Goal: Task Accomplishment & Management: Use online tool/utility

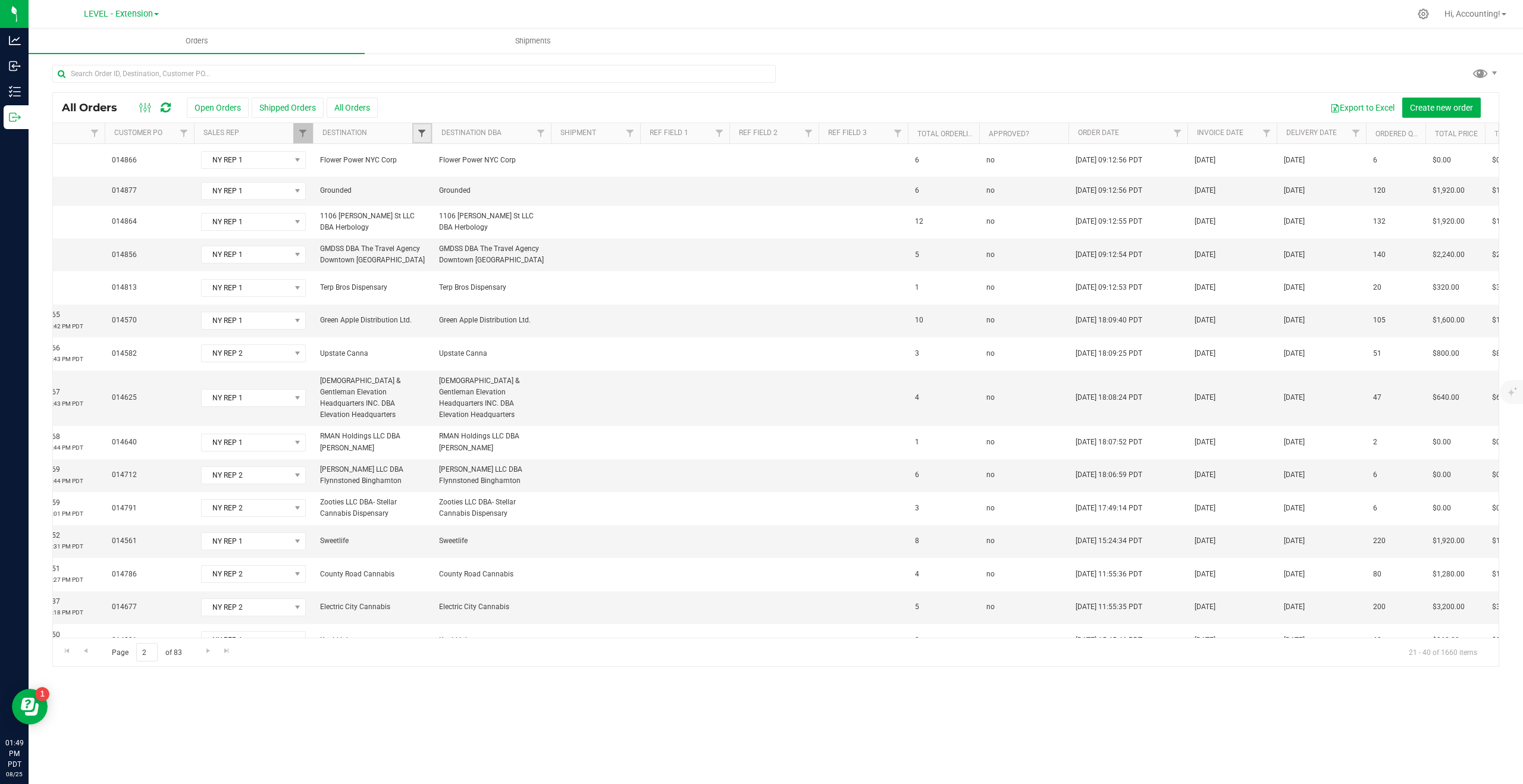
click at [419, 130] on span "Filter" at bounding box center [421, 133] width 10 height 10
type input "ny elite"
click at [428, 189] on input "NY Elite Cannabis" at bounding box center [428, 188] width 8 height 8
checkbox input "true"
click at [446, 242] on button "Filter" at bounding box center [448, 233] width 57 height 26
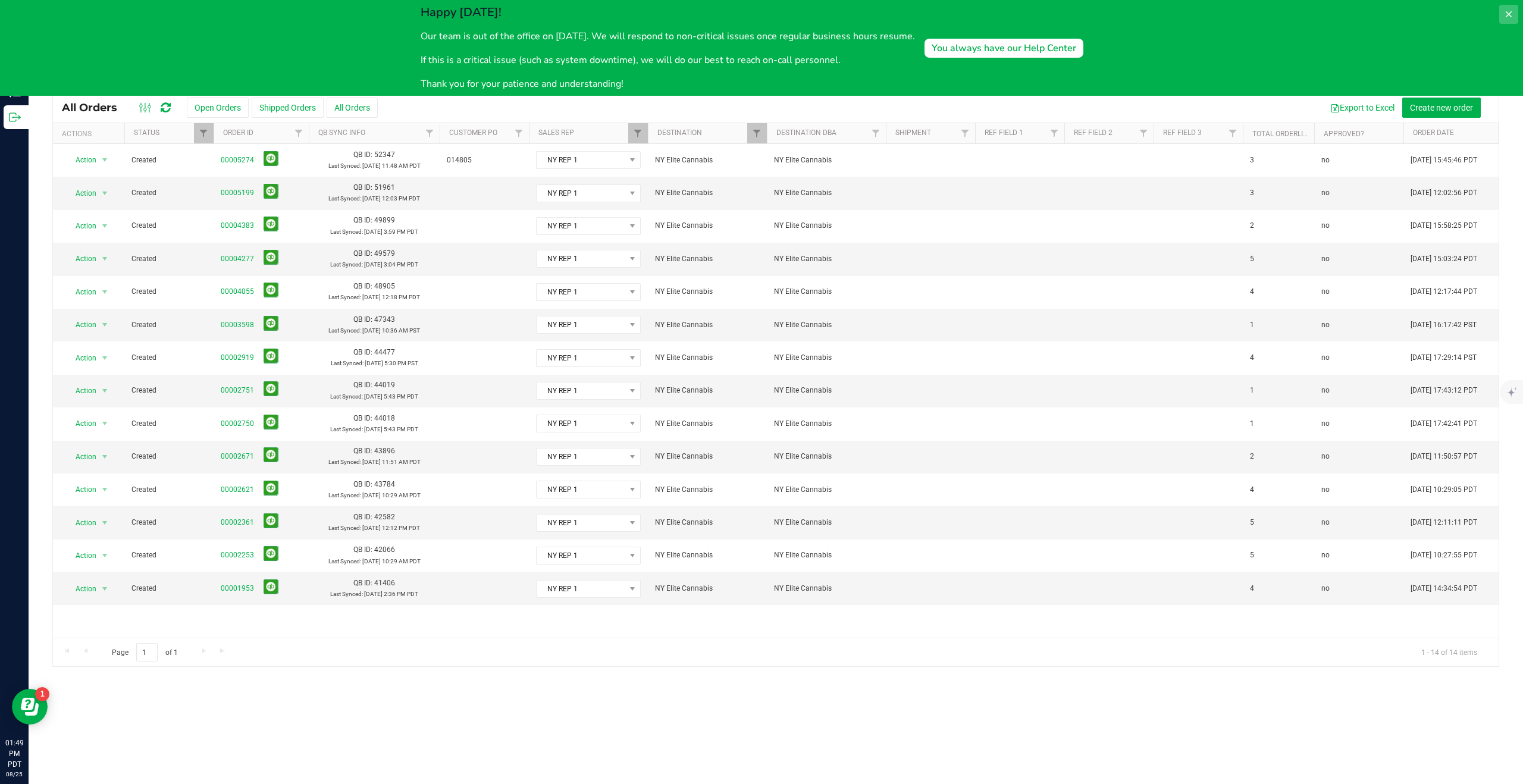
click at [1511, 10] on icon at bounding box center [1509, 14] width 10 height 10
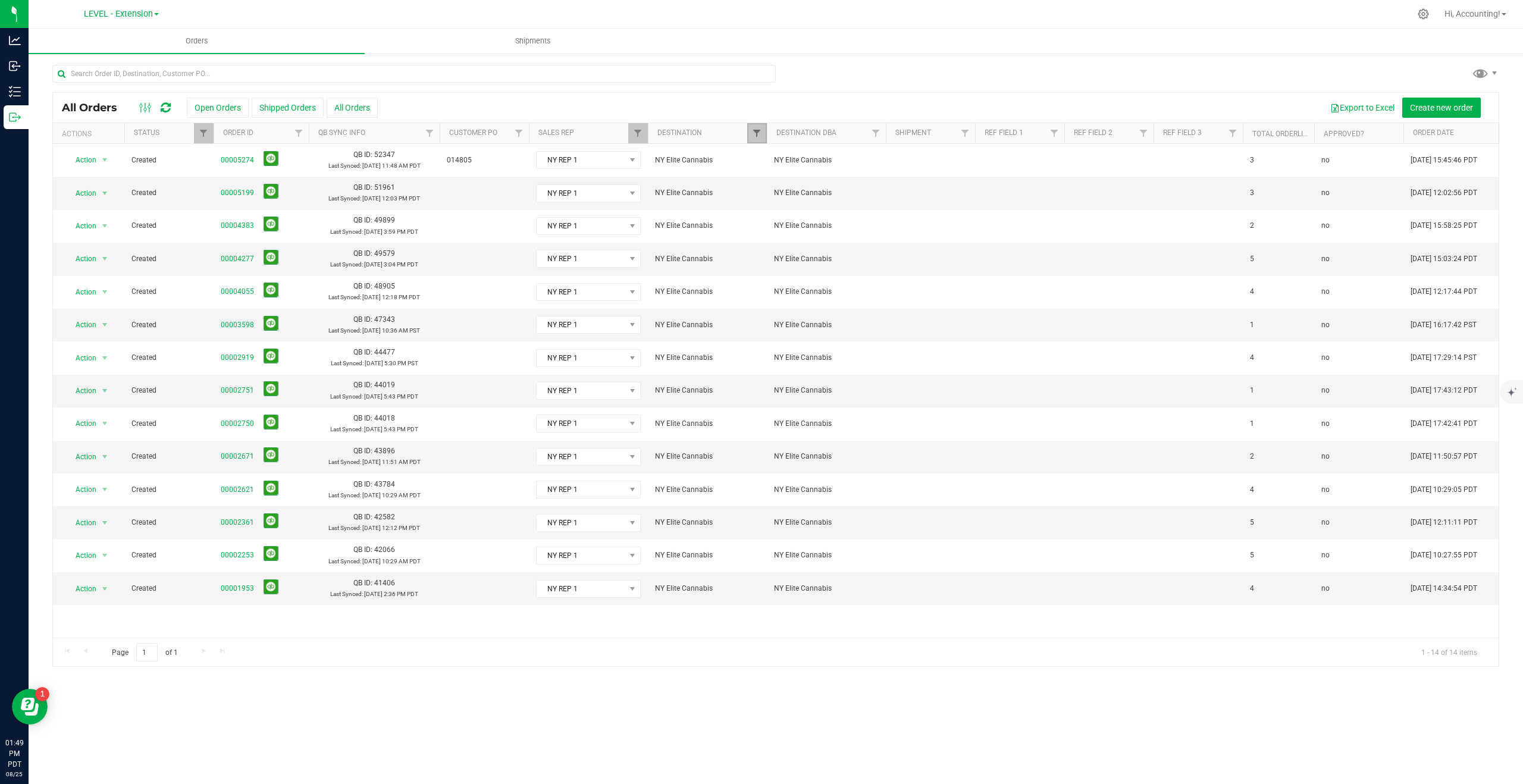
click at [757, 130] on span "Filter" at bounding box center [757, 133] width 10 height 10
click at [851, 237] on button "Clear" at bounding box center [848, 233] width 57 height 26
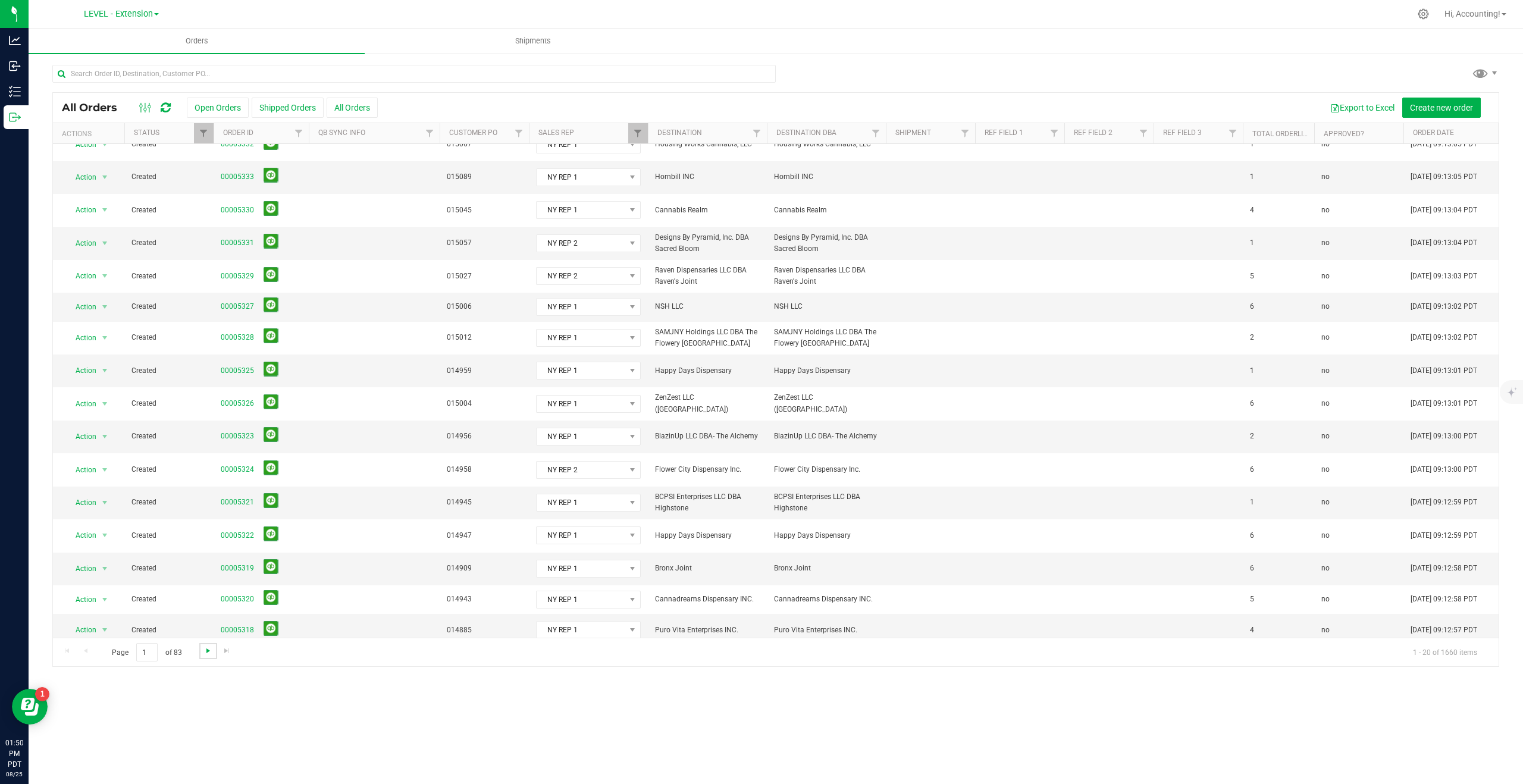
click at [210, 649] on span "Go to the next page" at bounding box center [208, 651] width 10 height 10
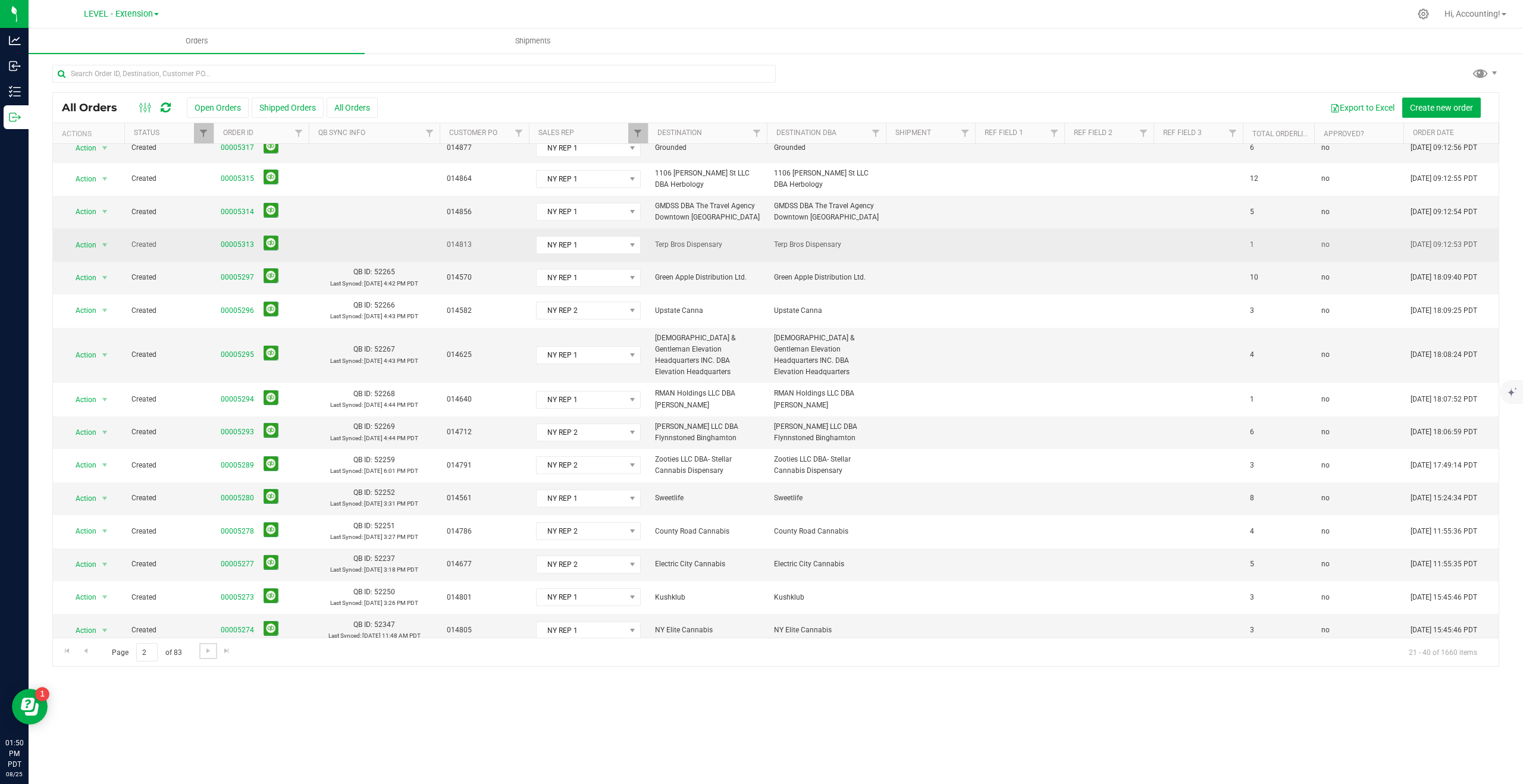
scroll to position [43, 0]
click at [233, 244] on link "00005313" at bounding box center [237, 244] width 33 height 11
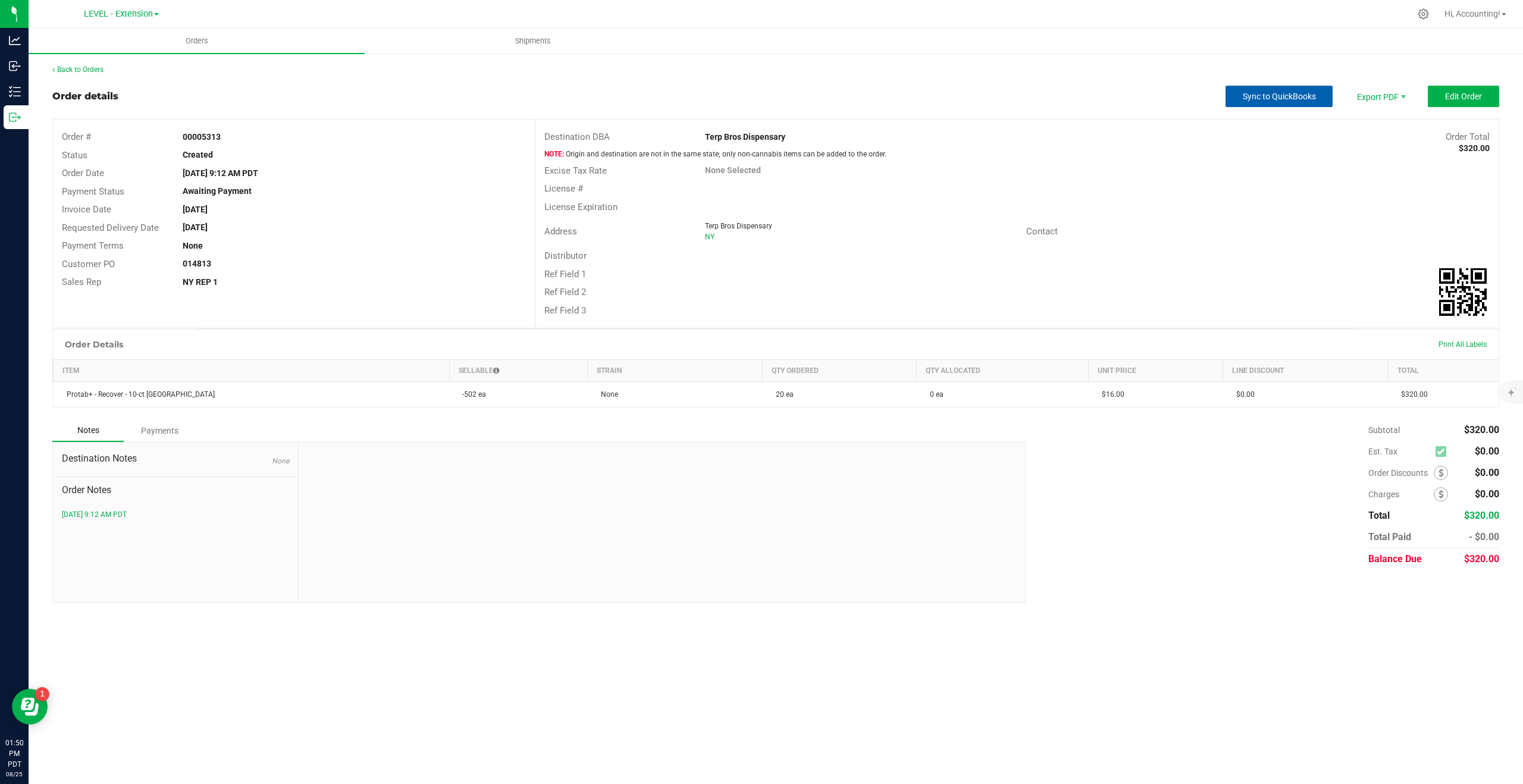
click at [1248, 99] on span "Sync to QuickBooks" at bounding box center [1279, 96] width 73 height 10
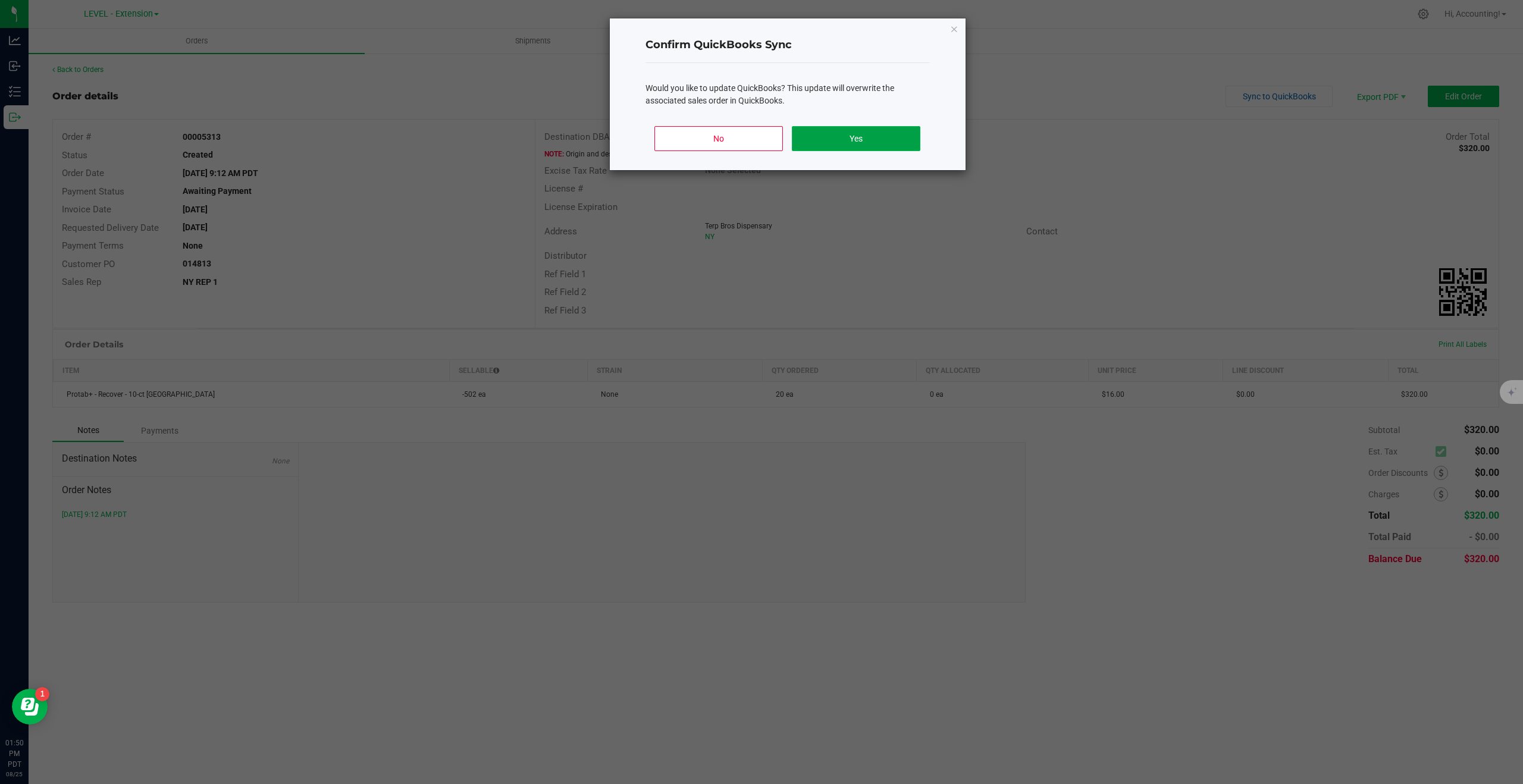
click at [883, 137] on button "Yes" at bounding box center [856, 139] width 128 height 25
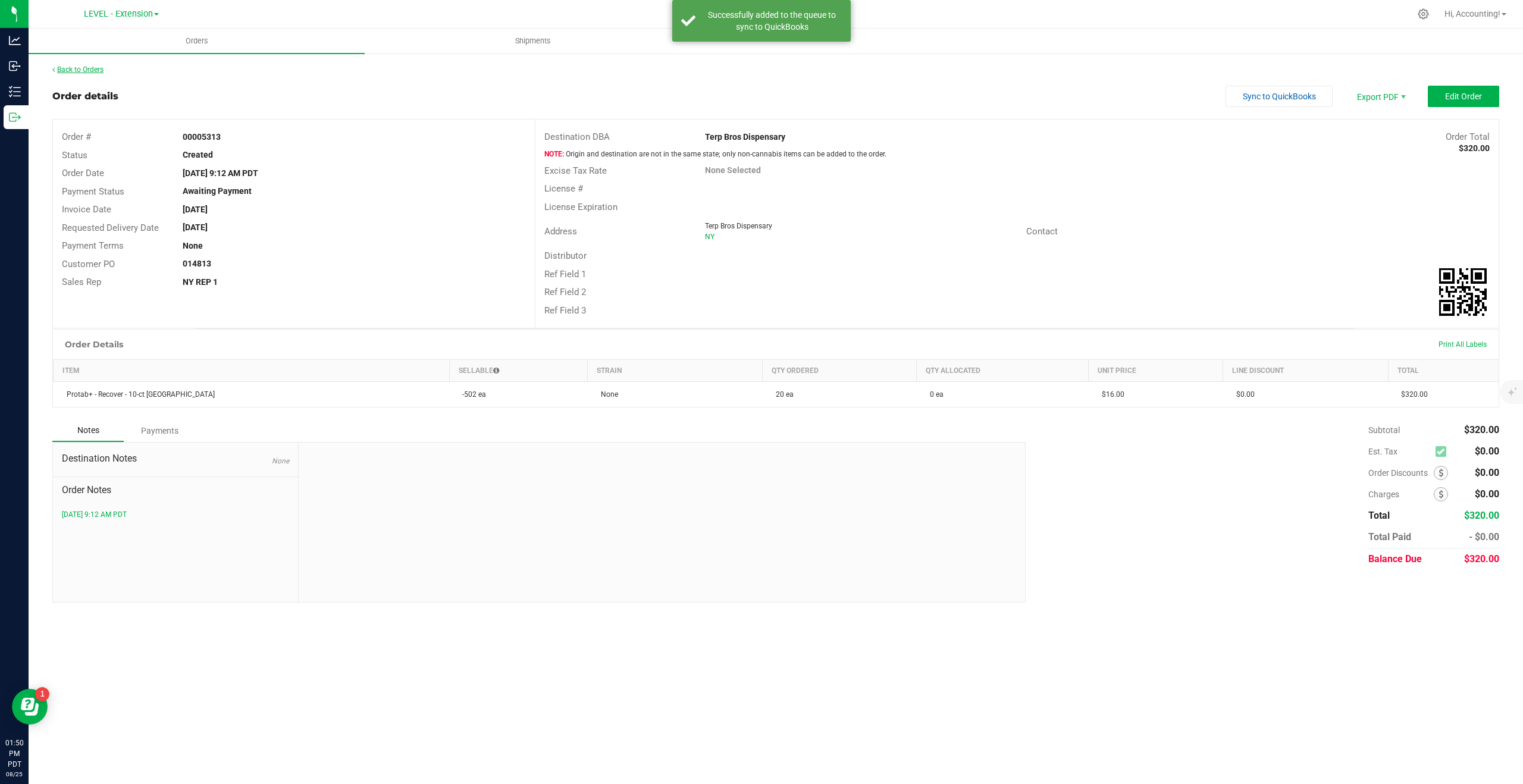
click at [71, 71] on link "Back to Orders" at bounding box center [78, 69] width 51 height 8
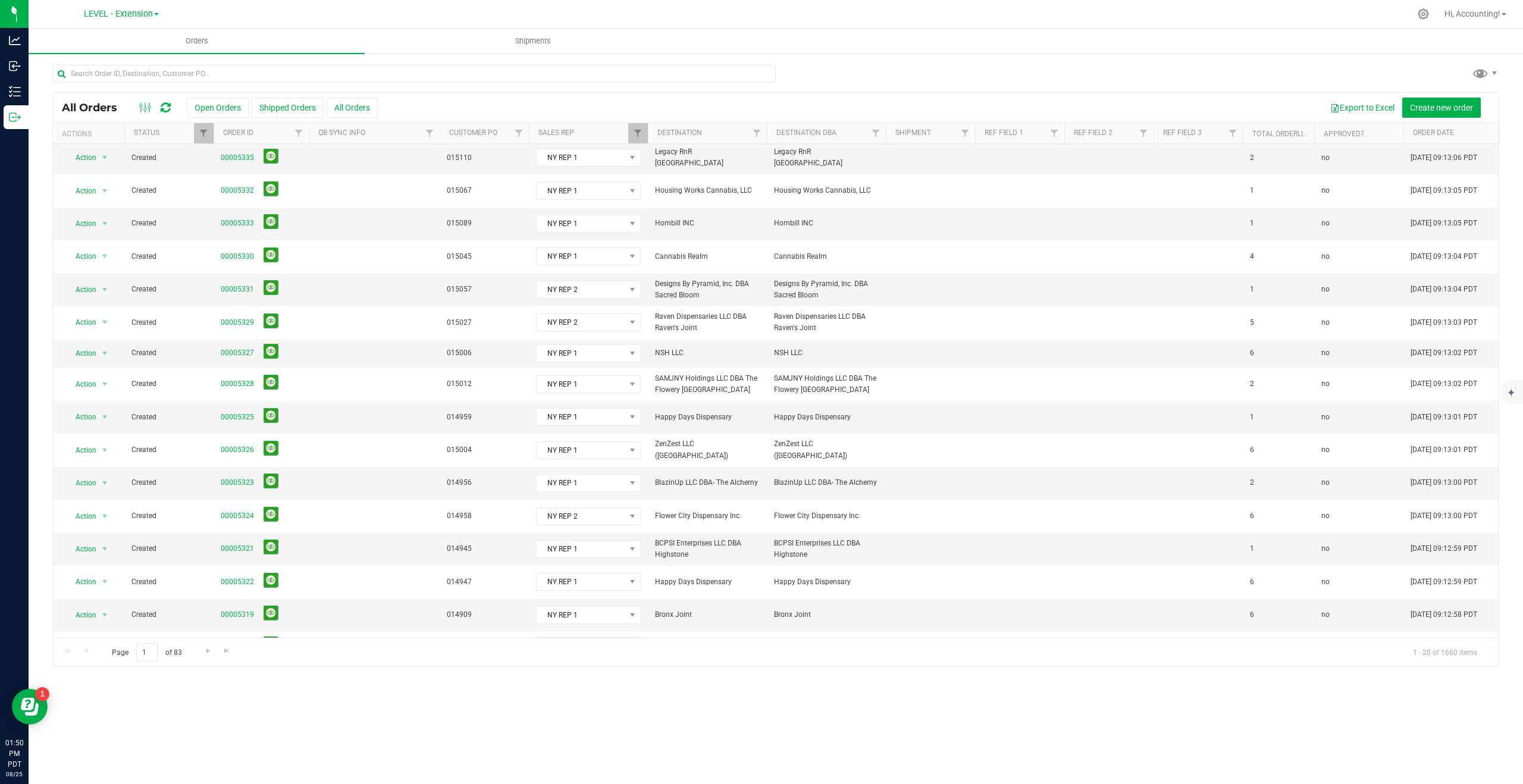
scroll to position [143, 0]
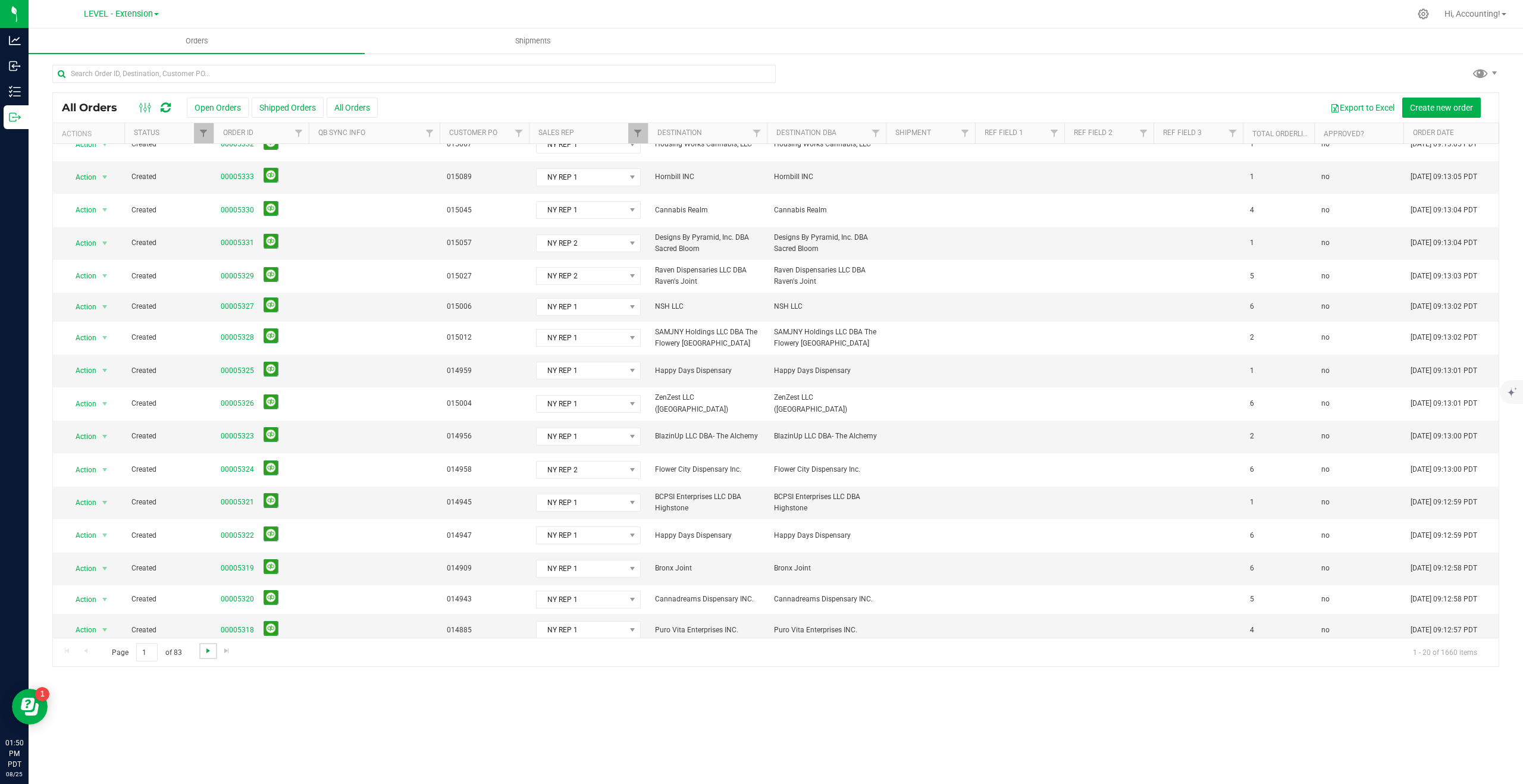
click at [208, 654] on span "Go to the next page" at bounding box center [208, 651] width 10 height 10
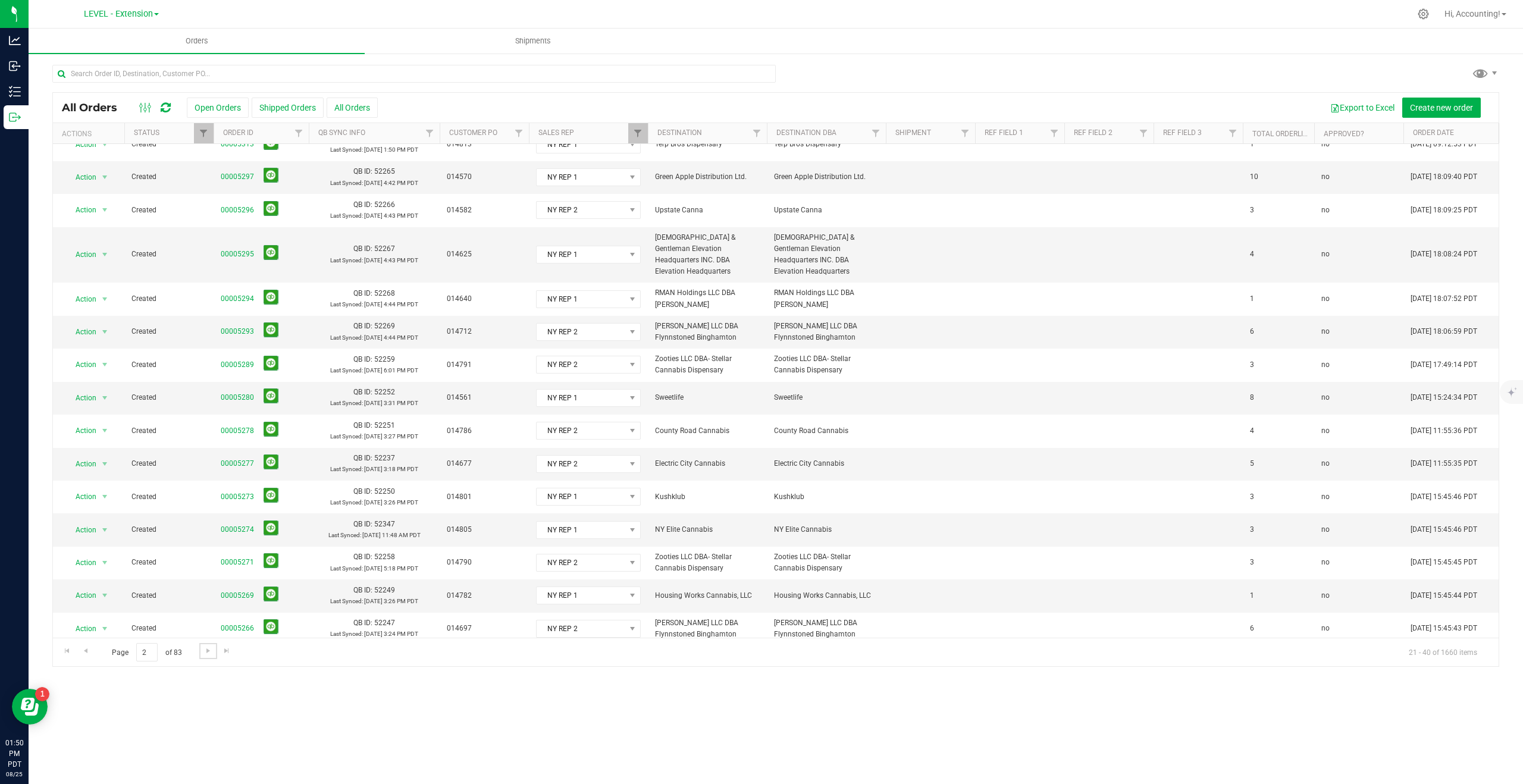
scroll to position [0, 0]
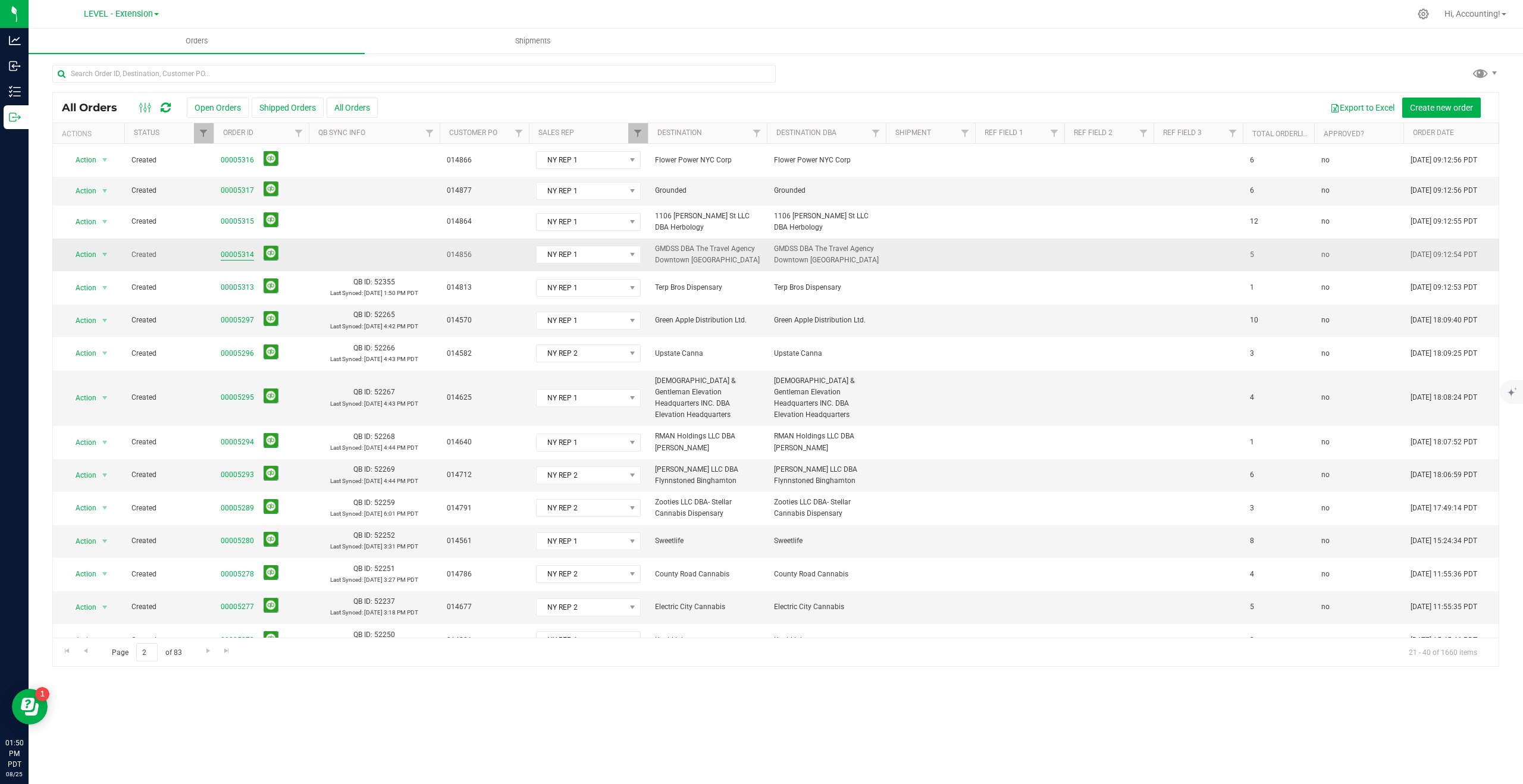
click at [242, 256] on link "00005314" at bounding box center [237, 255] width 33 height 11
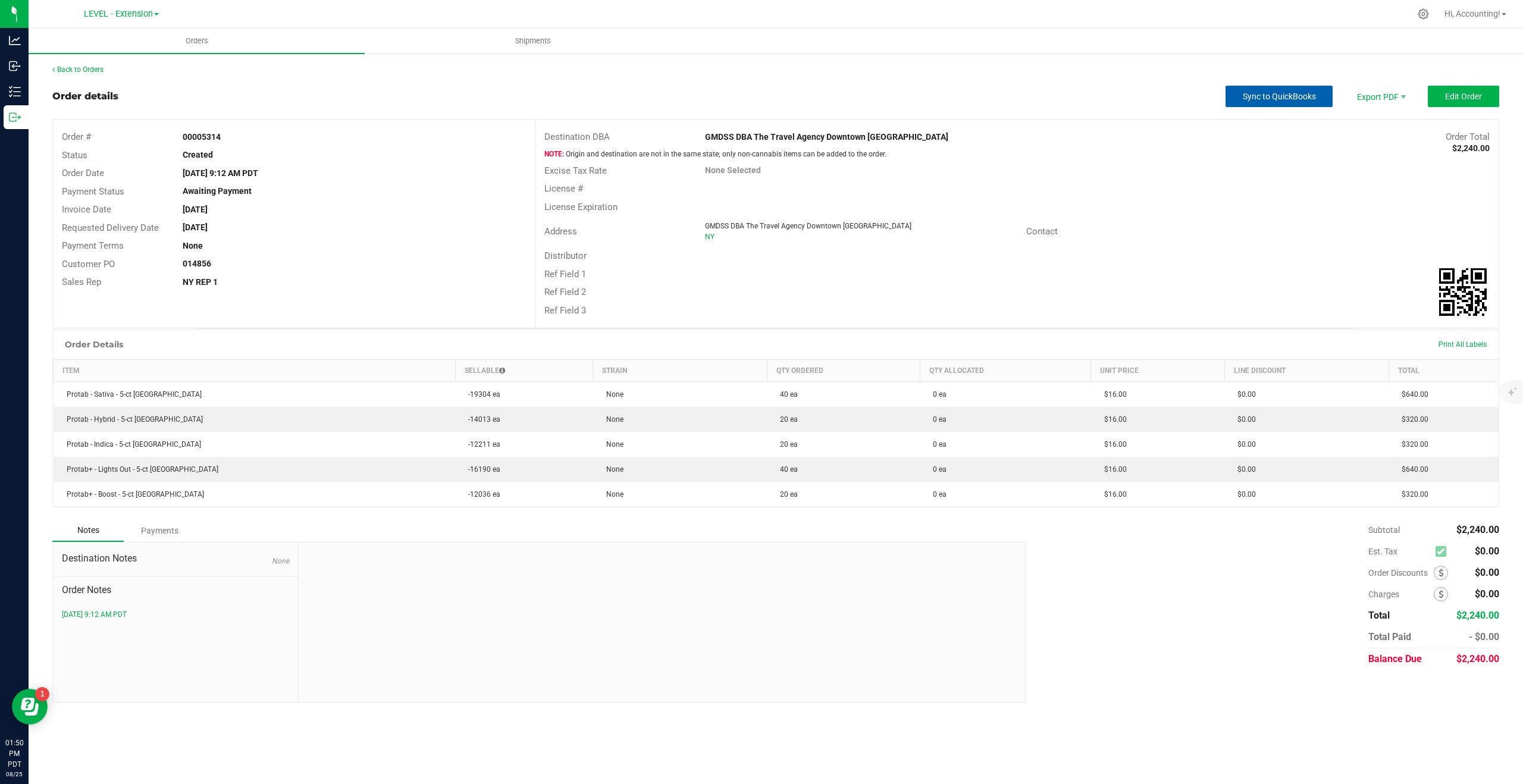
click at [1271, 101] on span "Sync to QuickBooks" at bounding box center [1279, 96] width 73 height 10
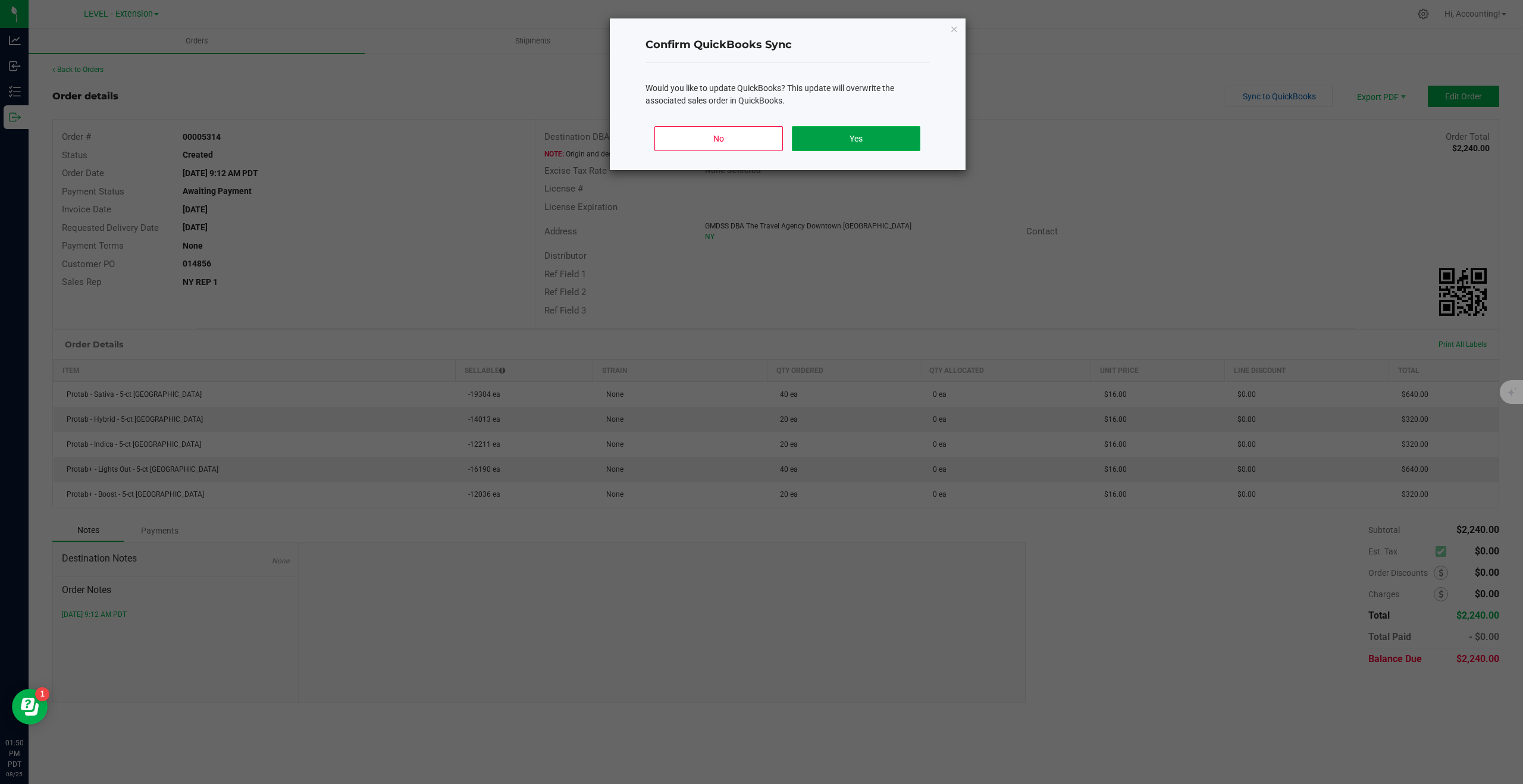
click at [810, 140] on button "Yes" at bounding box center [856, 139] width 128 height 25
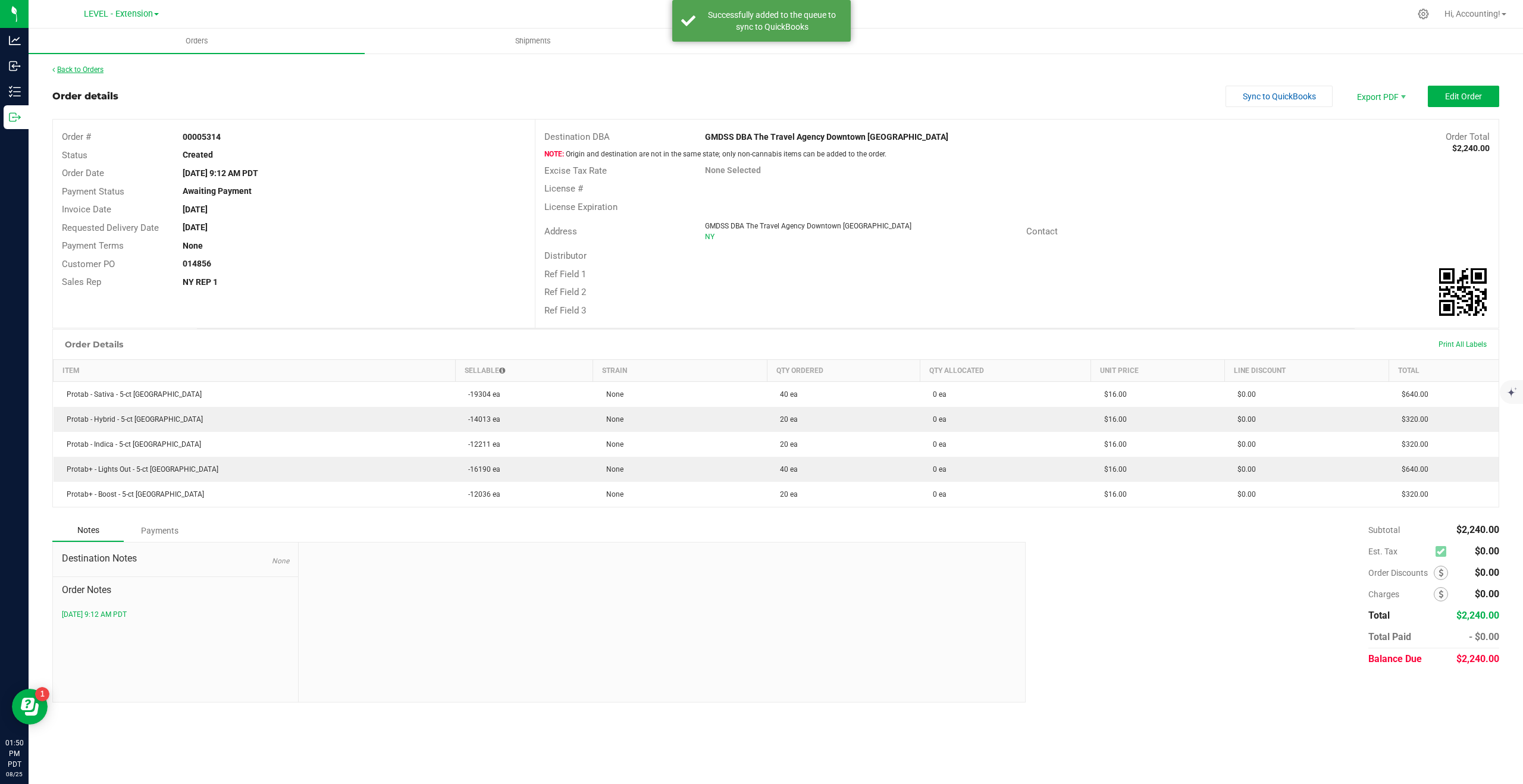
click at [90, 72] on link "Back to Orders" at bounding box center [78, 69] width 51 height 8
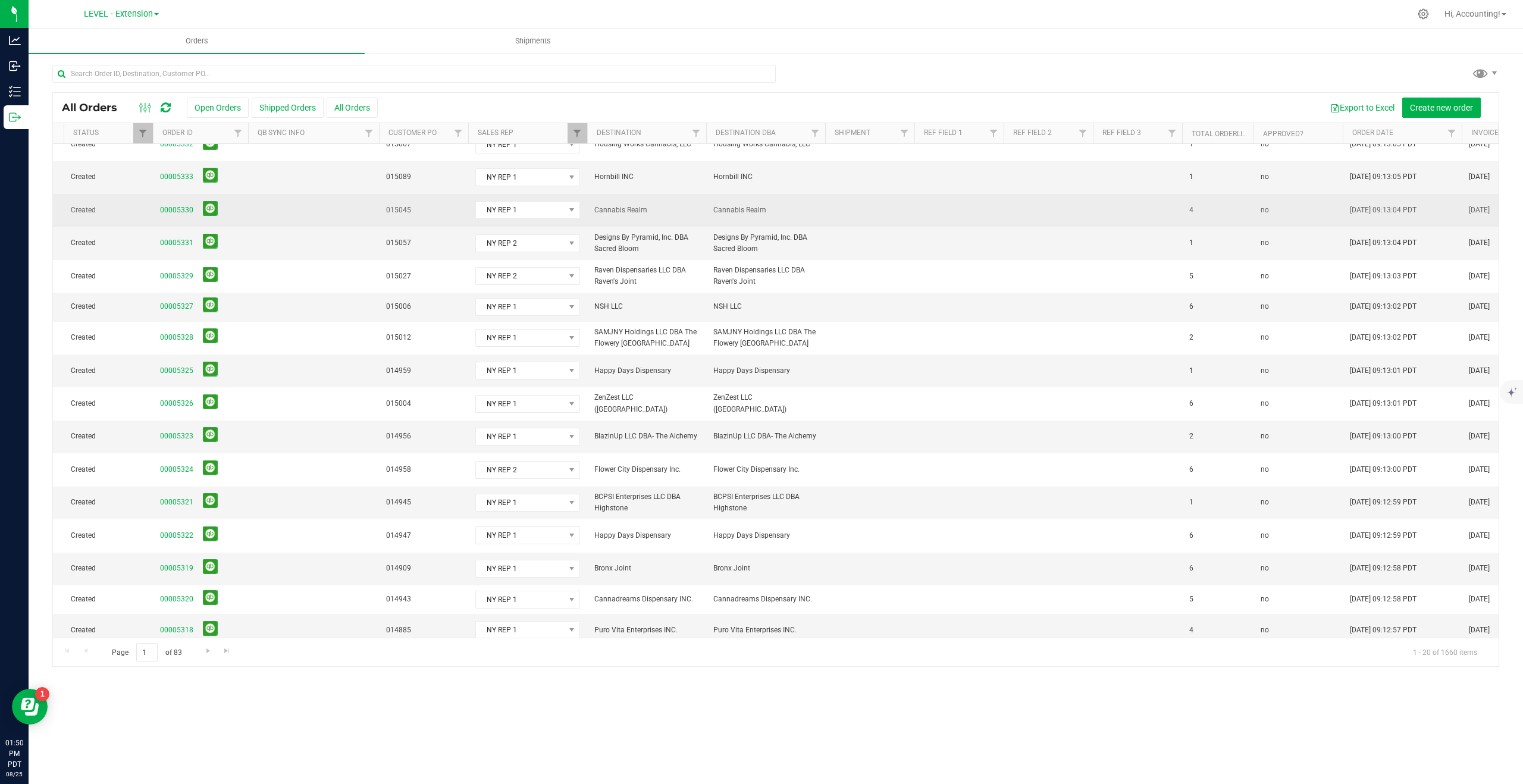
scroll to position [0, 110]
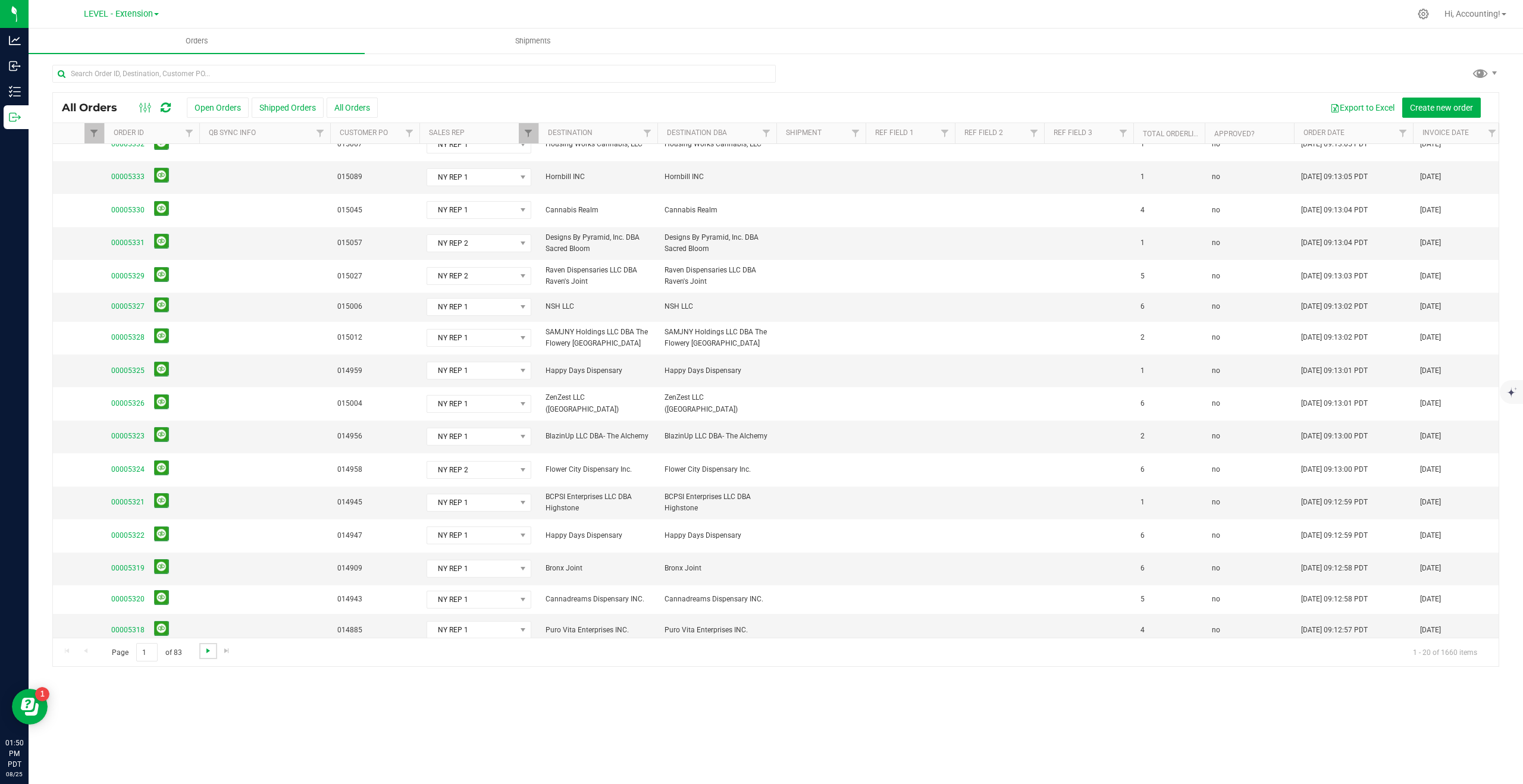
click at [206, 649] on span "Go to the next page" at bounding box center [208, 651] width 10 height 10
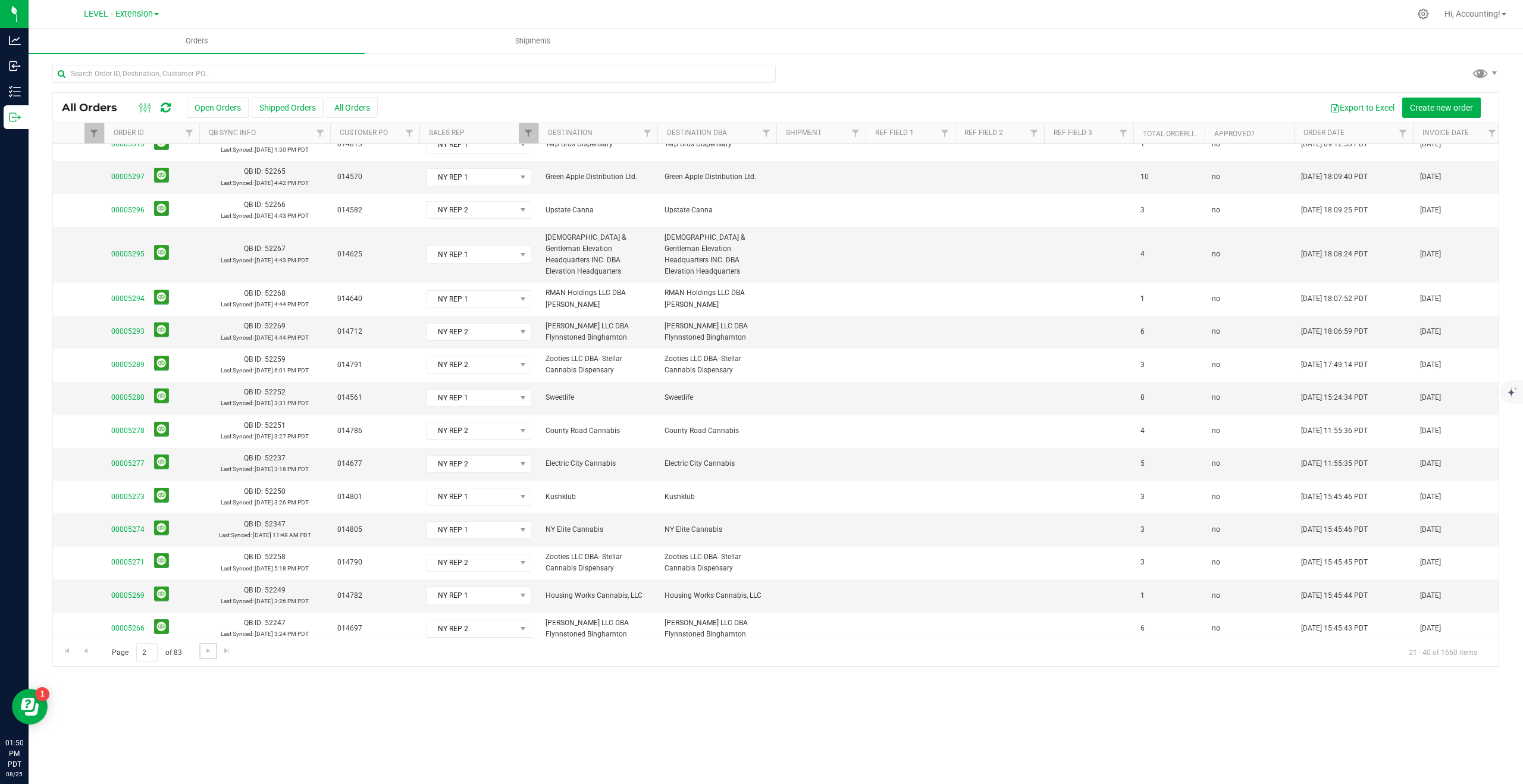
scroll to position [0, 0]
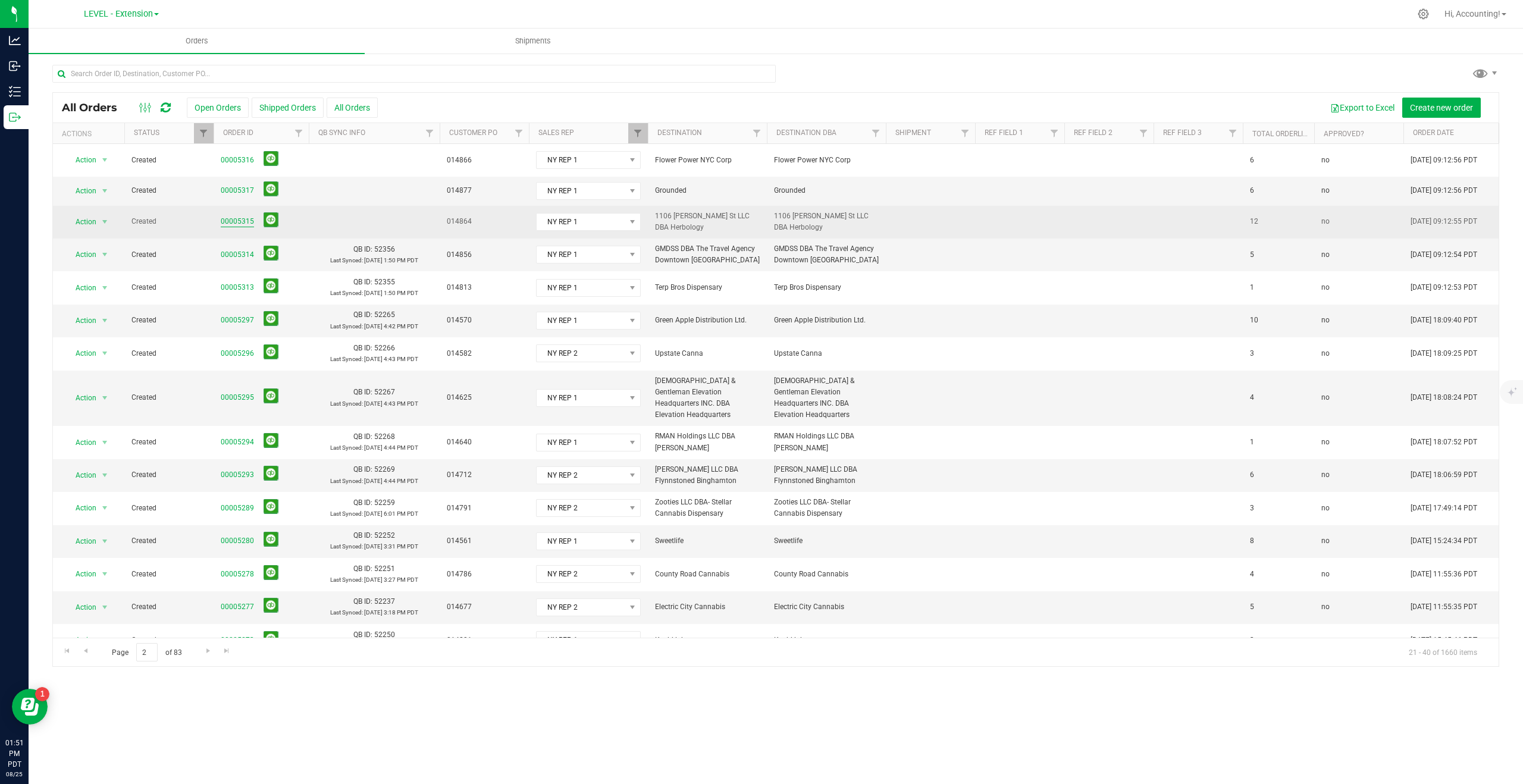
click at [234, 221] on link "00005315" at bounding box center [237, 221] width 33 height 11
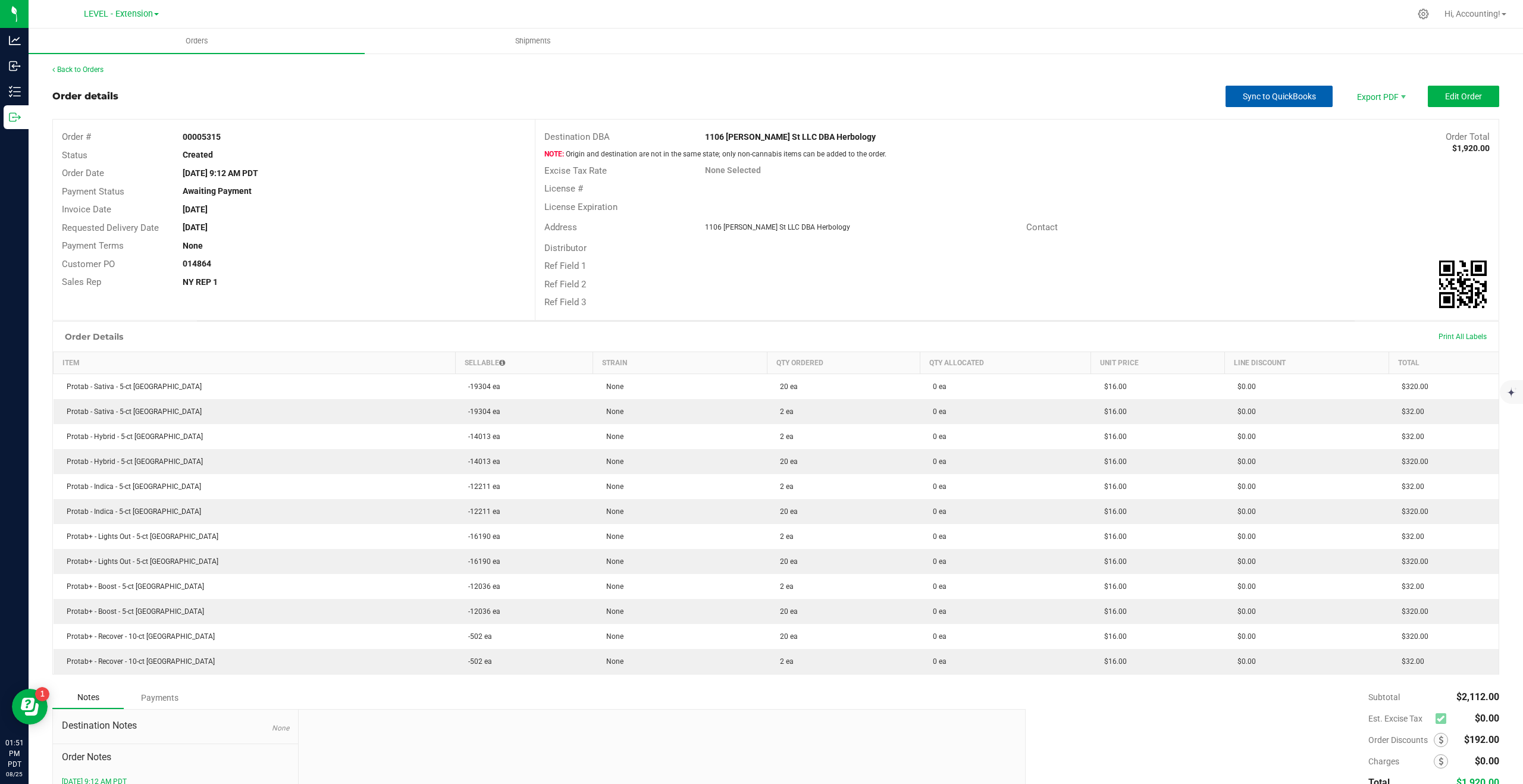
click at [1274, 100] on span "Sync to QuickBooks" at bounding box center [1279, 96] width 73 height 10
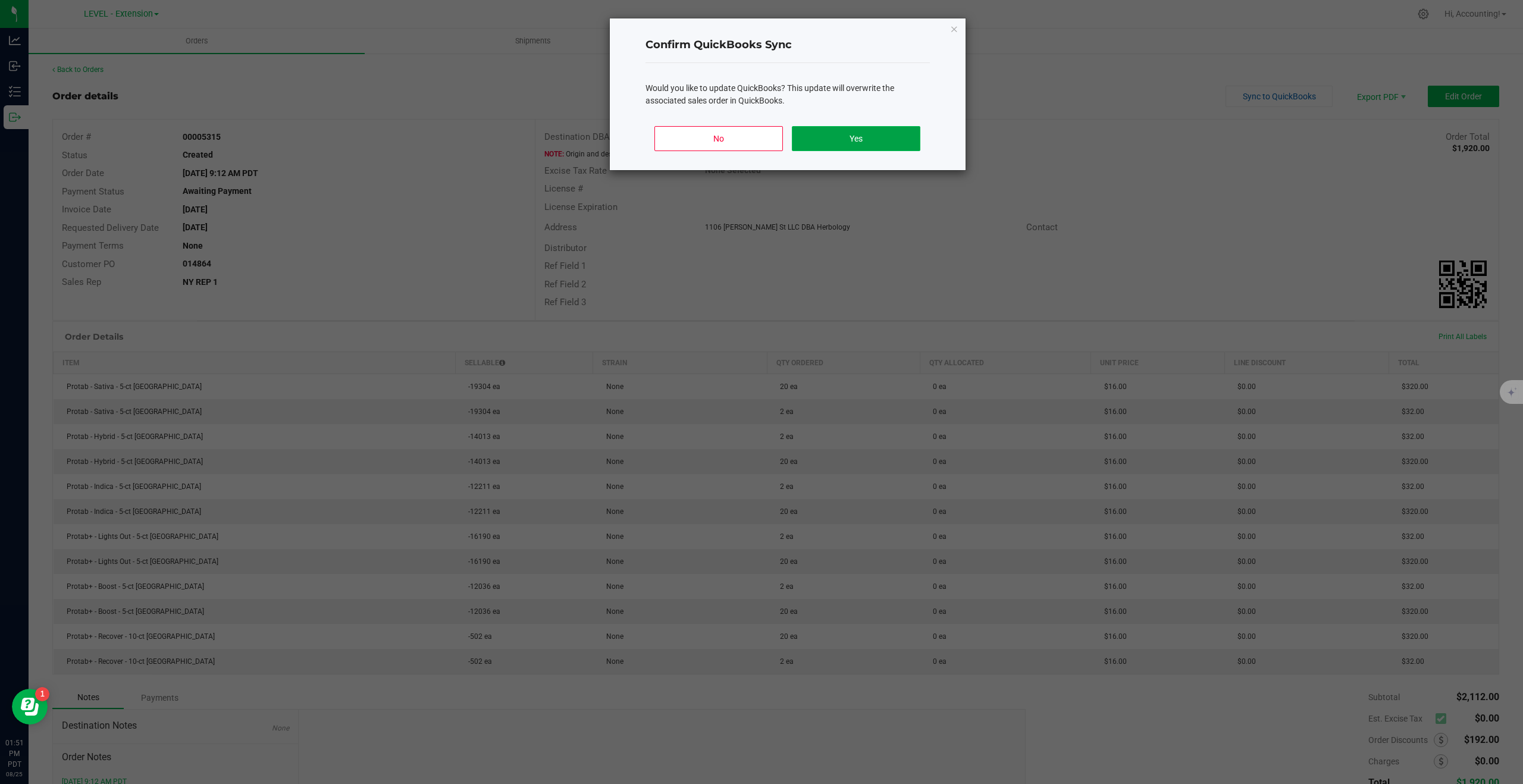
click at [881, 142] on button "Yes" at bounding box center [856, 139] width 128 height 25
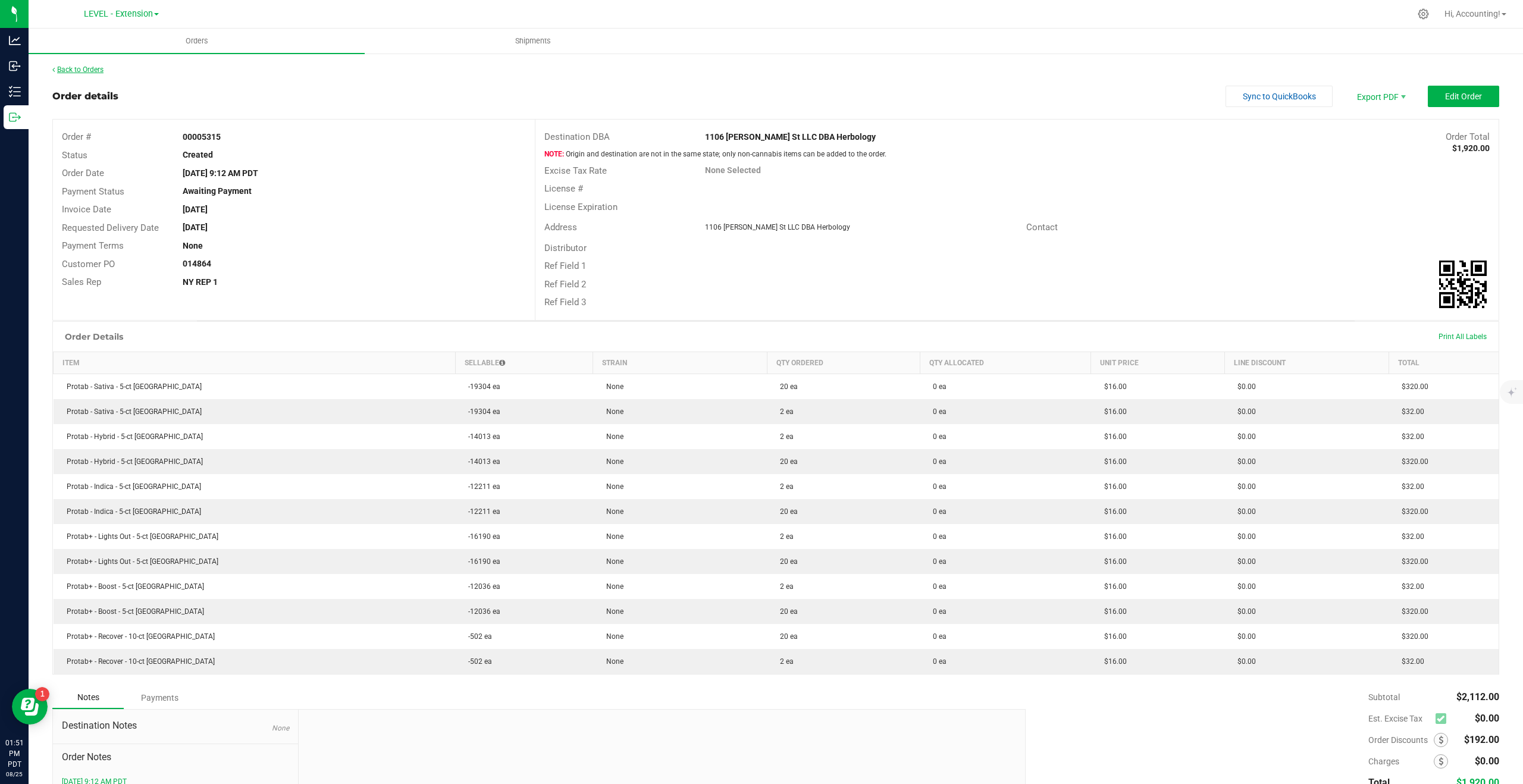
click at [63, 71] on link "Back to Orders" at bounding box center [78, 69] width 51 height 8
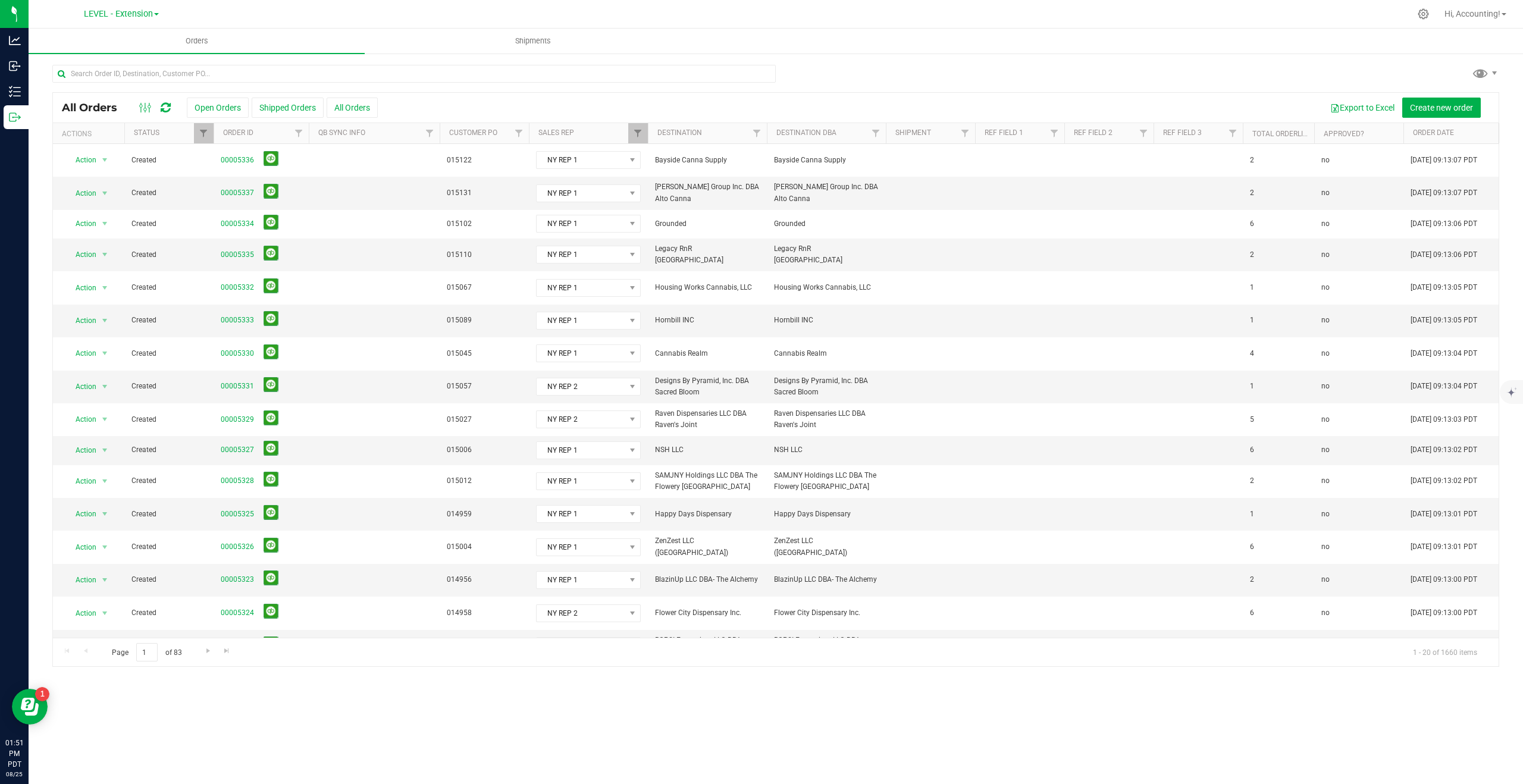
scroll to position [143, 0]
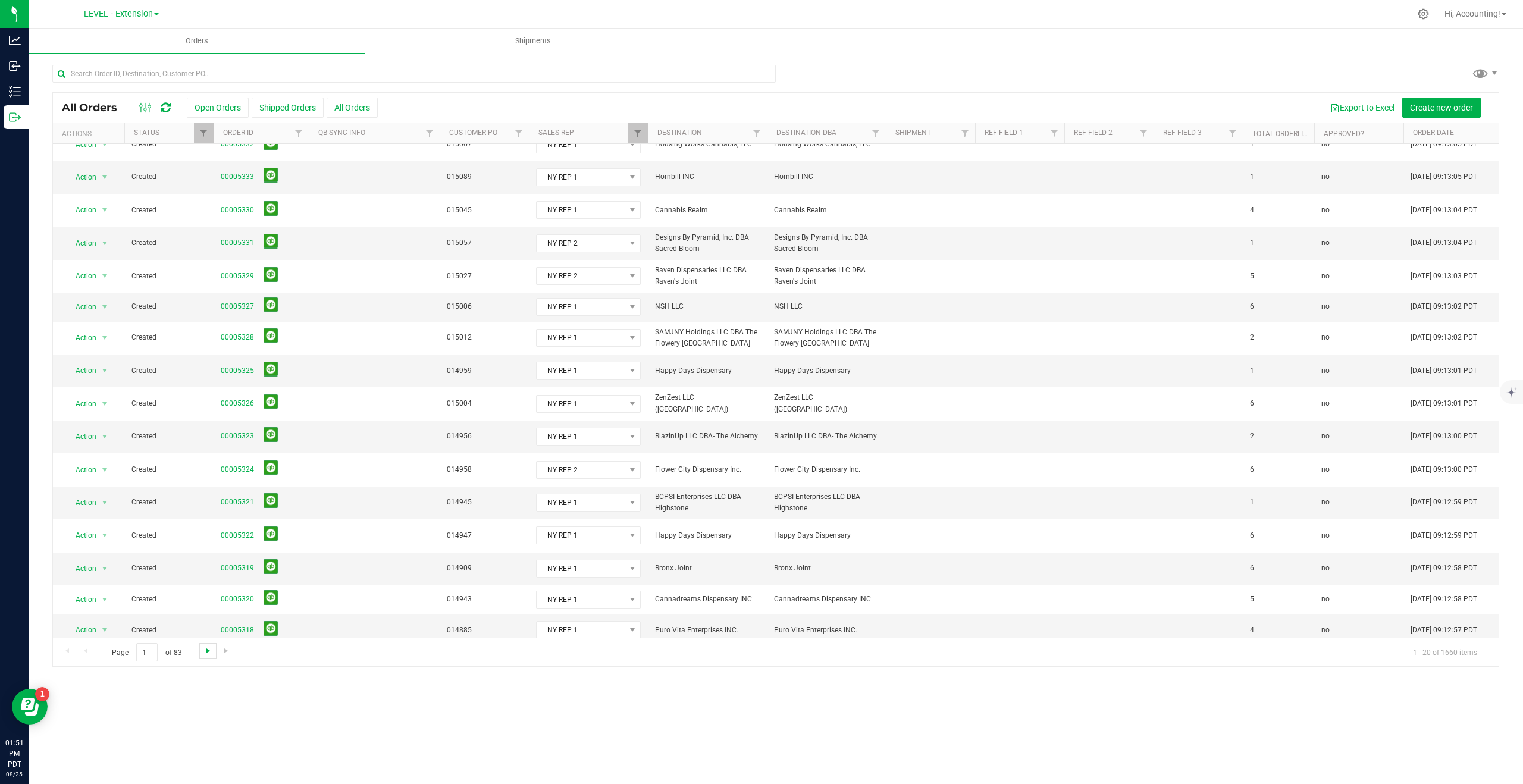
click at [204, 651] on span "Go to the next page" at bounding box center [208, 651] width 10 height 10
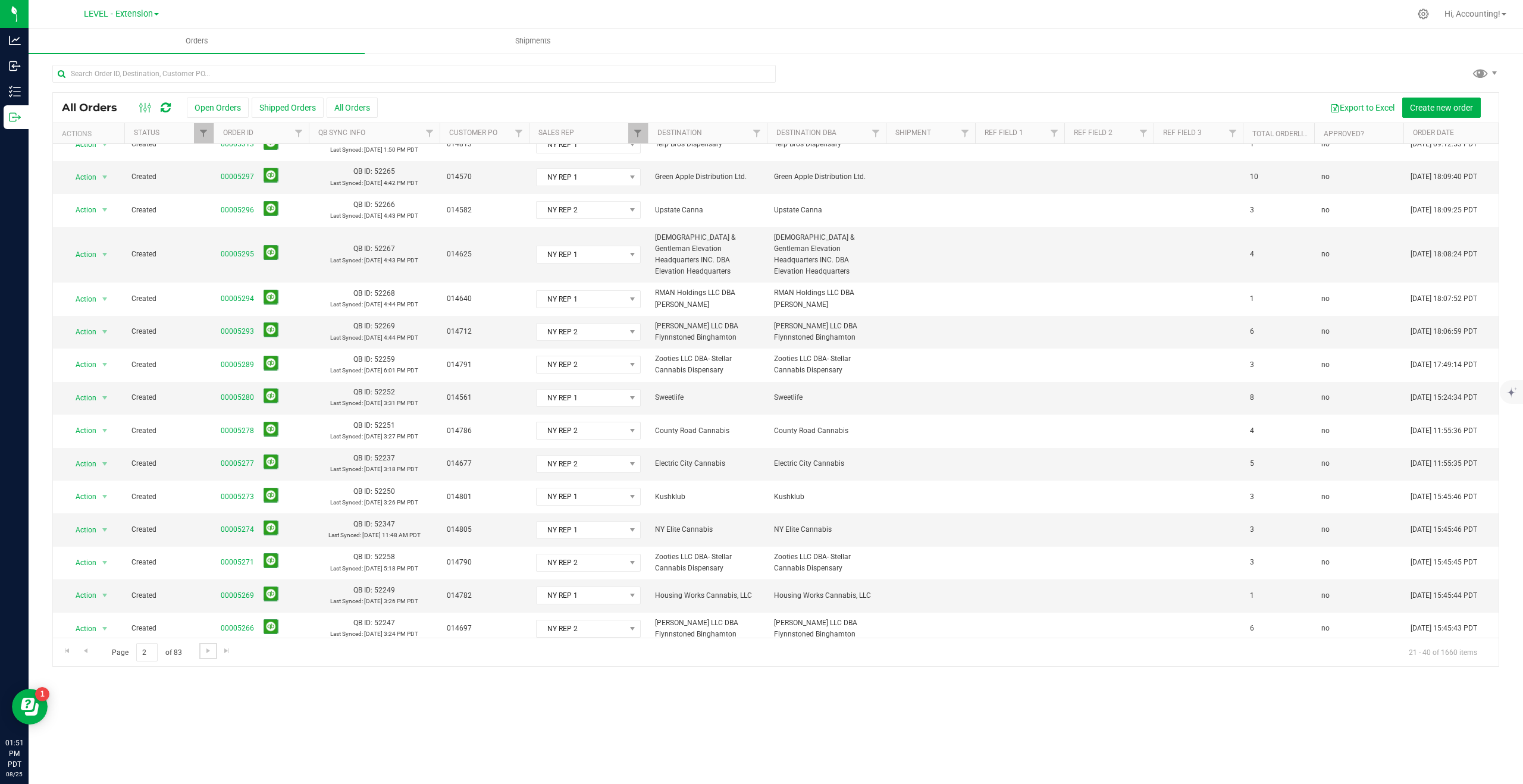
scroll to position [0, 0]
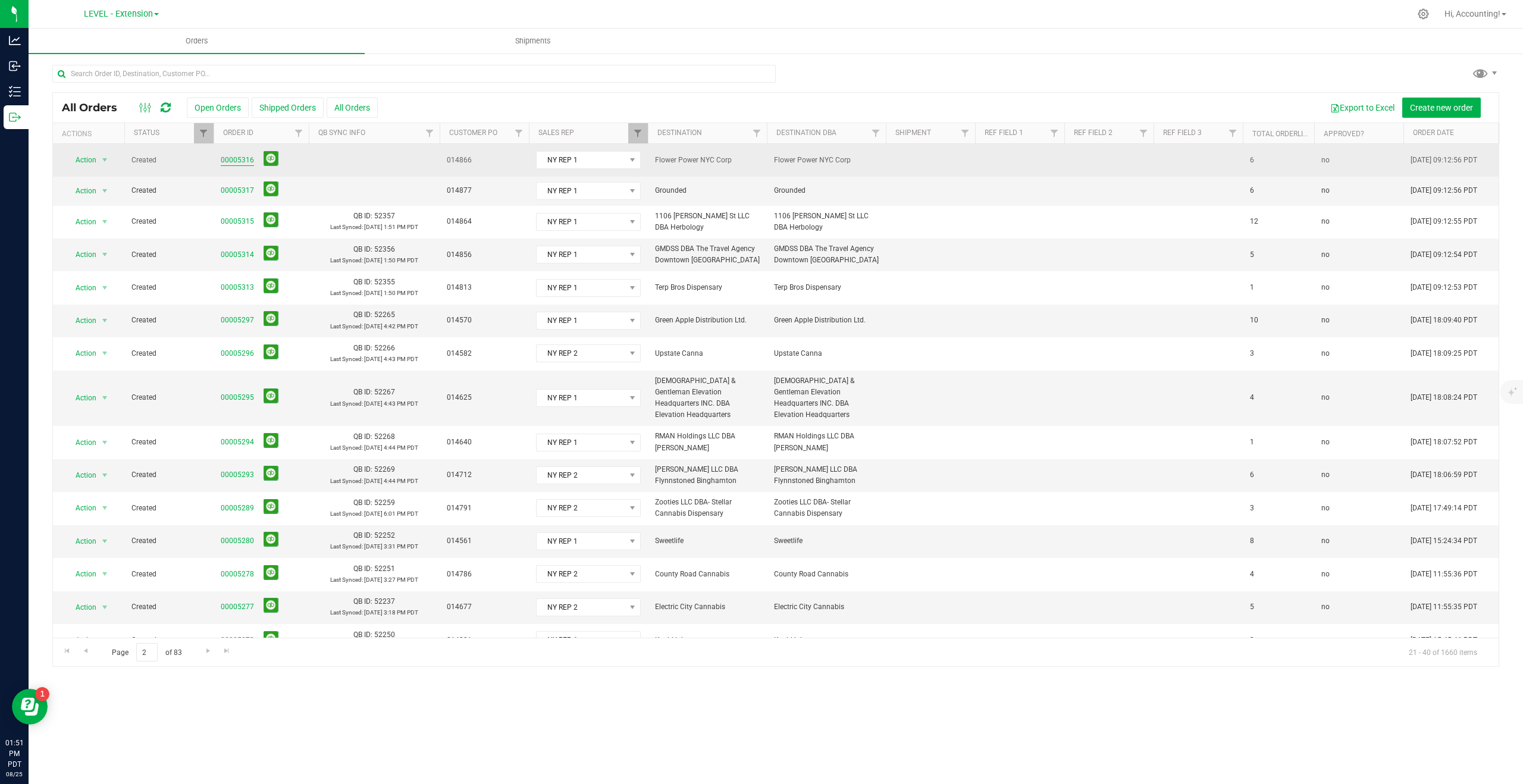
click at [241, 159] on link "00005316" at bounding box center [237, 160] width 33 height 11
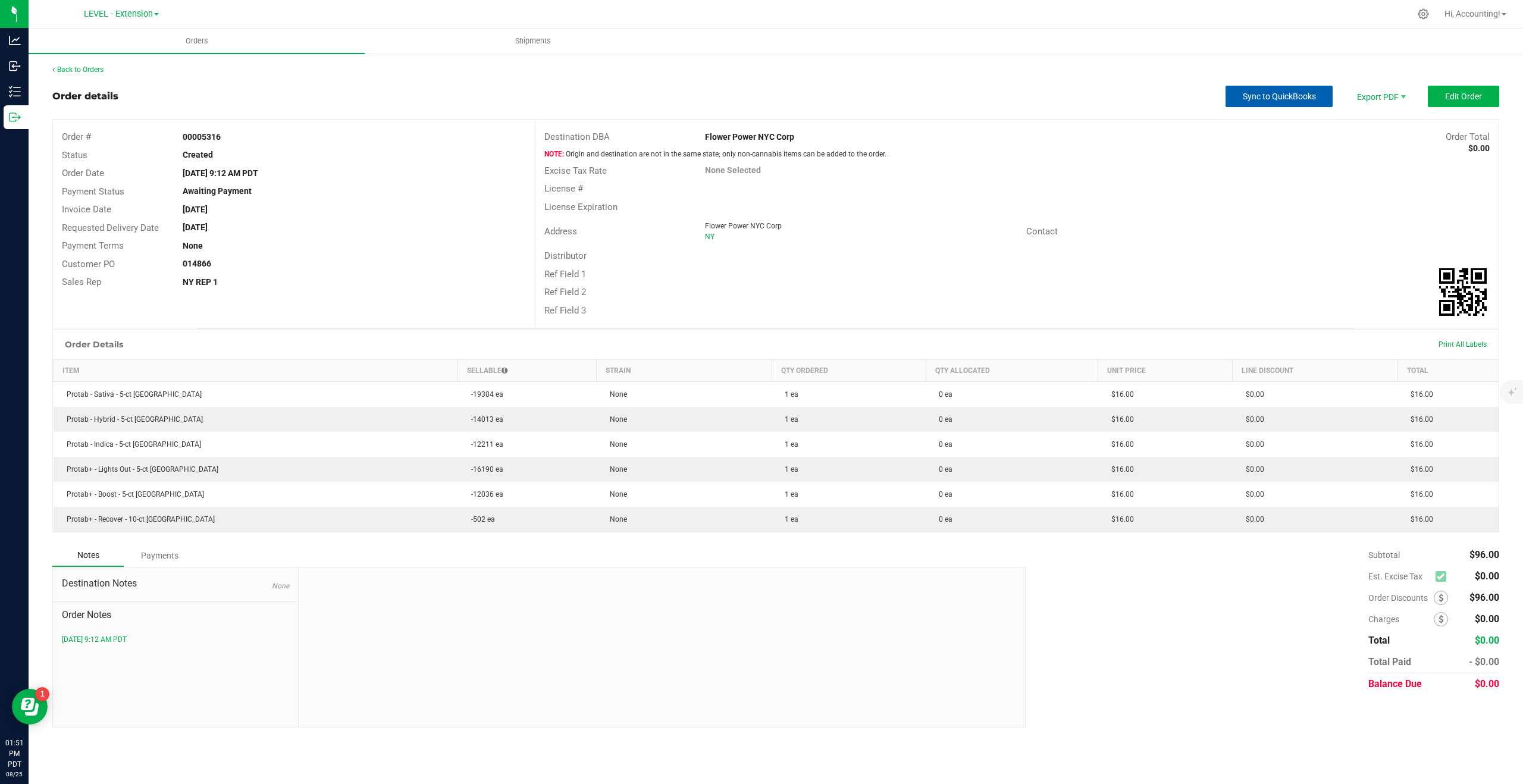
click at [1262, 103] on button "Sync to QuickBooks" at bounding box center [1279, 96] width 107 height 22
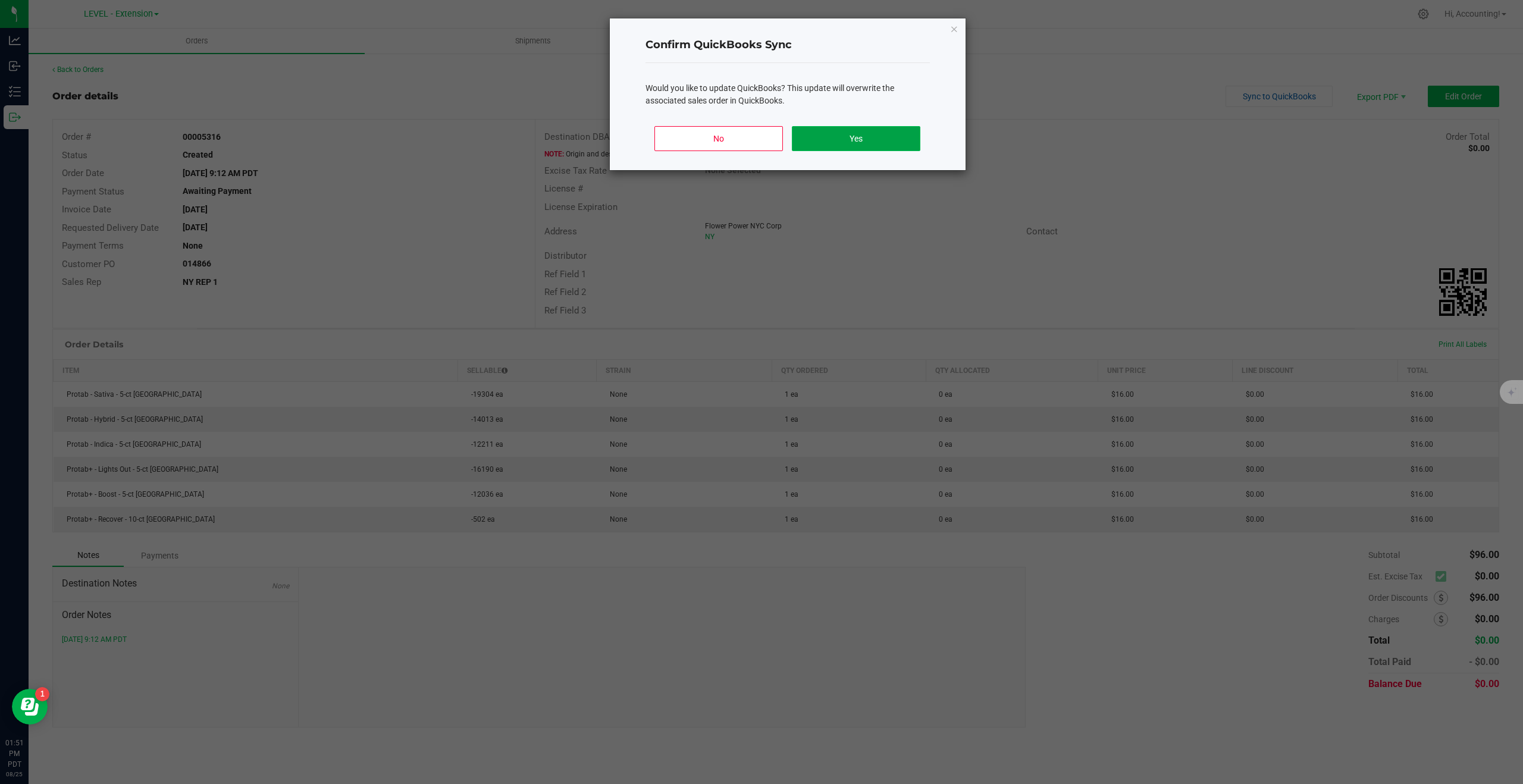
click at [893, 143] on button "Yes" at bounding box center [856, 139] width 128 height 25
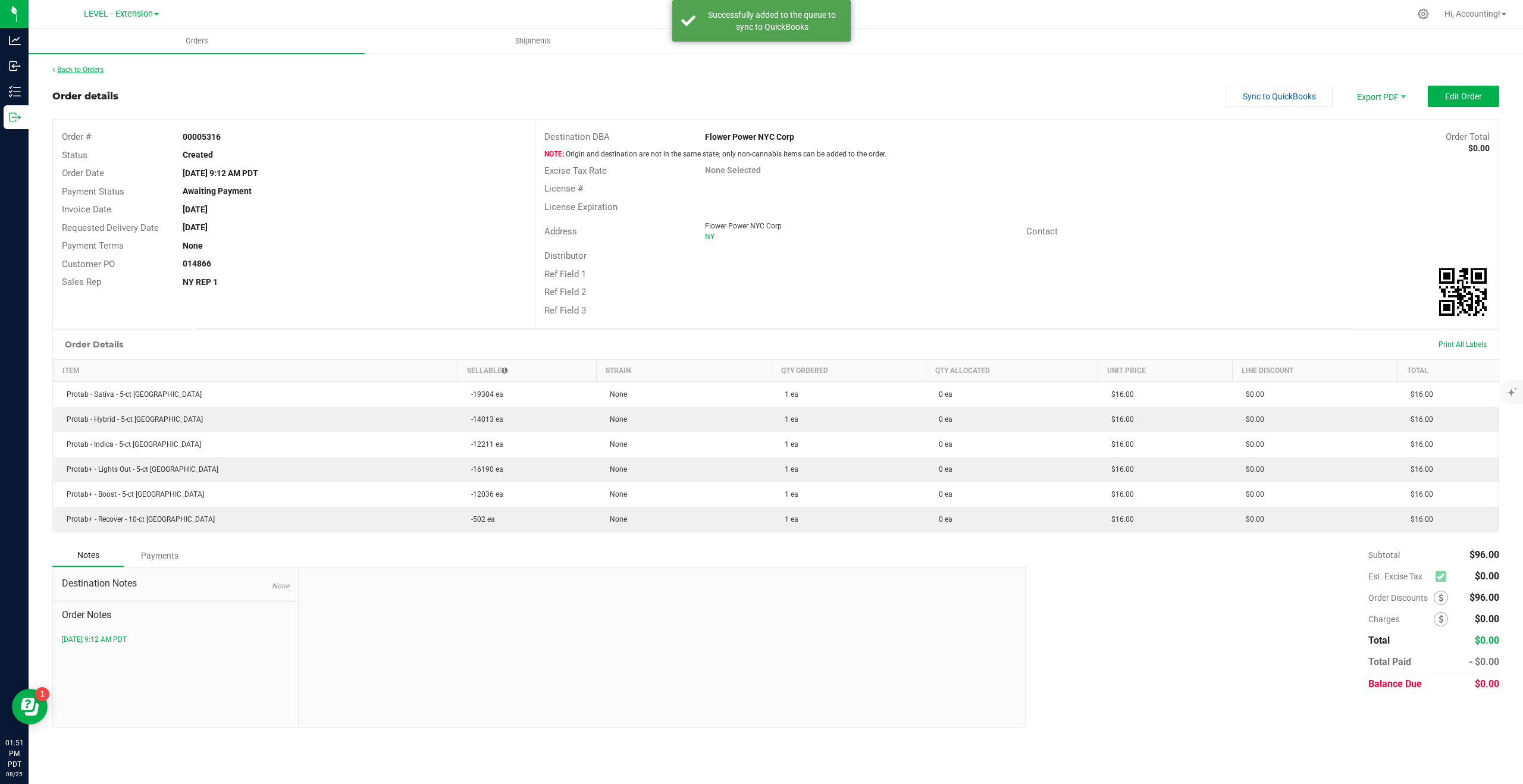
click at [91, 69] on link "Back to Orders" at bounding box center [78, 69] width 51 height 8
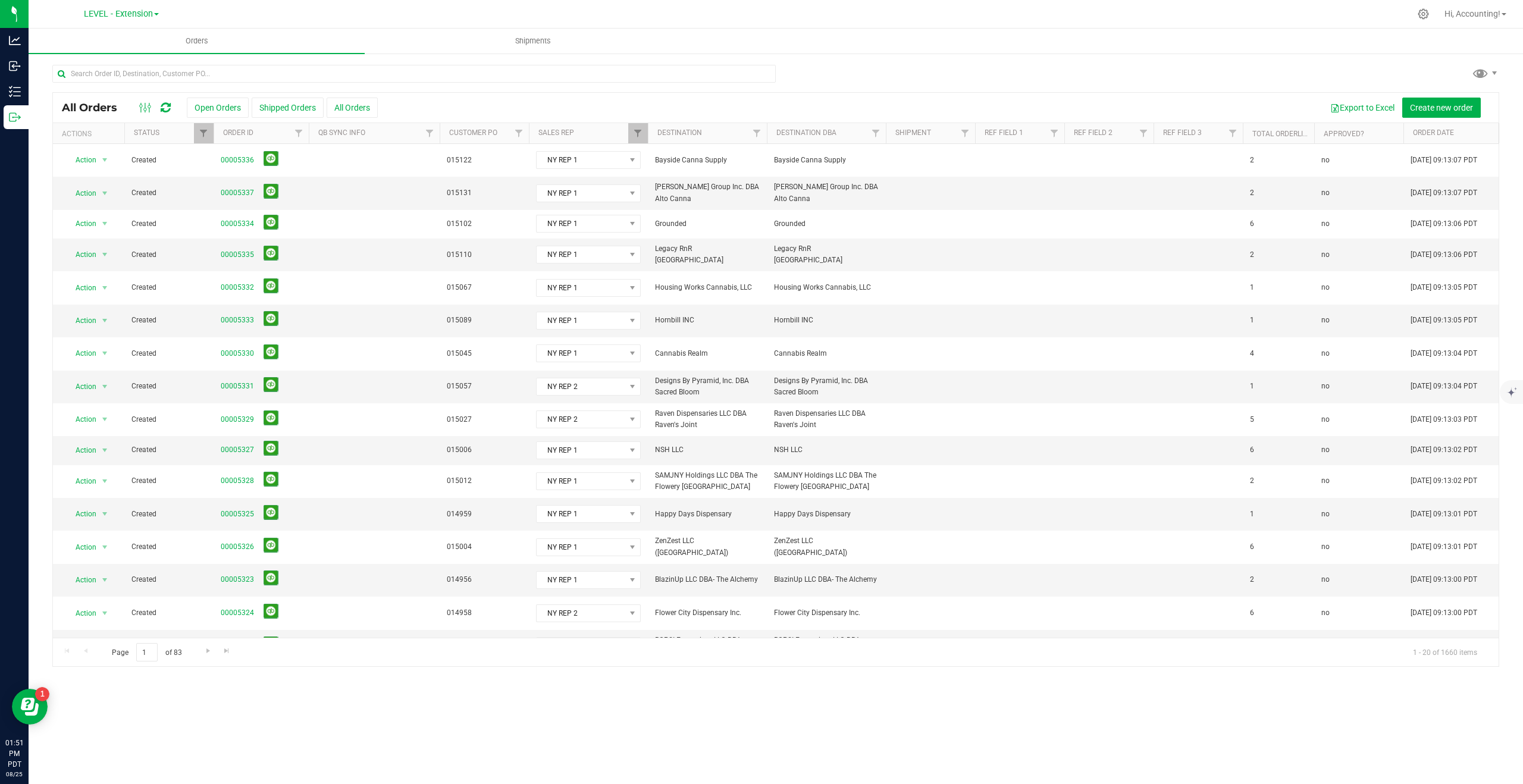
scroll to position [143, 0]
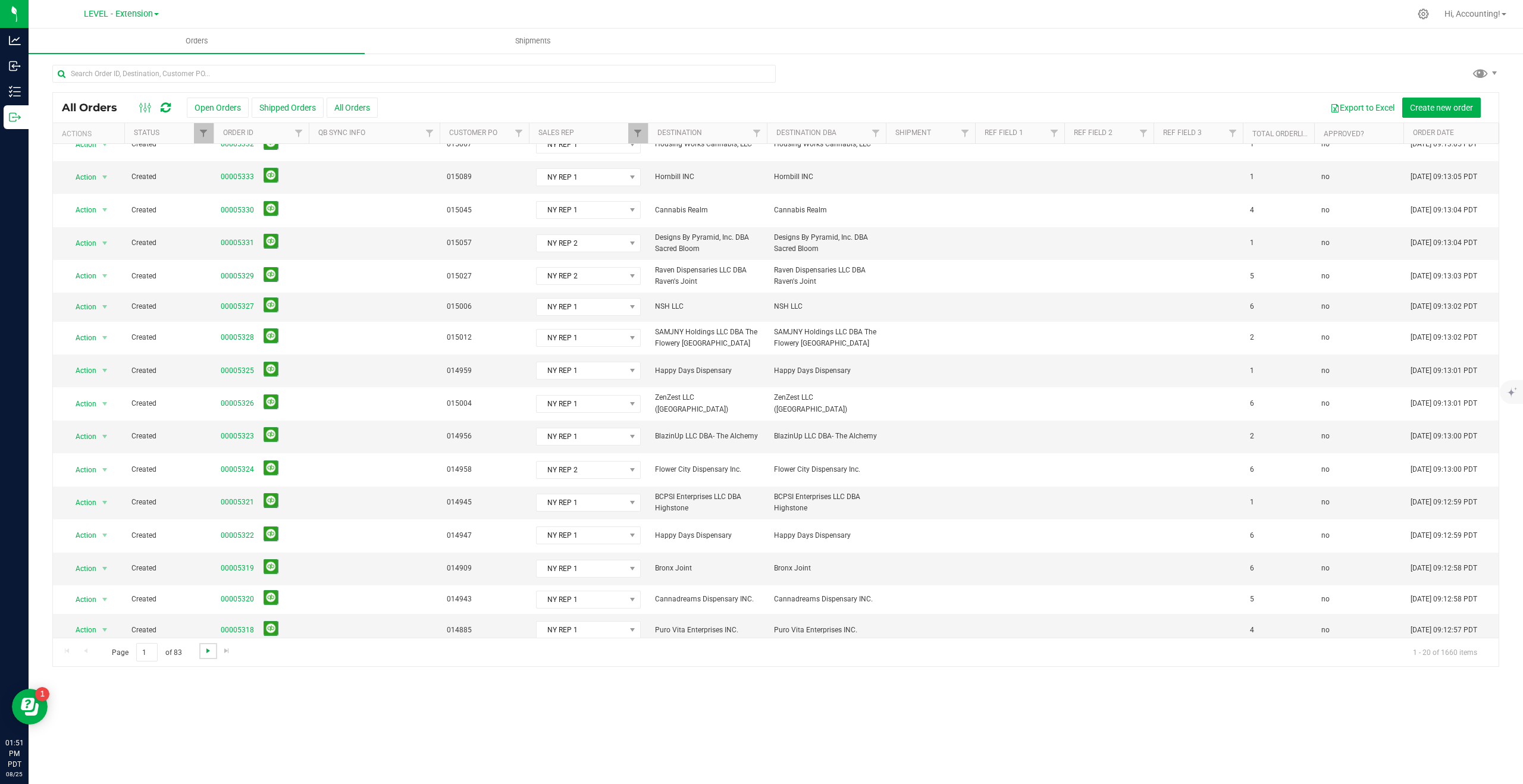
click at [204, 651] on span "Go to the next page" at bounding box center [208, 651] width 10 height 10
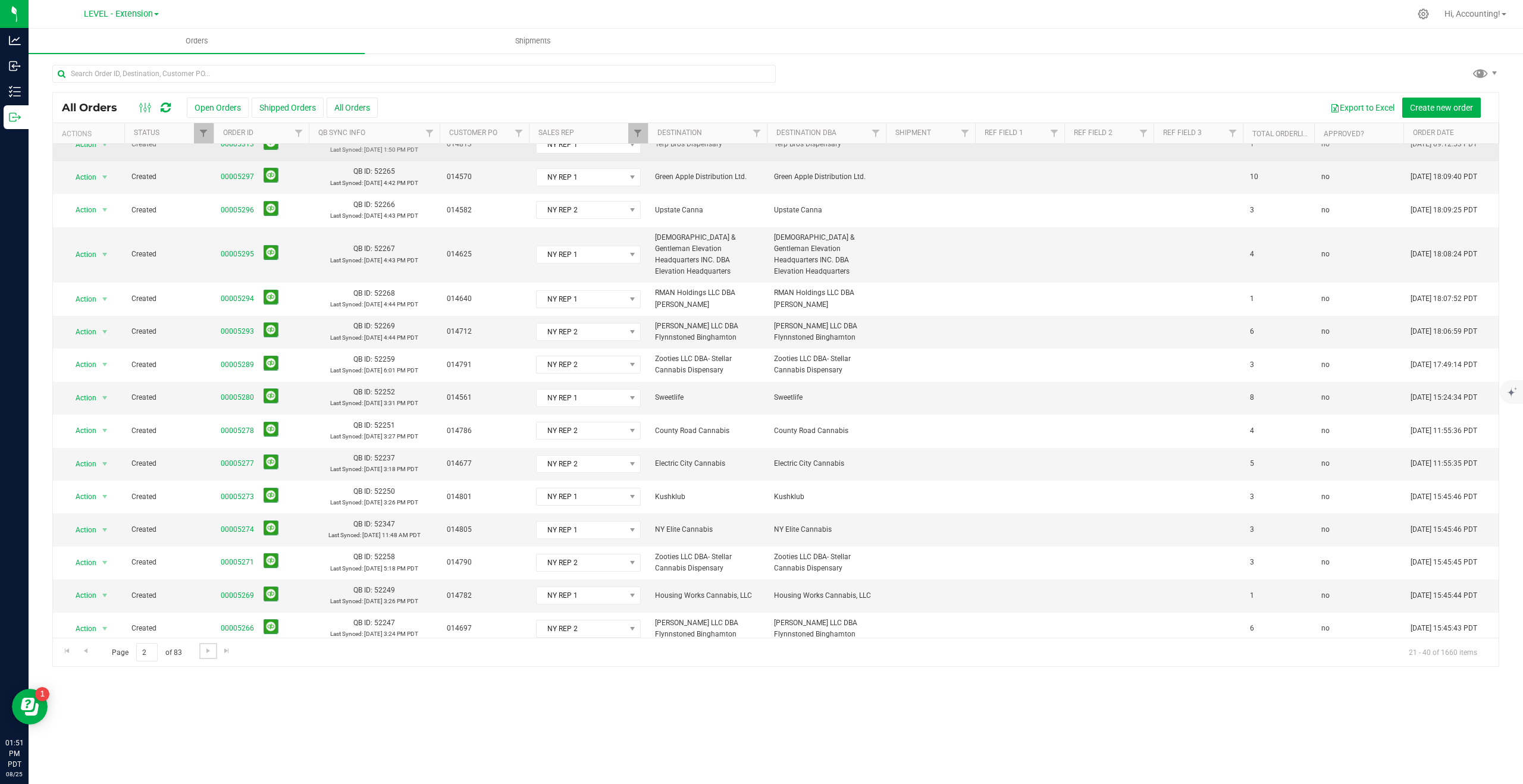
scroll to position [0, 0]
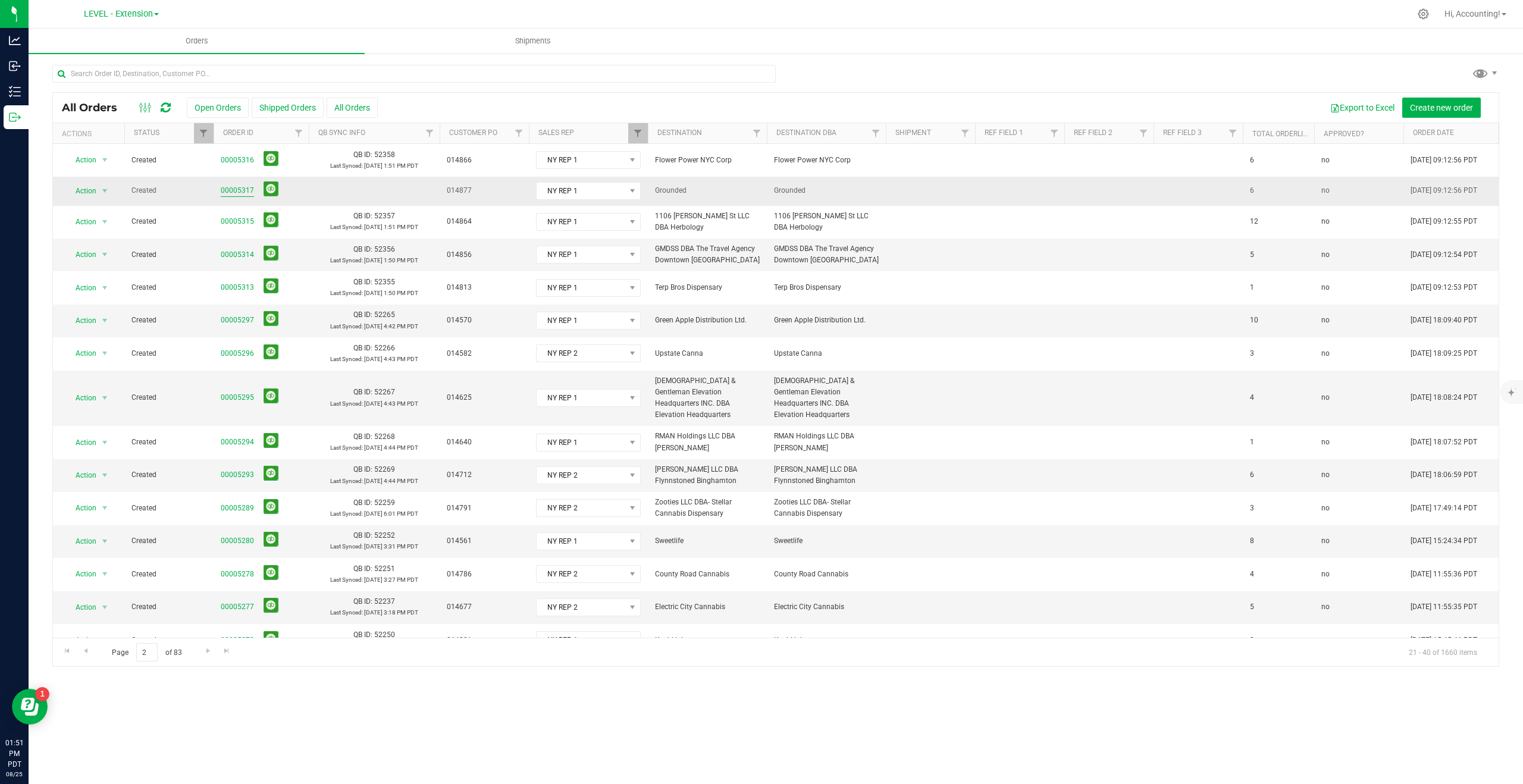
click at [235, 190] on link "00005317" at bounding box center [237, 190] width 33 height 11
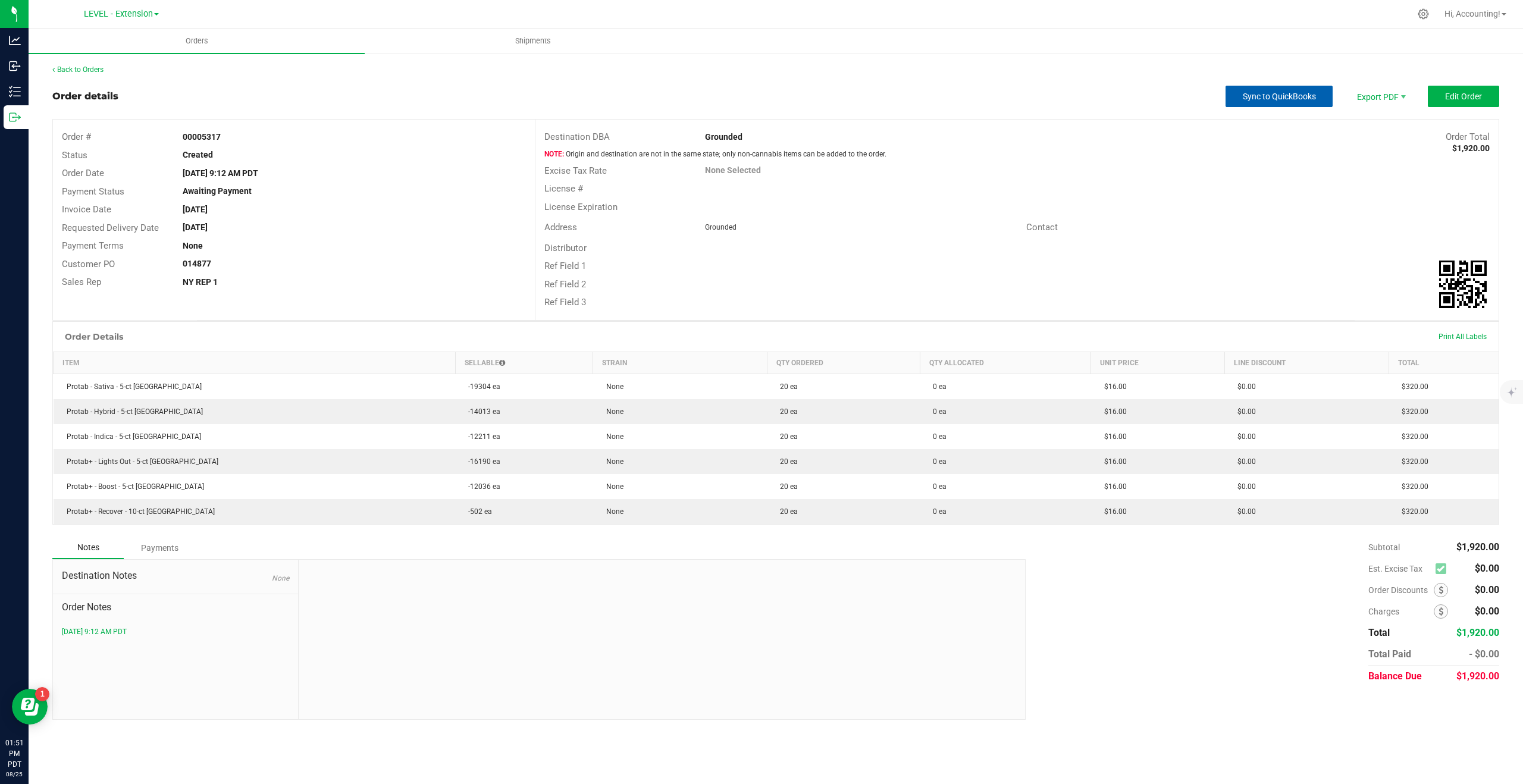
click at [1257, 96] on span "Sync to QuickBooks" at bounding box center [1279, 96] width 73 height 10
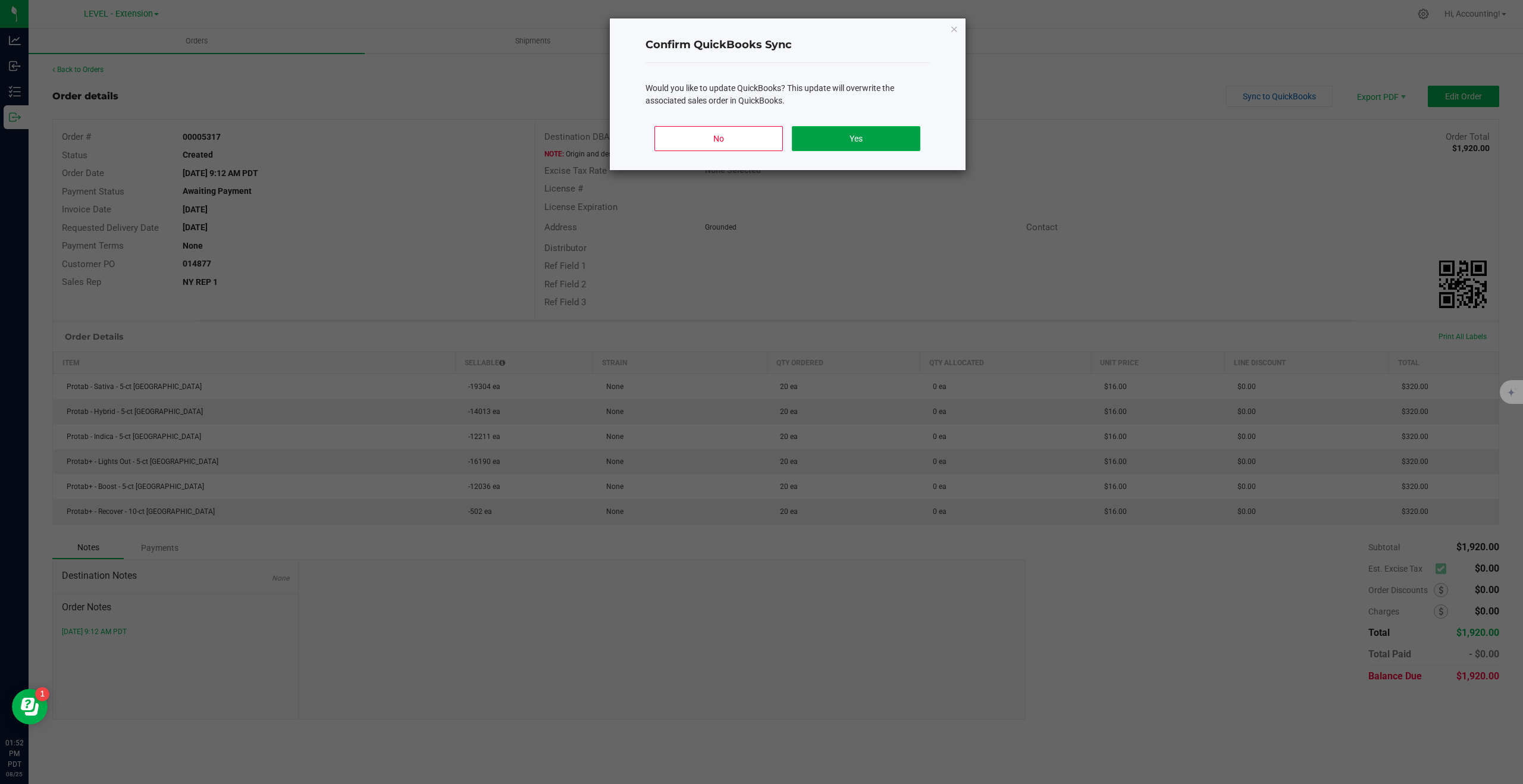
click at [851, 137] on button "Yes" at bounding box center [856, 139] width 128 height 25
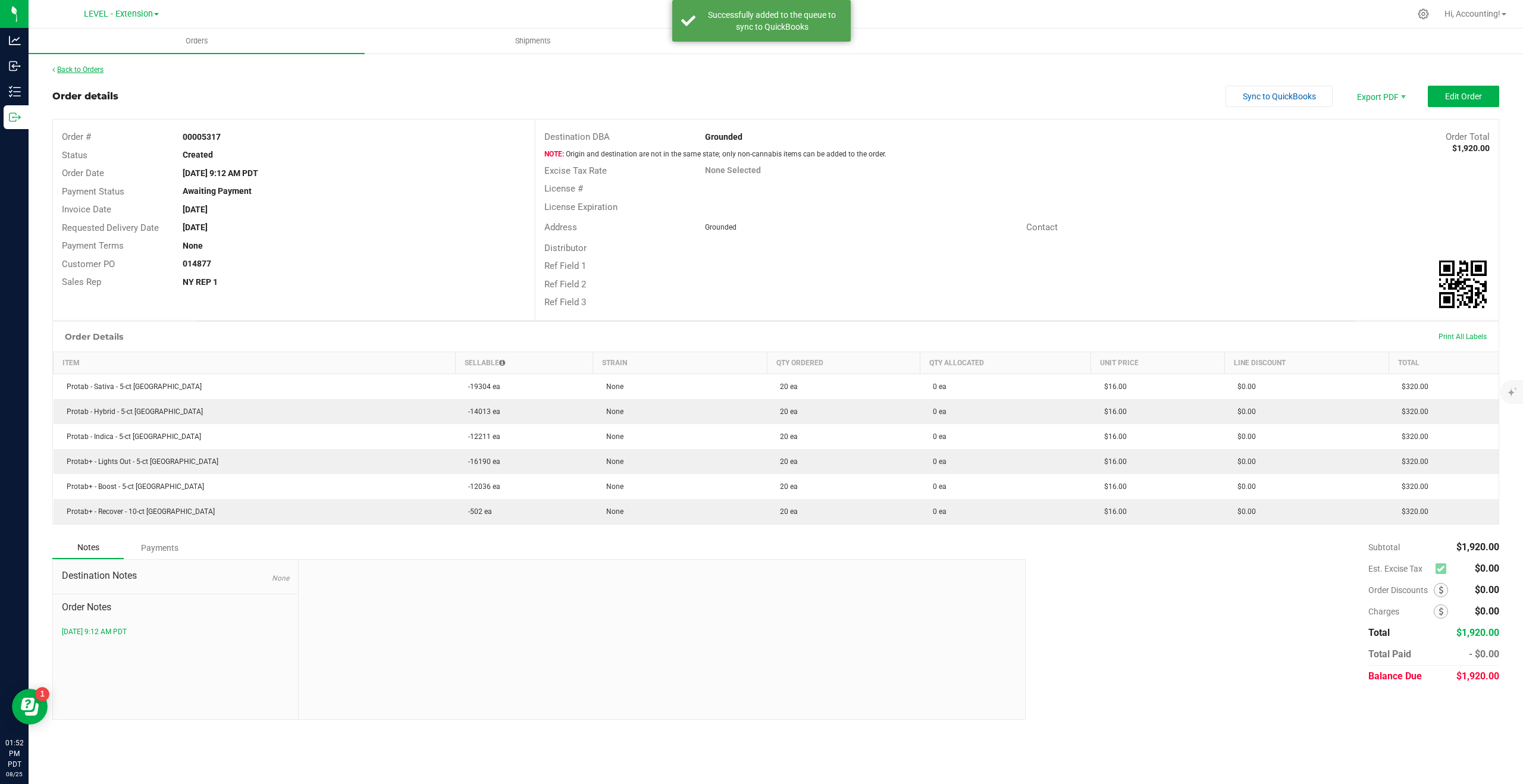
click at [92, 71] on link "Back to Orders" at bounding box center [78, 69] width 51 height 8
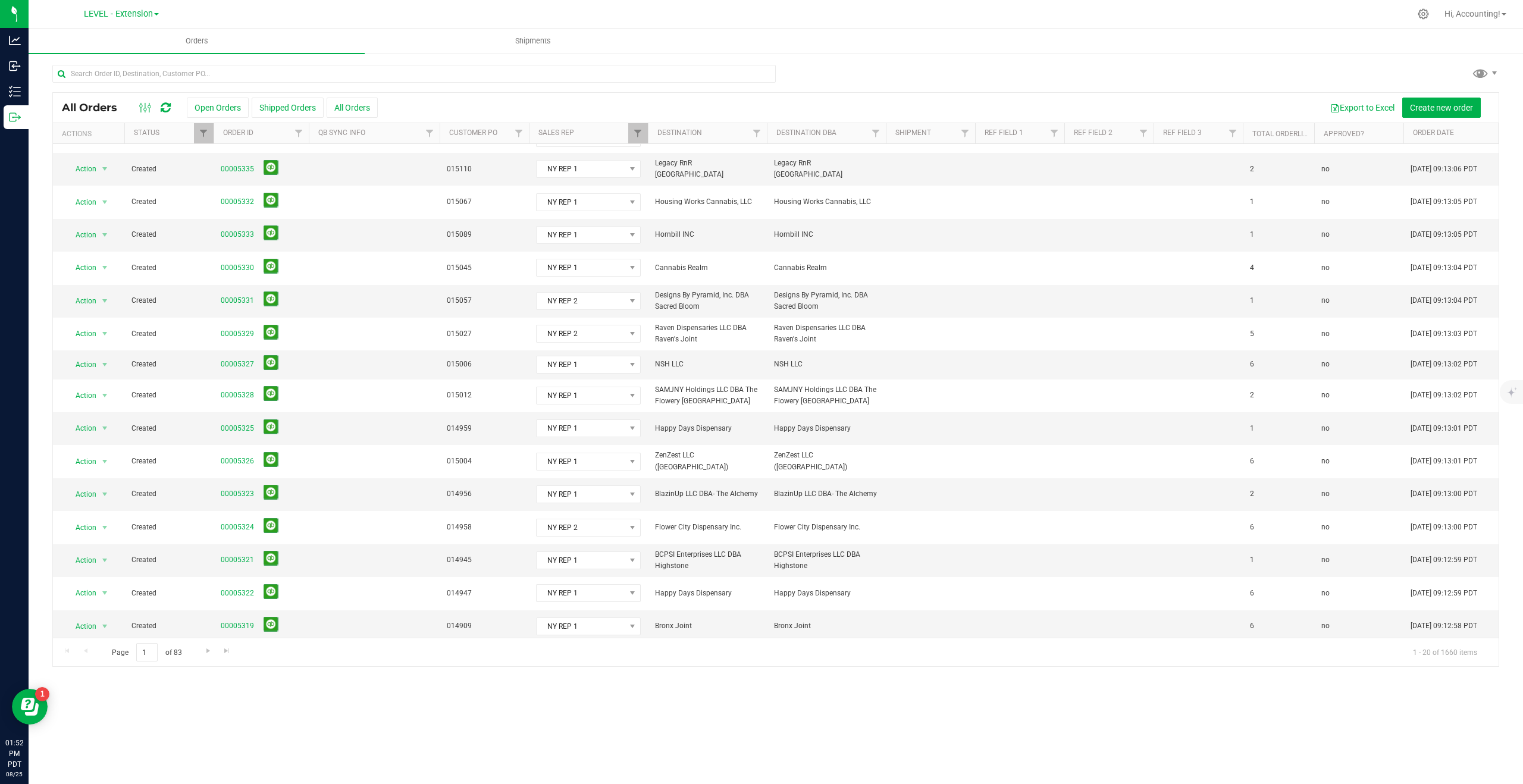
scroll to position [143, 0]
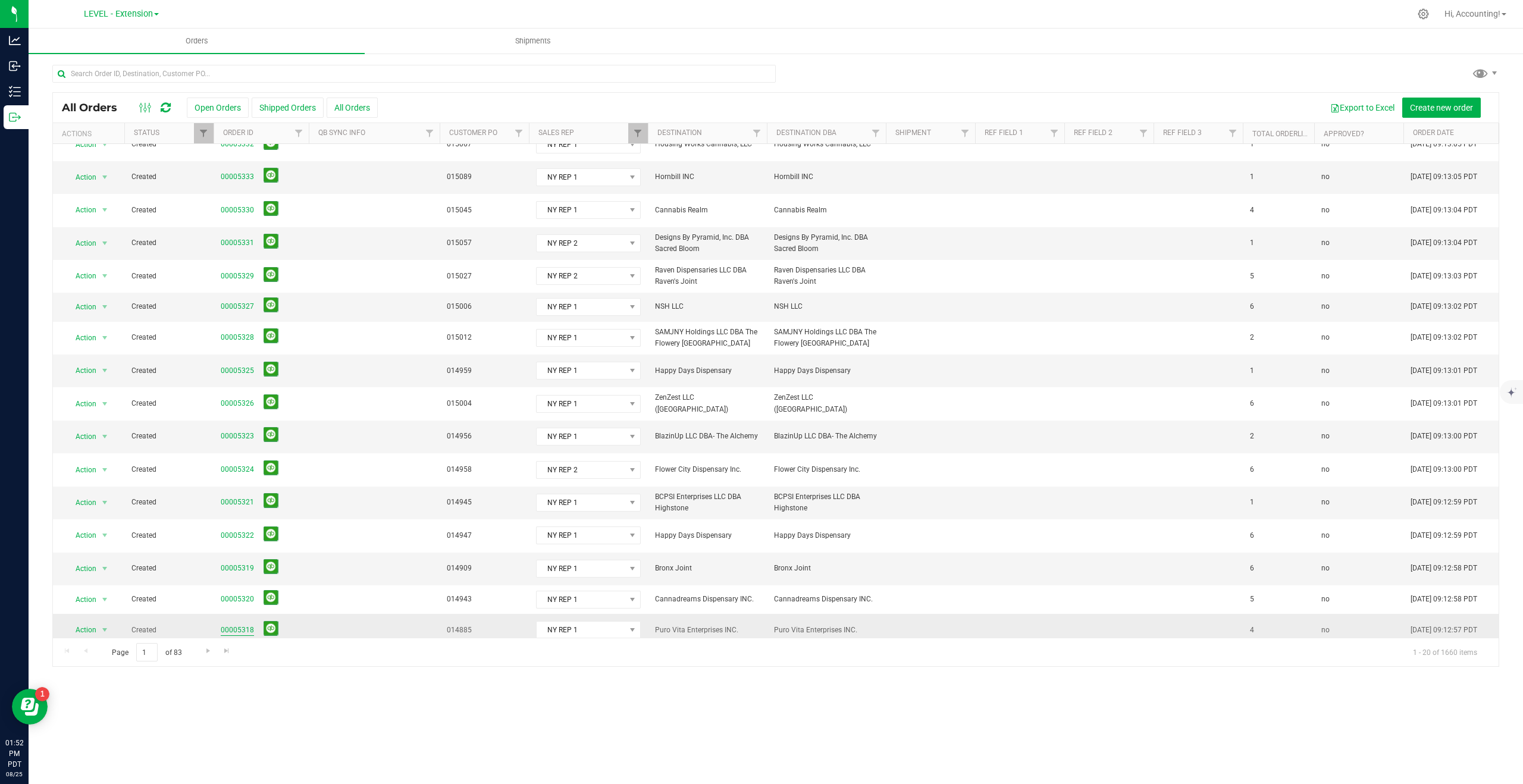
click at [242, 625] on link "00005318" at bounding box center [237, 630] width 33 height 11
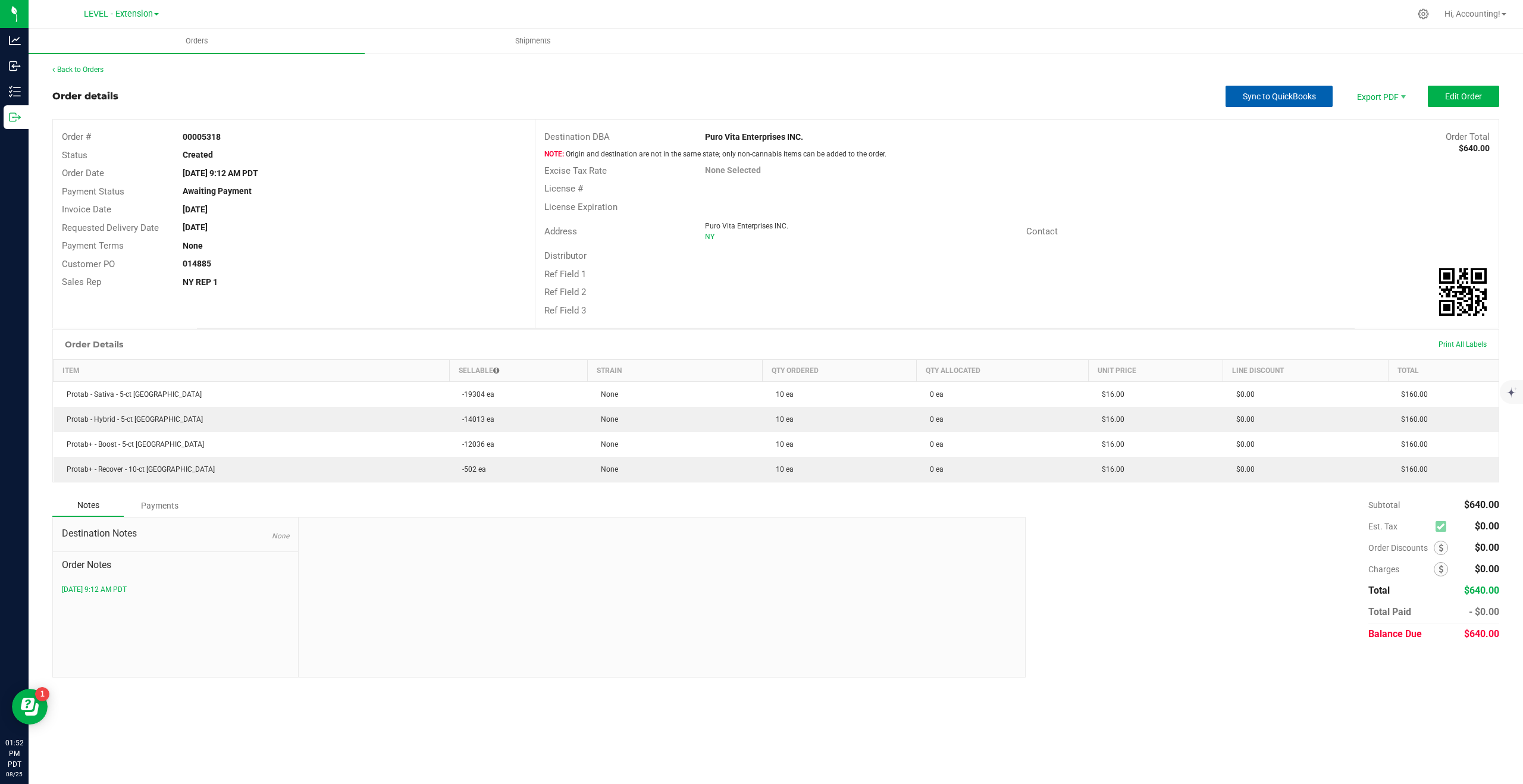
click at [1285, 100] on span "Sync to QuickBooks" at bounding box center [1279, 96] width 73 height 10
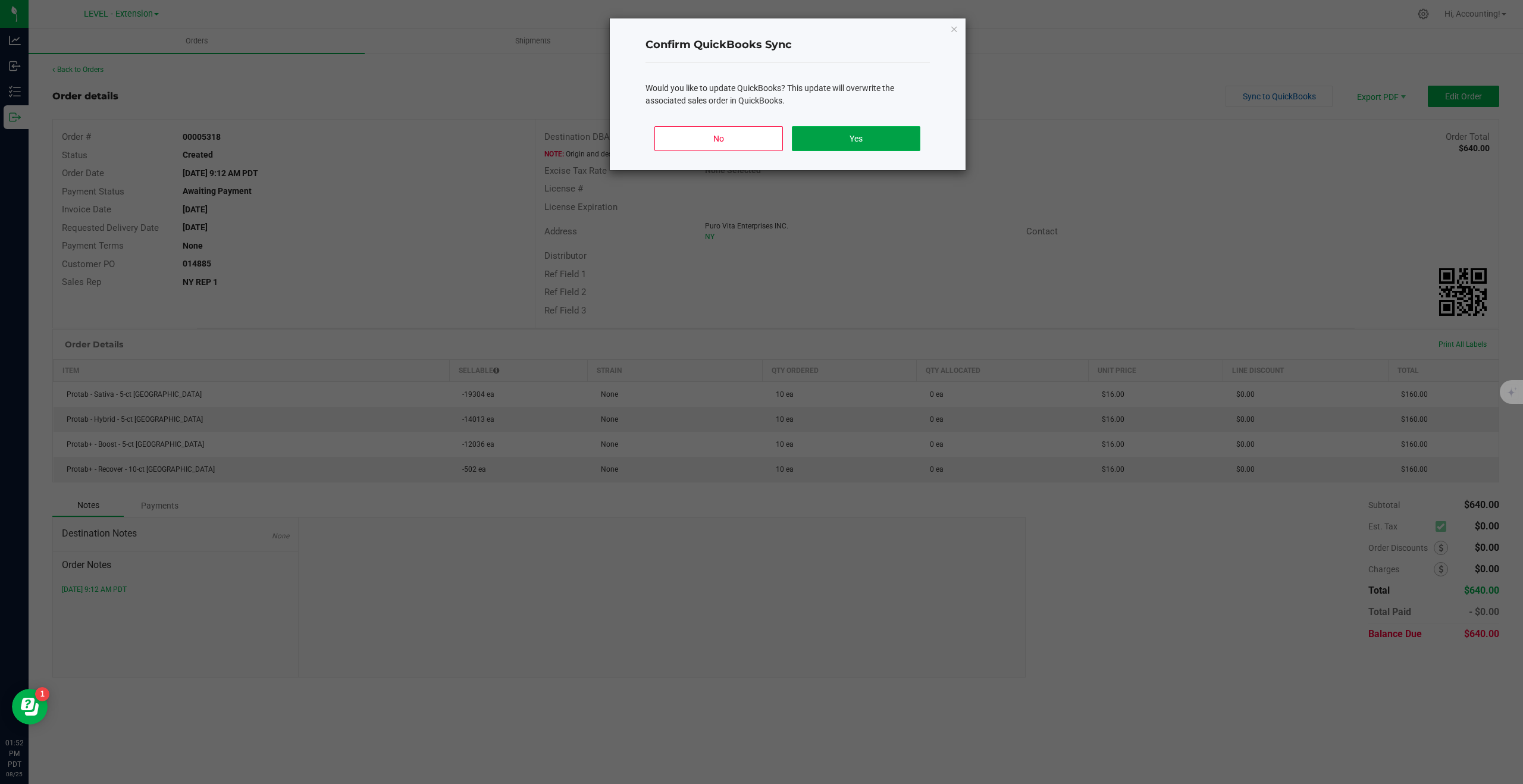
click at [828, 131] on button "Yes" at bounding box center [856, 139] width 128 height 25
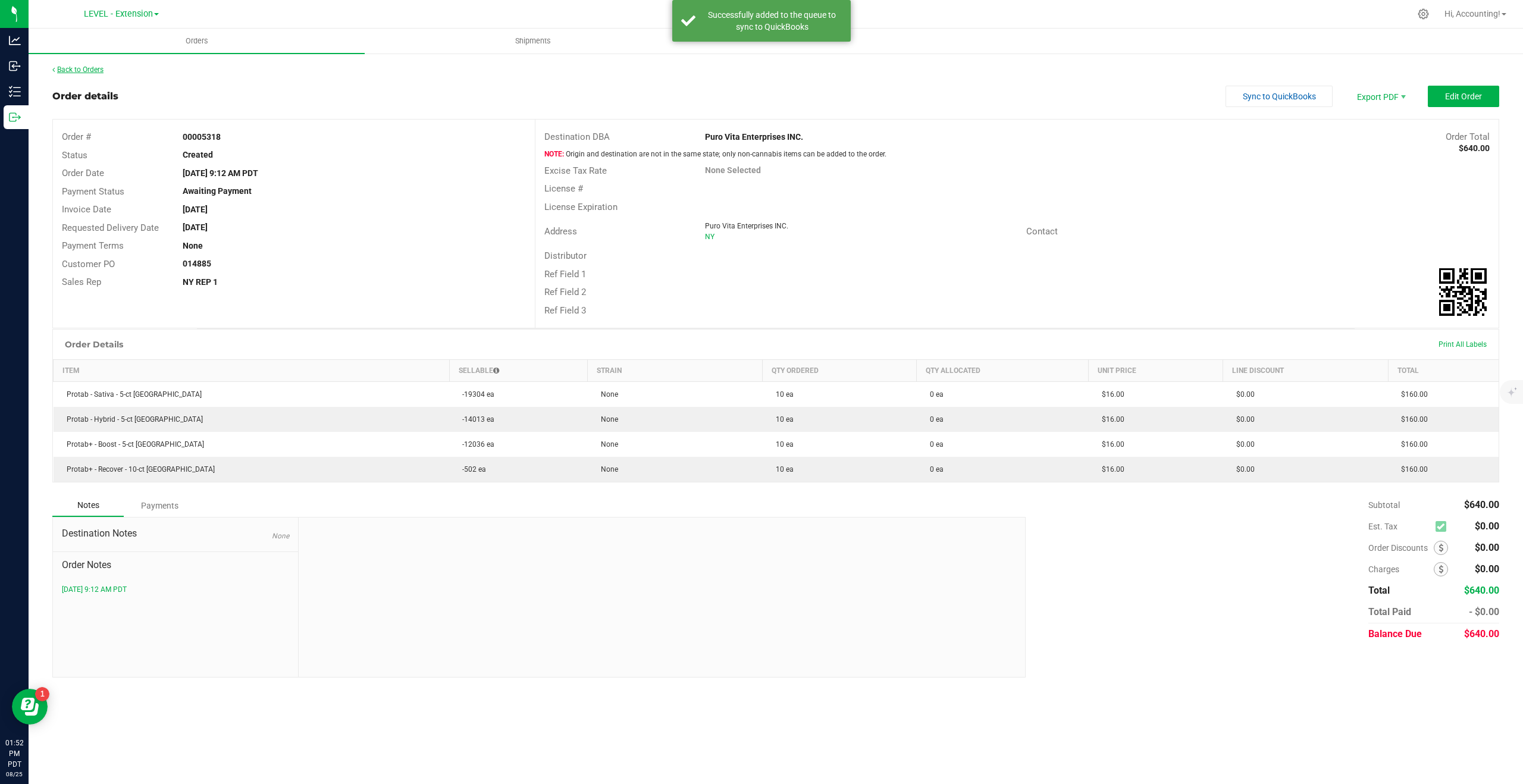
click at [78, 71] on link "Back to Orders" at bounding box center [78, 69] width 51 height 8
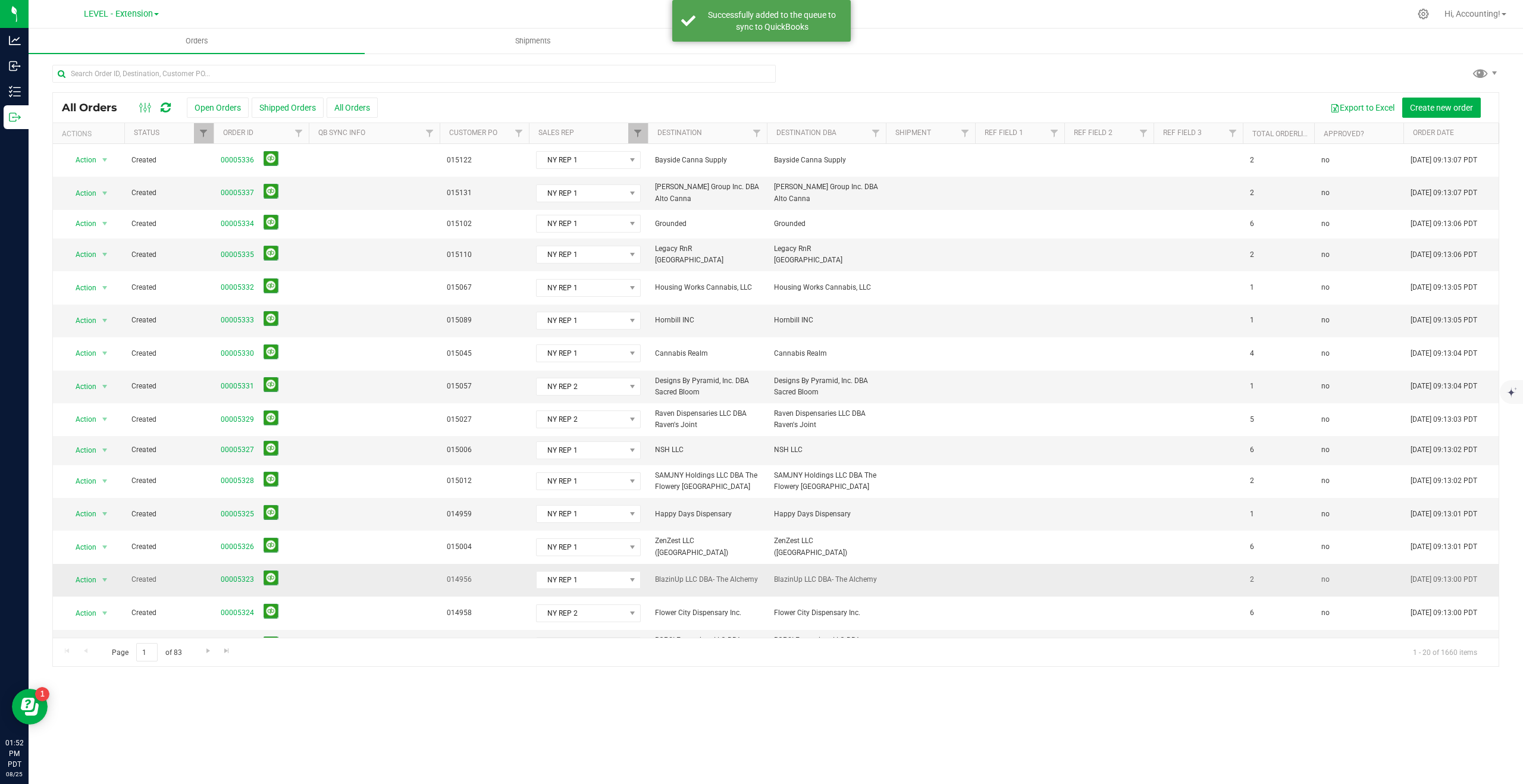
scroll to position [143, 0]
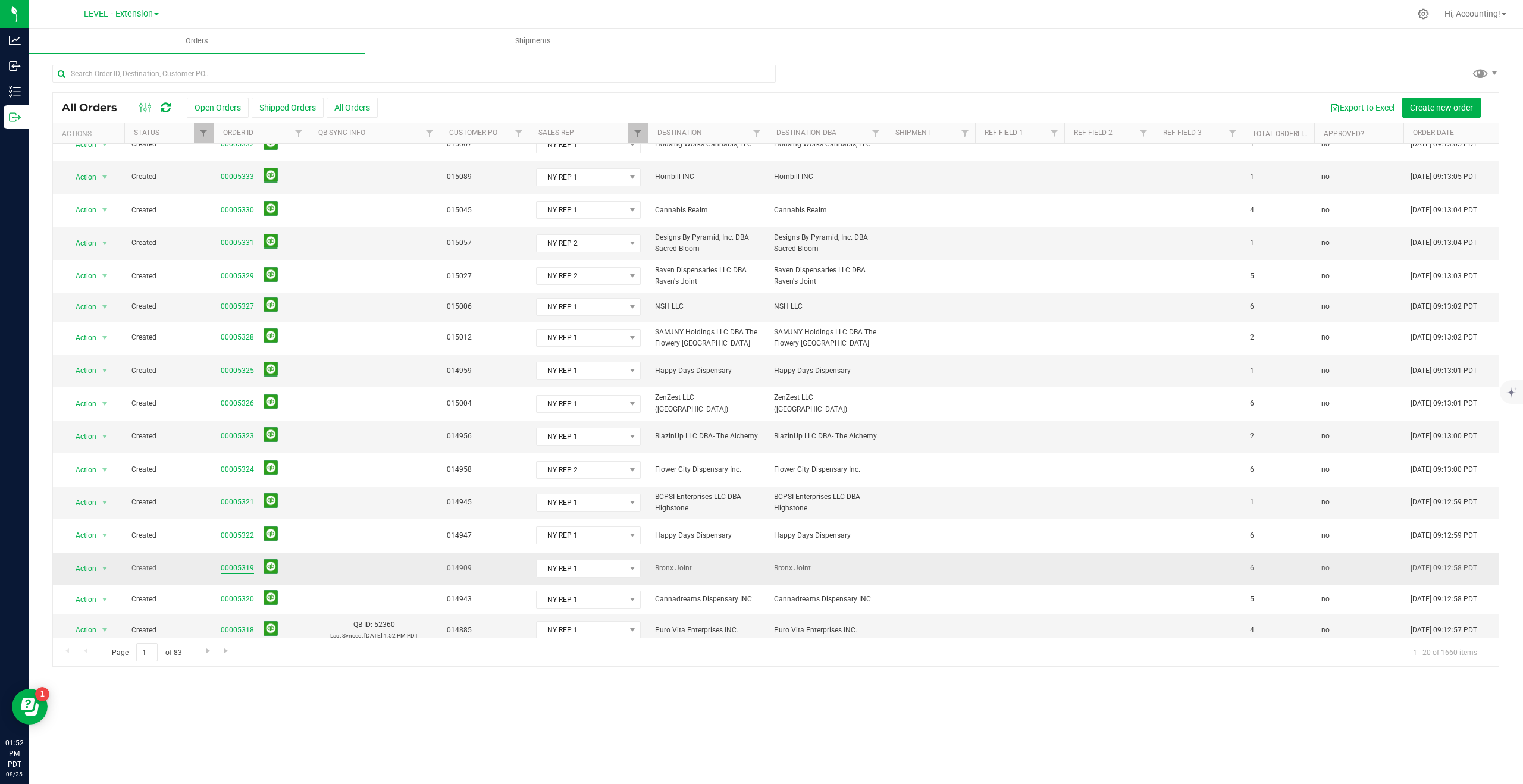
click at [229, 563] on link "00005319" at bounding box center [237, 568] width 33 height 11
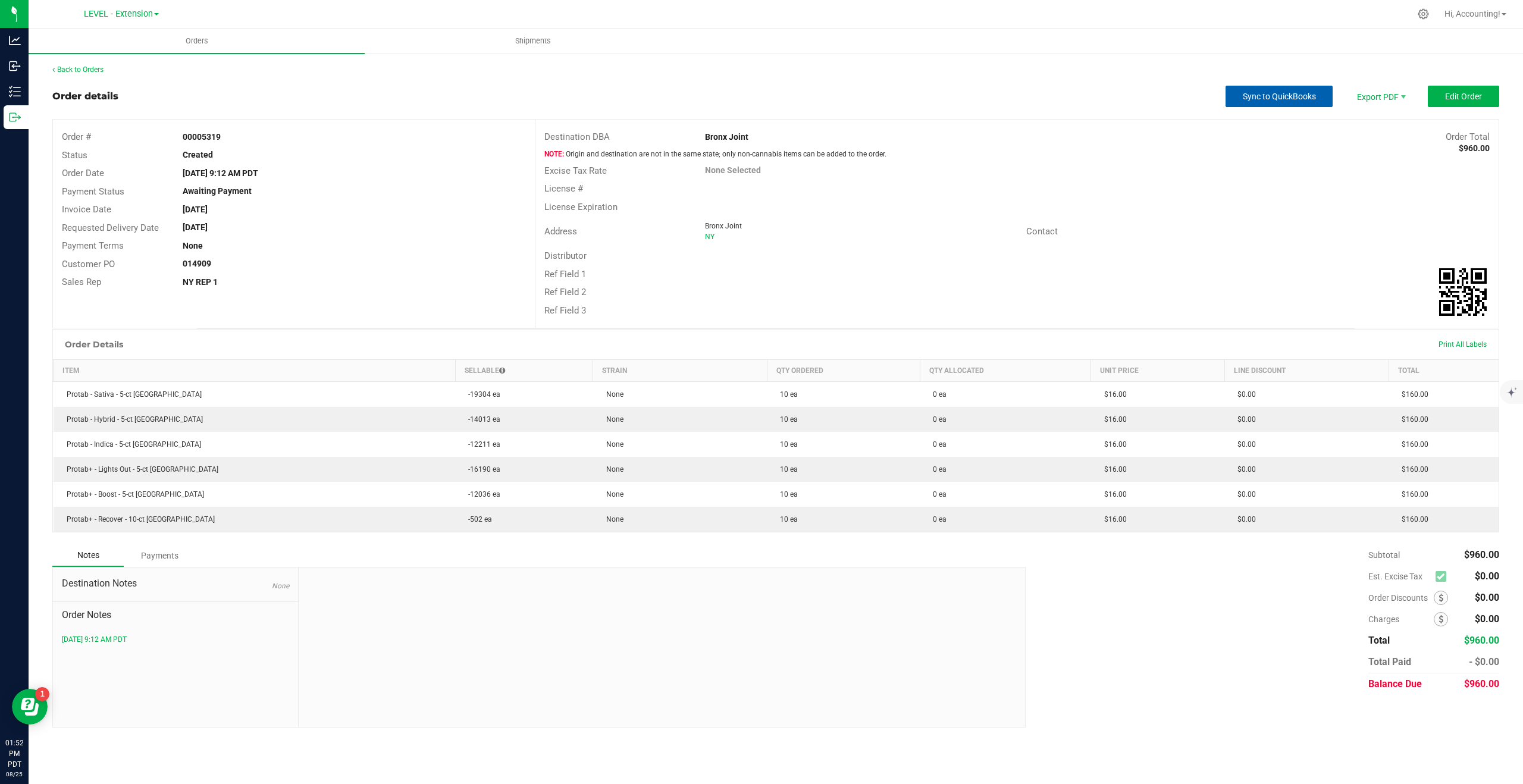
click at [1275, 95] on span "Sync to QuickBooks" at bounding box center [1279, 96] width 73 height 10
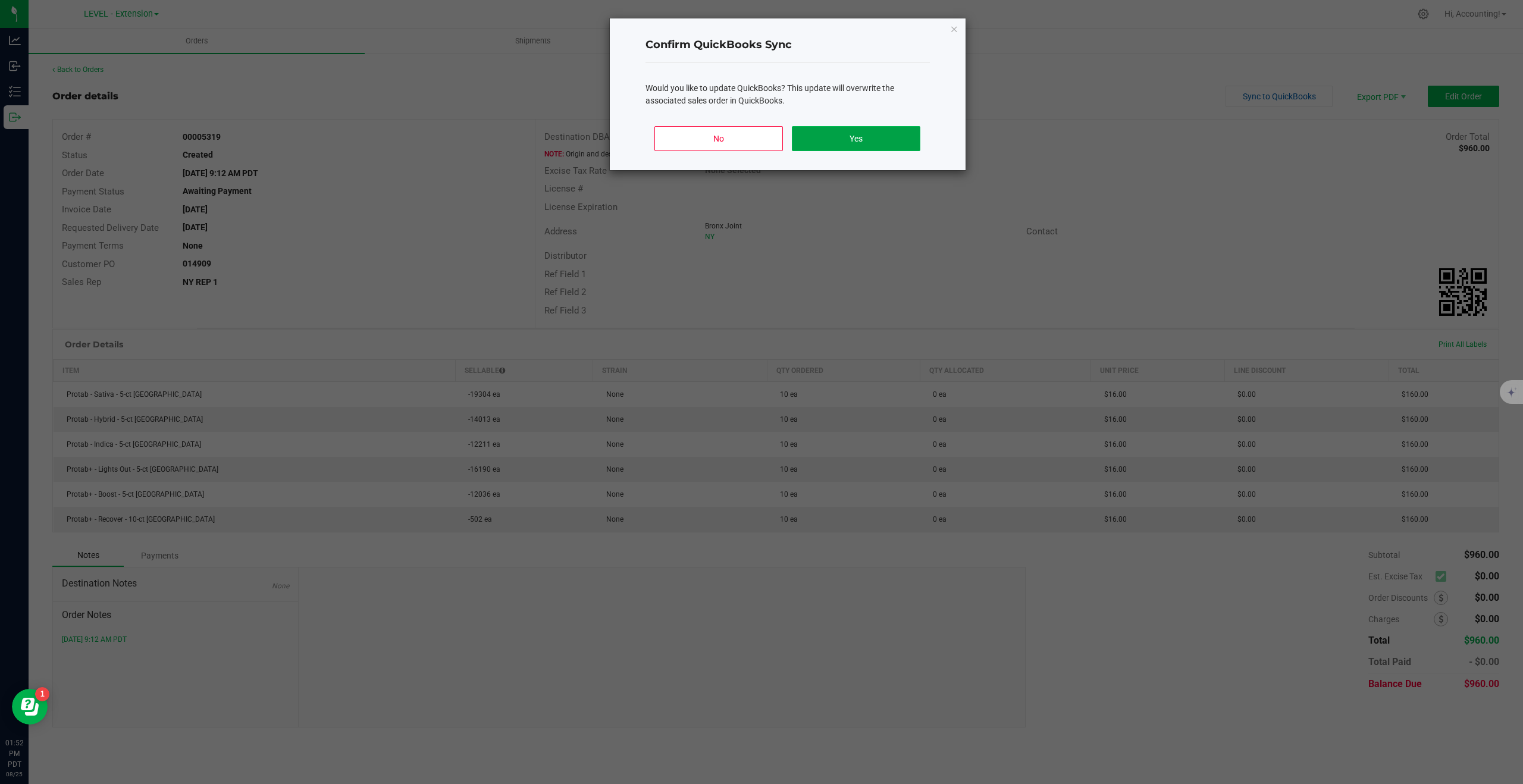
click at [885, 131] on button "Yes" at bounding box center [856, 139] width 128 height 25
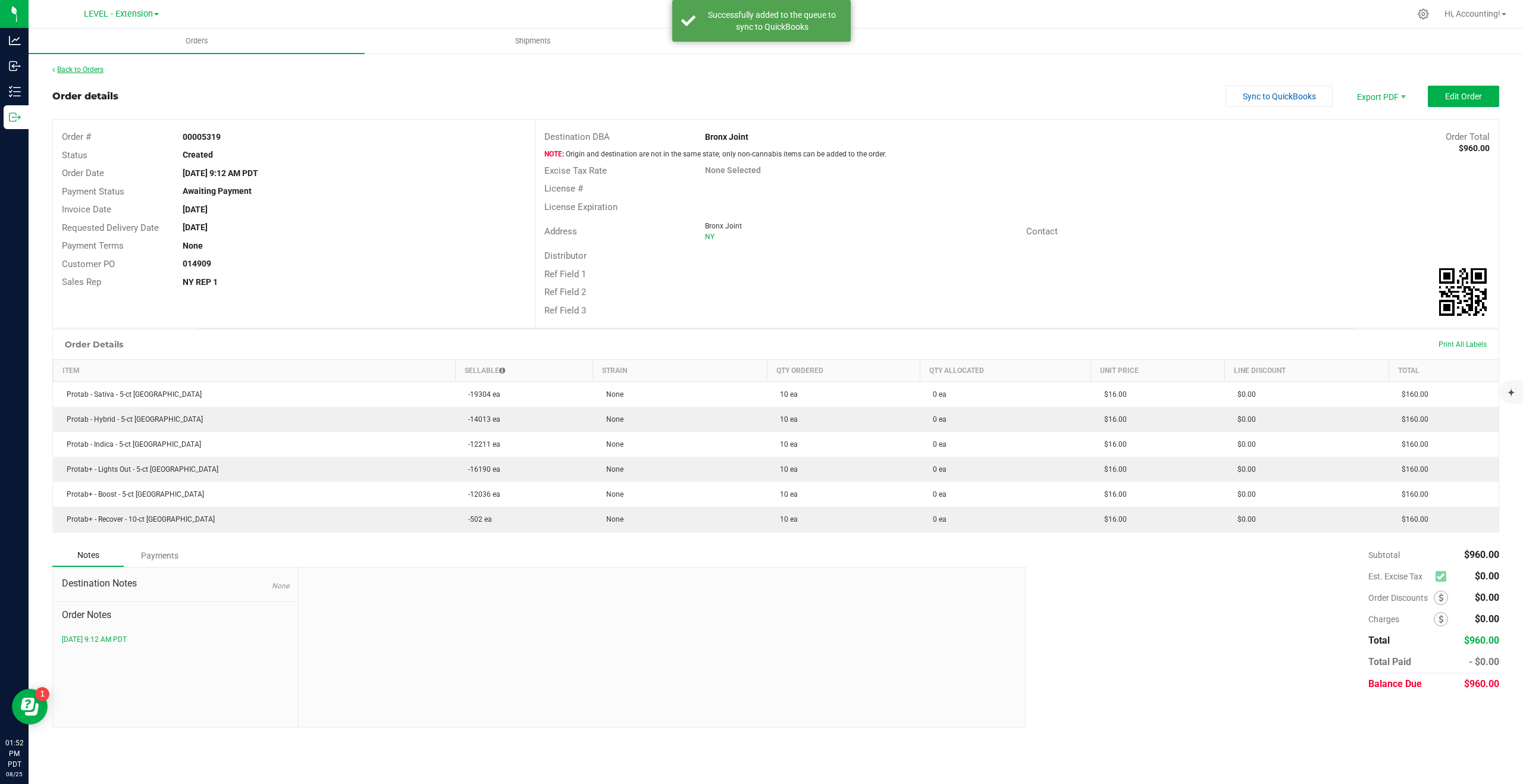
click at [72, 70] on link "Back to Orders" at bounding box center [78, 69] width 51 height 8
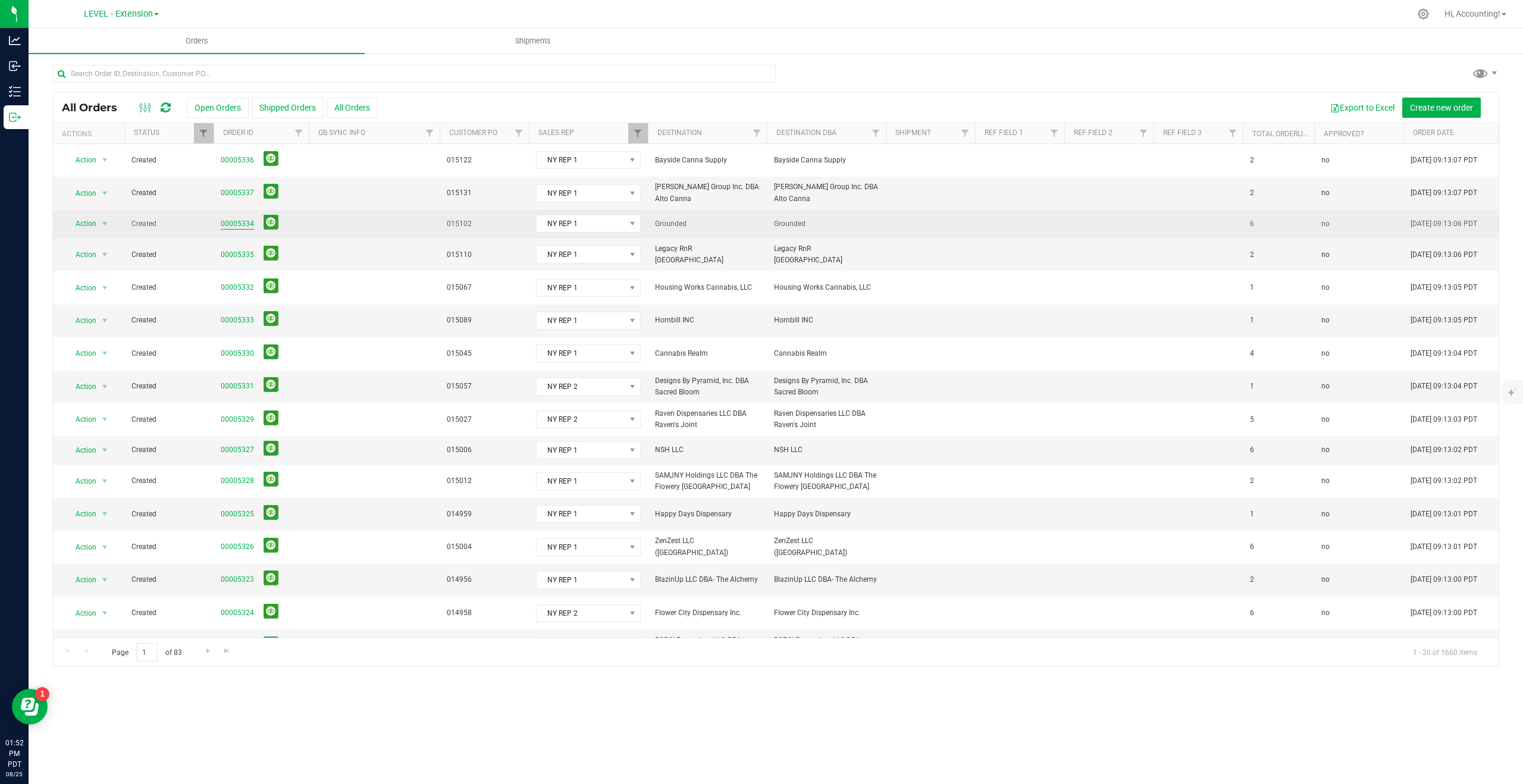
click at [234, 222] on link "00005334" at bounding box center [237, 223] width 33 height 11
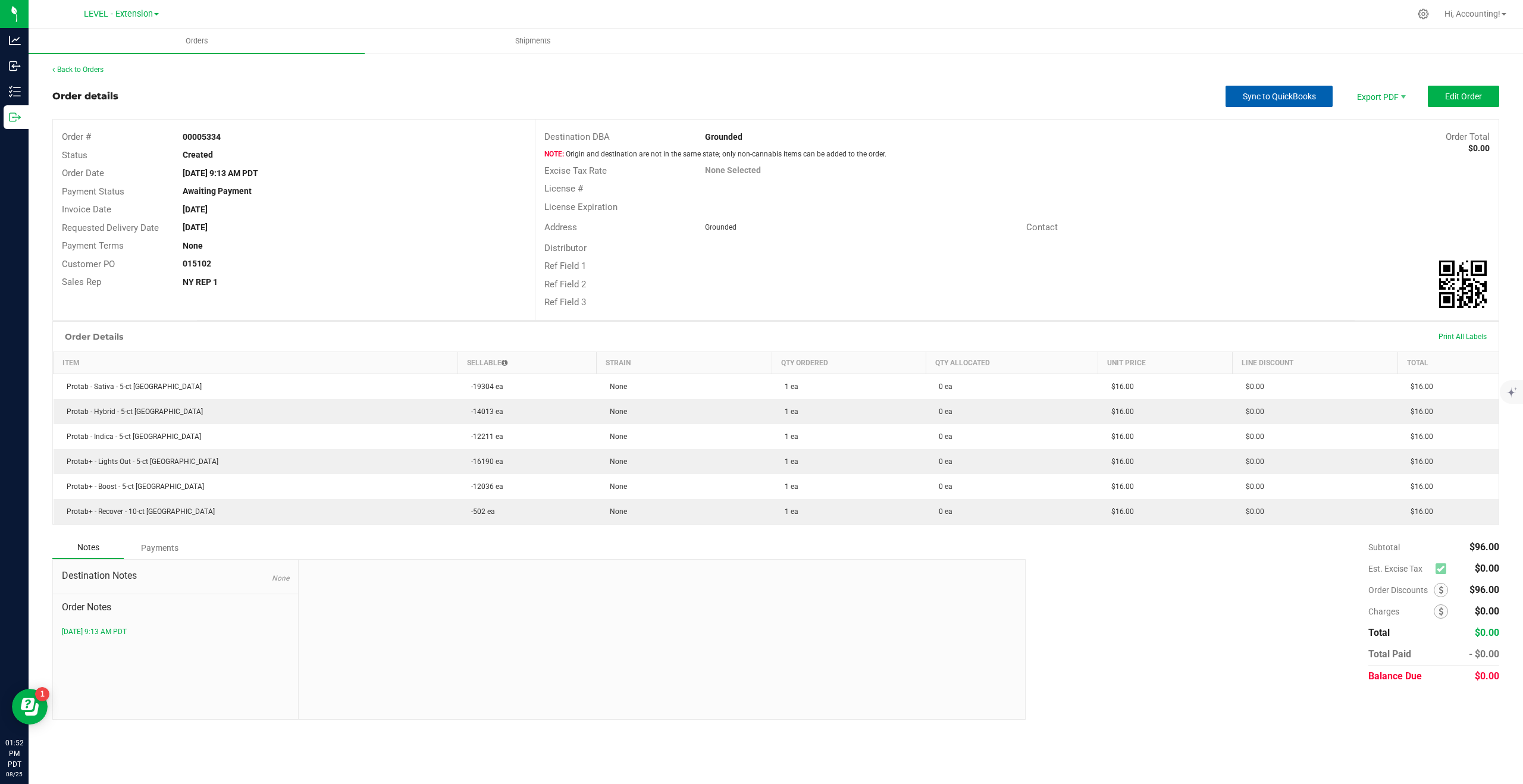
click at [1263, 95] on span "Sync to QuickBooks" at bounding box center [1279, 96] width 73 height 10
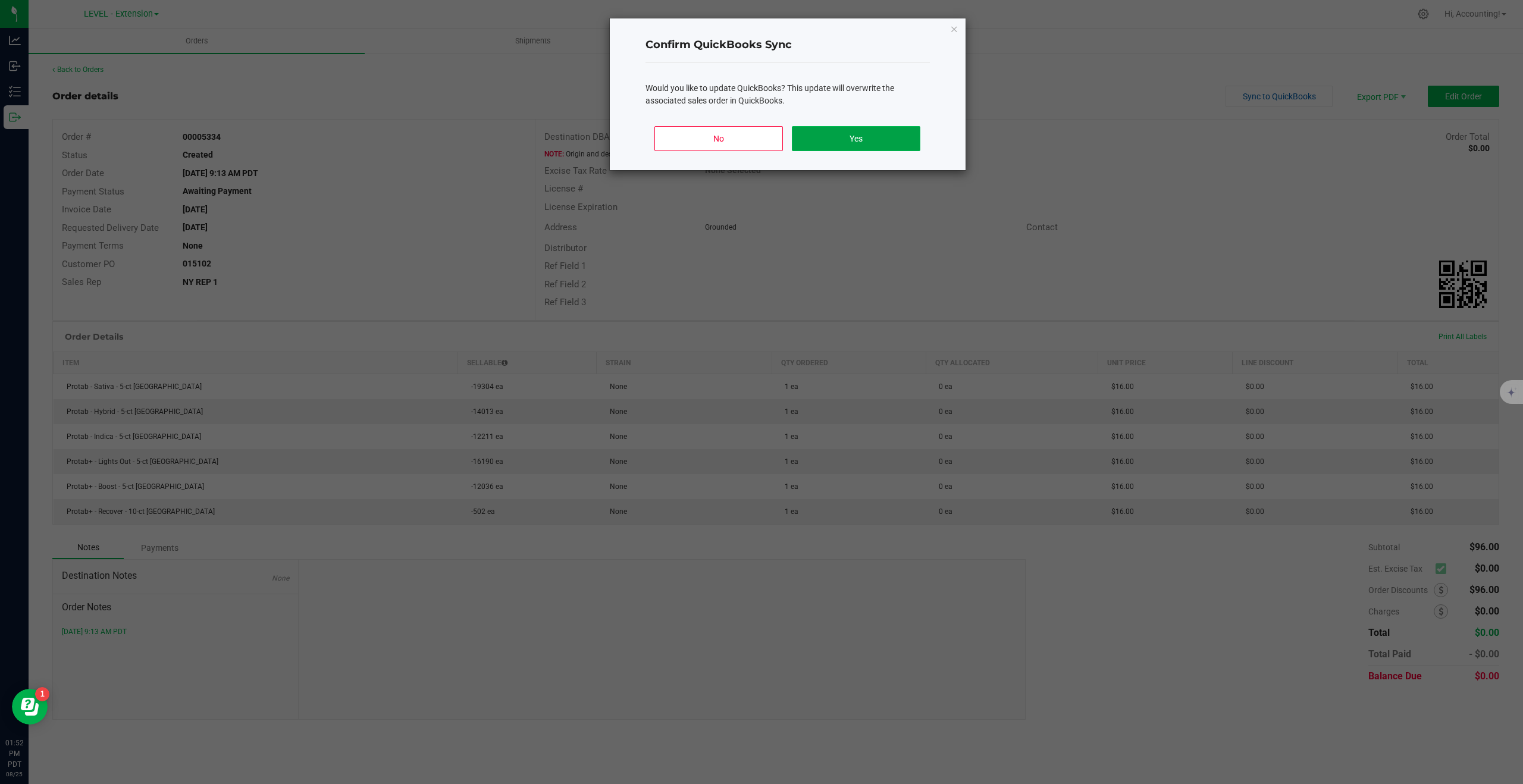
click at [860, 140] on button "Yes" at bounding box center [856, 139] width 128 height 25
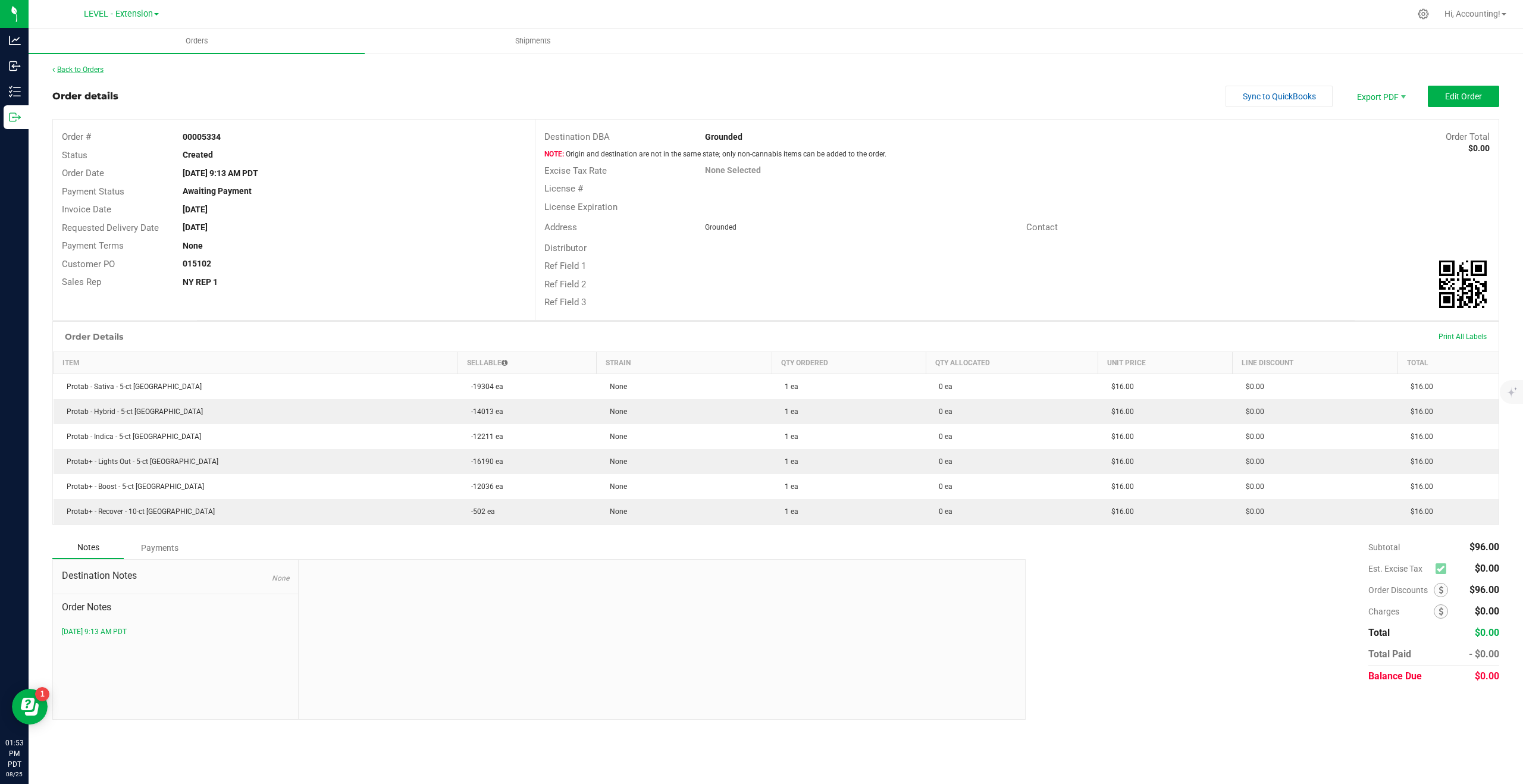
click at [103, 69] on link "Back to Orders" at bounding box center [78, 69] width 51 height 8
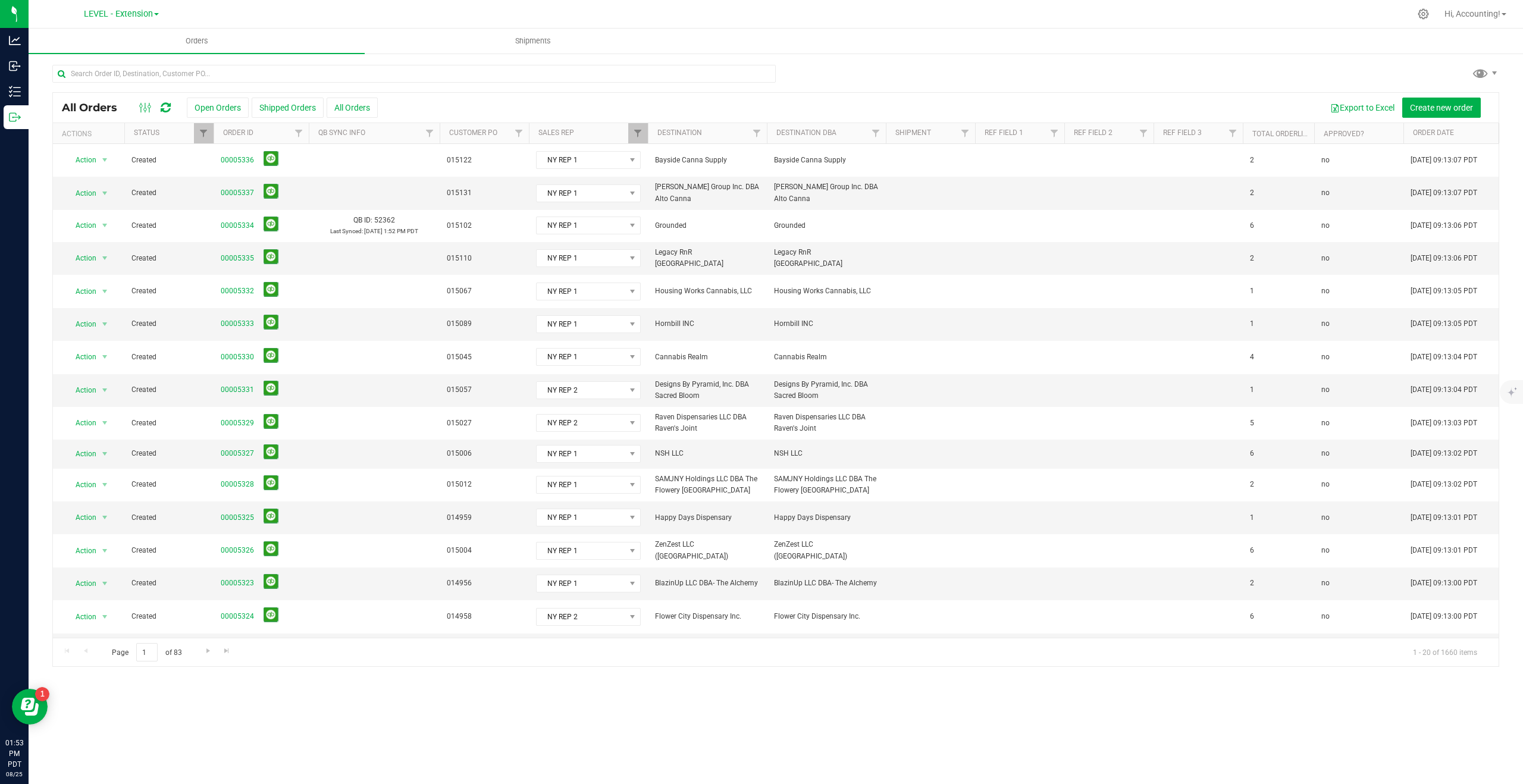
scroll to position [147, 0]
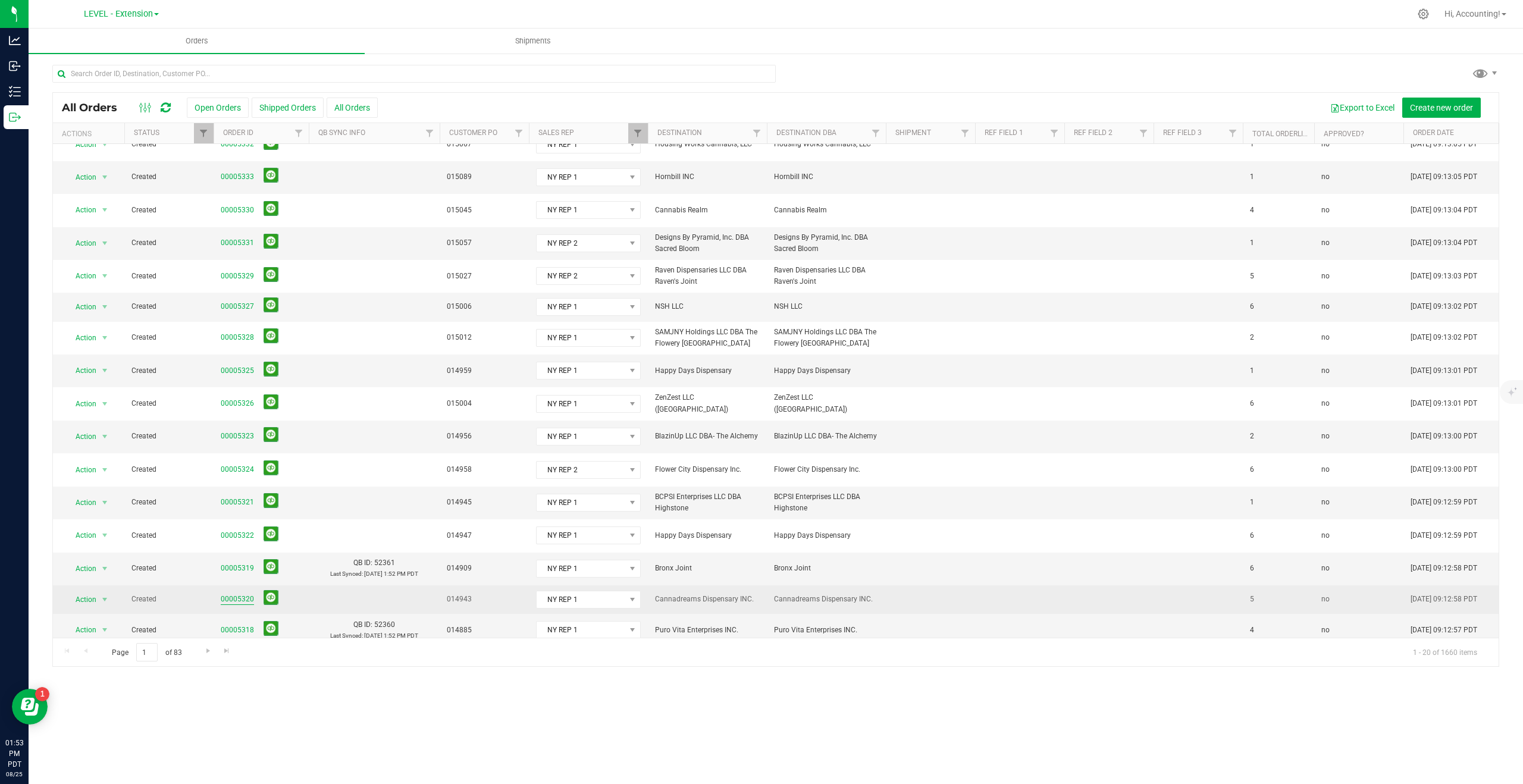
click at [238, 594] on link "00005320" at bounding box center [237, 599] width 33 height 11
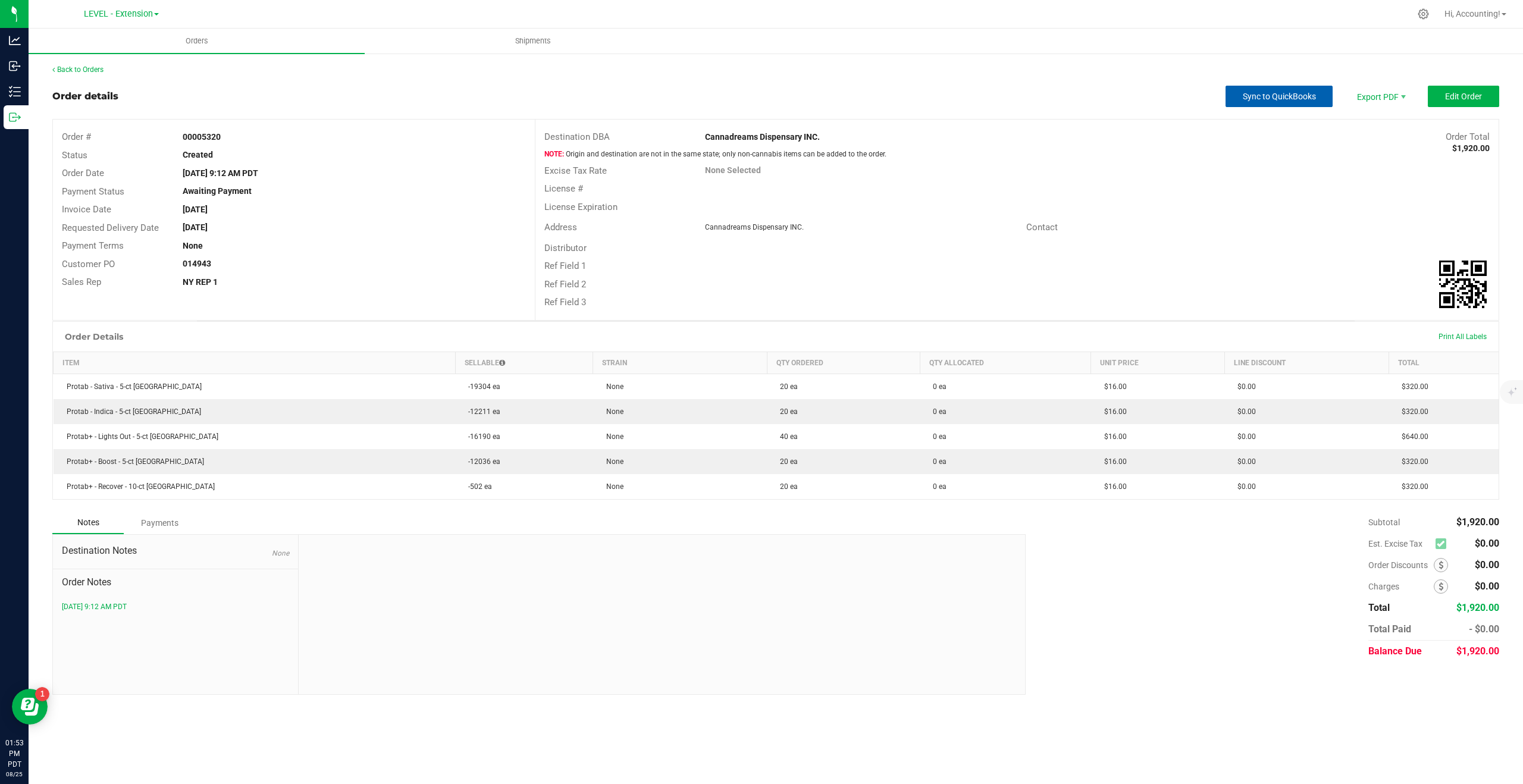
click at [1296, 96] on span "Sync to QuickBooks" at bounding box center [1279, 96] width 73 height 10
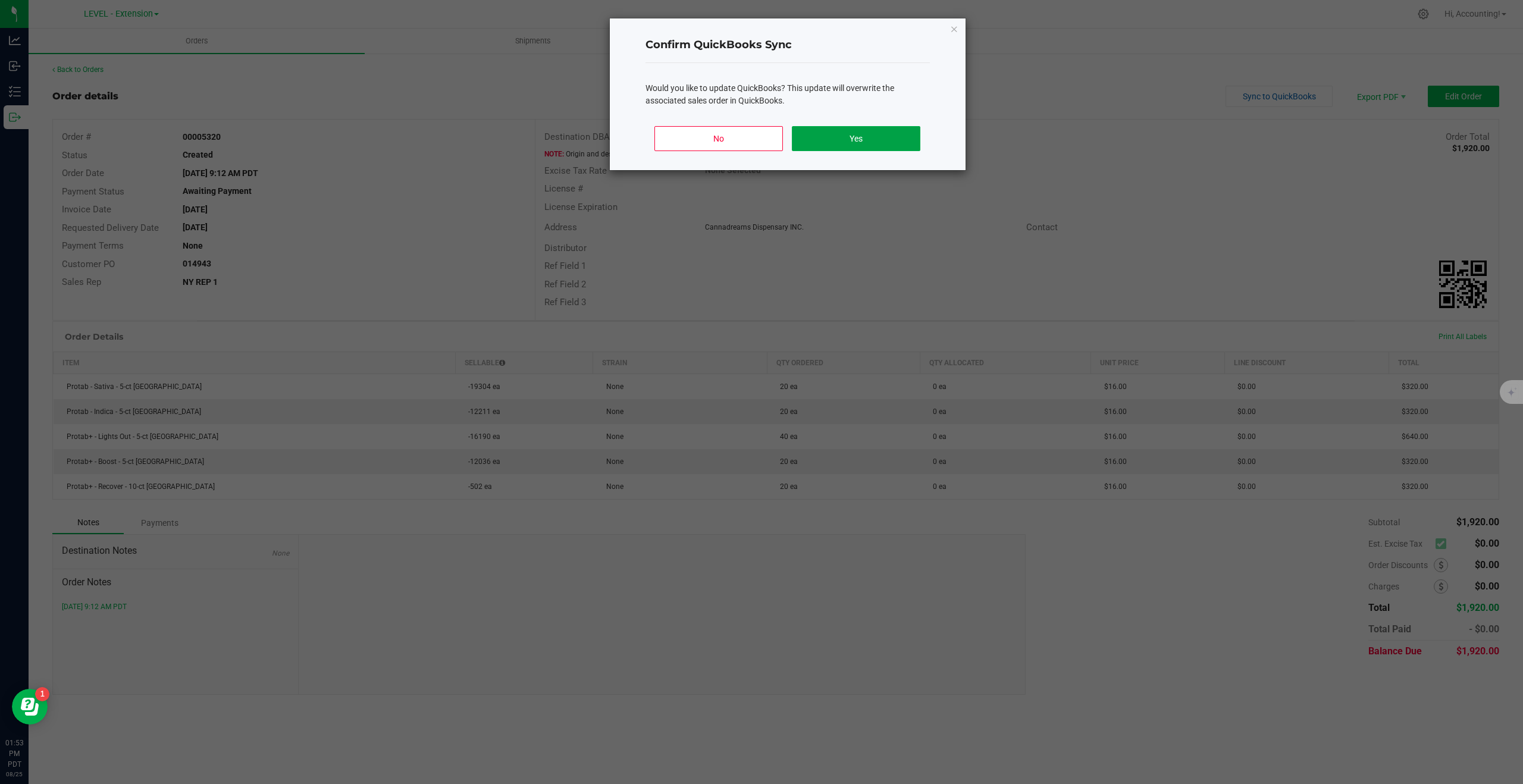
click at [889, 135] on button "Yes" at bounding box center [856, 139] width 128 height 25
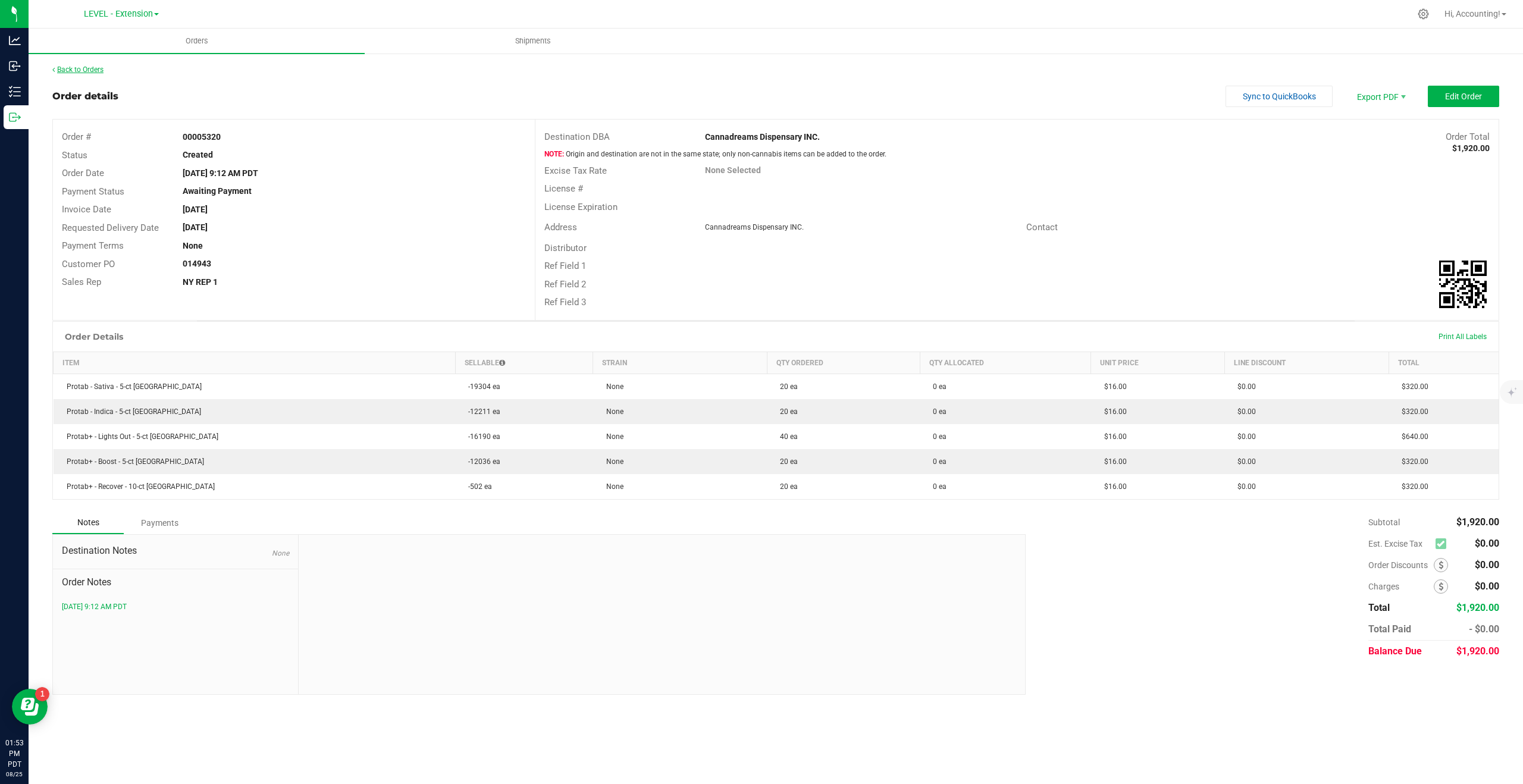
click at [93, 69] on link "Back to Orders" at bounding box center [78, 69] width 51 height 8
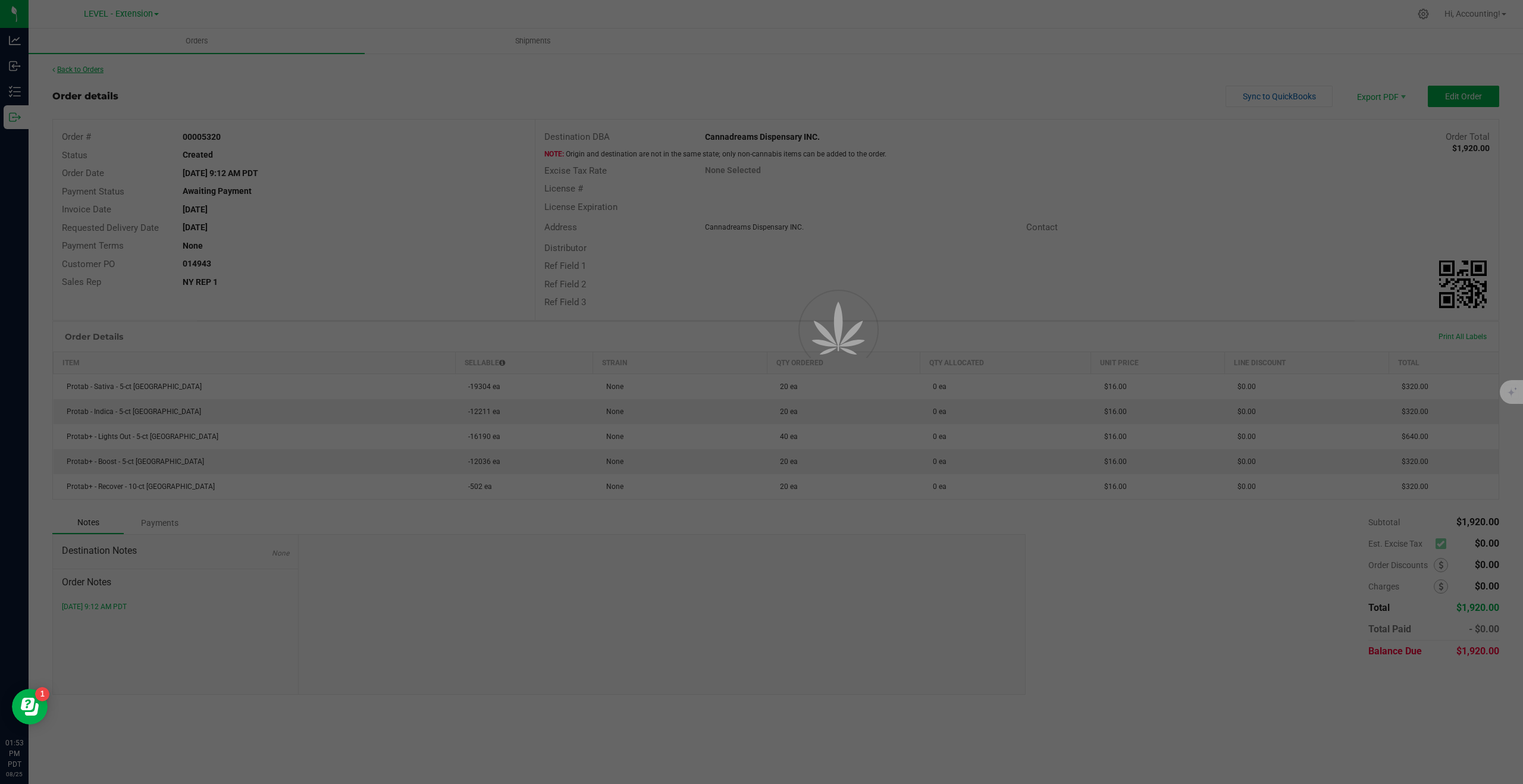
click at [93, 69] on div at bounding box center [761, 392] width 1523 height 784
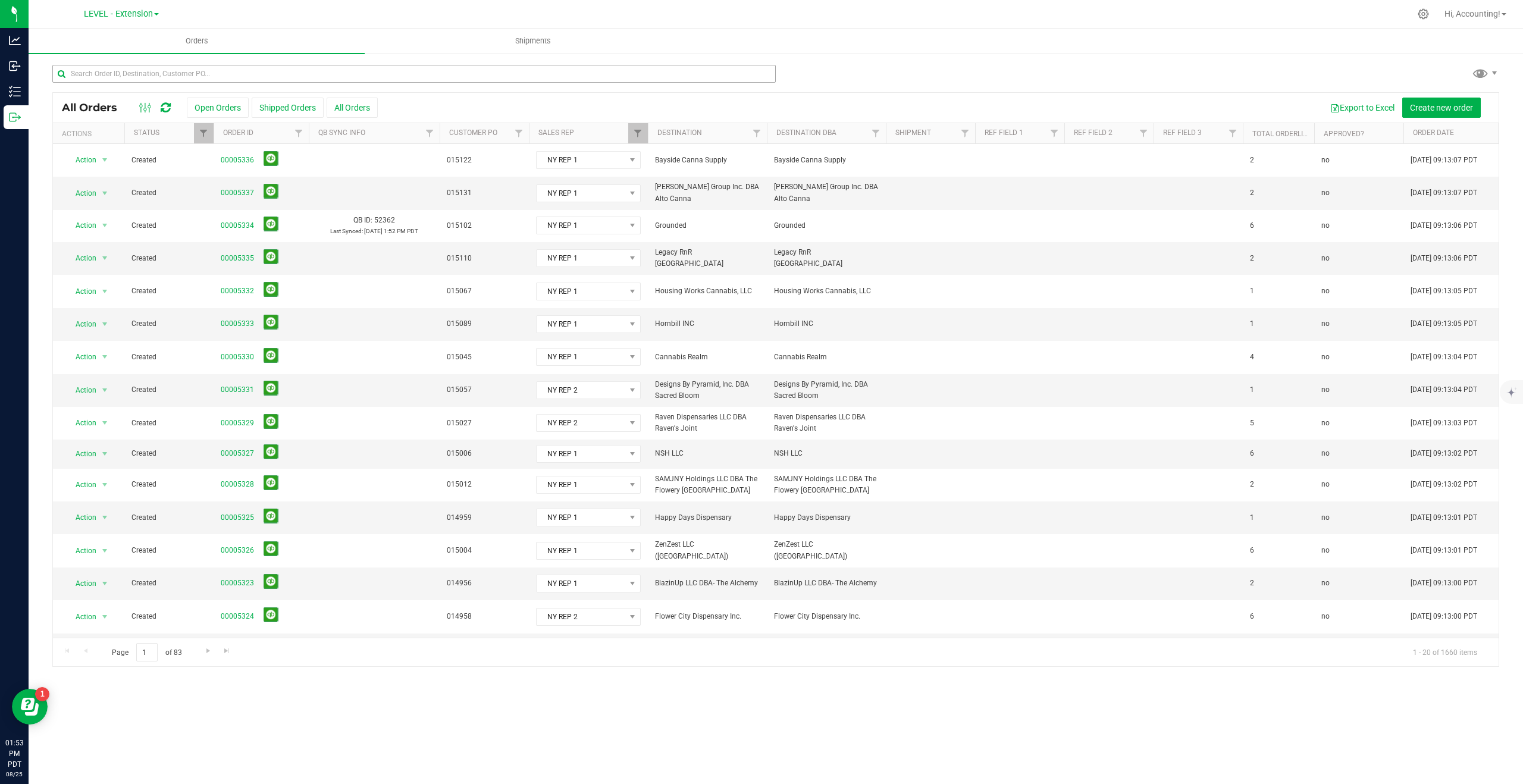
scroll to position [150, 0]
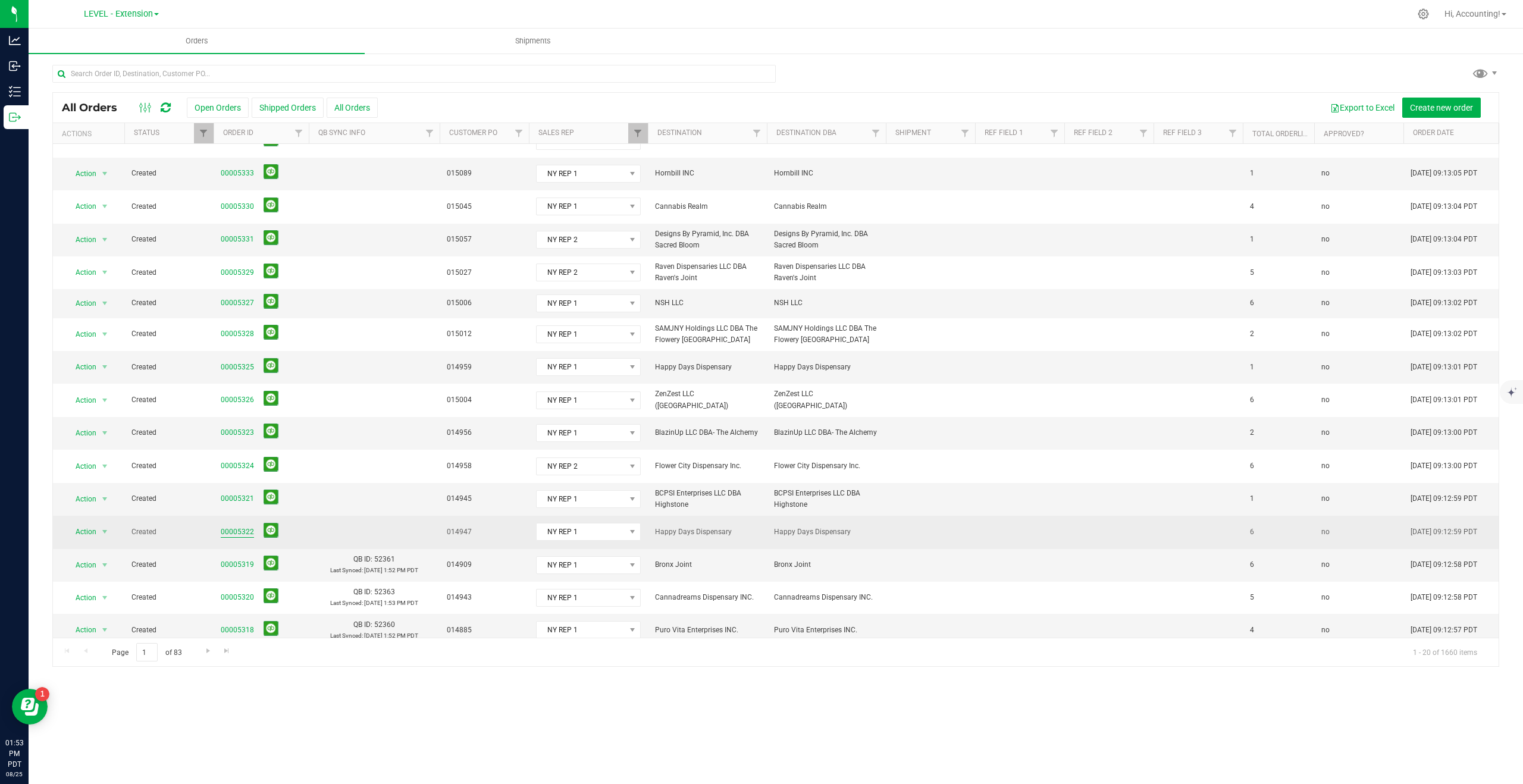
click at [244, 527] on link "00005322" at bounding box center [237, 532] width 33 height 11
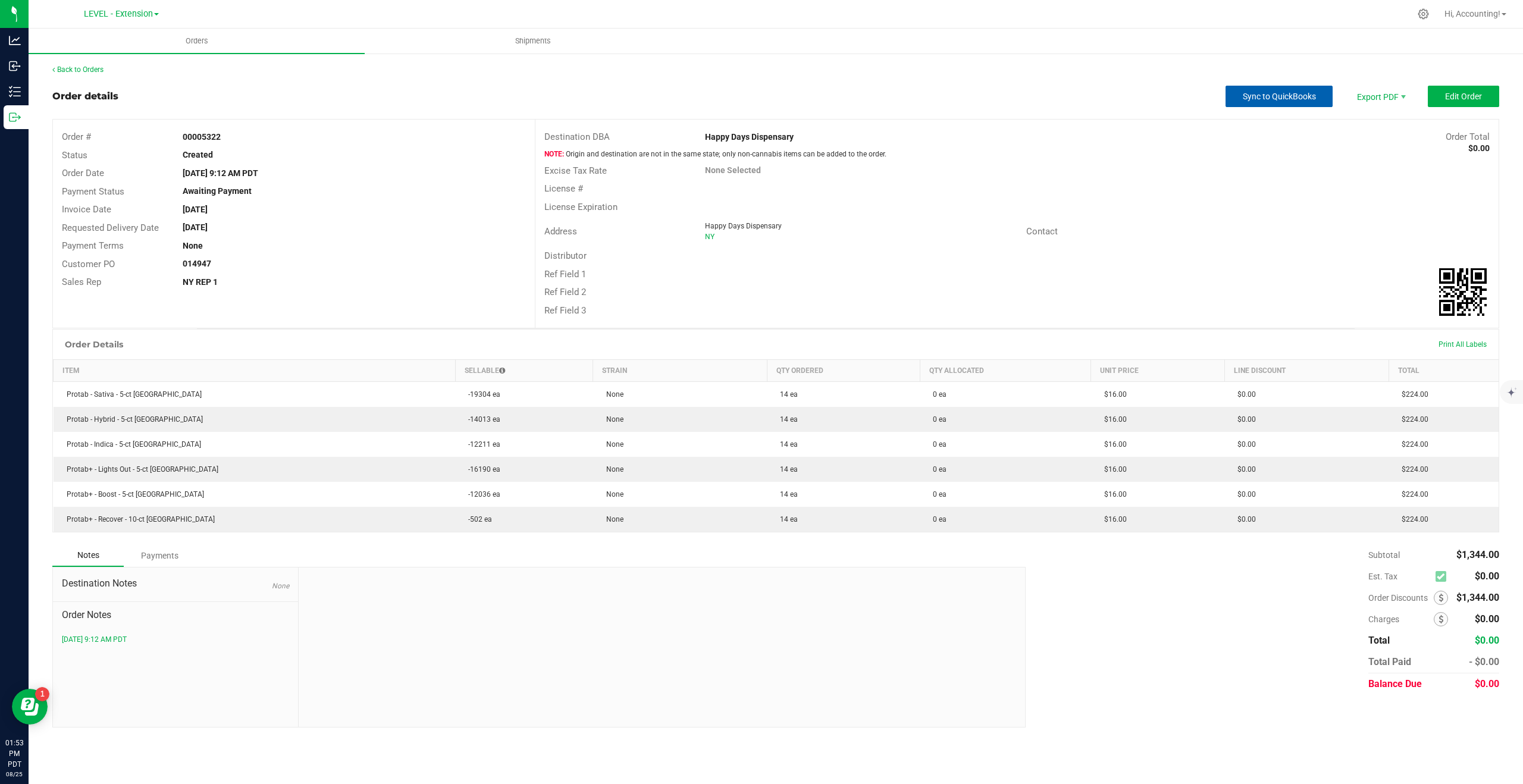
click at [1256, 99] on span "Sync to QuickBooks" at bounding box center [1279, 96] width 73 height 10
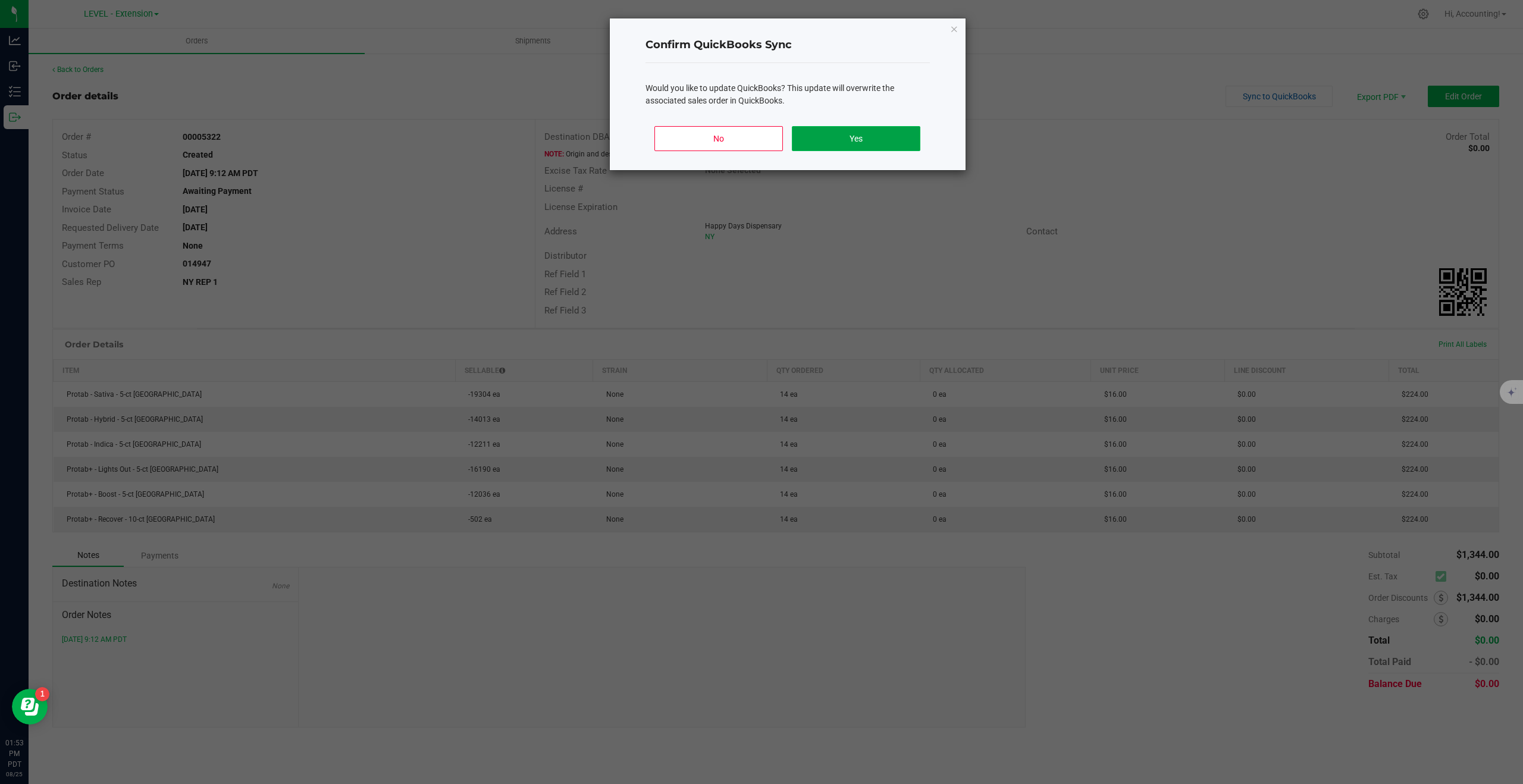
click at [877, 131] on button "Yes" at bounding box center [856, 139] width 128 height 25
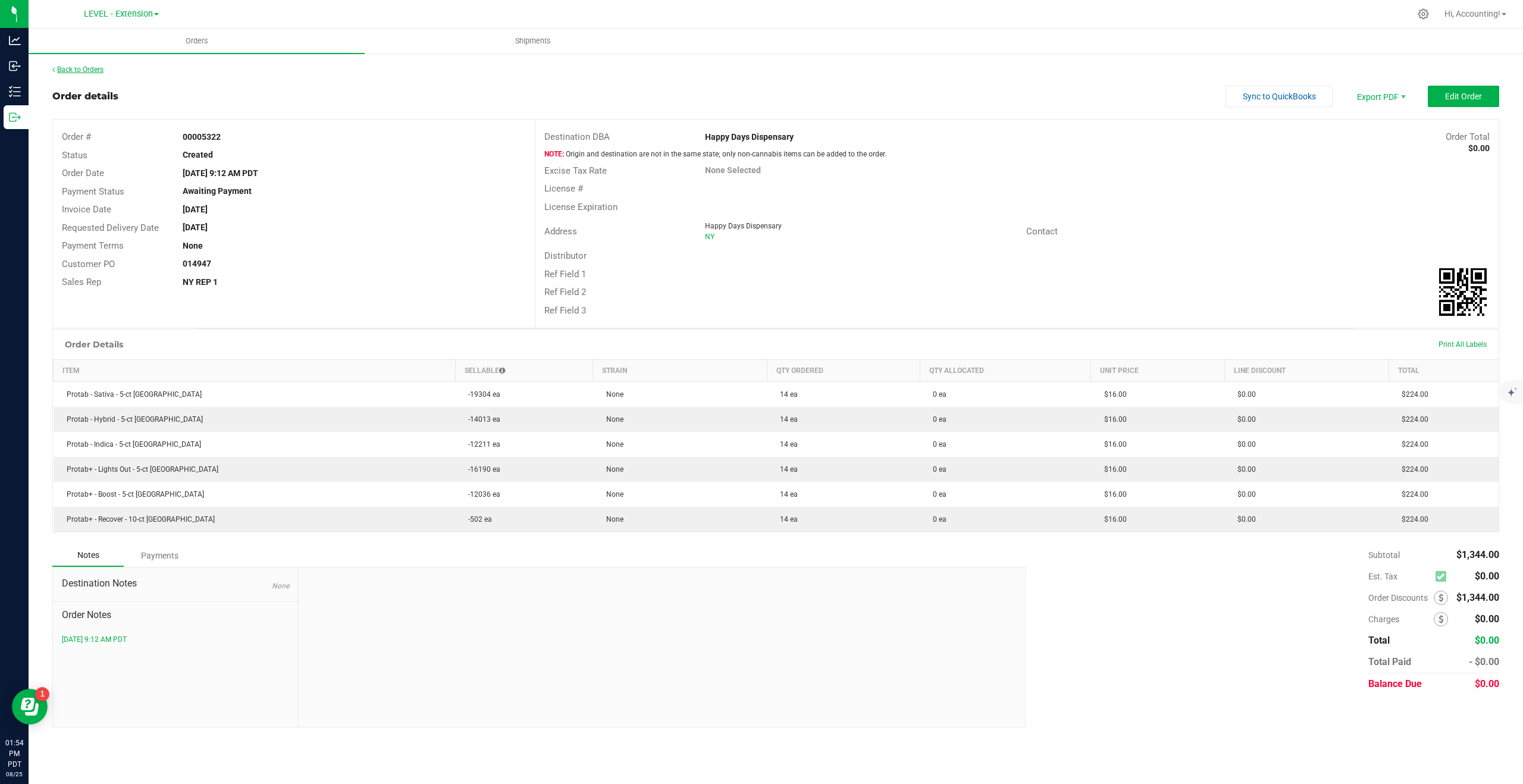
click at [92, 67] on link "Back to Orders" at bounding box center [78, 69] width 51 height 8
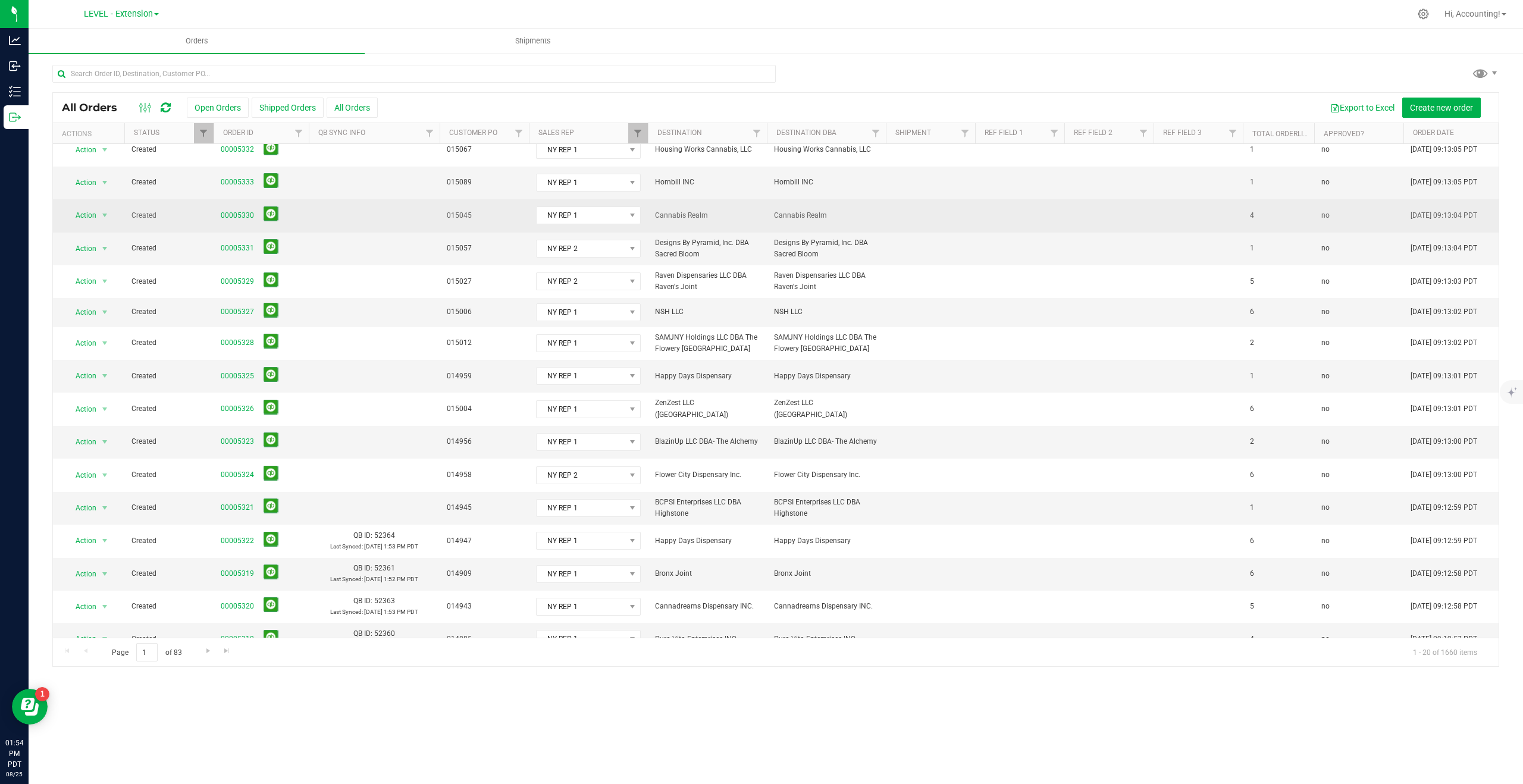
scroll to position [150, 0]
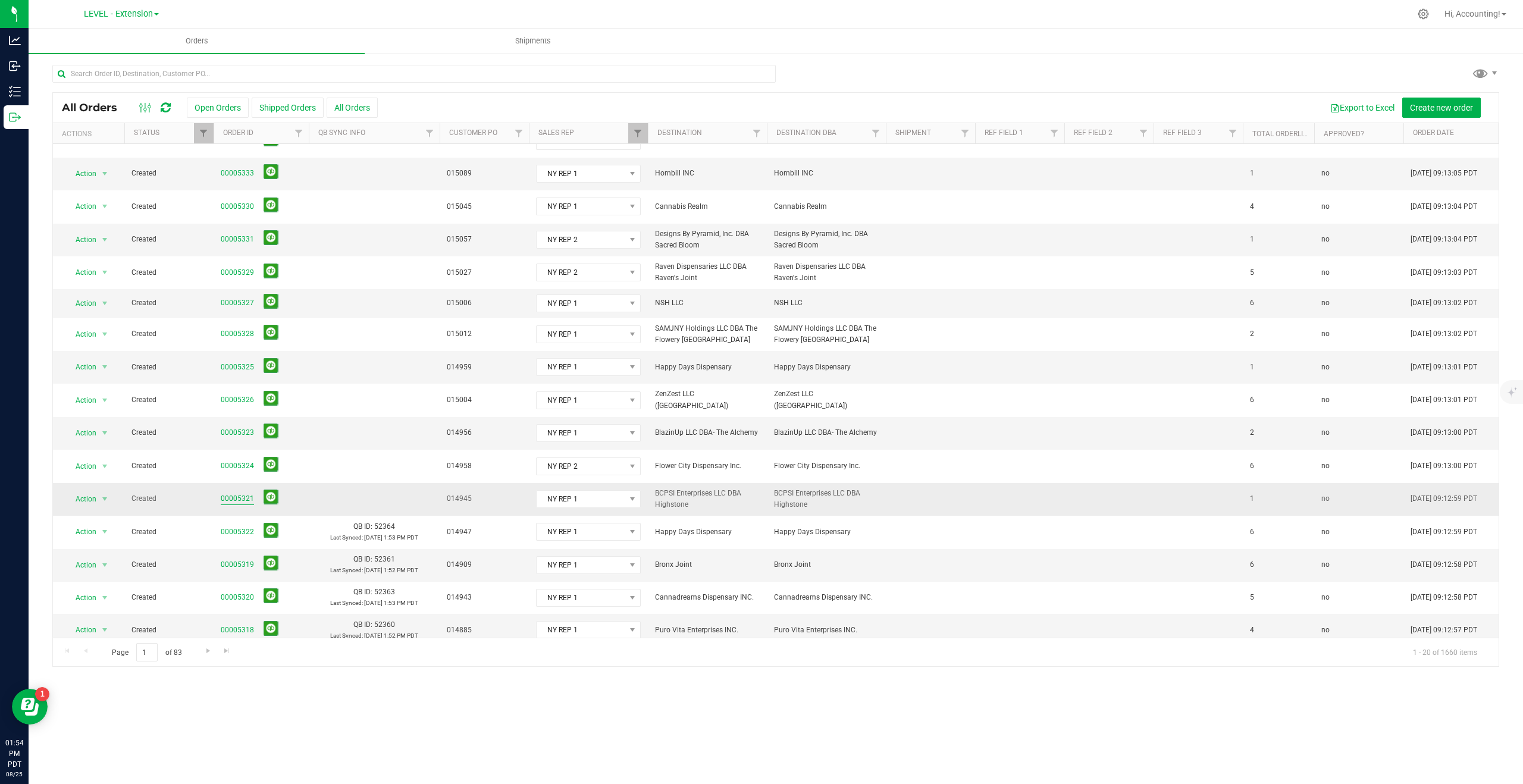
click at [237, 493] on link "00005321" at bounding box center [237, 498] width 33 height 11
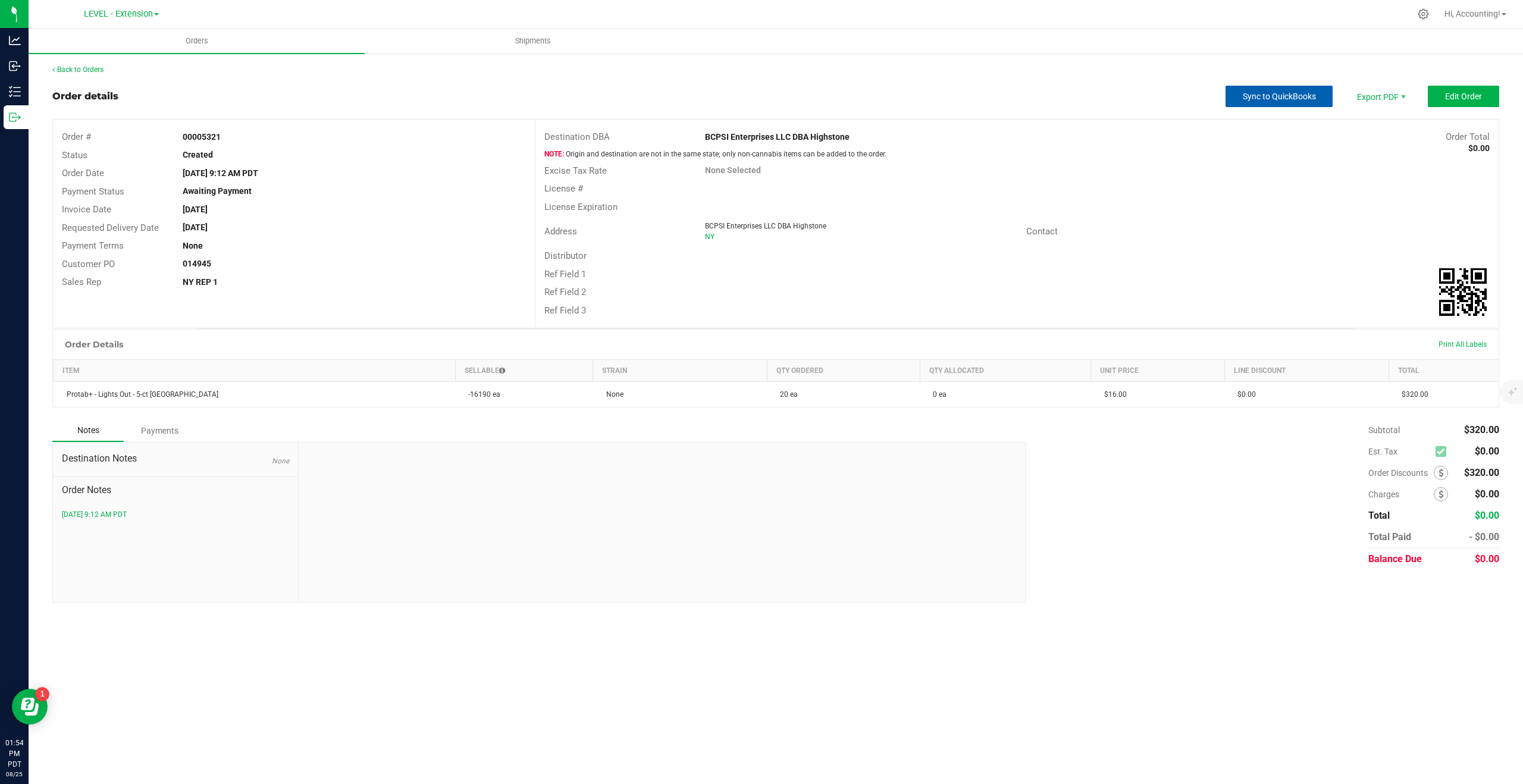
click at [1279, 93] on span "Sync to QuickBooks" at bounding box center [1279, 96] width 73 height 10
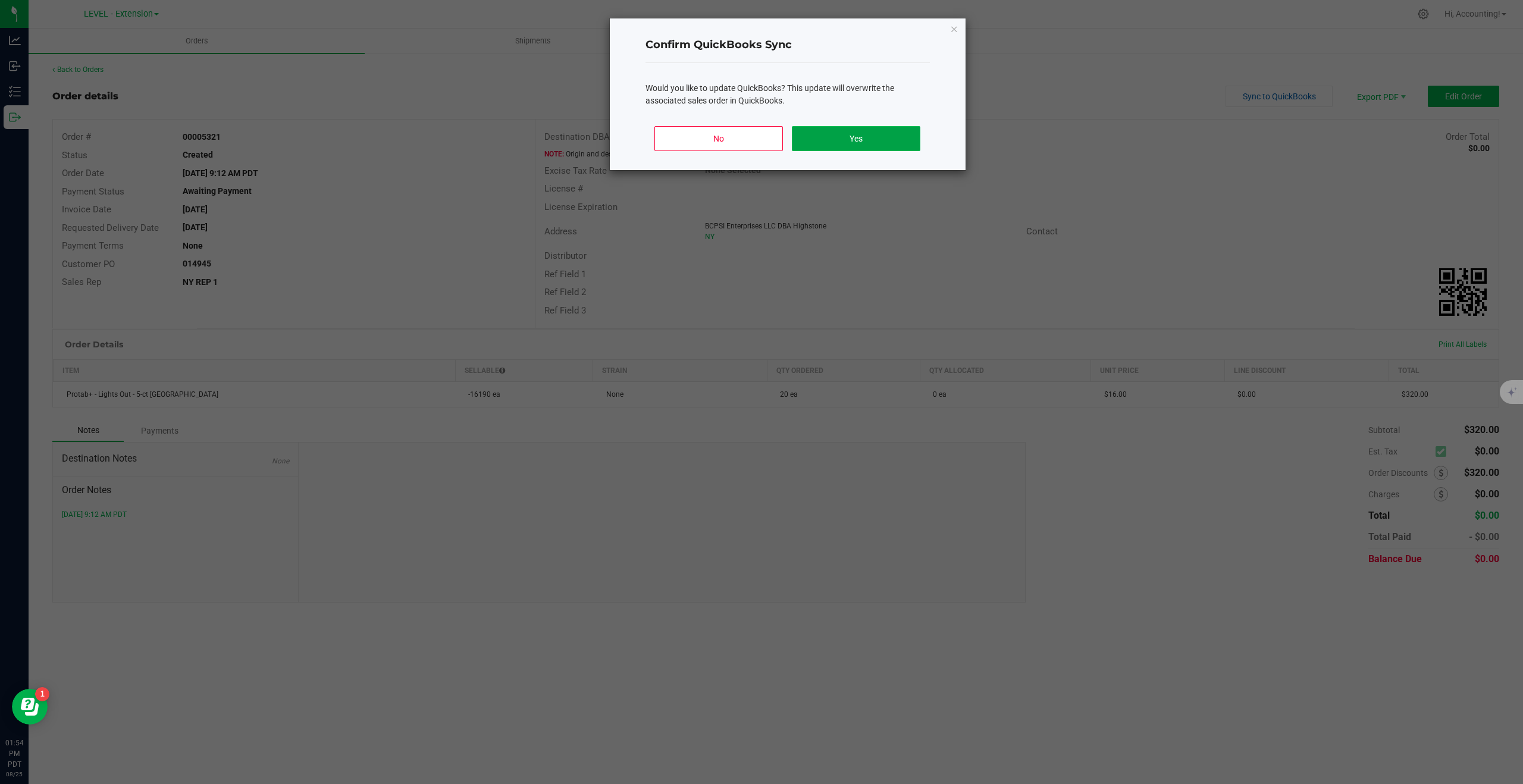
click at [836, 137] on button "Yes" at bounding box center [856, 139] width 128 height 25
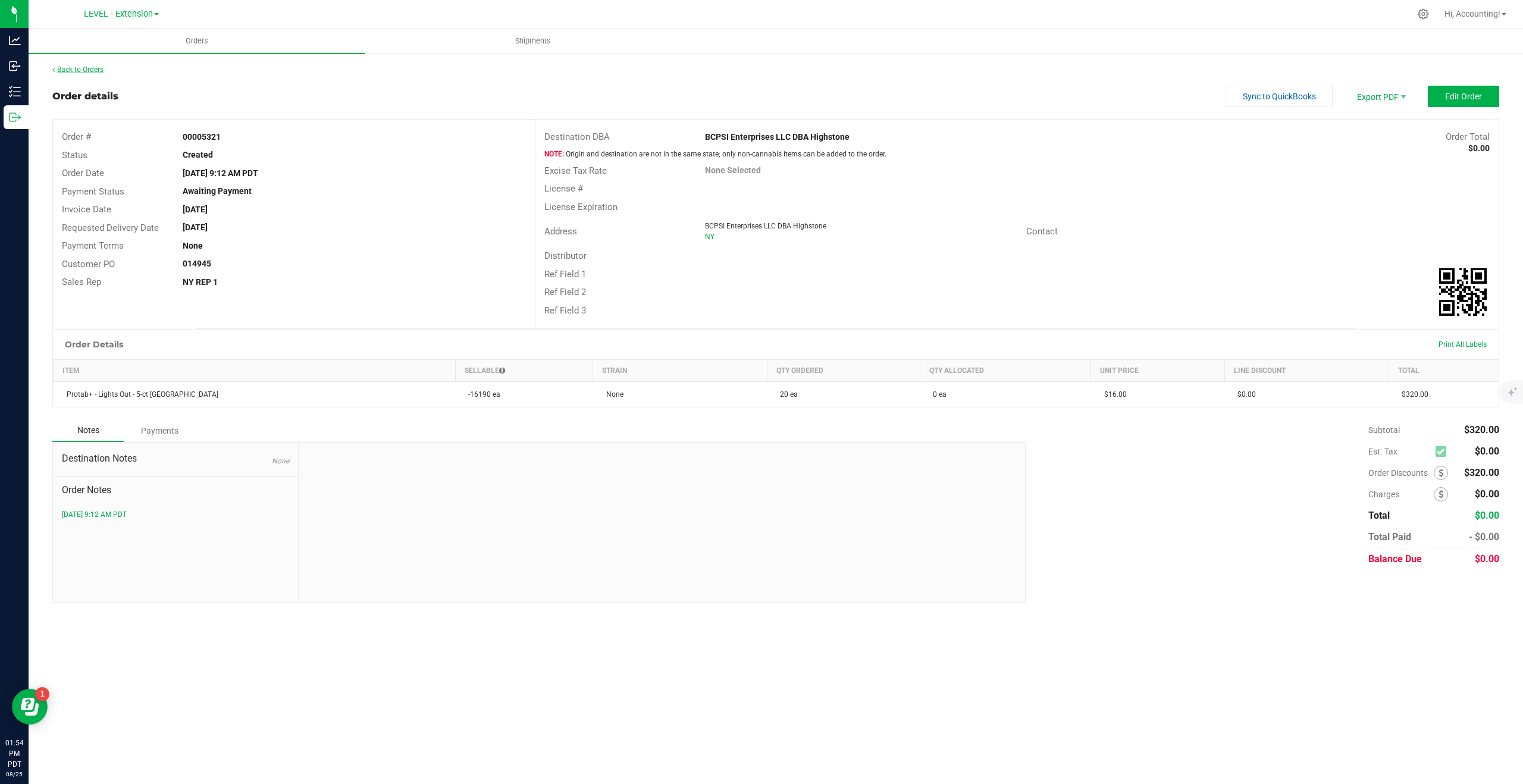
click at [99, 68] on link "Back to Orders" at bounding box center [78, 69] width 51 height 8
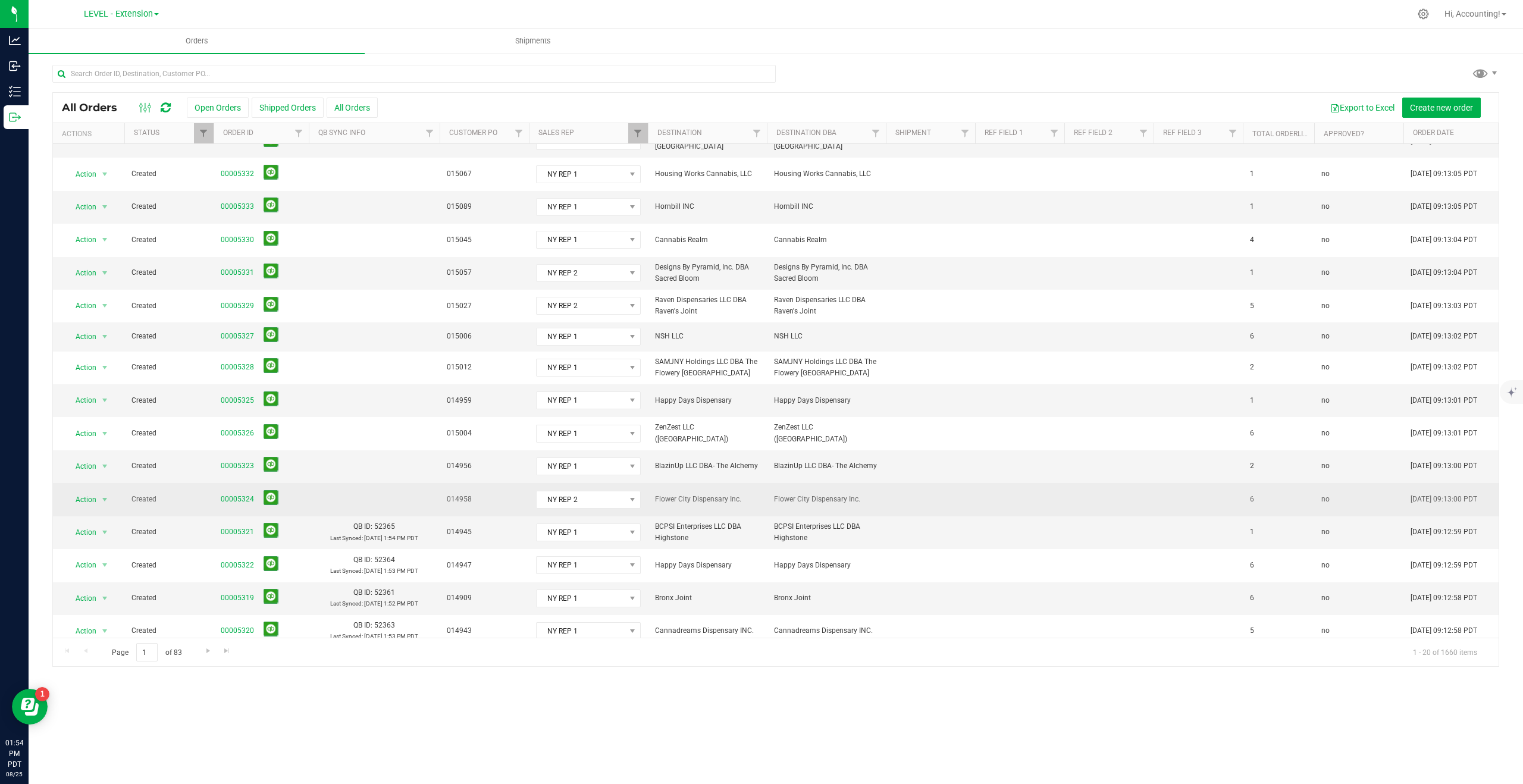
scroll to position [118, 0]
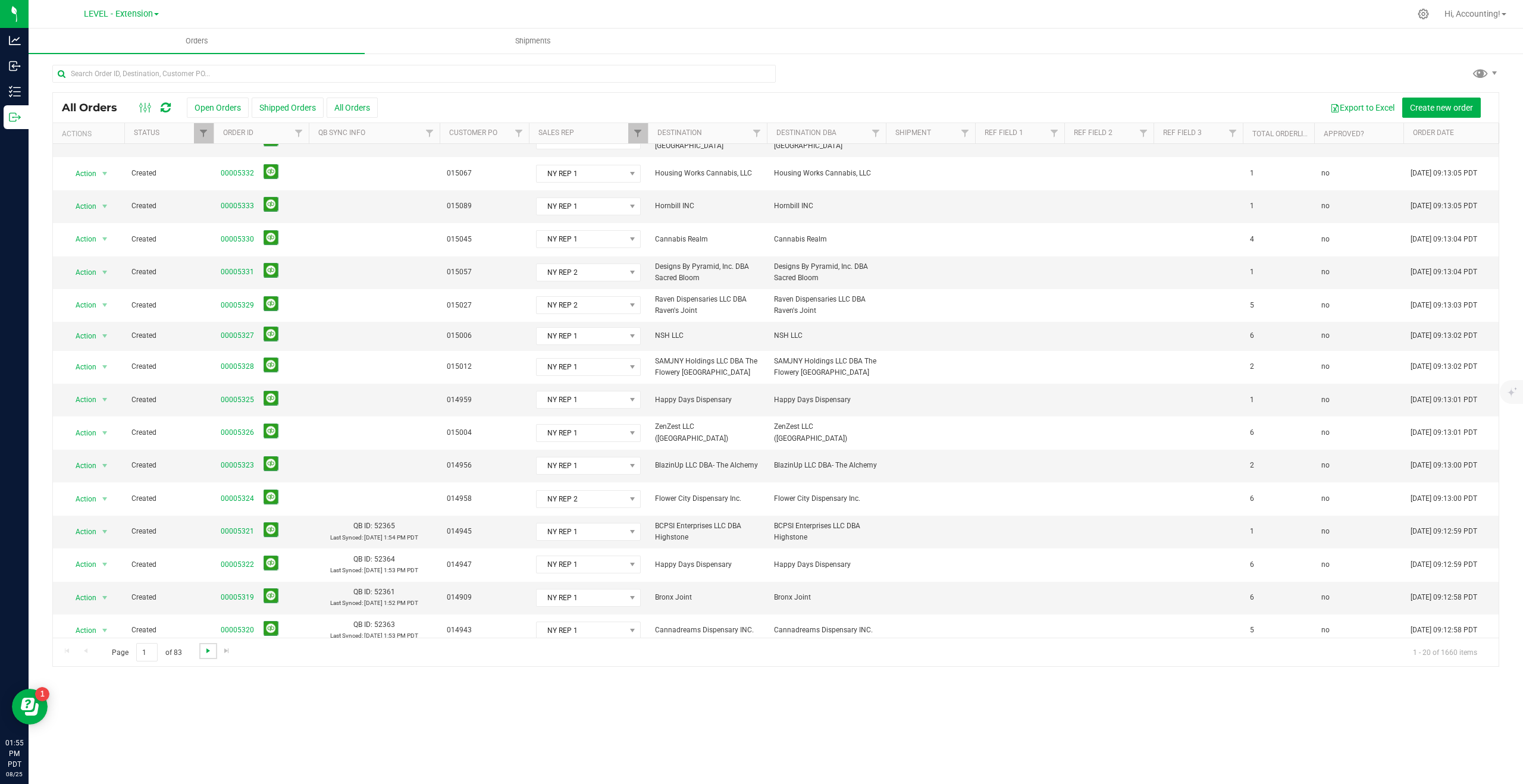
click at [204, 649] on span "Go to the next page" at bounding box center [208, 651] width 10 height 10
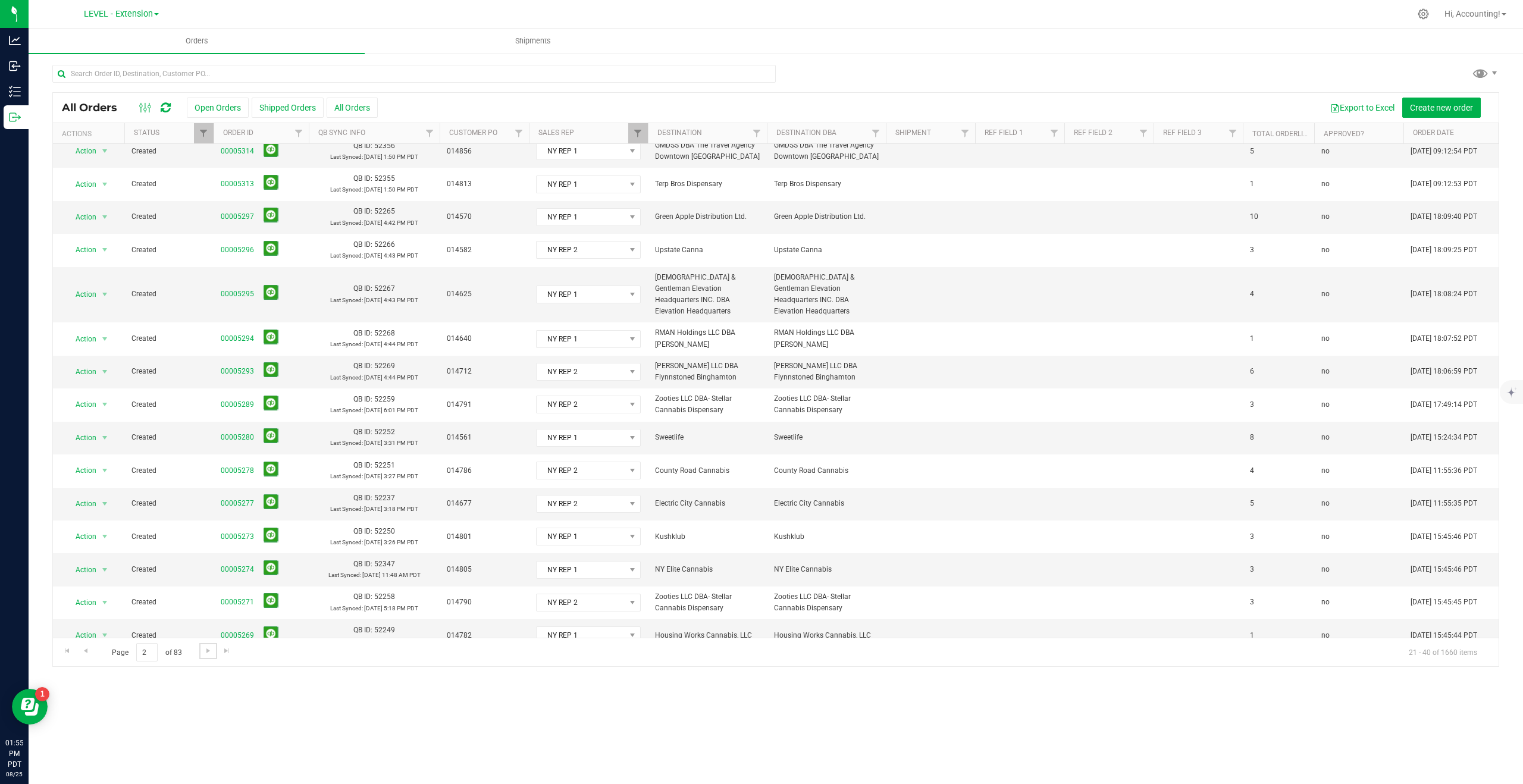
scroll to position [176, 0]
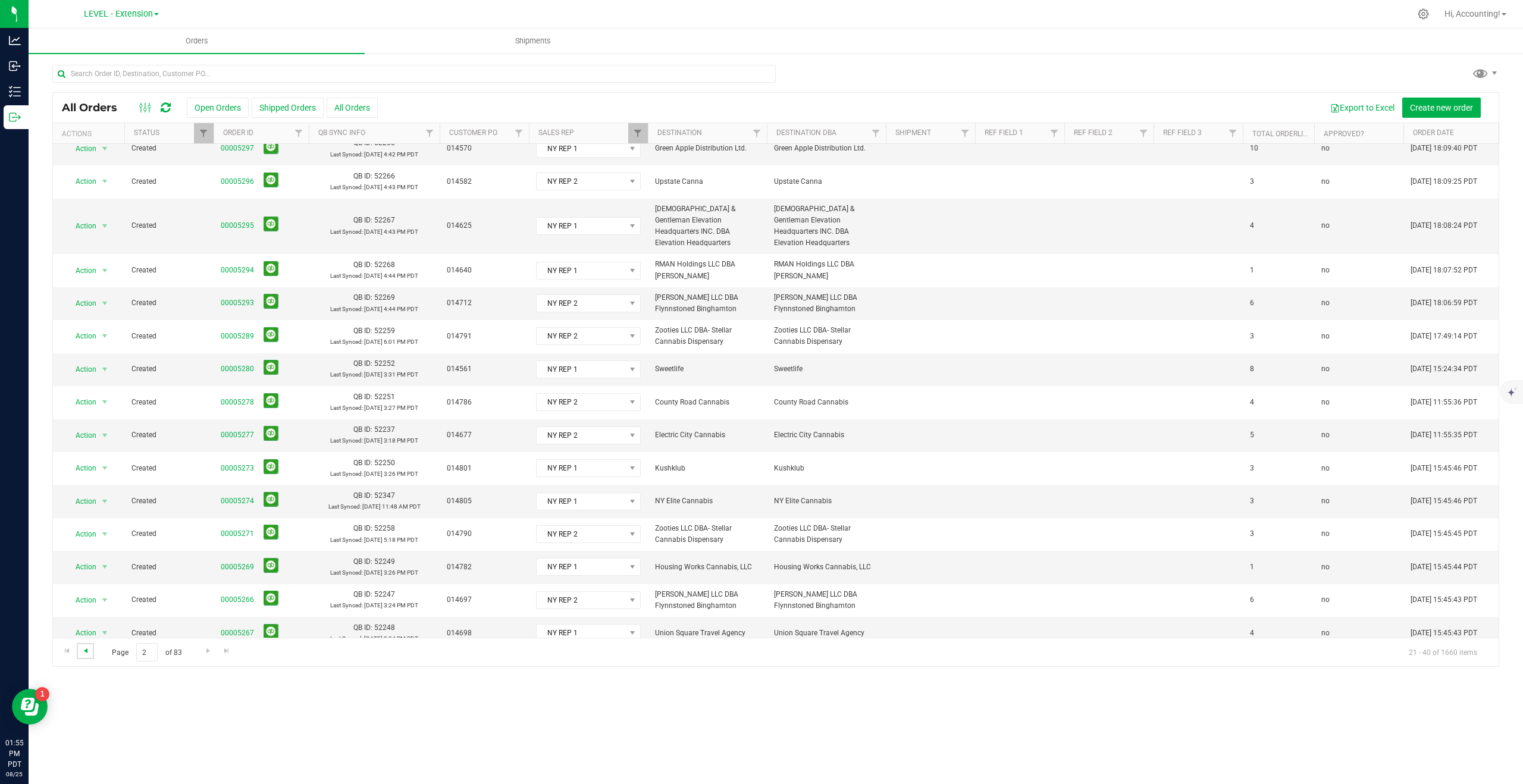
click at [87, 649] on span "Go to the previous page" at bounding box center [86, 651] width 10 height 10
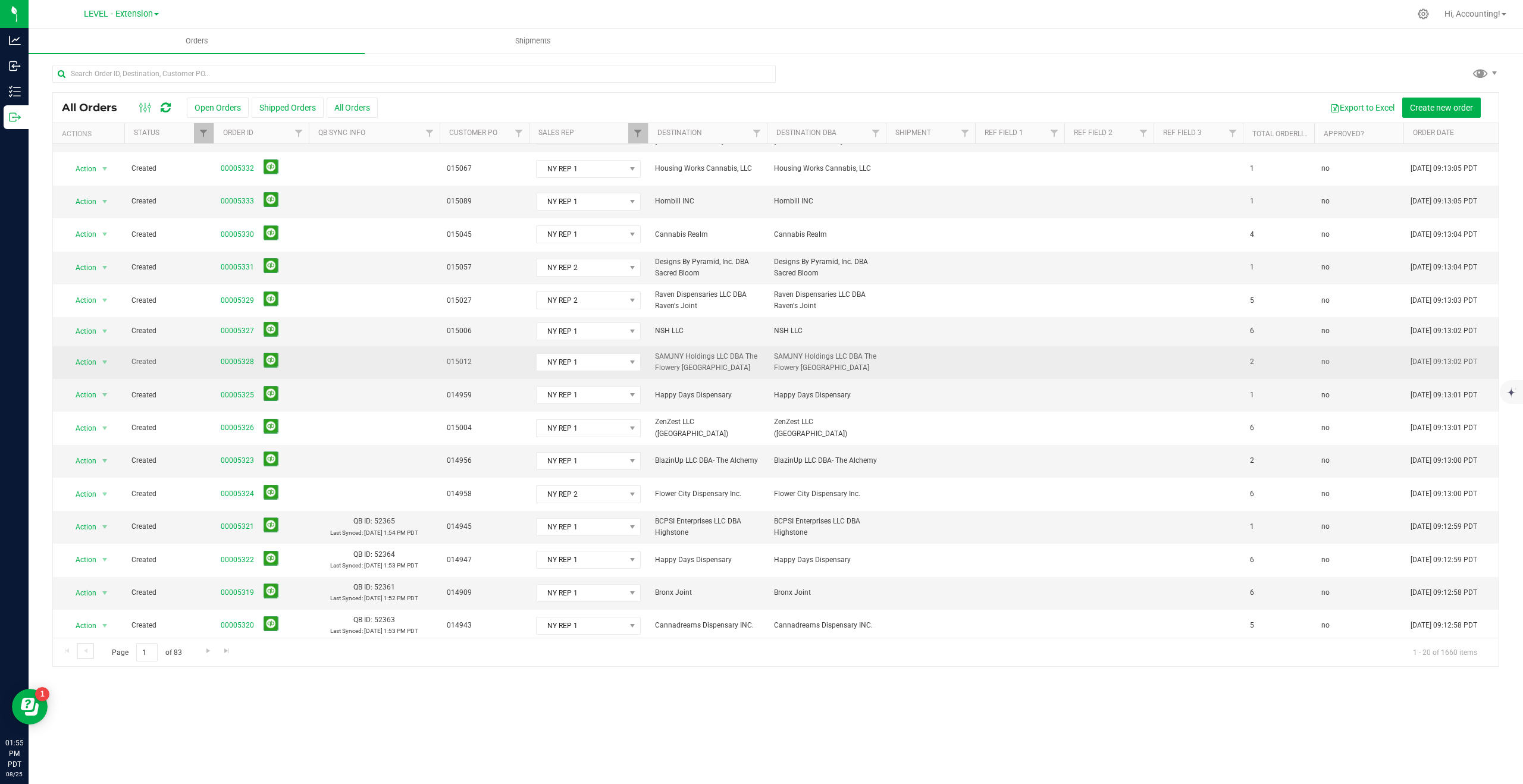
scroll to position [150, 0]
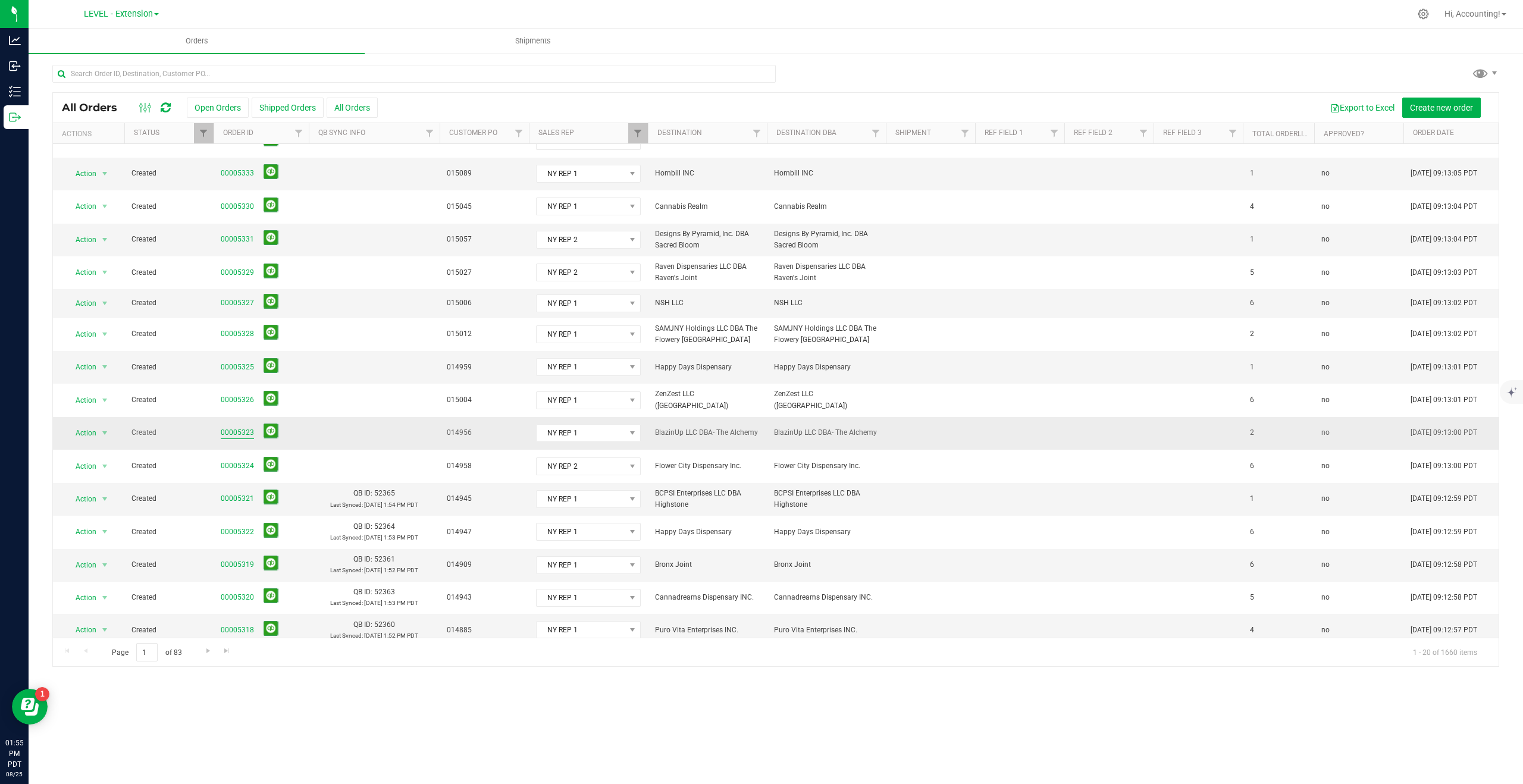
click at [232, 427] on link "00005323" at bounding box center [237, 433] width 33 height 11
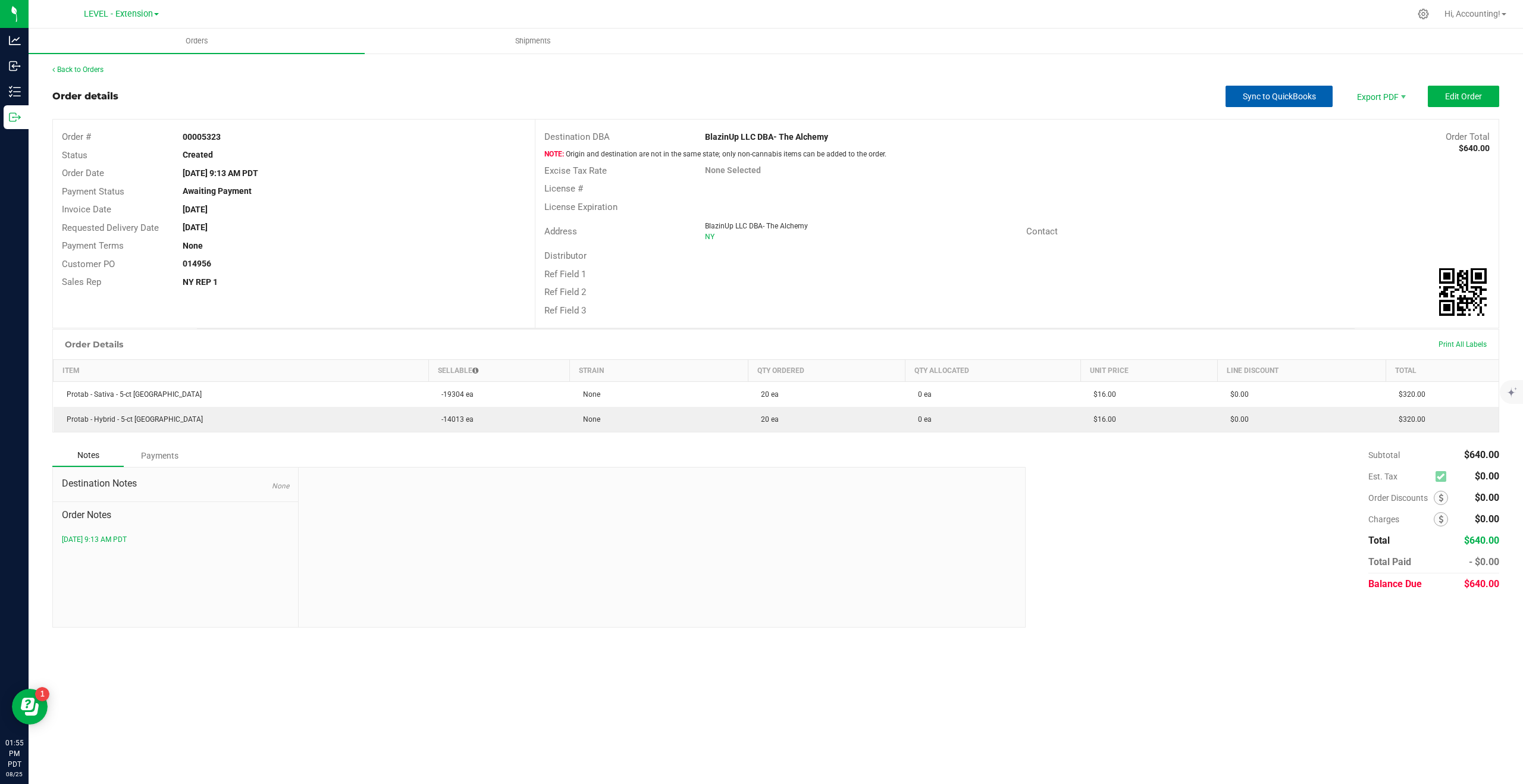
click at [1288, 97] on span "Sync to QuickBooks" at bounding box center [1279, 96] width 73 height 10
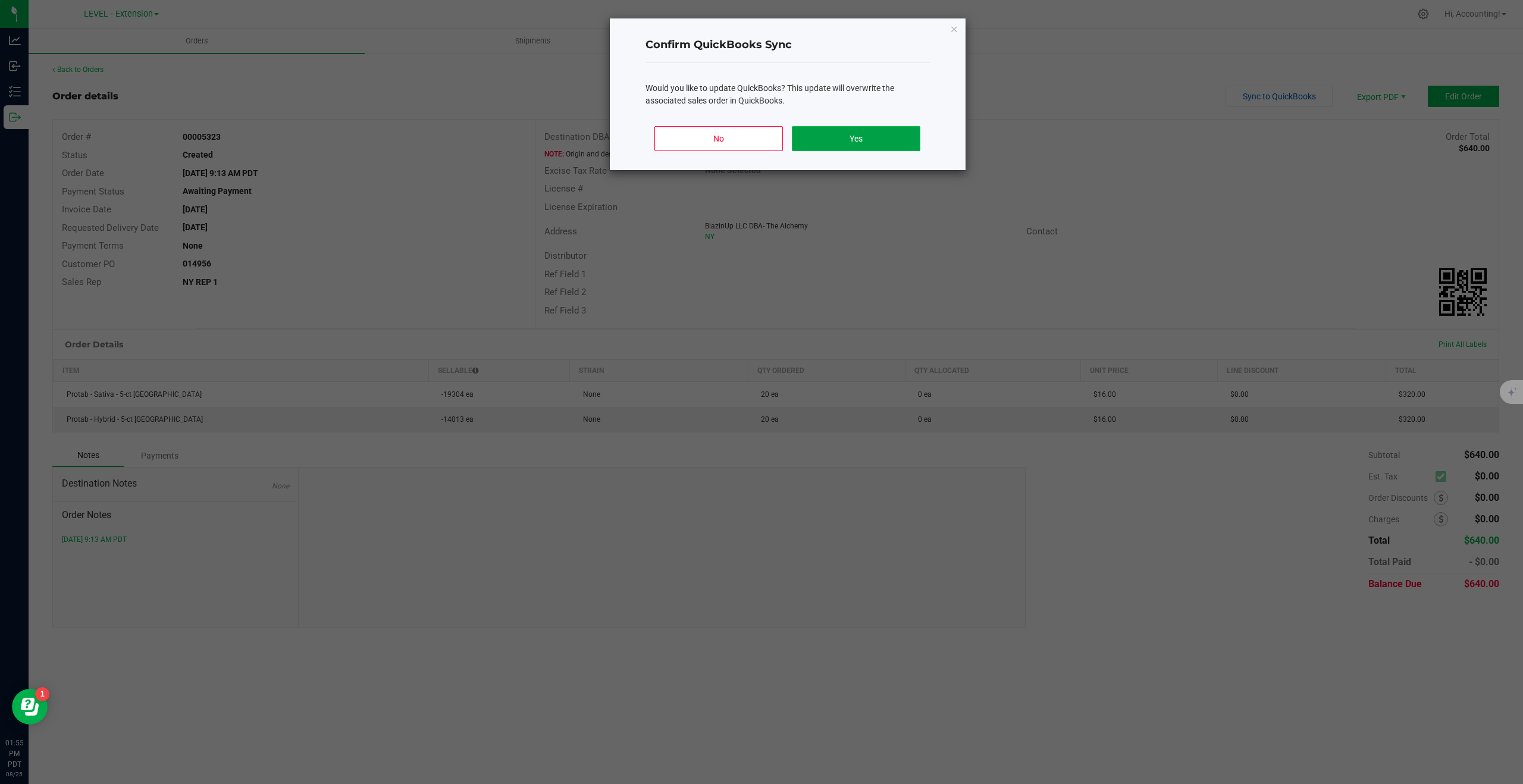
click at [850, 150] on button "Yes" at bounding box center [856, 139] width 128 height 25
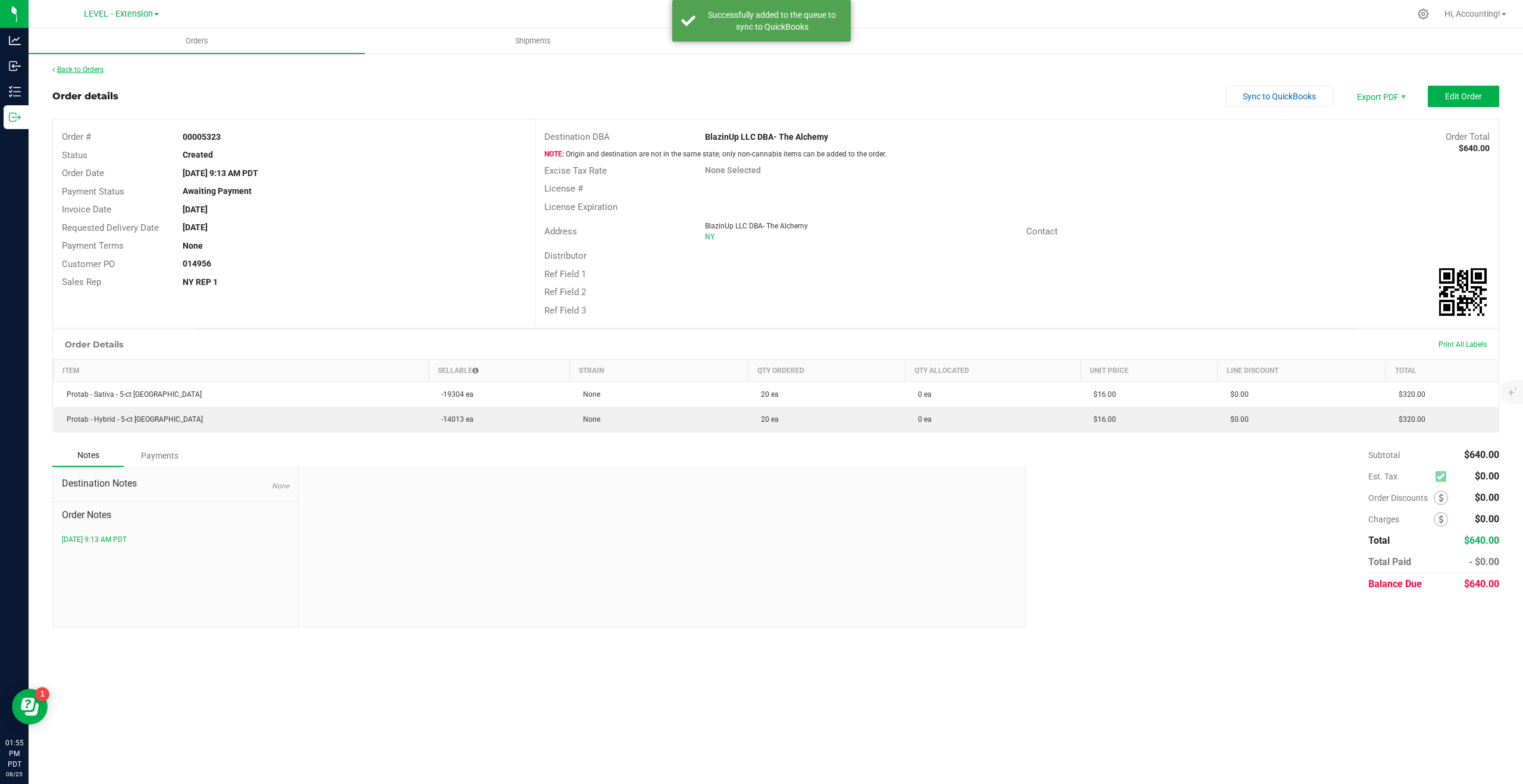
click at [88, 73] on link "Back to Orders" at bounding box center [78, 69] width 51 height 8
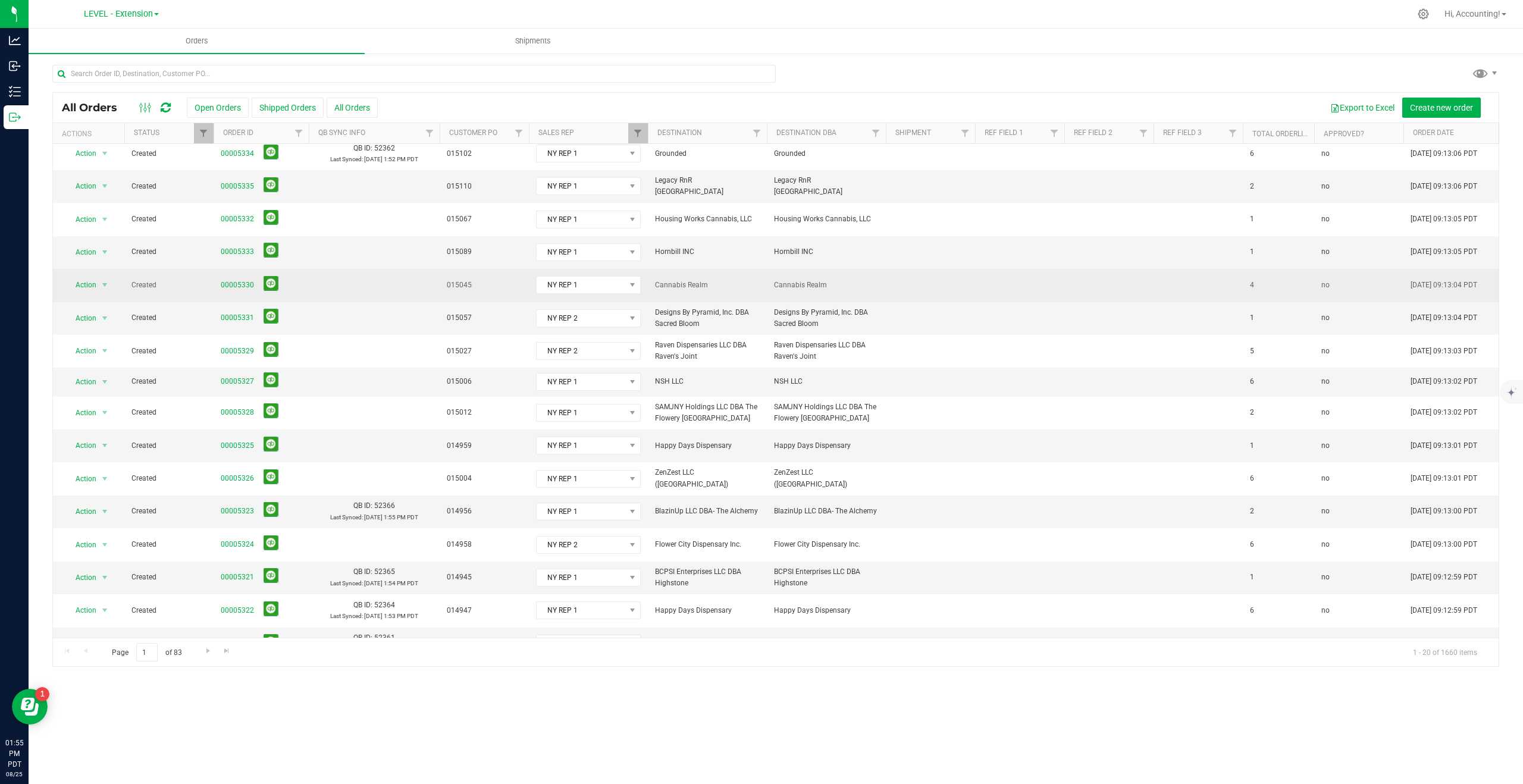
scroll to position [73, 0]
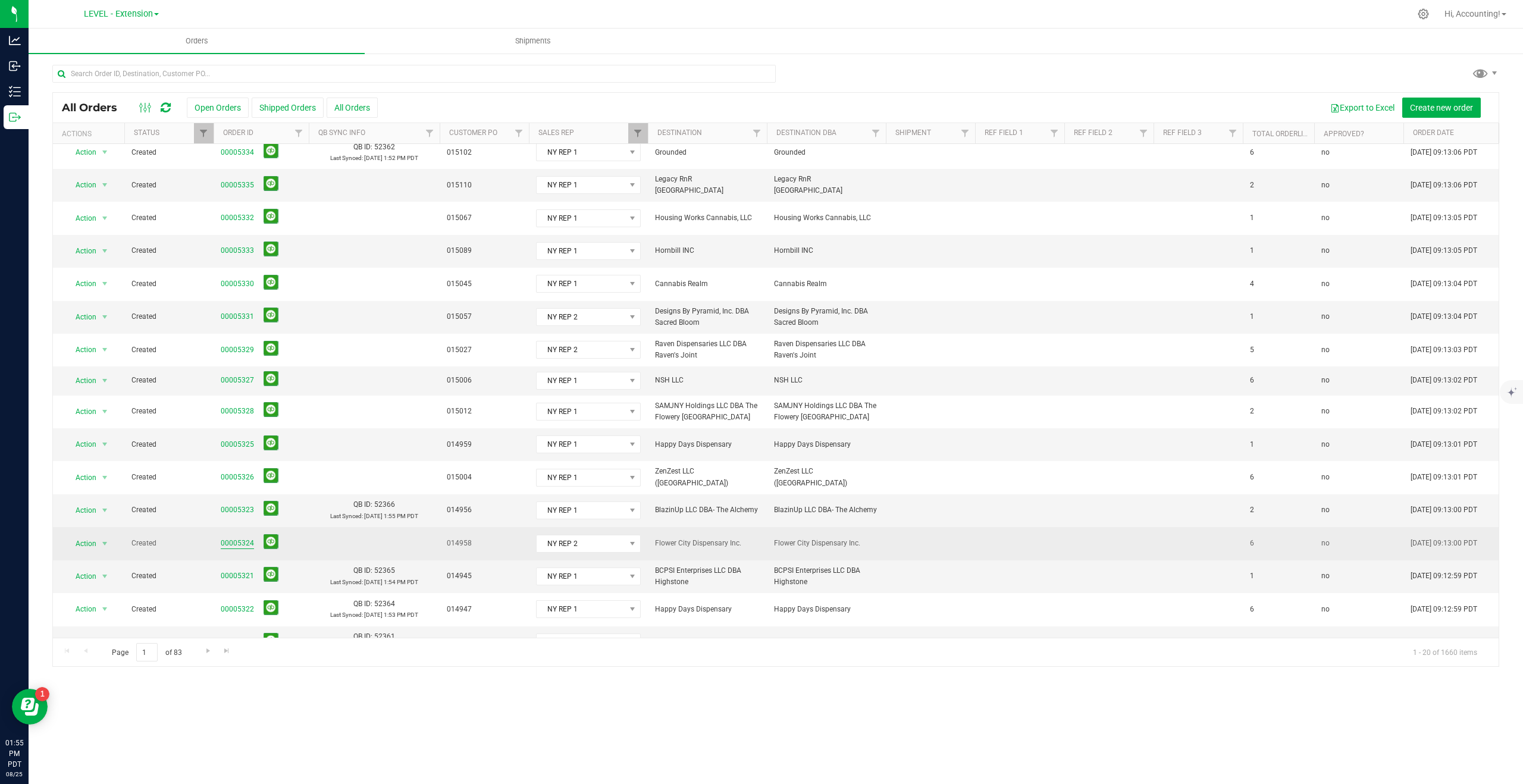
click at [240, 538] on link "00005324" at bounding box center [237, 543] width 33 height 11
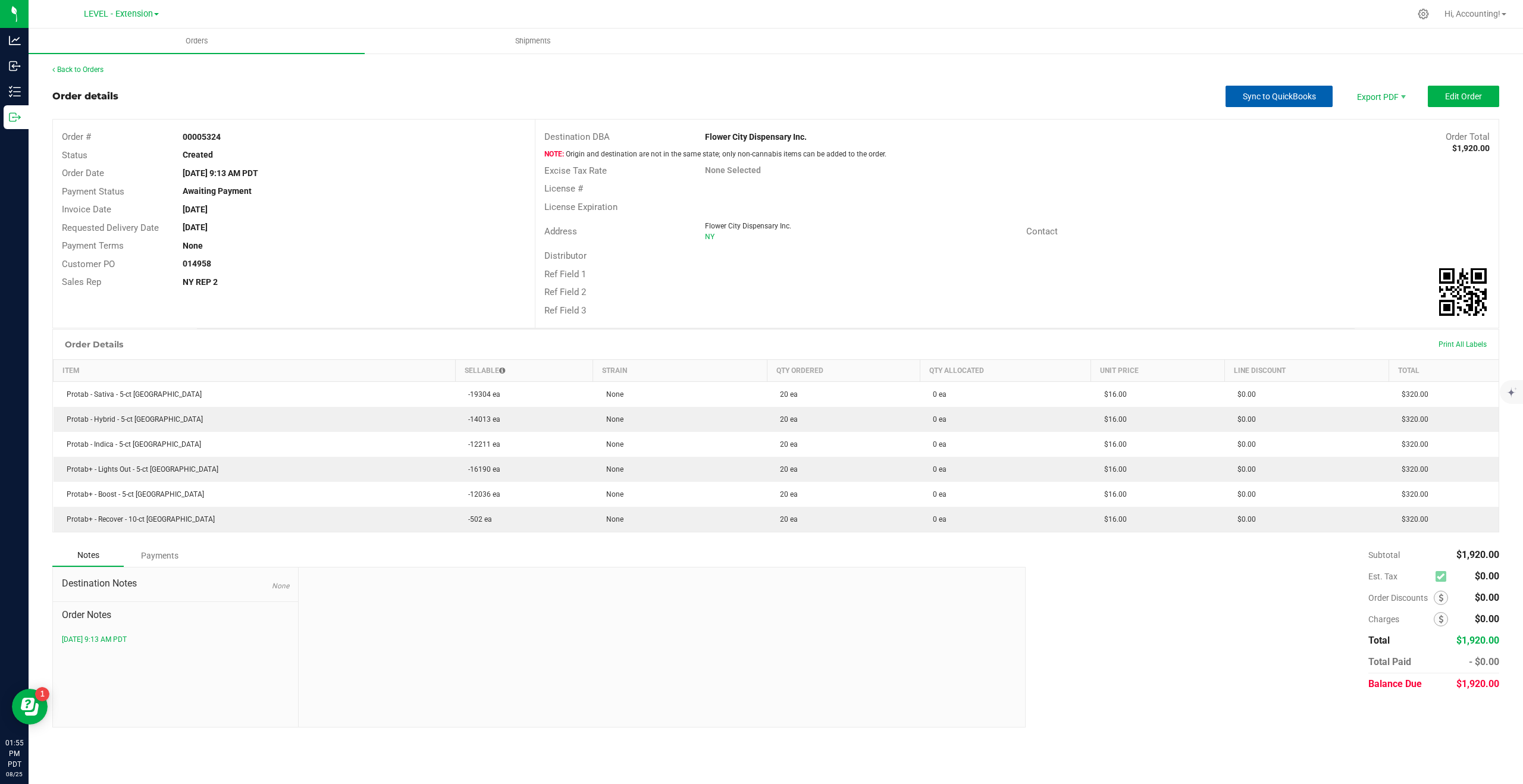
click at [1297, 98] on span "Sync to QuickBooks" at bounding box center [1279, 96] width 73 height 10
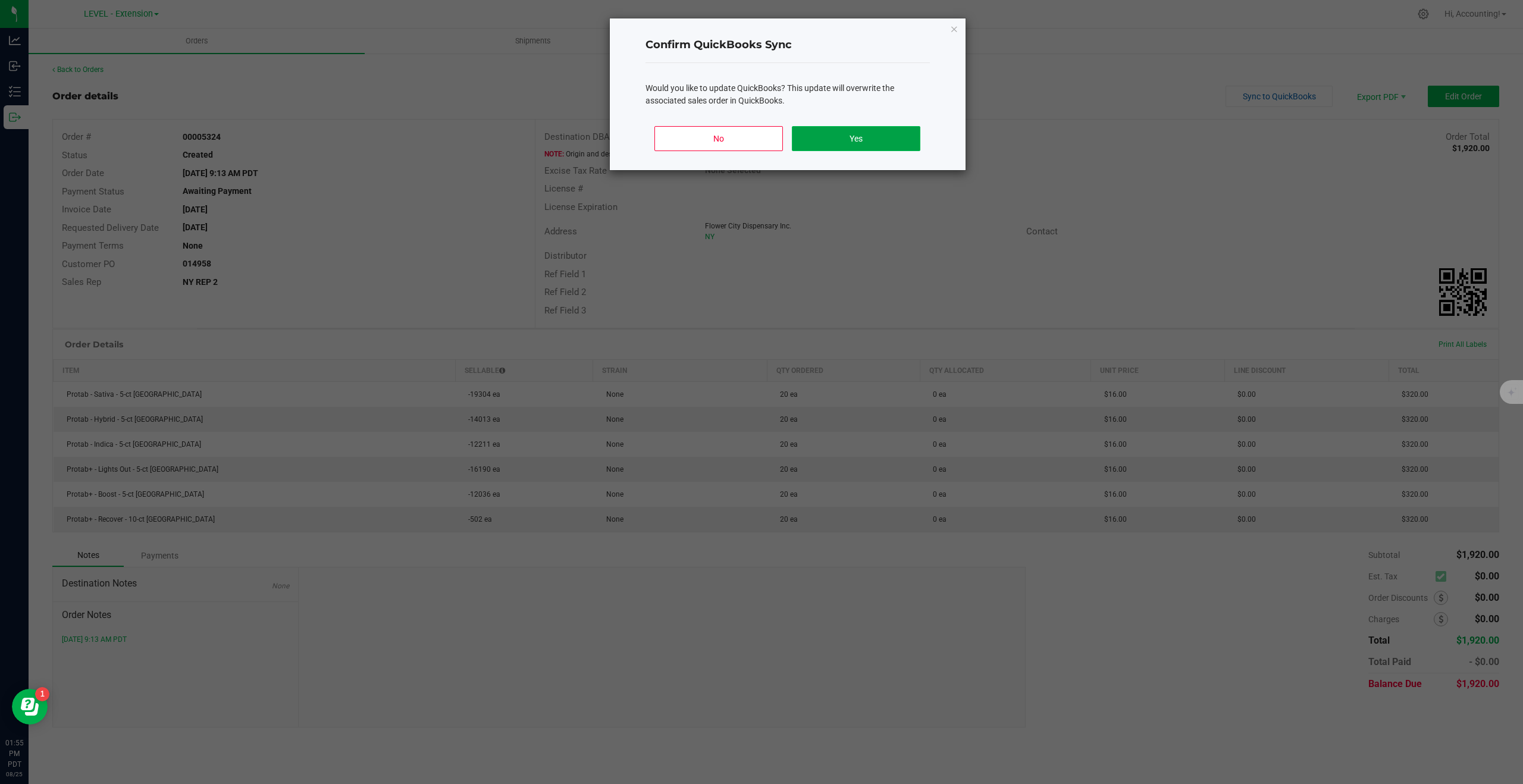
click at [881, 144] on button "Yes" at bounding box center [856, 139] width 128 height 25
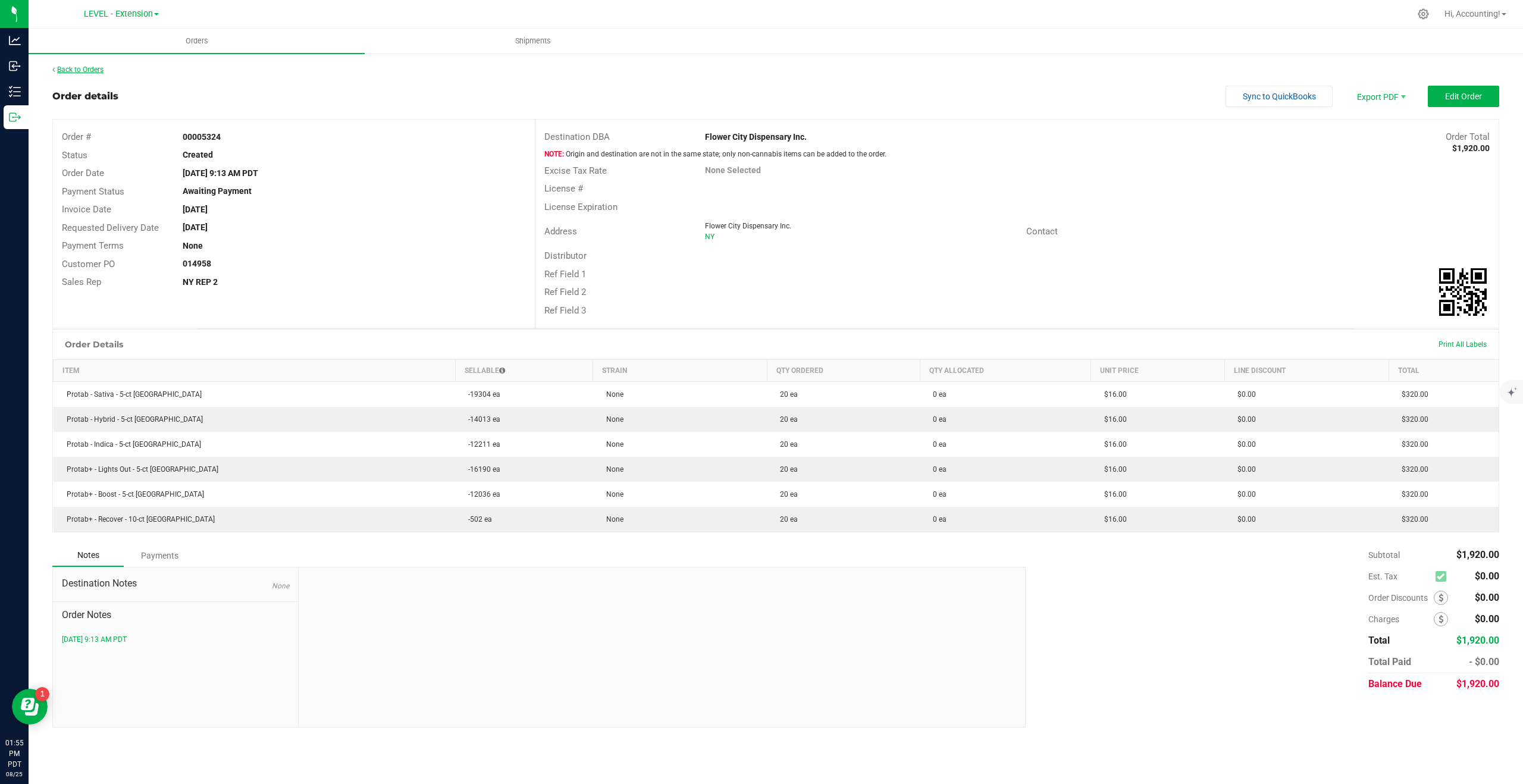
click at [90, 70] on link "Back to Orders" at bounding box center [78, 69] width 51 height 8
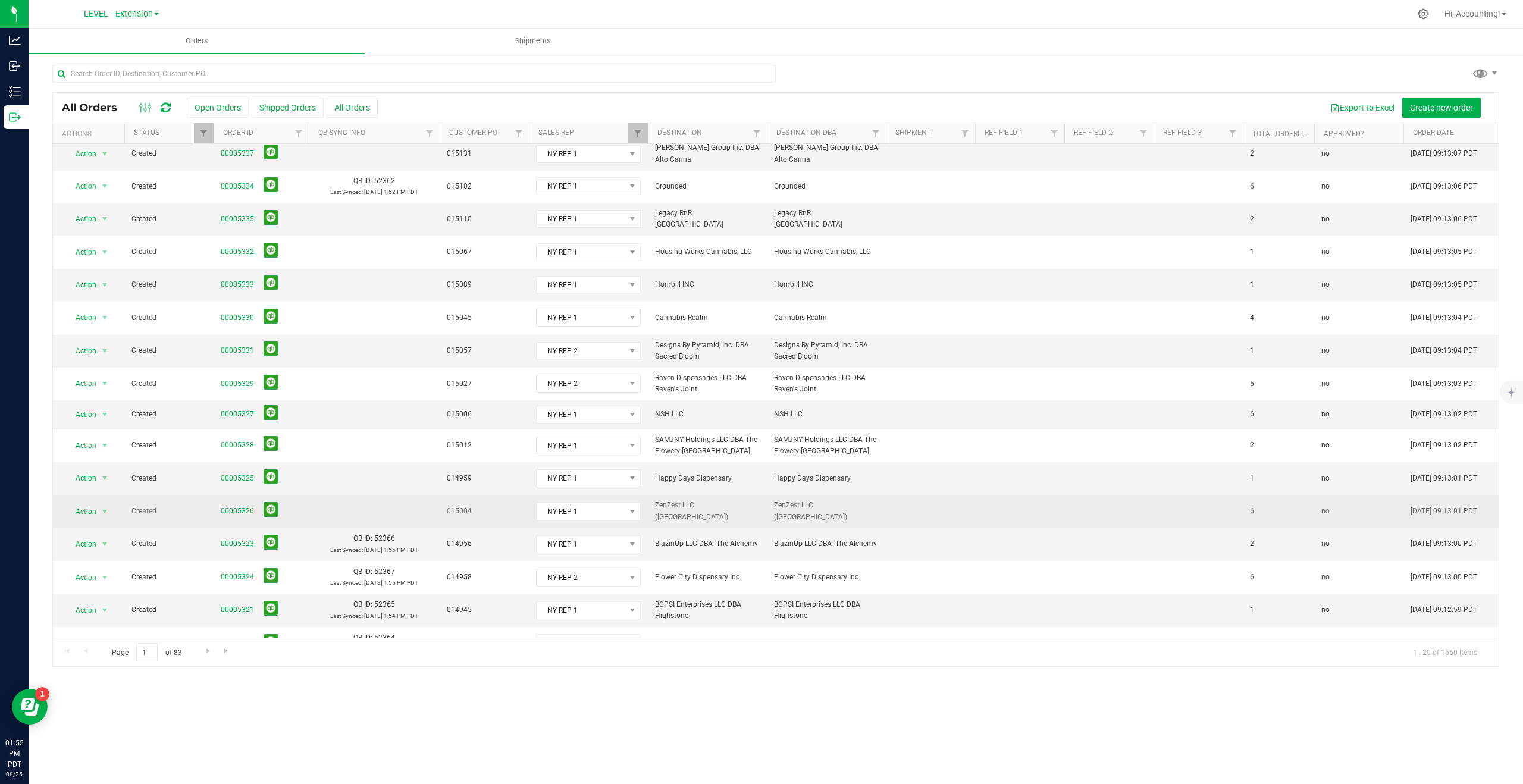
scroll to position [42, 0]
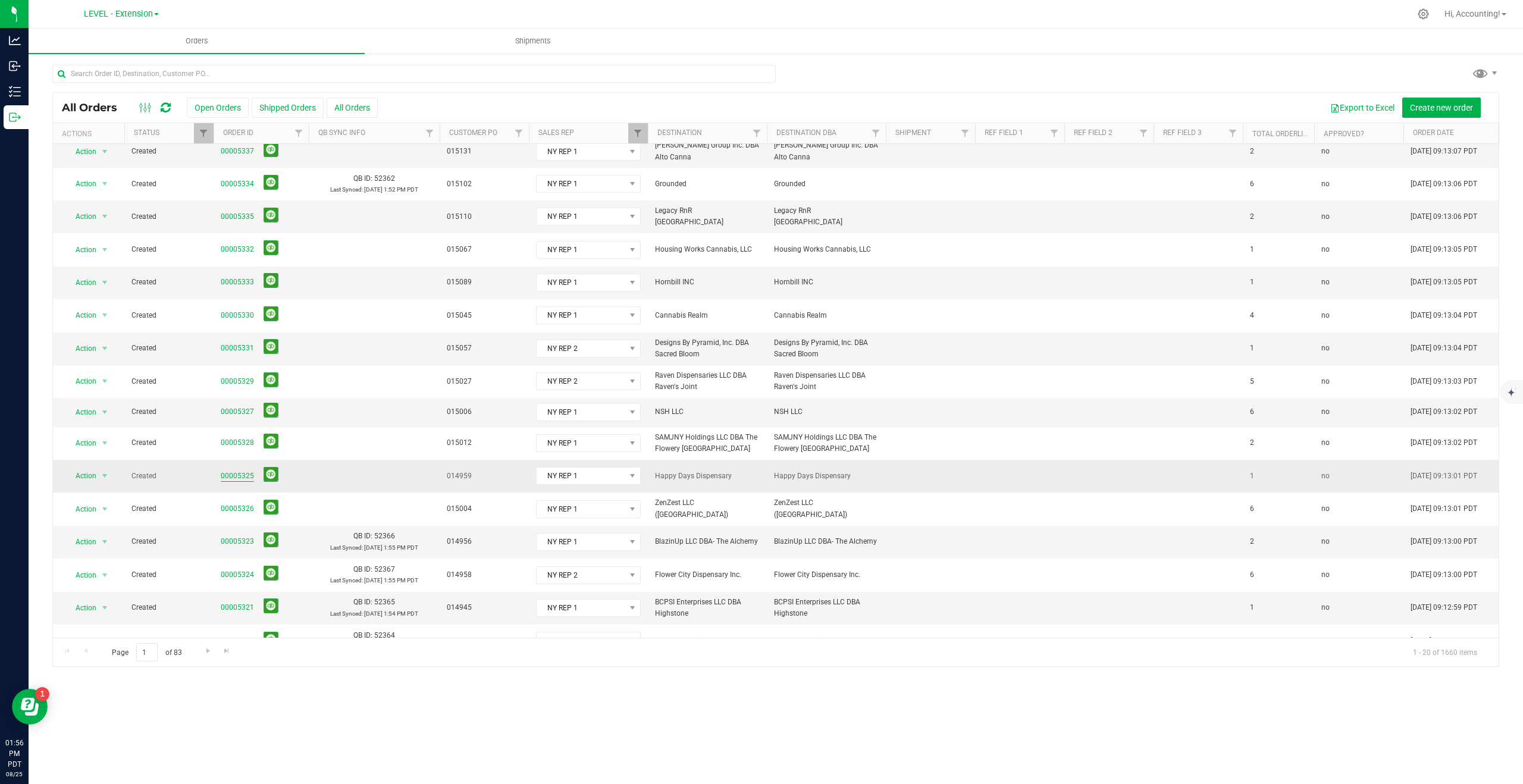
click at [237, 470] on link "00005325" at bounding box center [237, 476] width 33 height 11
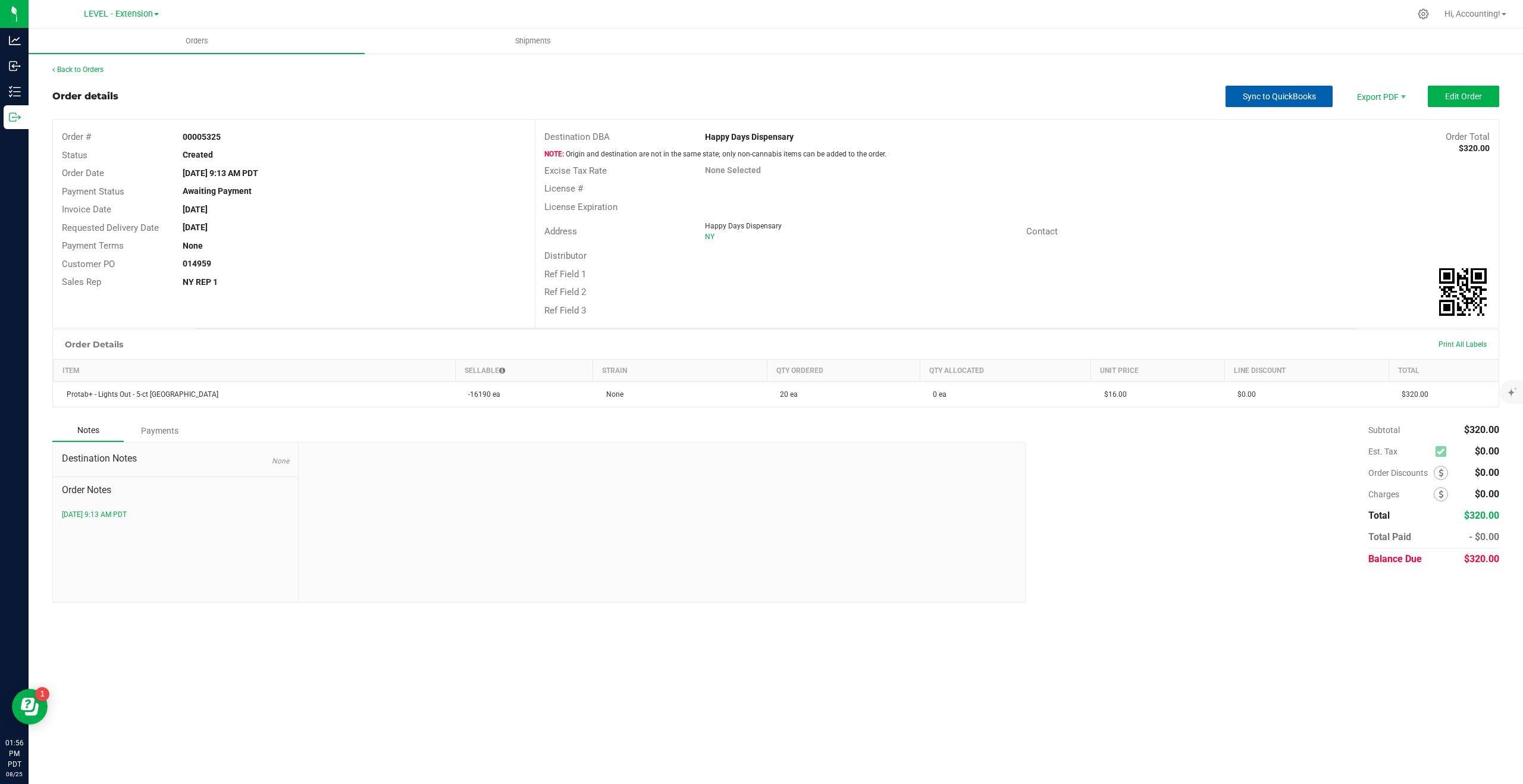
click at [1289, 93] on span "Sync to QuickBooks" at bounding box center [1279, 96] width 73 height 10
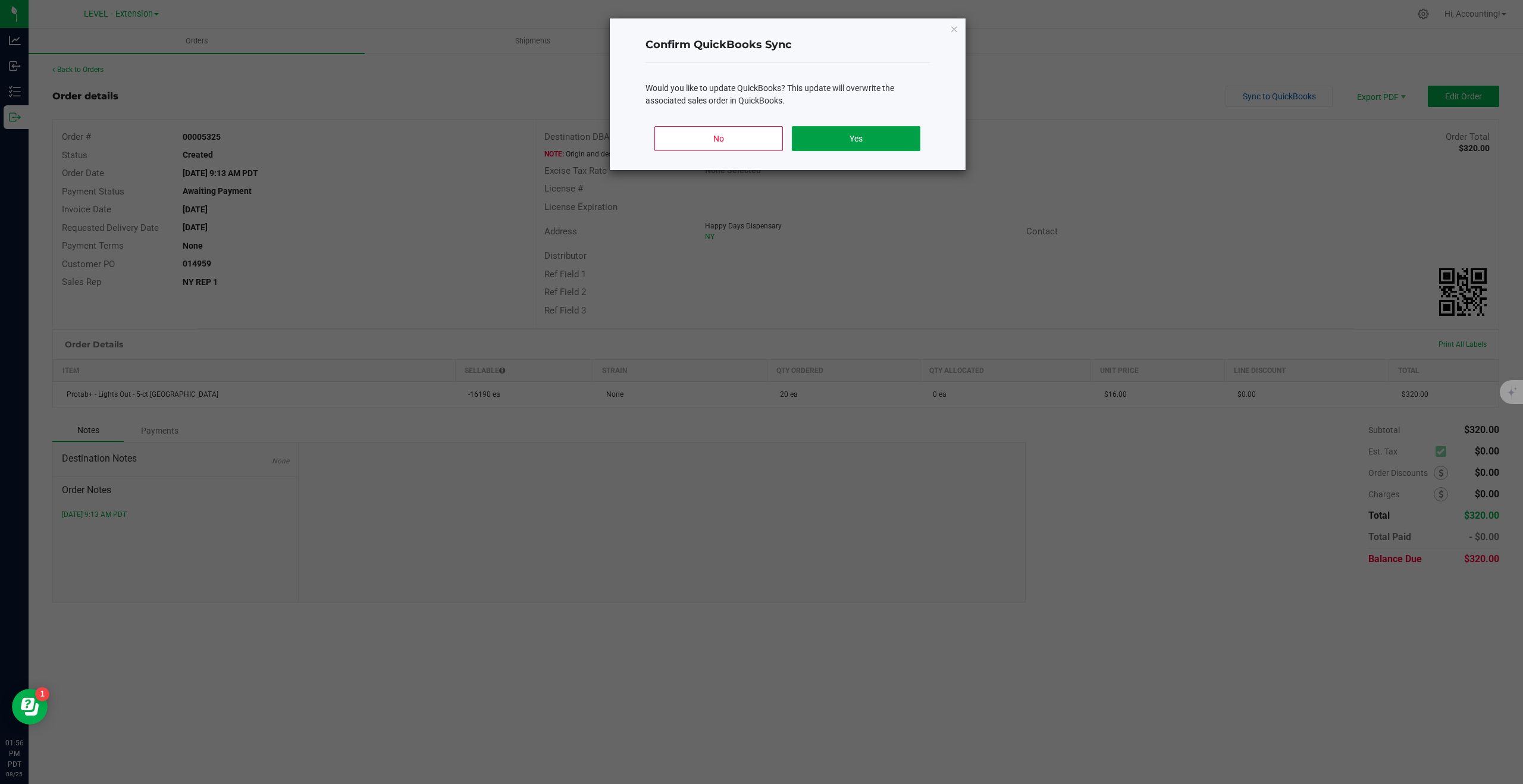
click at [878, 142] on button "Yes" at bounding box center [856, 139] width 128 height 25
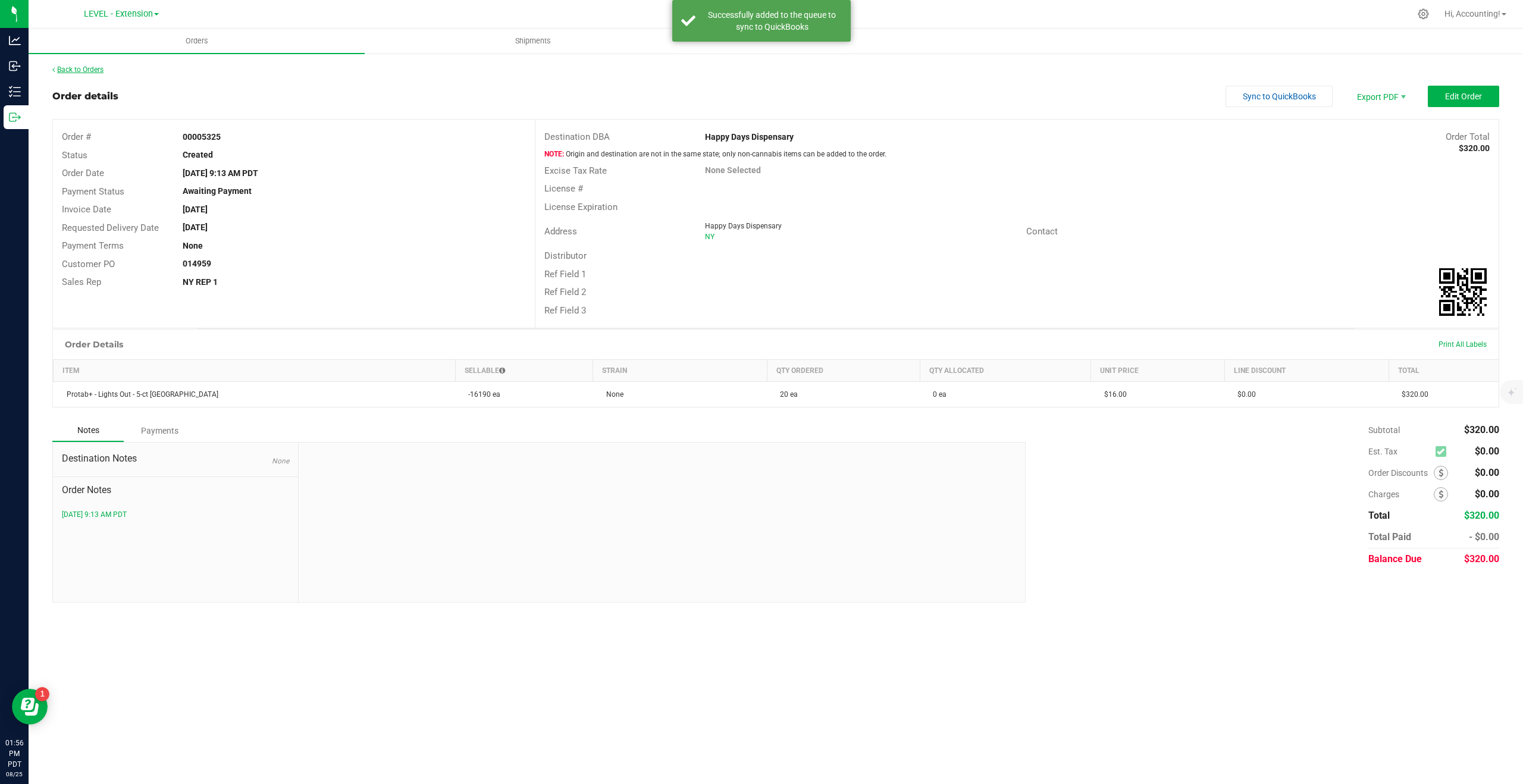
click at [76, 72] on link "Back to Orders" at bounding box center [78, 69] width 51 height 8
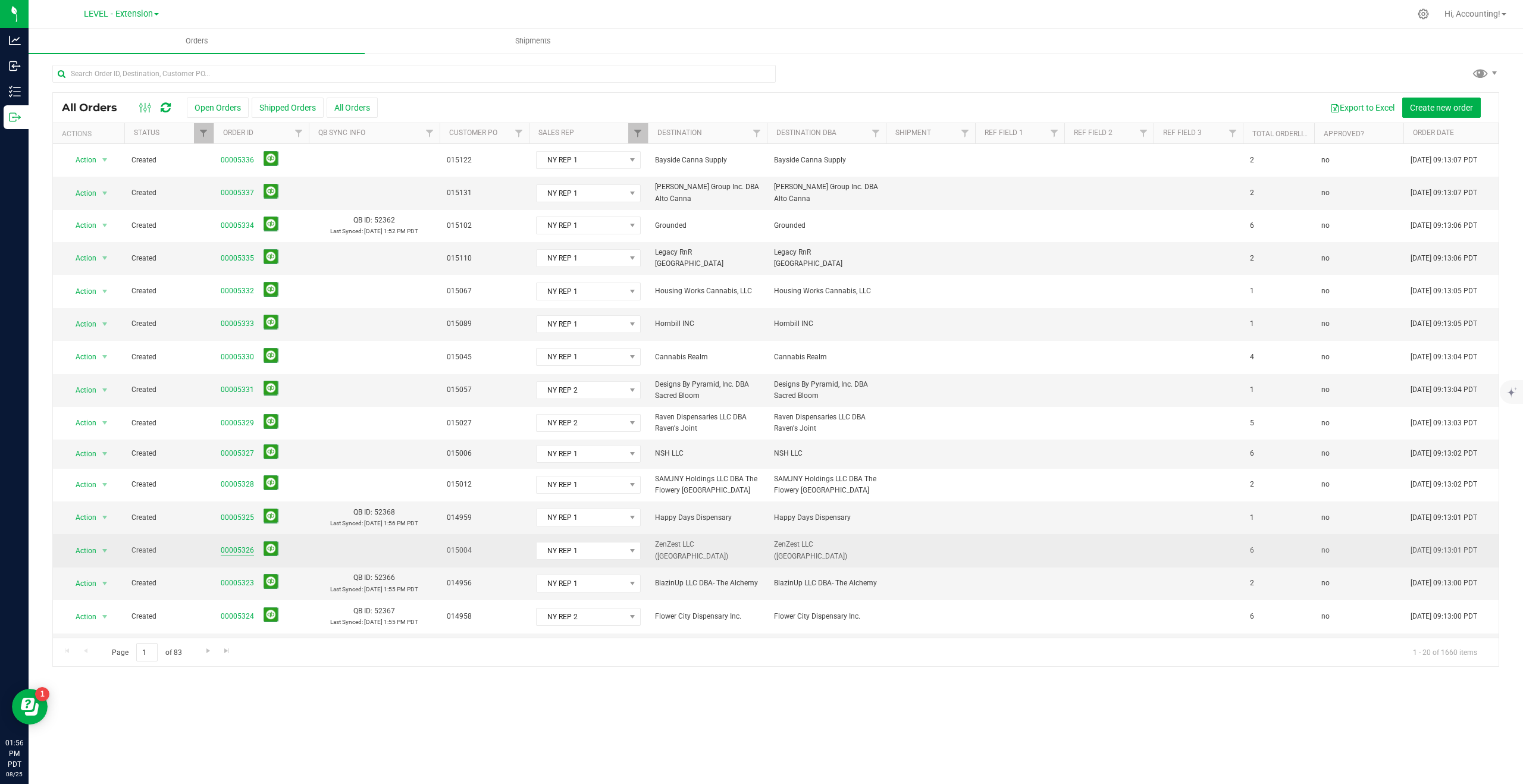
click at [238, 545] on link "00005326" at bounding box center [237, 550] width 33 height 11
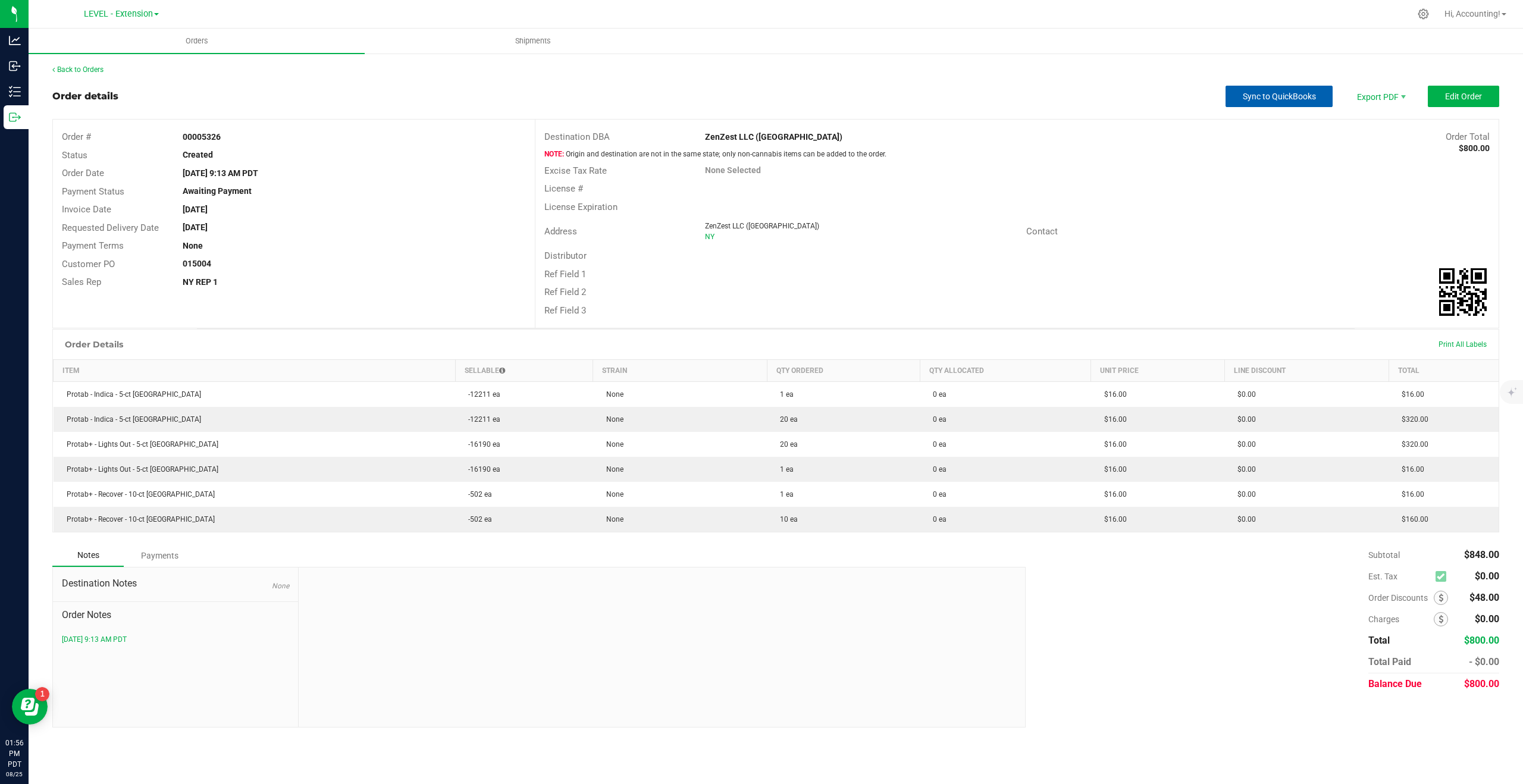
click at [1284, 96] on span "Sync to QuickBooks" at bounding box center [1279, 96] width 73 height 10
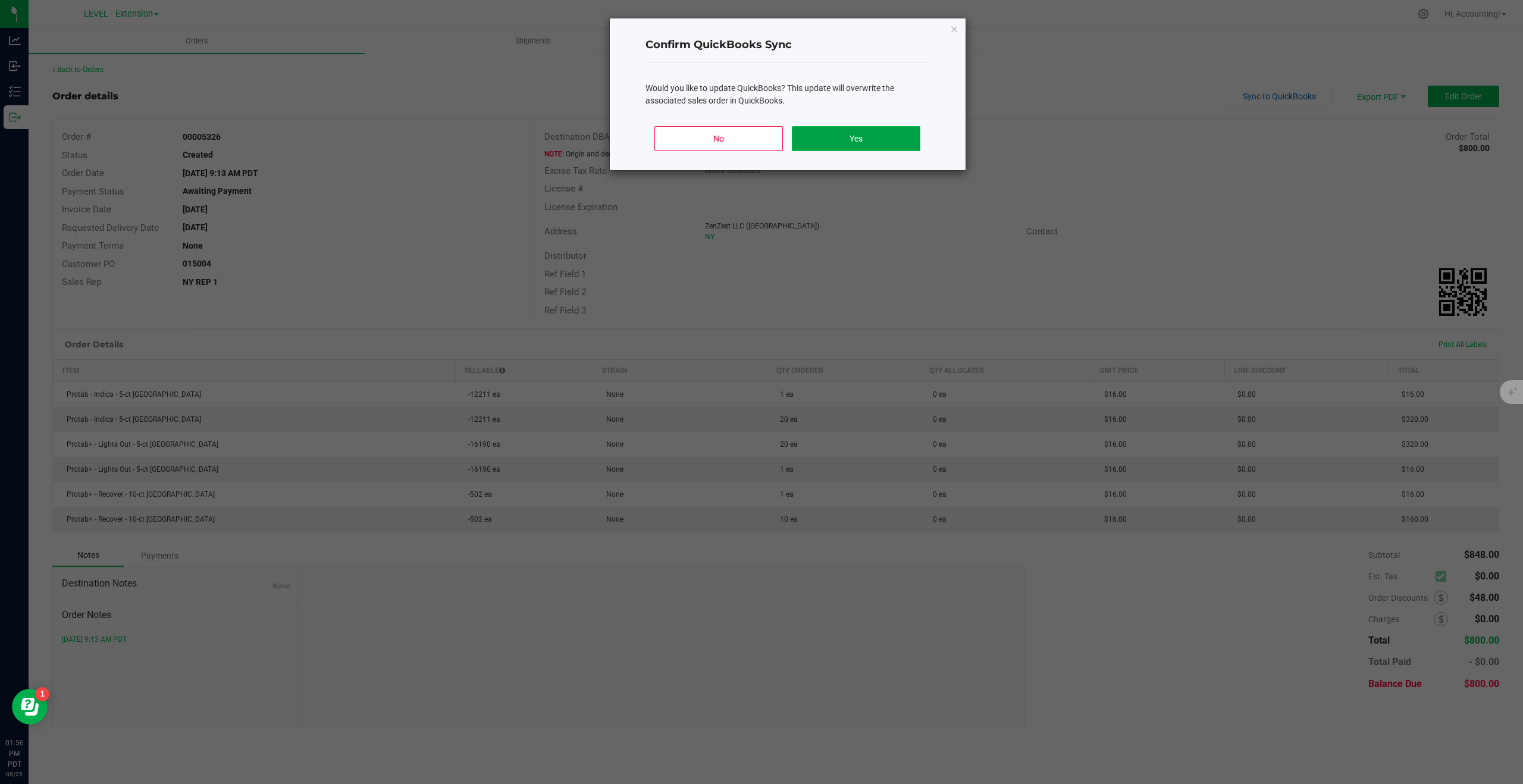
click at [855, 133] on button "Yes" at bounding box center [856, 139] width 128 height 25
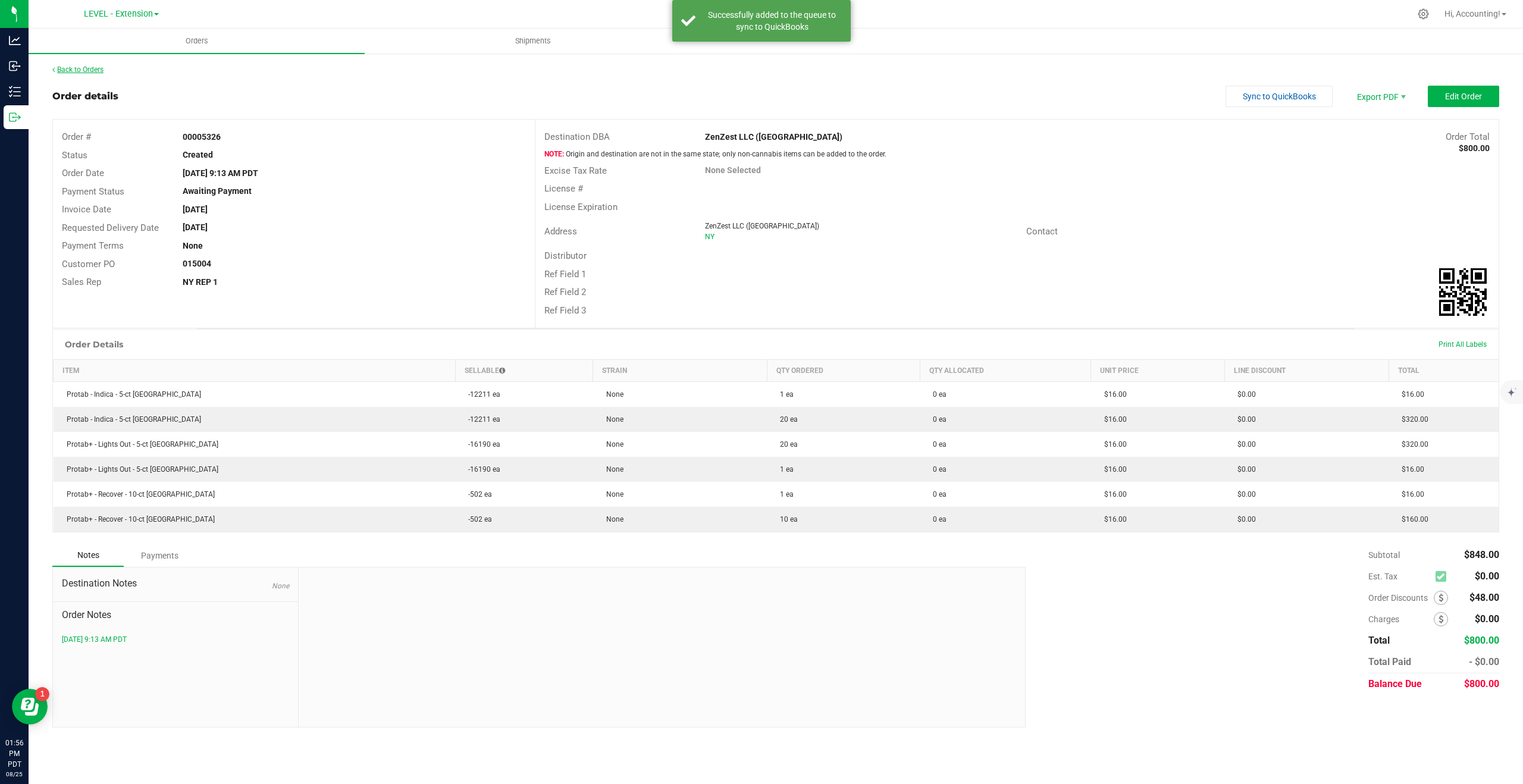
click at [93, 69] on link "Back to Orders" at bounding box center [78, 69] width 51 height 8
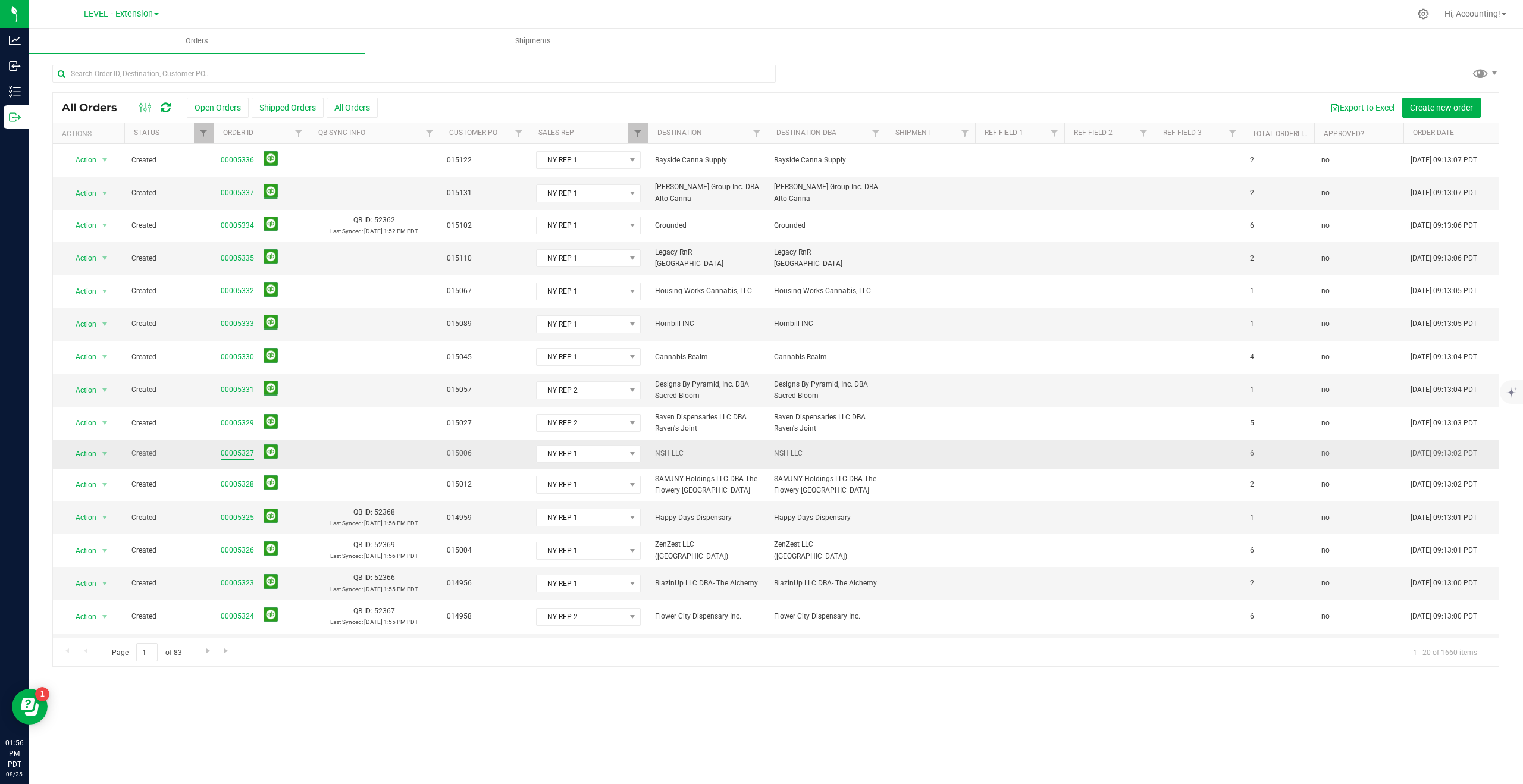
click at [240, 448] on link "00005327" at bounding box center [237, 453] width 33 height 11
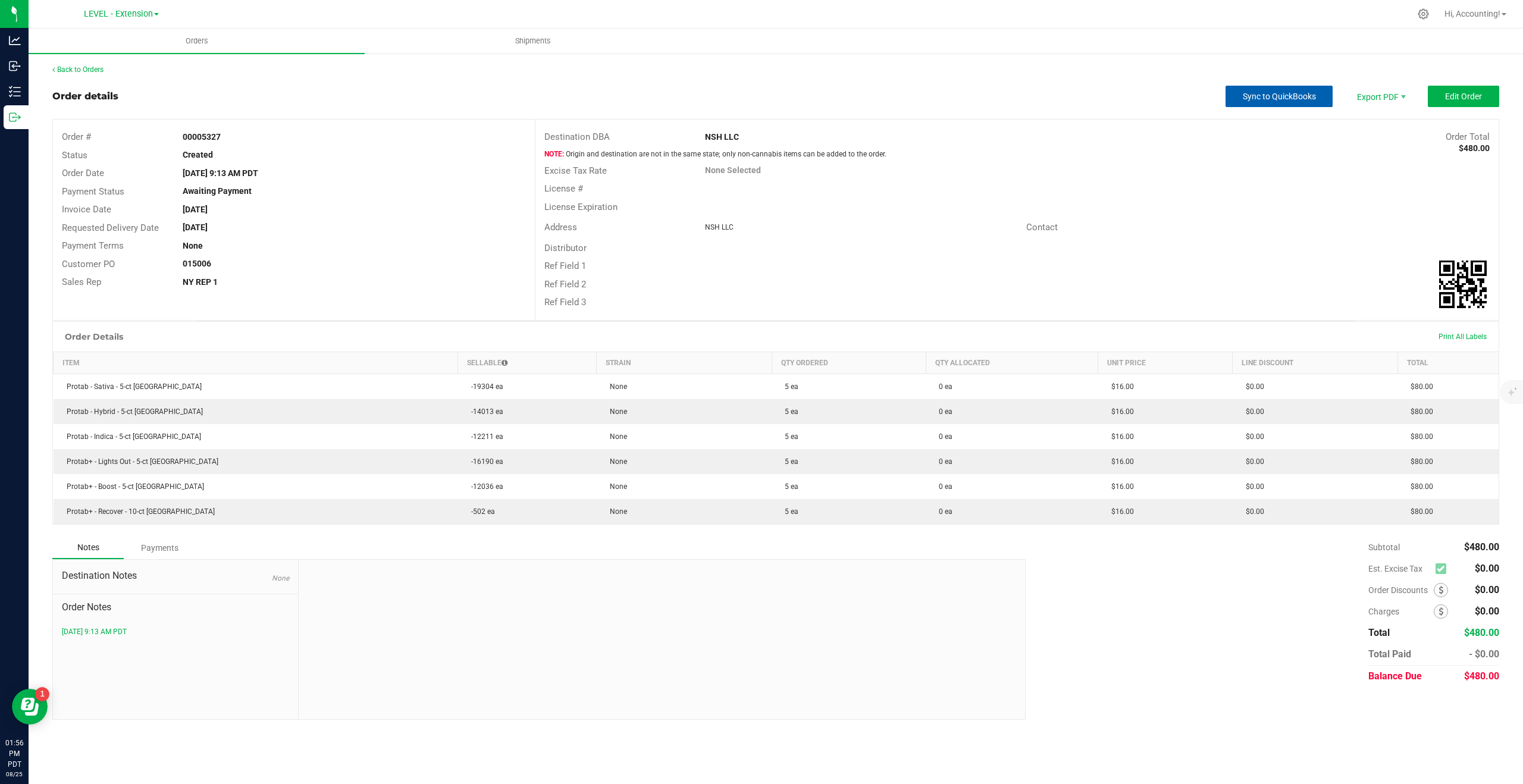
click at [1282, 97] on span "Sync to QuickBooks" at bounding box center [1279, 96] width 73 height 10
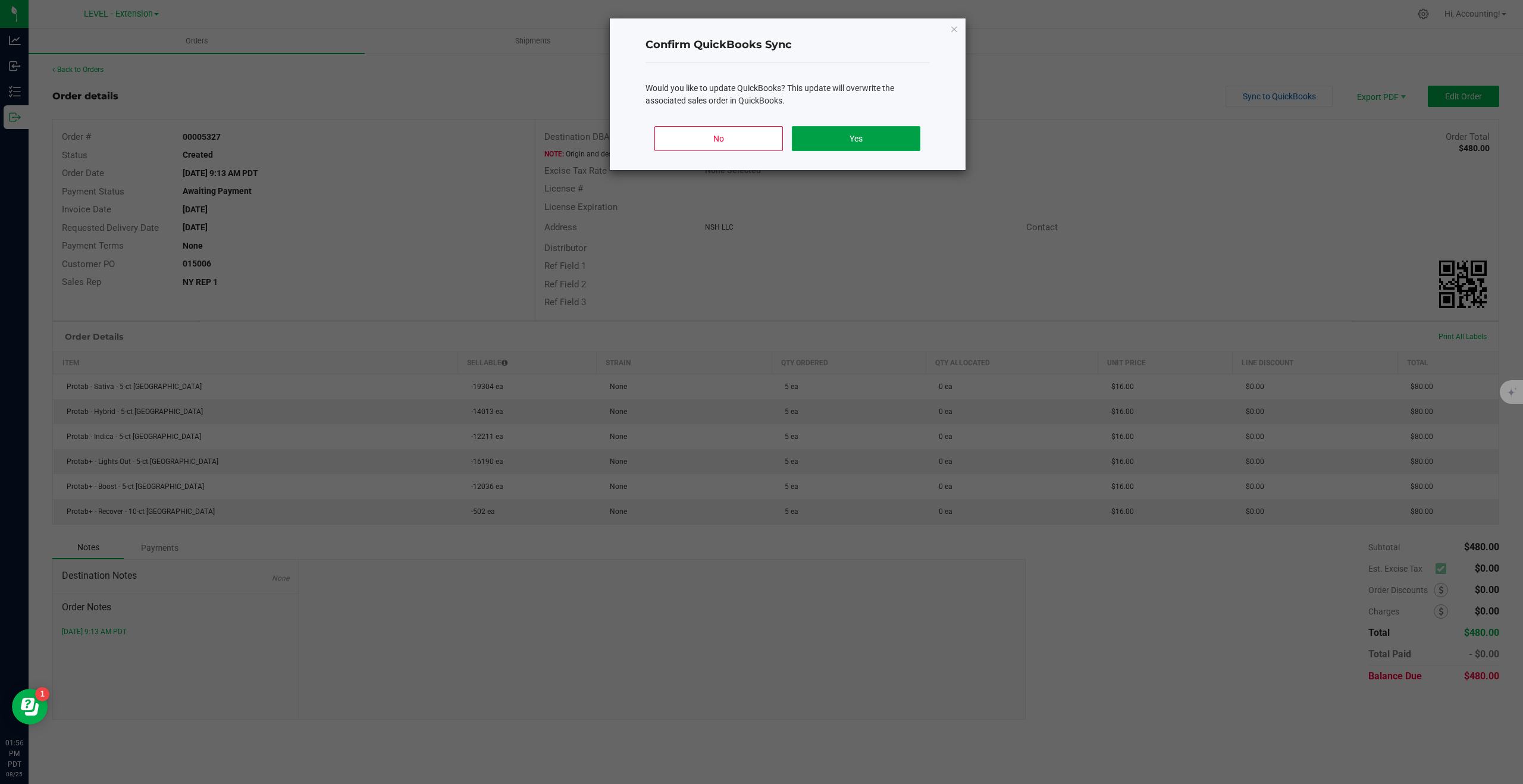
click at [845, 137] on button "Yes" at bounding box center [856, 139] width 128 height 25
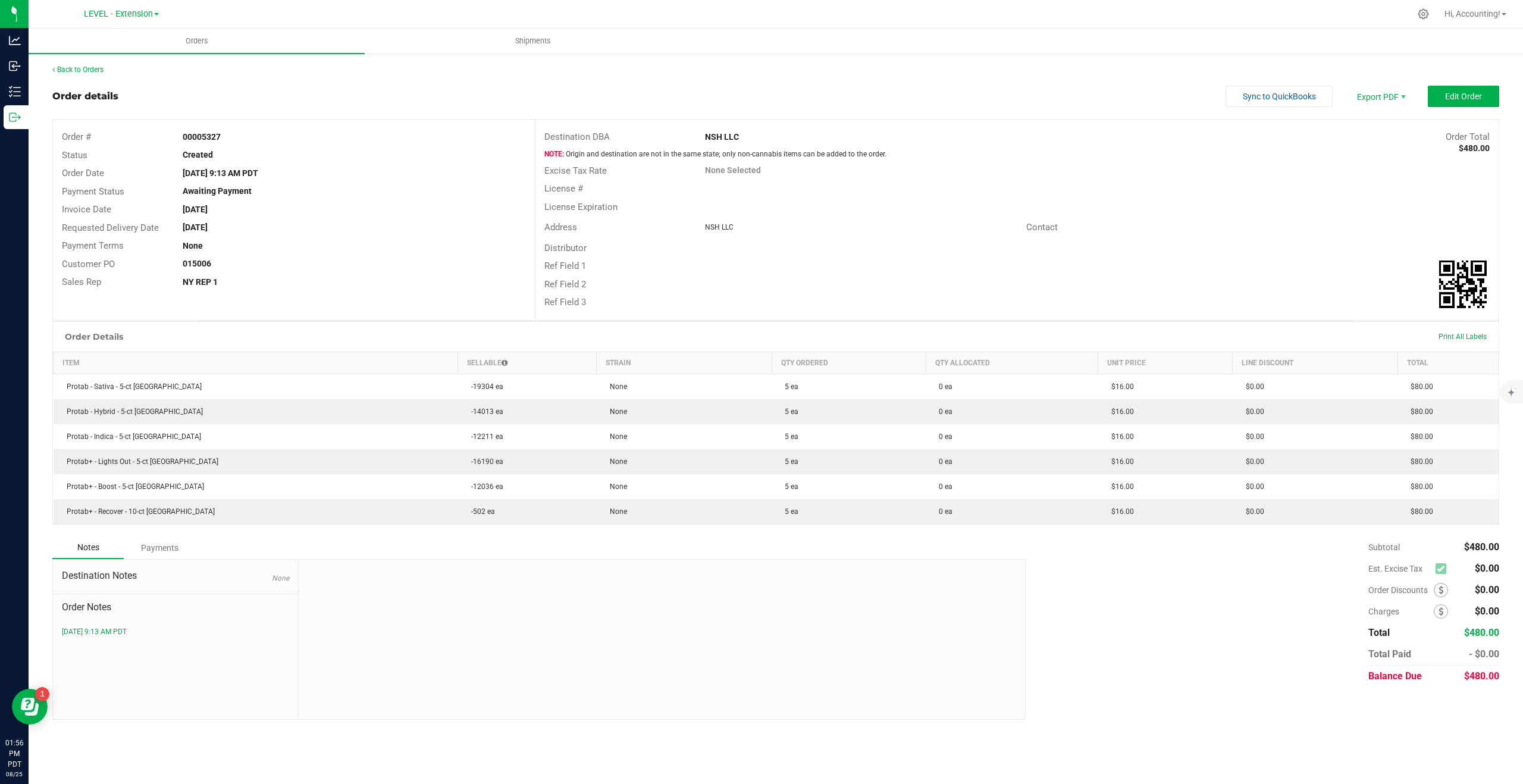
click at [109, 72] on div "Back to Orders" at bounding box center [776, 69] width 1447 height 10
click at [87, 71] on link "Back to Orders" at bounding box center [78, 69] width 51 height 8
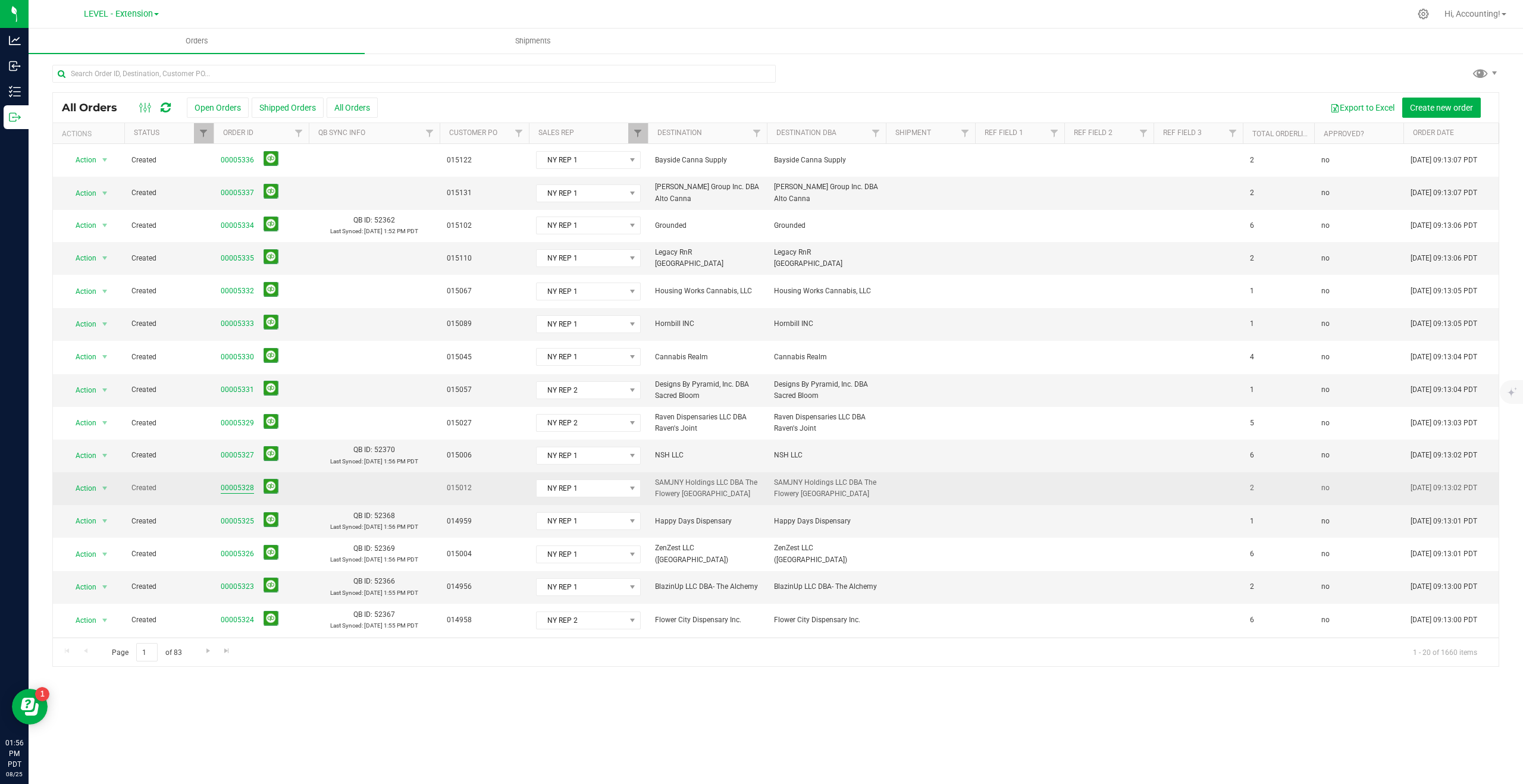
click at [227, 482] on link "00005328" at bounding box center [237, 487] width 33 height 11
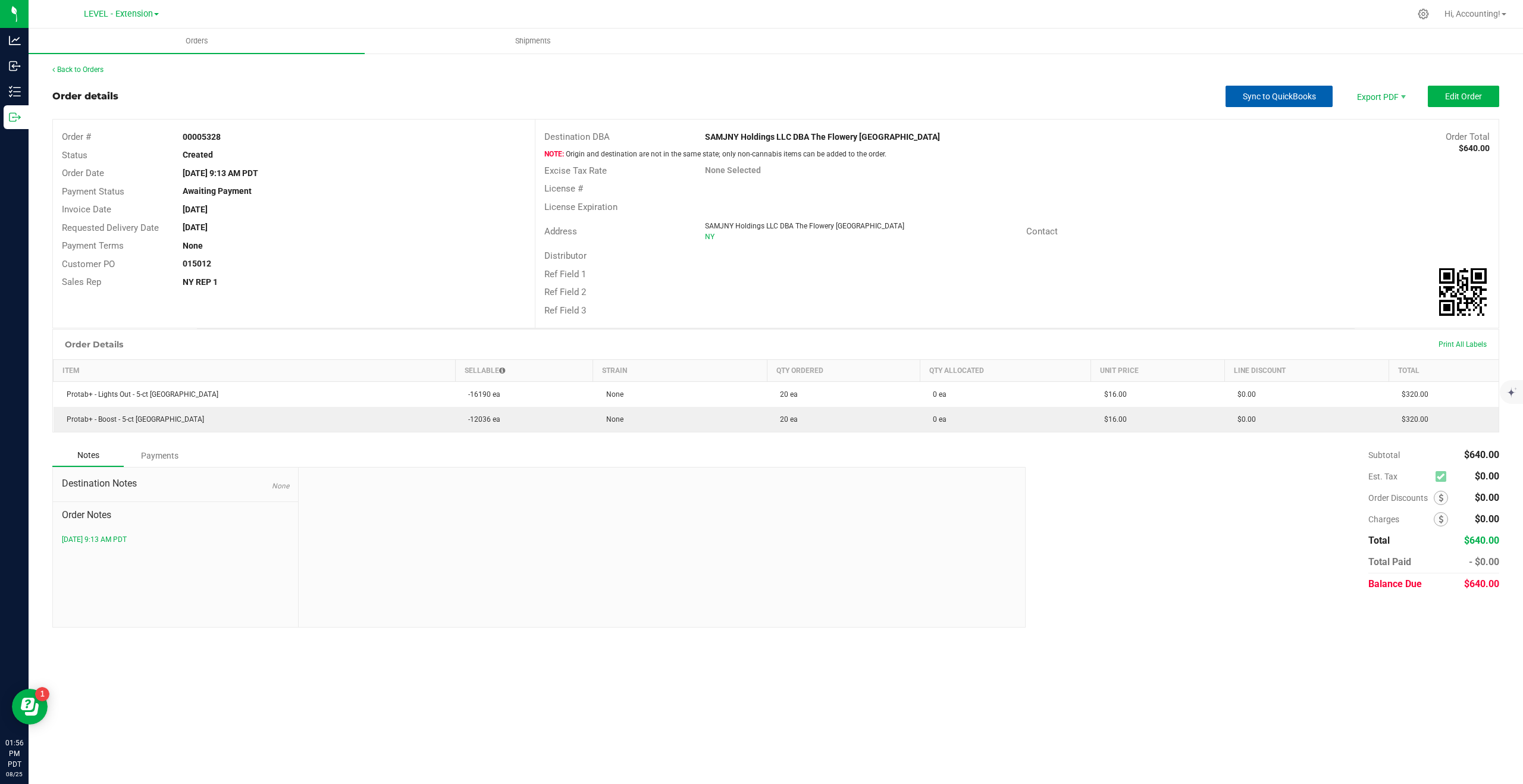
click at [1264, 104] on button "Sync to QuickBooks" at bounding box center [1279, 96] width 107 height 22
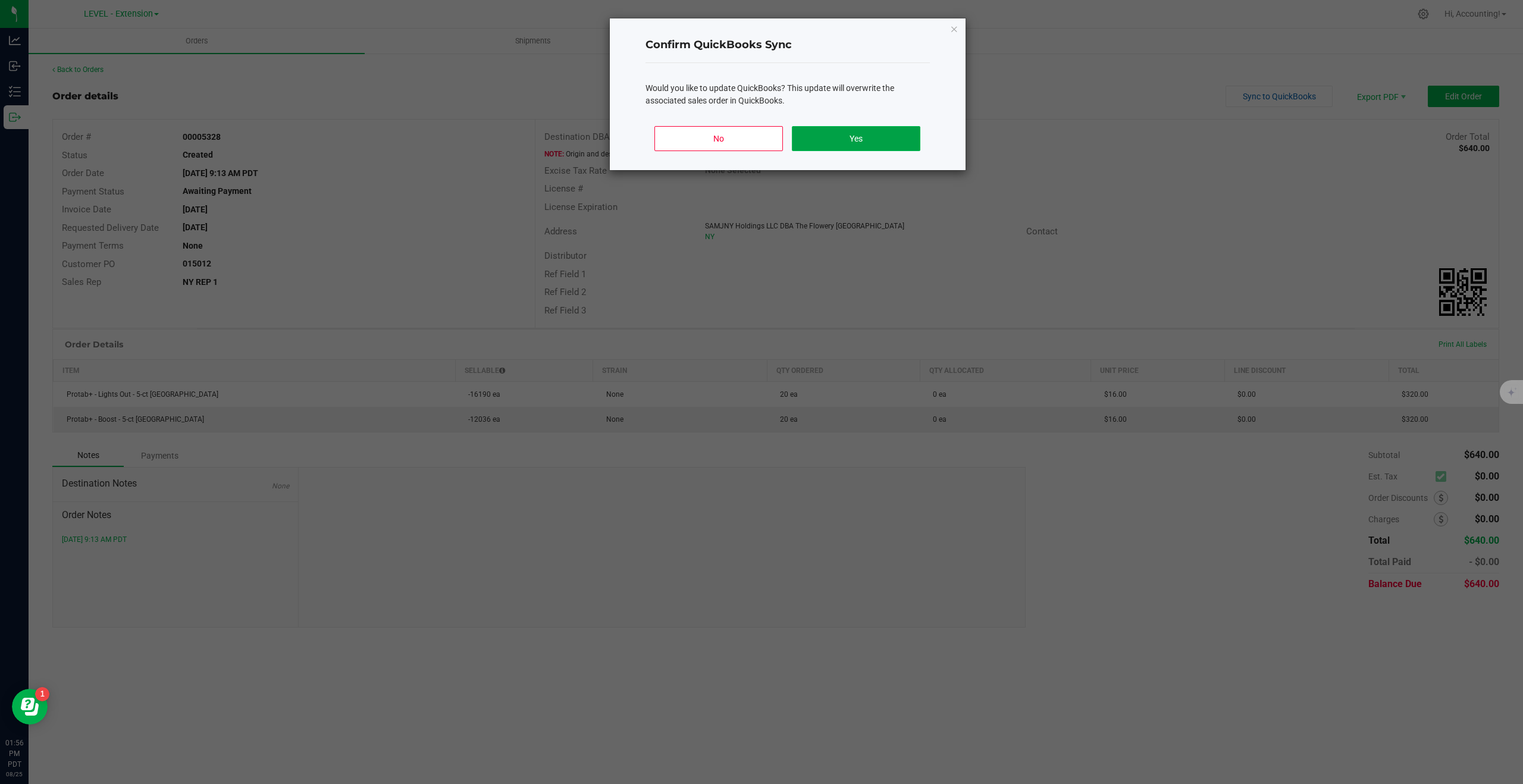
click at [889, 139] on button "Yes" at bounding box center [856, 139] width 128 height 25
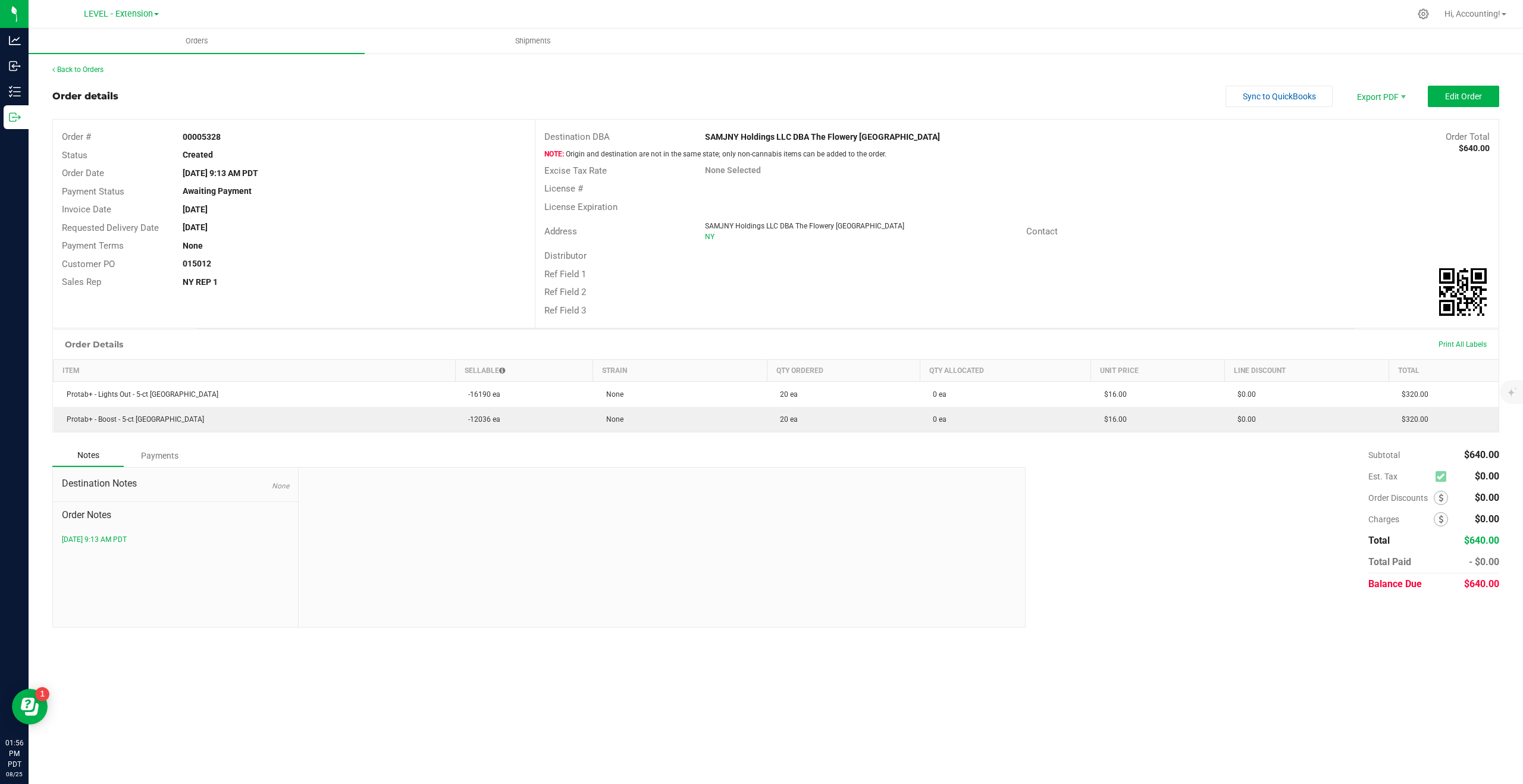
click at [71, 64] on div "Back to Orders" at bounding box center [776, 69] width 1447 height 10
click at [71, 70] on link "Back to Orders" at bounding box center [78, 69] width 51 height 8
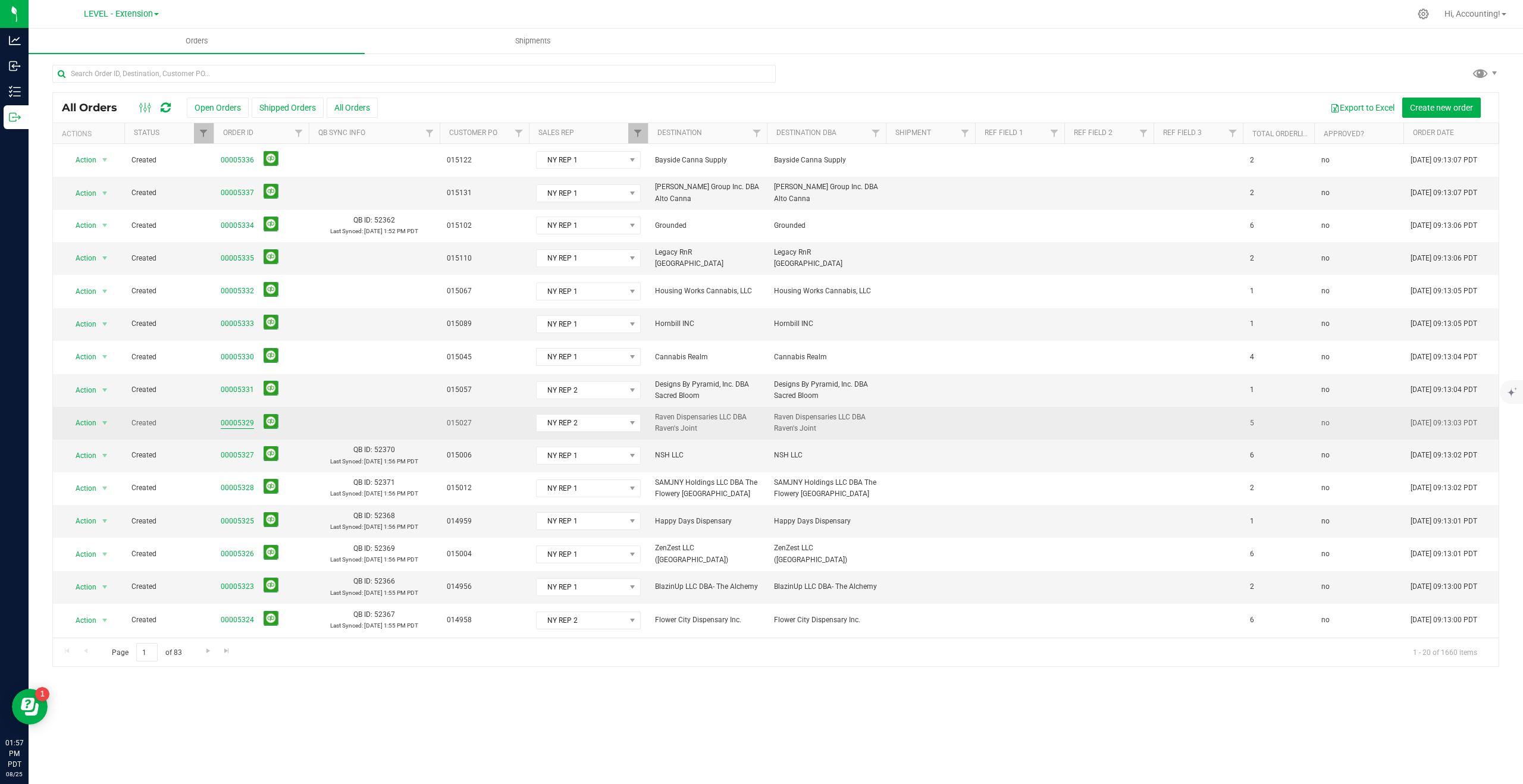
click at [237, 417] on link "00005329" at bounding box center [237, 423] width 33 height 11
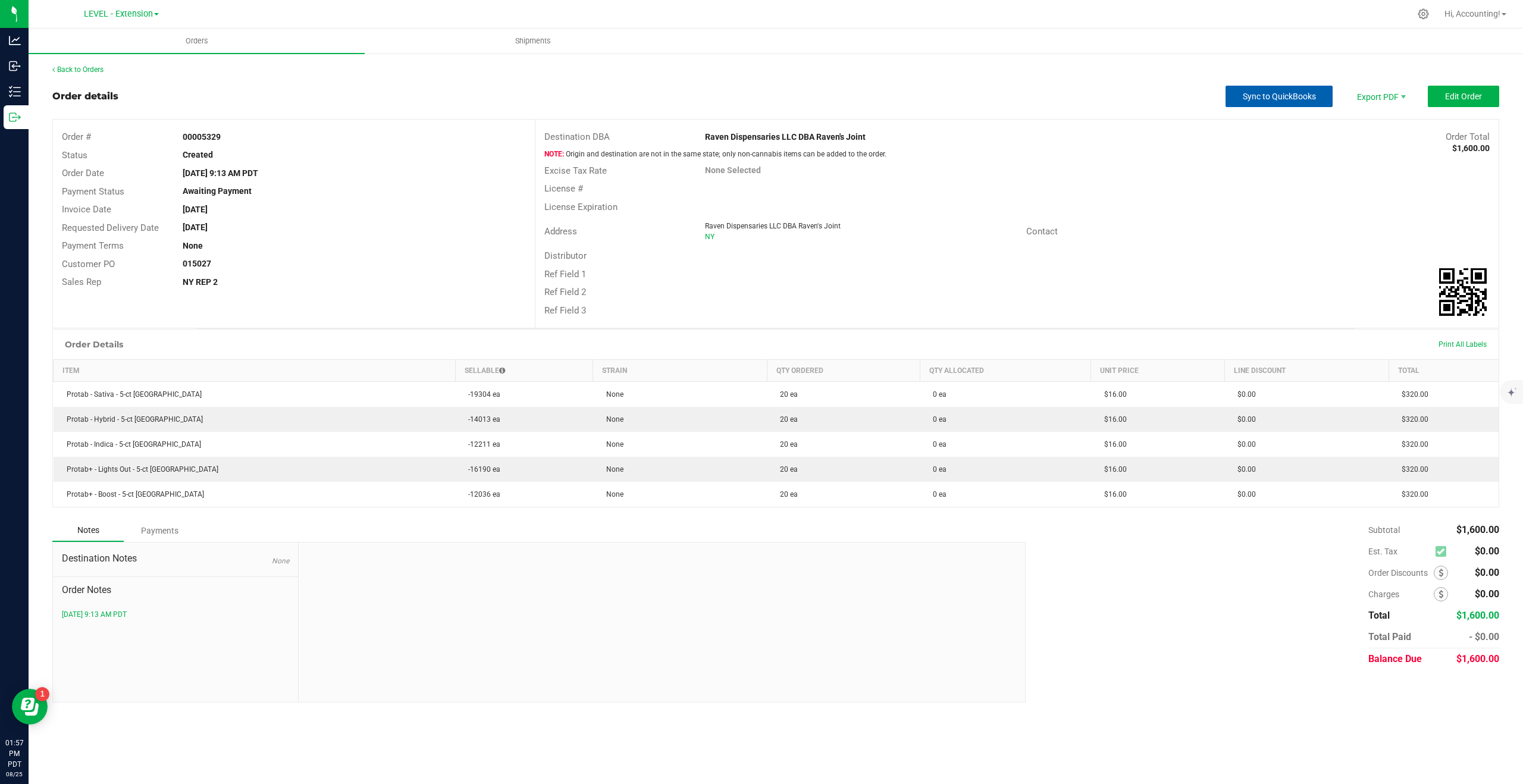
click at [1284, 99] on span "Sync to QuickBooks" at bounding box center [1279, 96] width 73 height 10
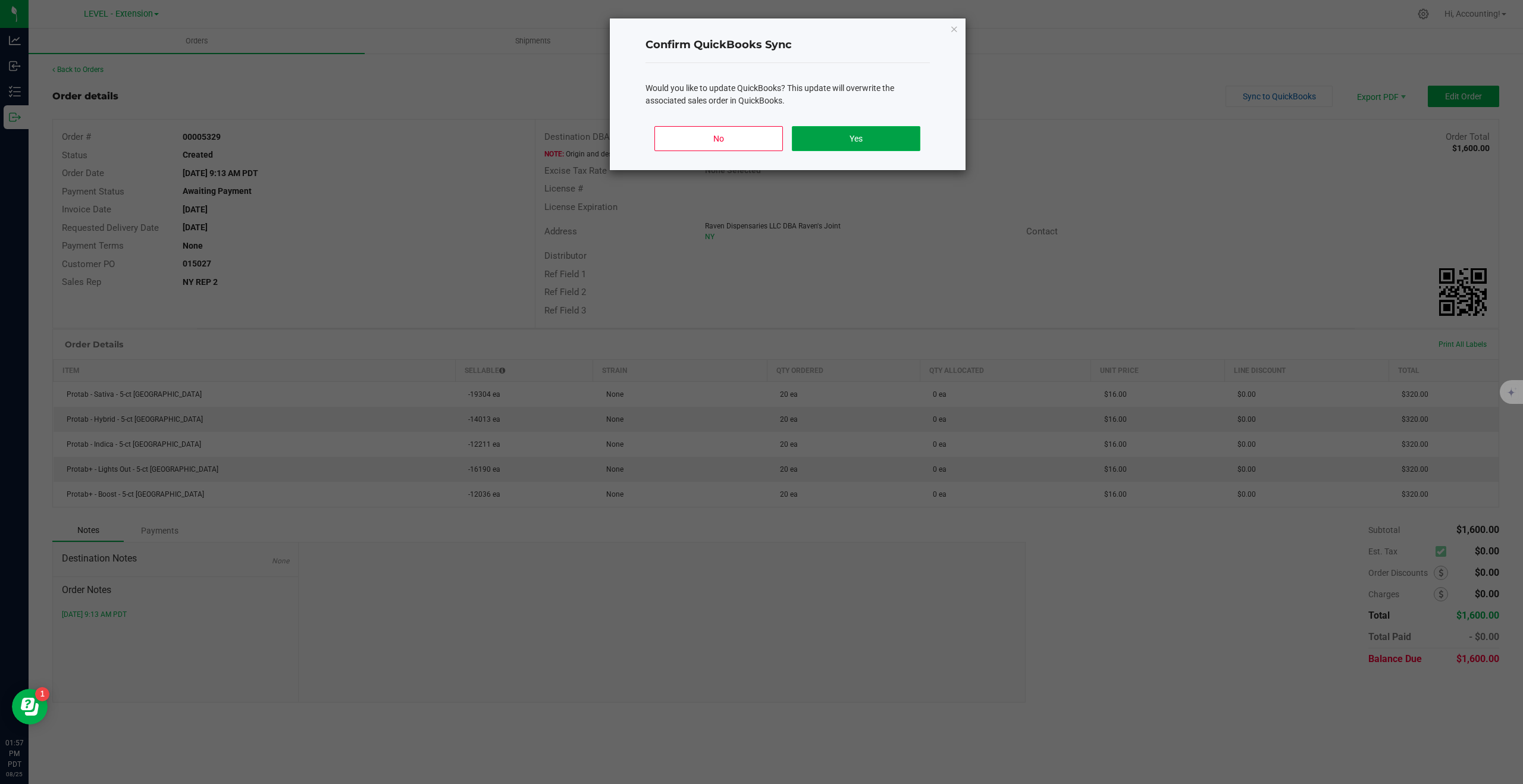
click at [817, 143] on button "Yes" at bounding box center [856, 139] width 128 height 25
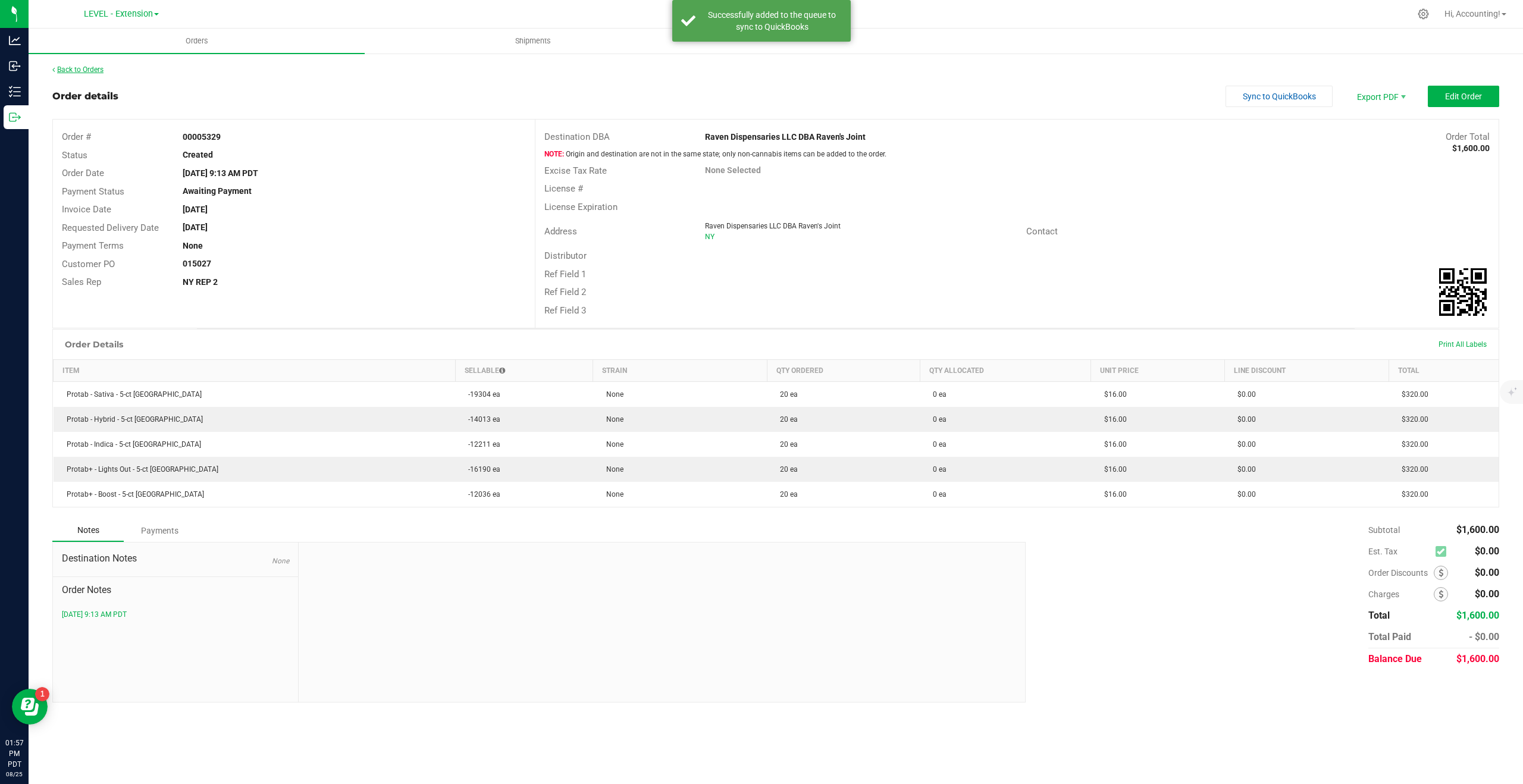
click at [90, 70] on link "Back to Orders" at bounding box center [78, 69] width 51 height 8
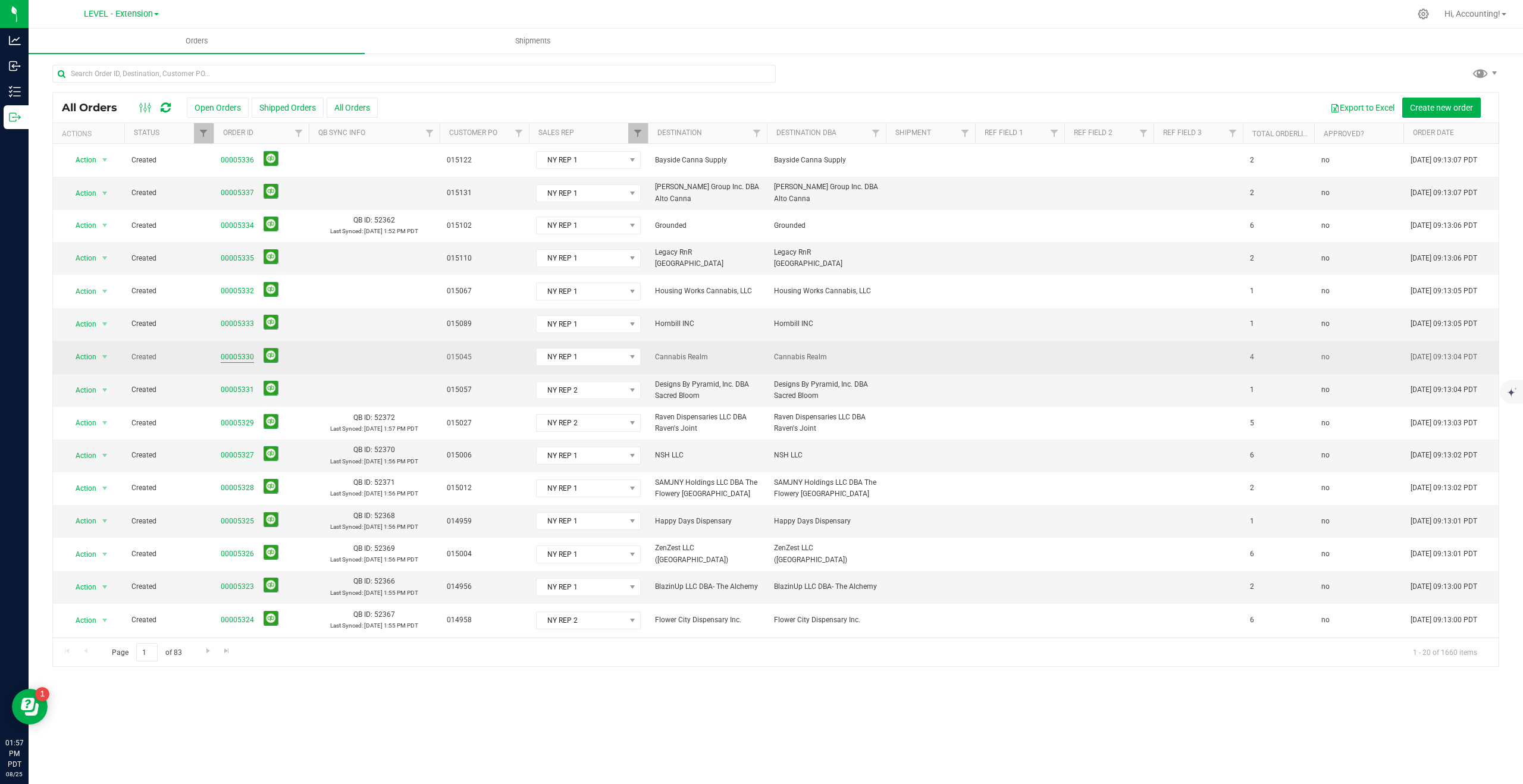
click at [233, 351] on link "00005330" at bounding box center [237, 357] width 33 height 11
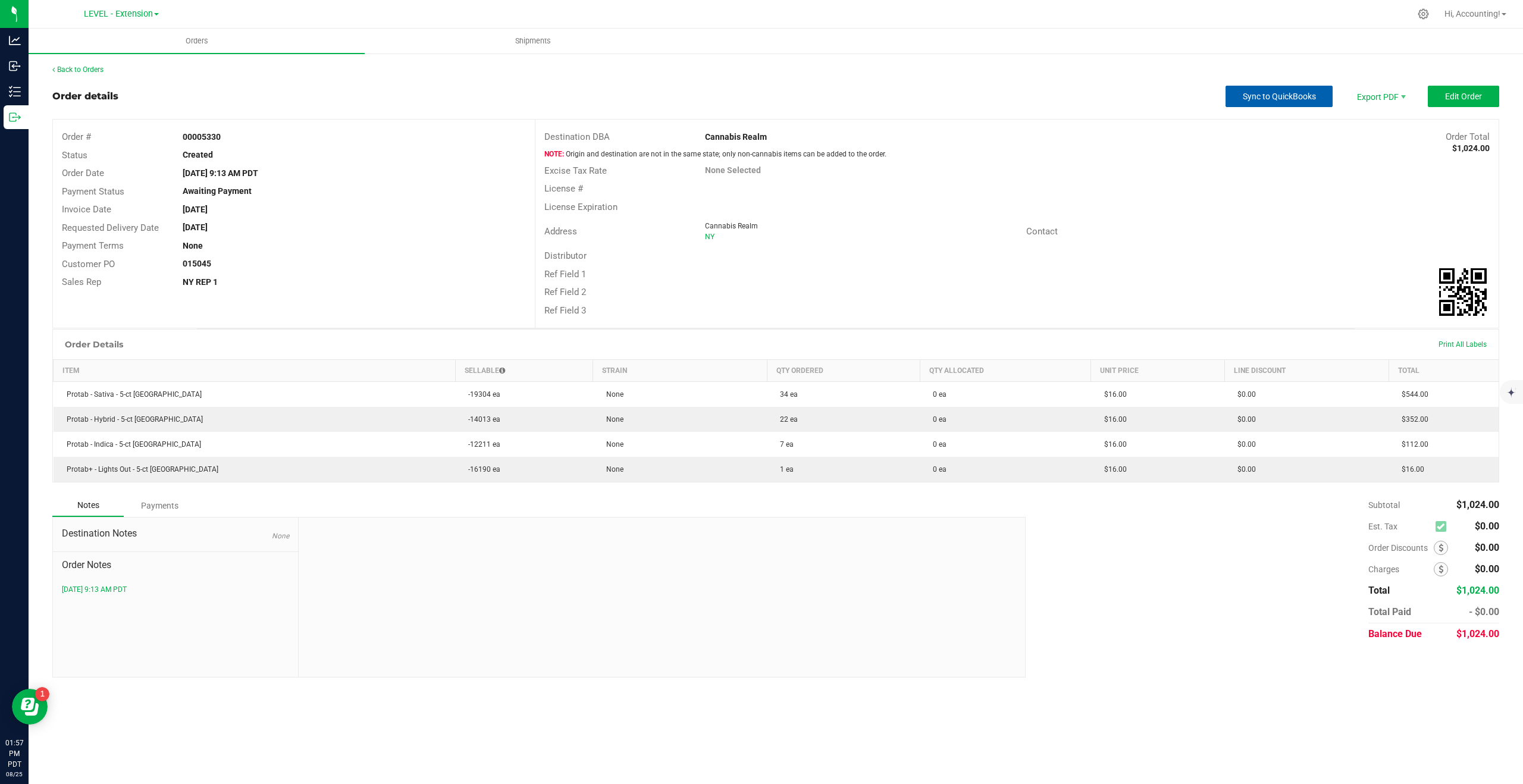
click at [1281, 95] on span "Sync to QuickBooks" at bounding box center [1279, 96] width 73 height 10
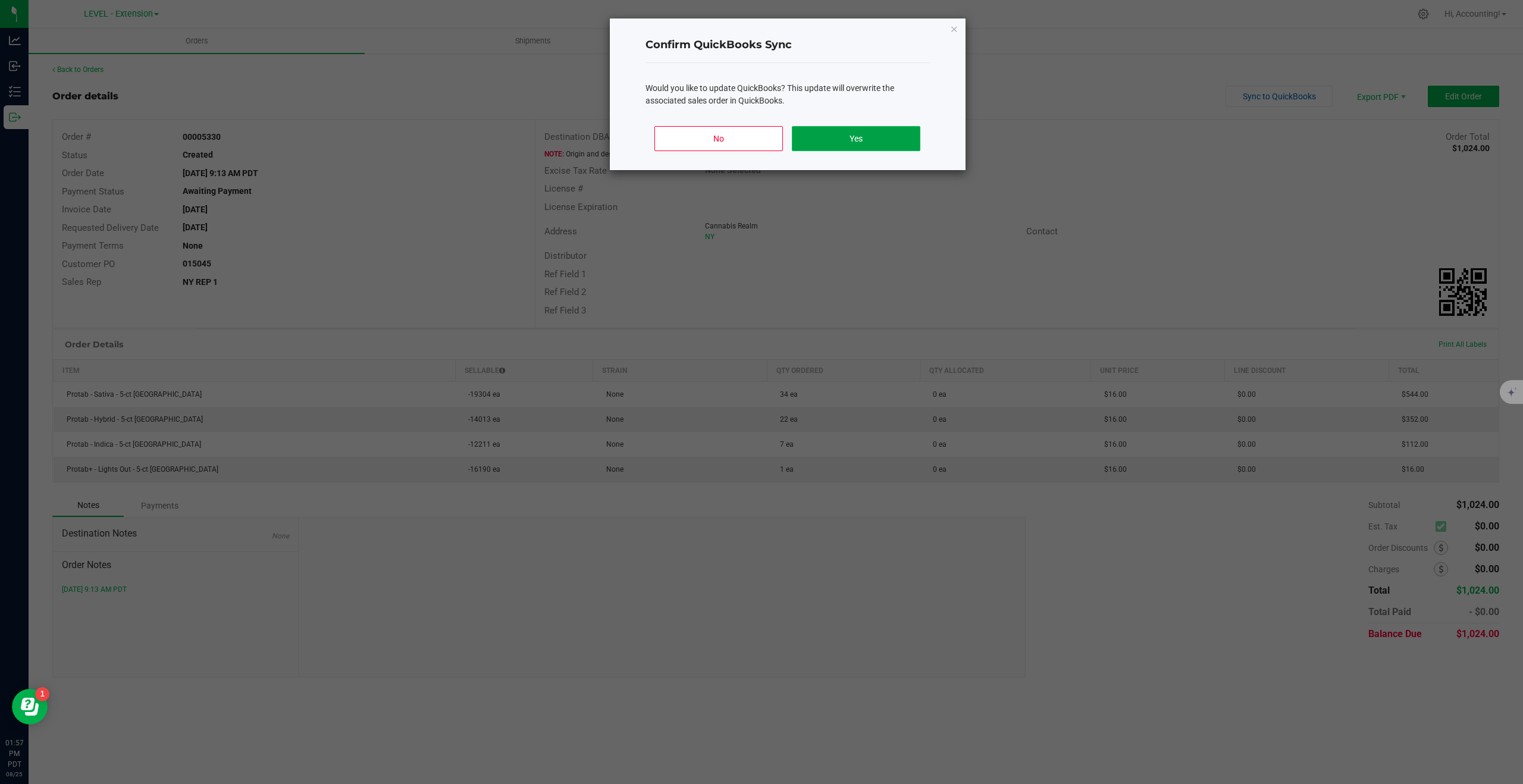
click at [891, 142] on button "Yes" at bounding box center [856, 139] width 128 height 25
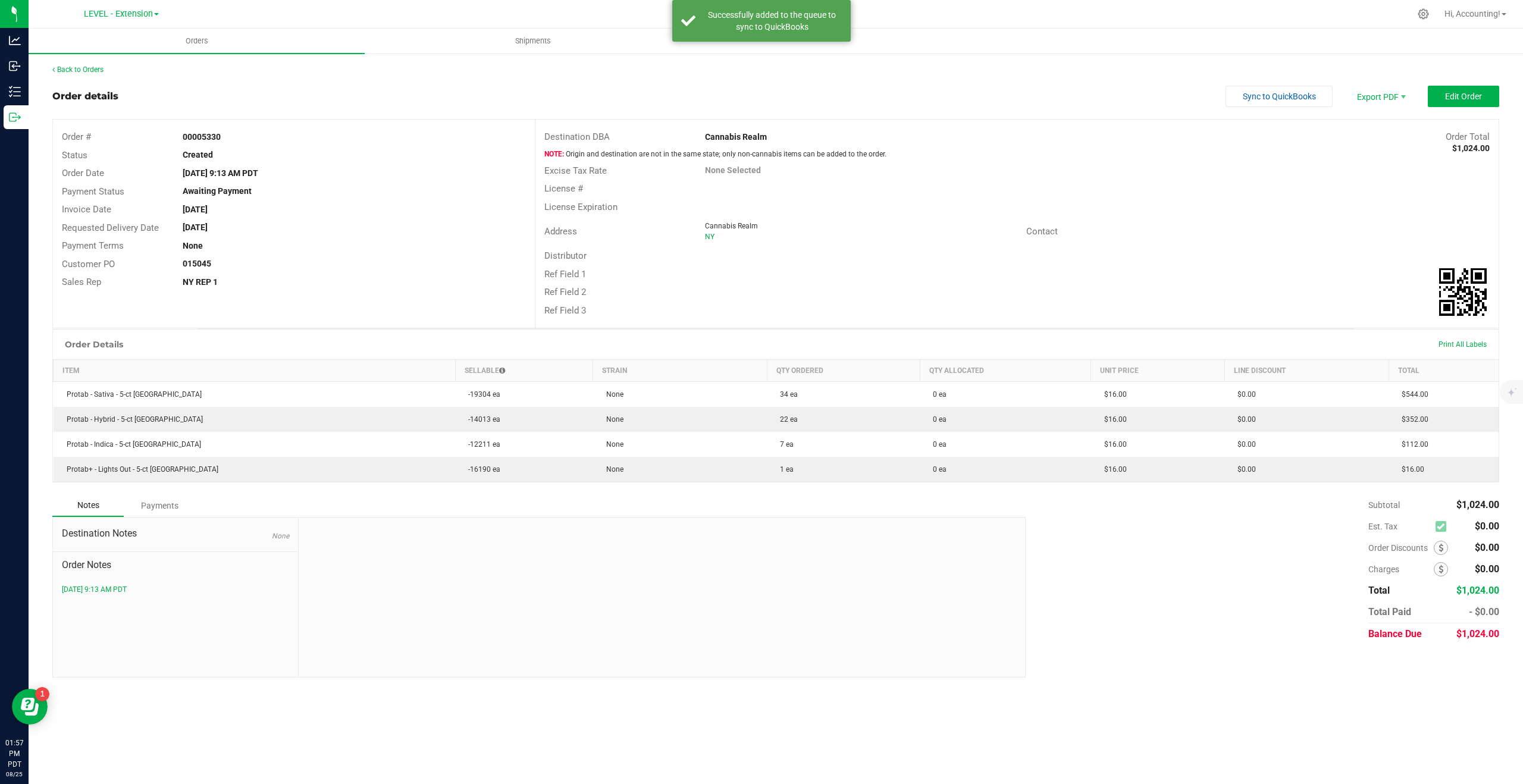
click at [95, 64] on div "Back to Orders" at bounding box center [776, 69] width 1447 height 10
click at [69, 70] on link "Back to Orders" at bounding box center [78, 69] width 51 height 8
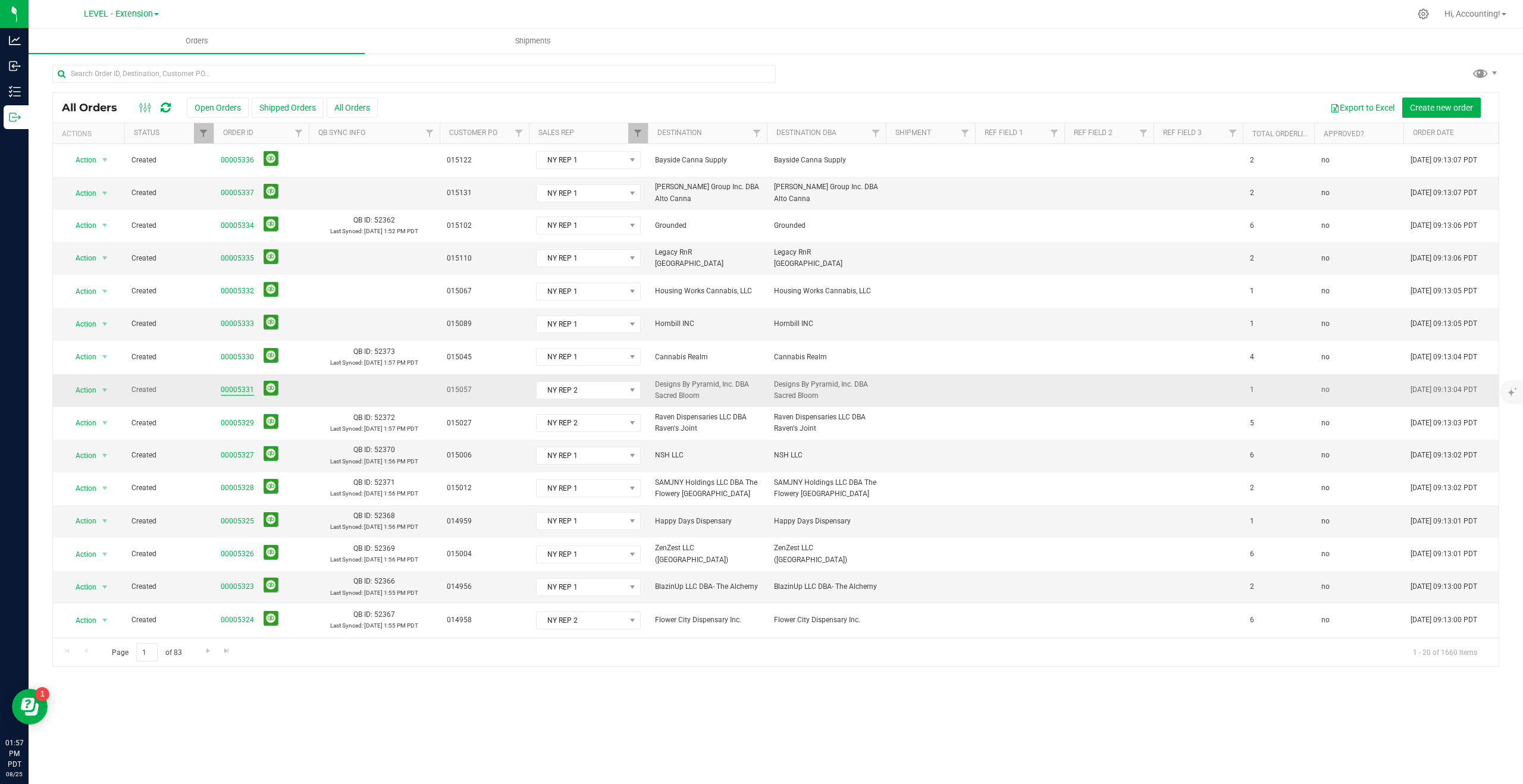
click at [242, 384] on link "00005331" at bounding box center [237, 389] width 33 height 11
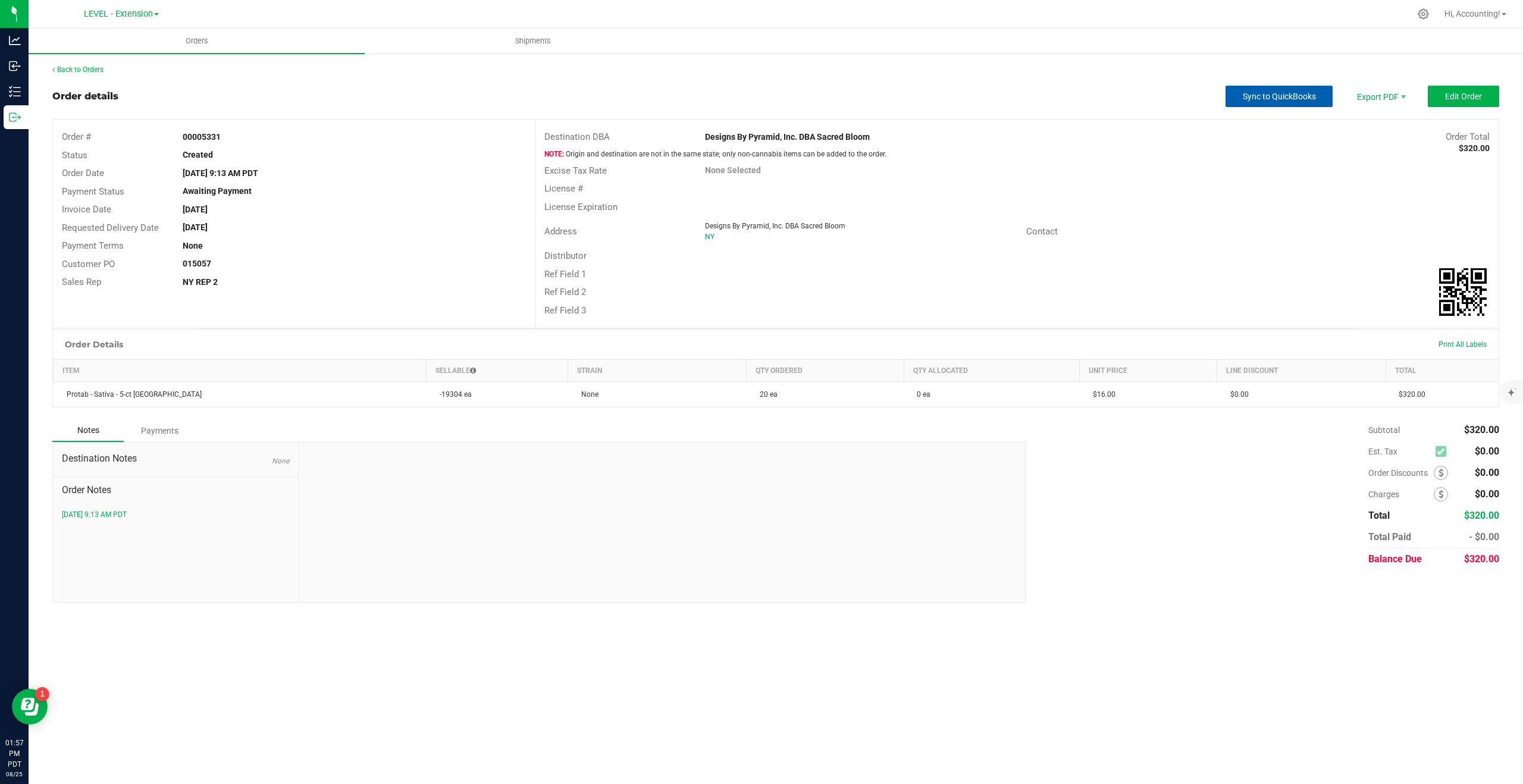
click at [1247, 103] on button "Sync to QuickBooks" at bounding box center [1279, 96] width 107 height 22
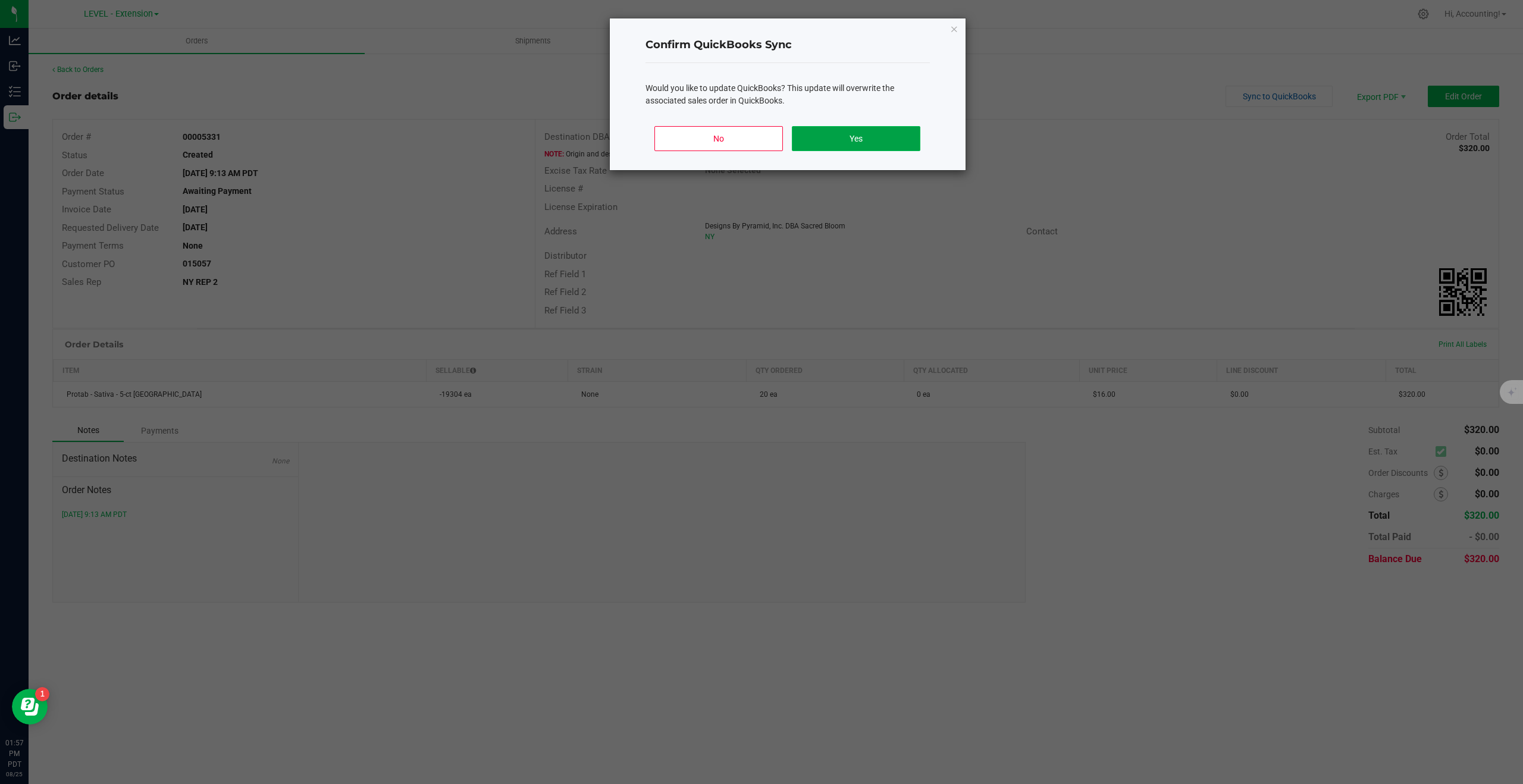
click at [852, 148] on button "Yes" at bounding box center [856, 139] width 128 height 25
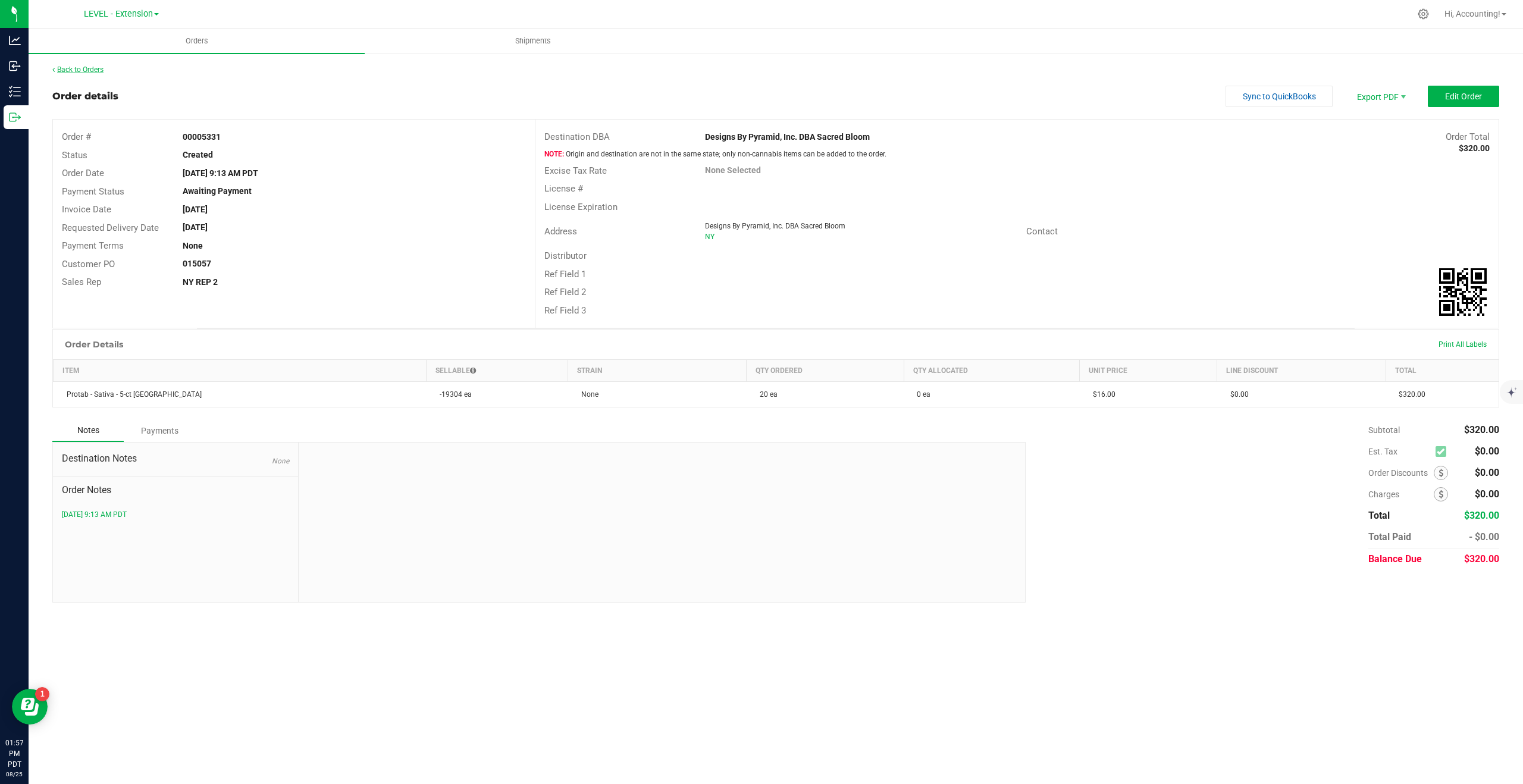
click at [99, 67] on link "Back to Orders" at bounding box center [78, 69] width 51 height 8
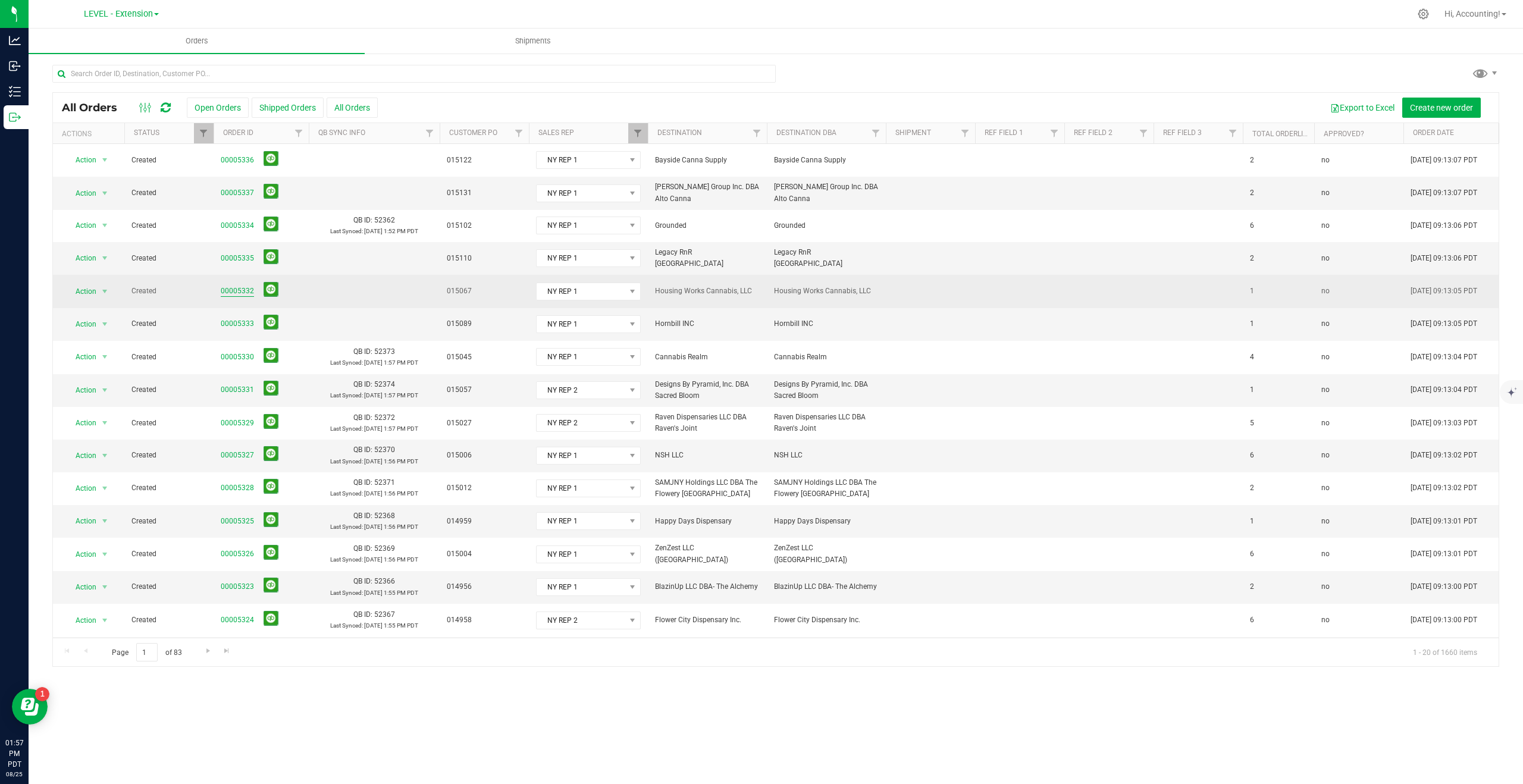
click at [239, 286] on link "00005332" at bounding box center [237, 291] width 33 height 11
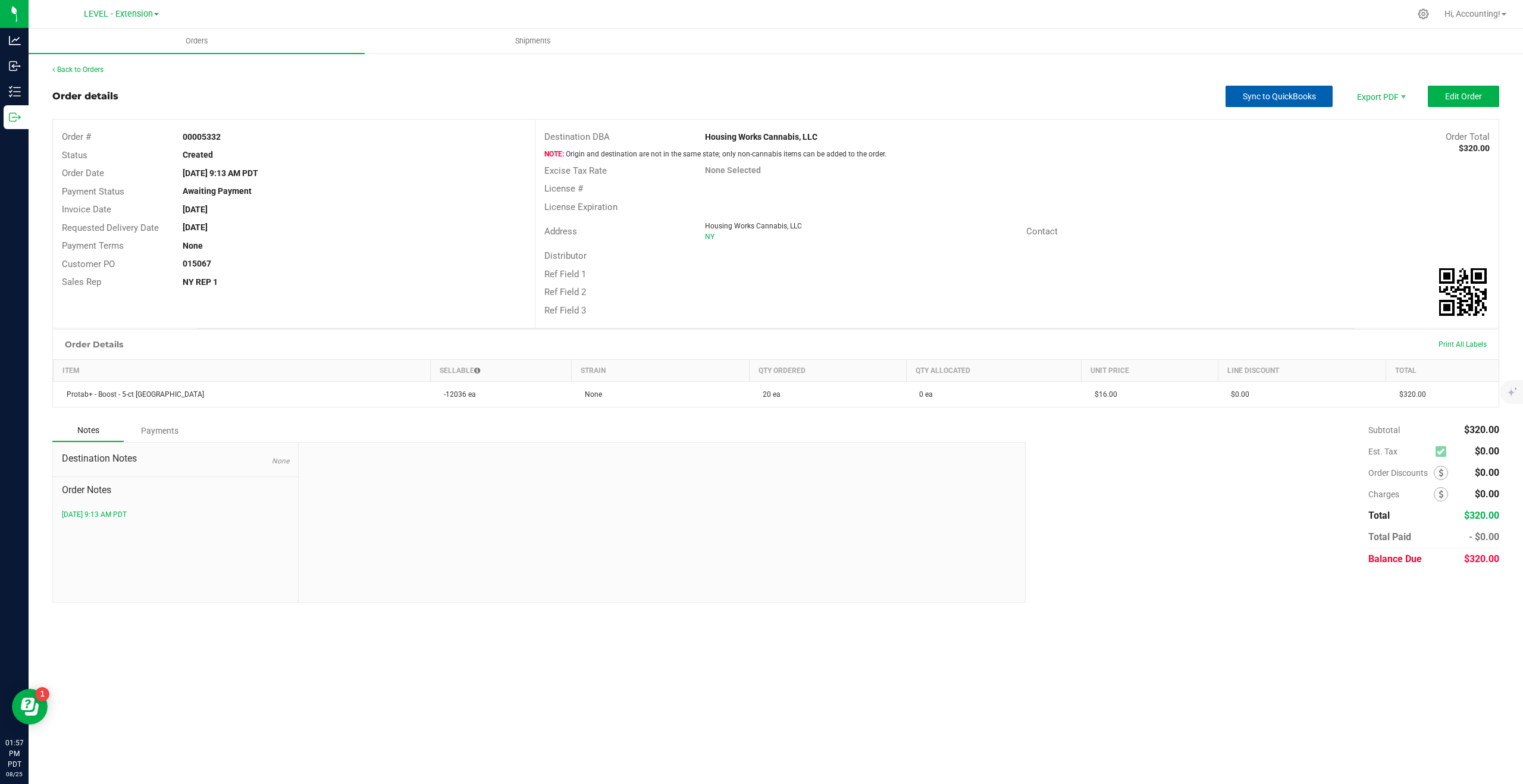
click at [1277, 95] on span "Sync to QuickBooks" at bounding box center [1279, 96] width 73 height 10
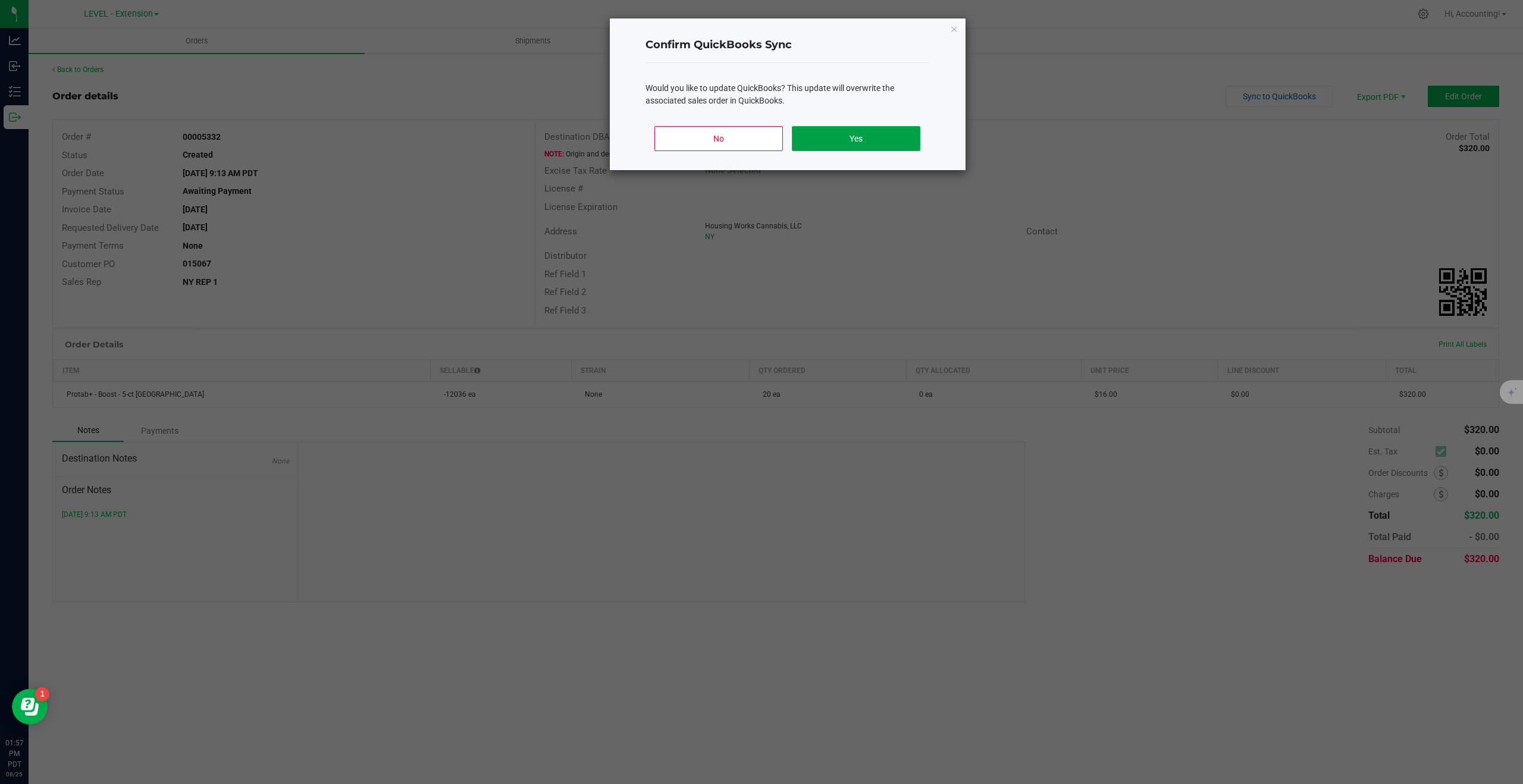
click at [867, 137] on button "Yes" at bounding box center [856, 139] width 128 height 25
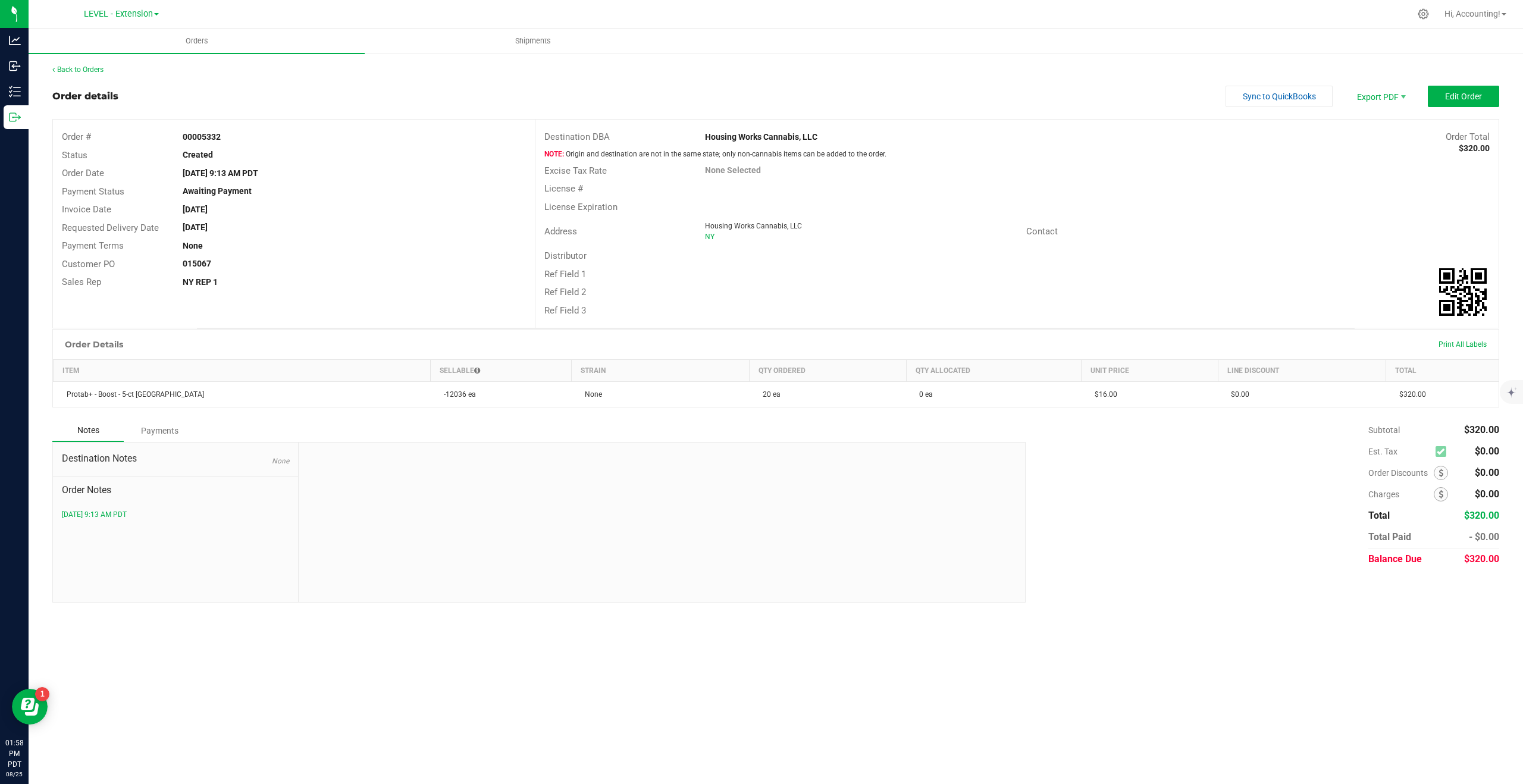
click at [87, 64] on div "Back to Orders" at bounding box center [776, 69] width 1447 height 10
click at [88, 67] on link "Back to Orders" at bounding box center [78, 69] width 51 height 8
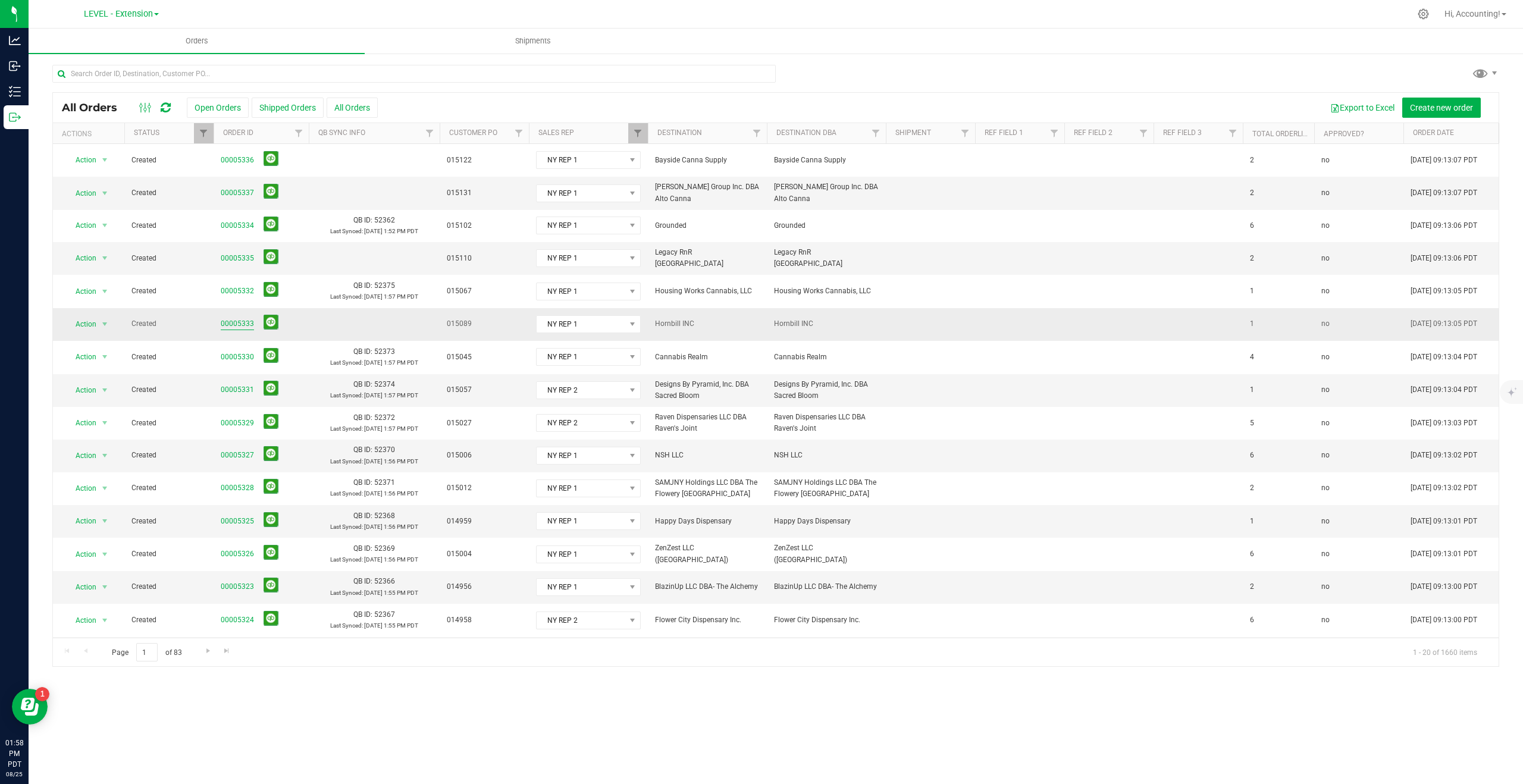
click at [237, 318] on link "00005333" at bounding box center [237, 323] width 33 height 11
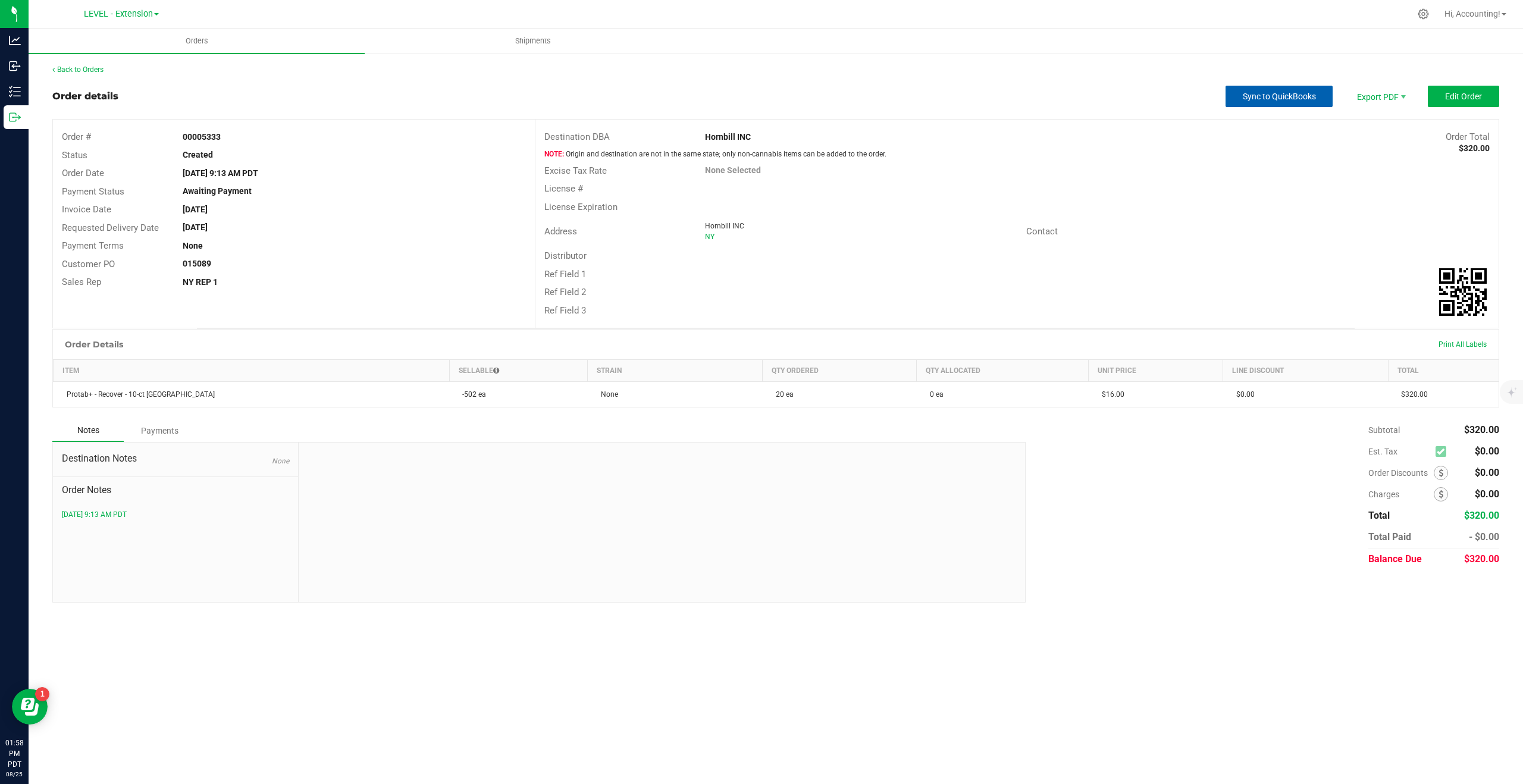
click at [1291, 92] on span "Sync to QuickBooks" at bounding box center [1279, 96] width 73 height 10
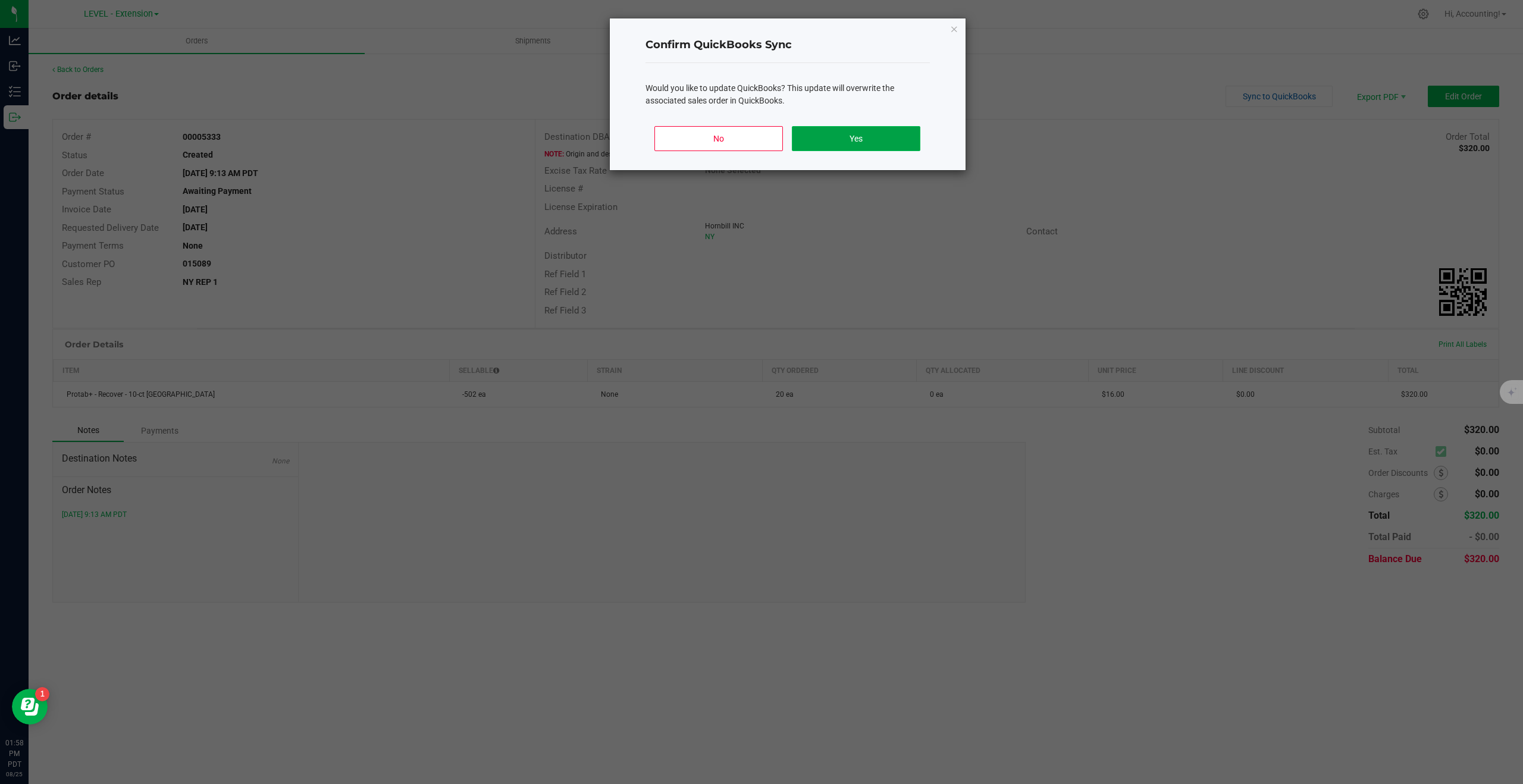
click at [854, 136] on button "Yes" at bounding box center [856, 139] width 128 height 25
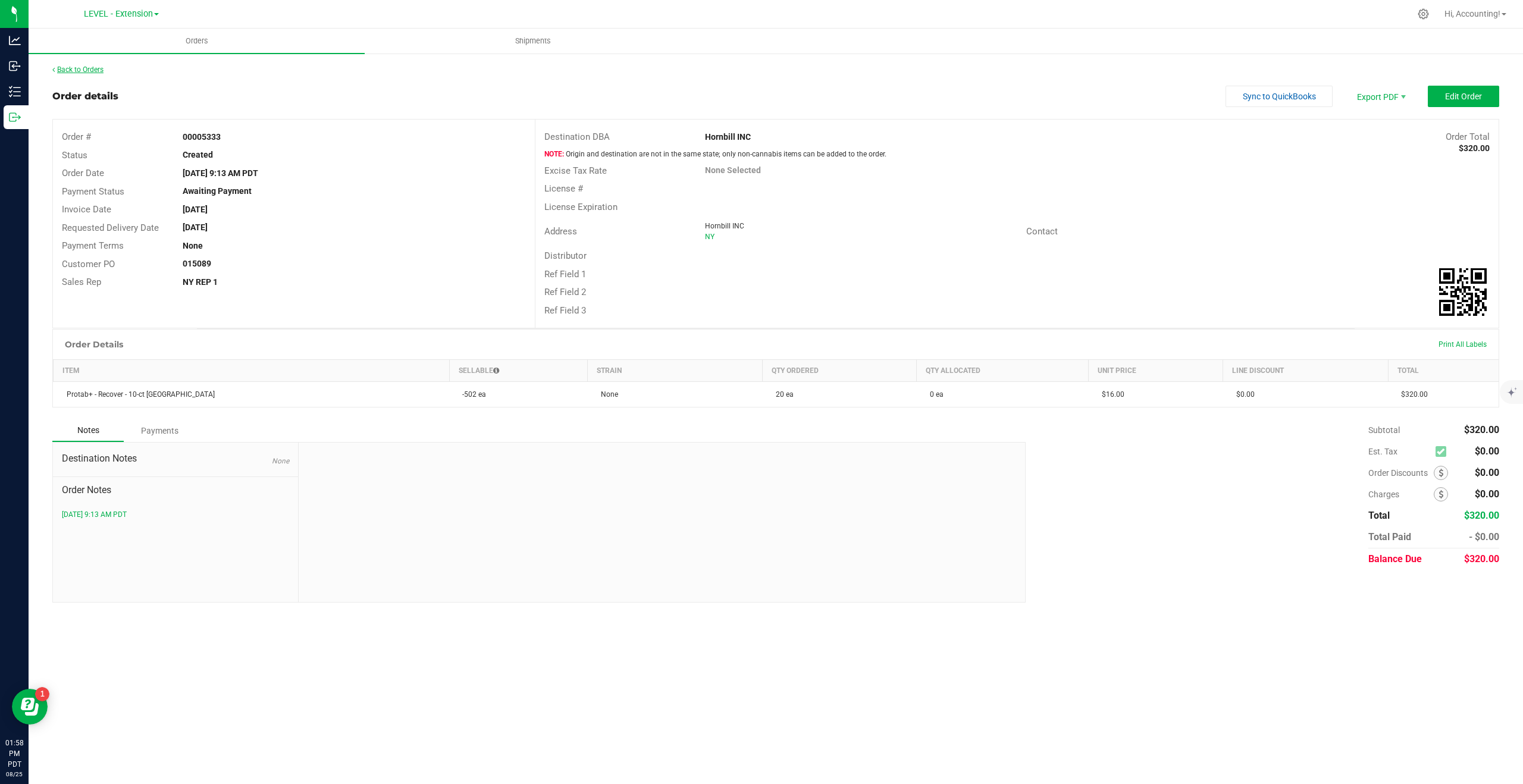
click at [90, 69] on link "Back to Orders" at bounding box center [78, 69] width 51 height 8
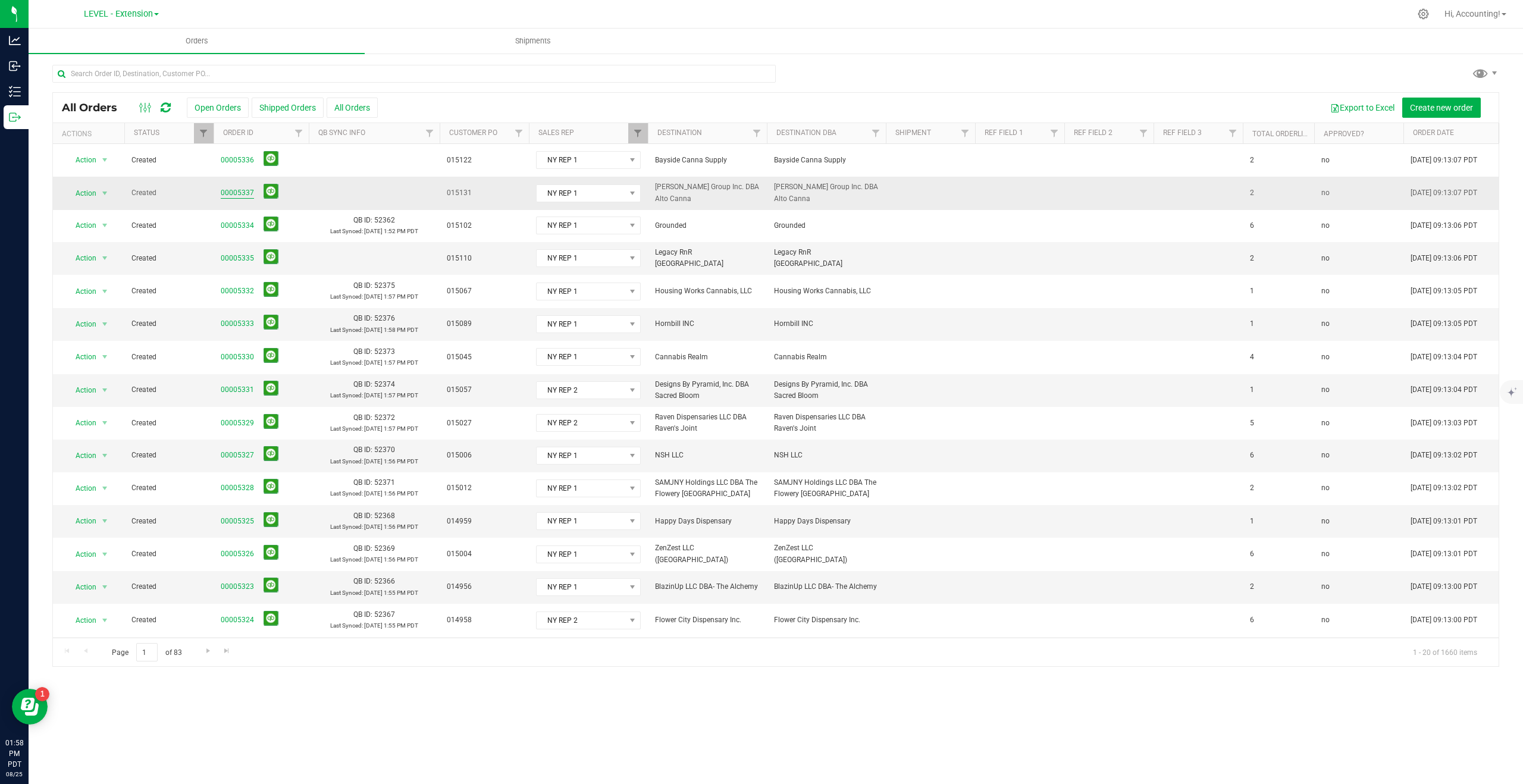
click at [242, 188] on link "00005337" at bounding box center [237, 193] width 33 height 11
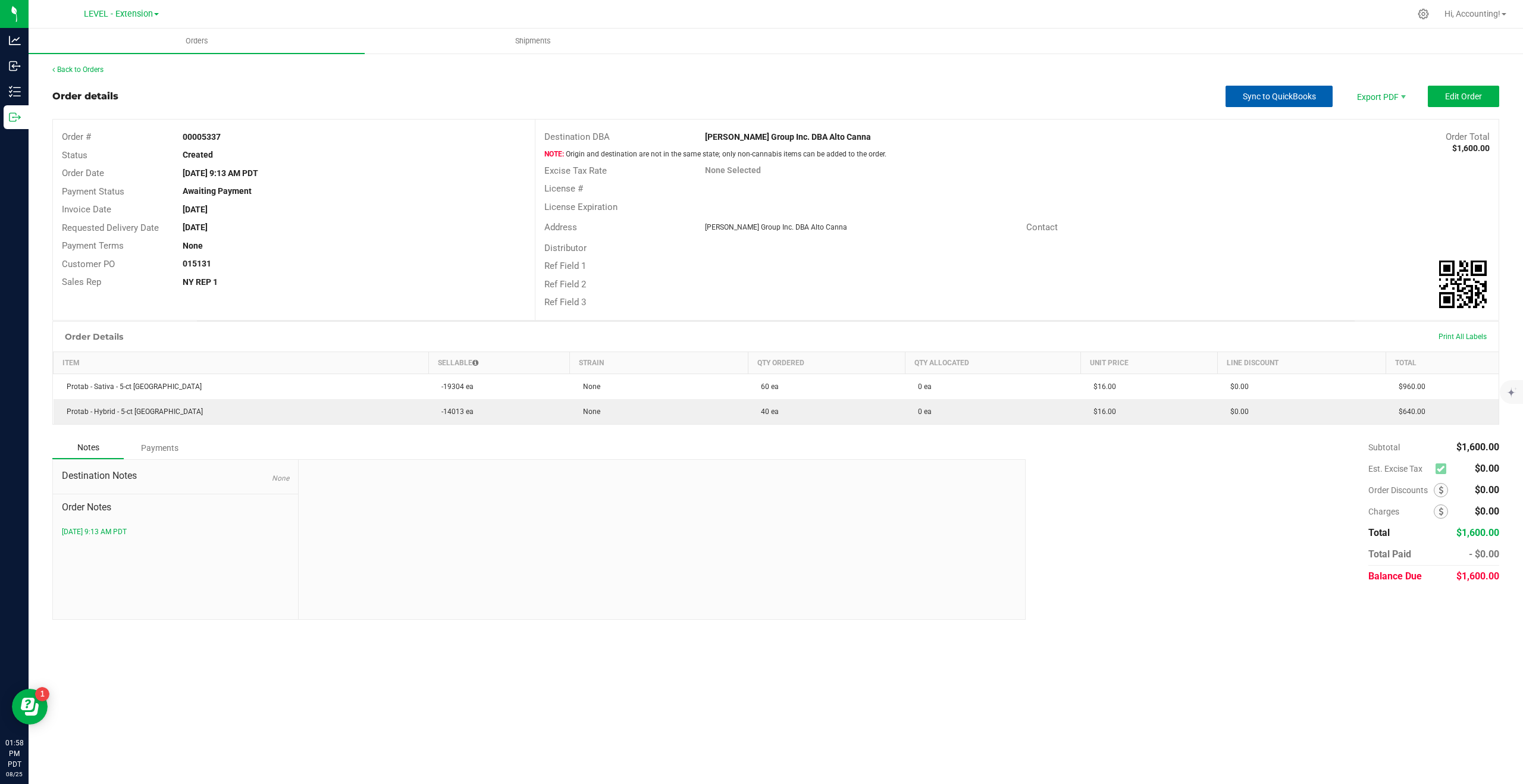
click at [1268, 96] on span "Sync to QuickBooks" at bounding box center [1279, 96] width 73 height 10
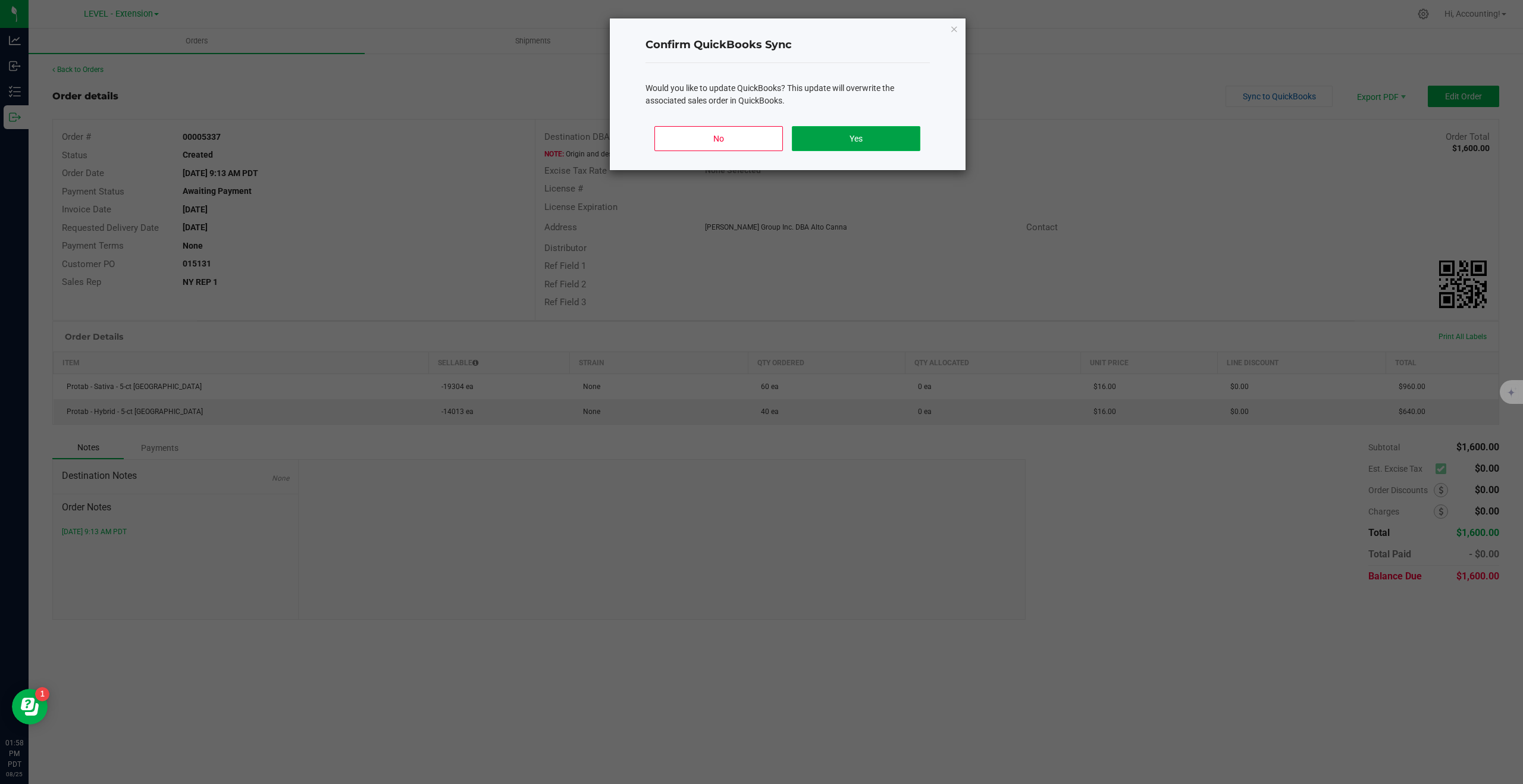
click at [875, 133] on button "Yes" at bounding box center [856, 139] width 128 height 25
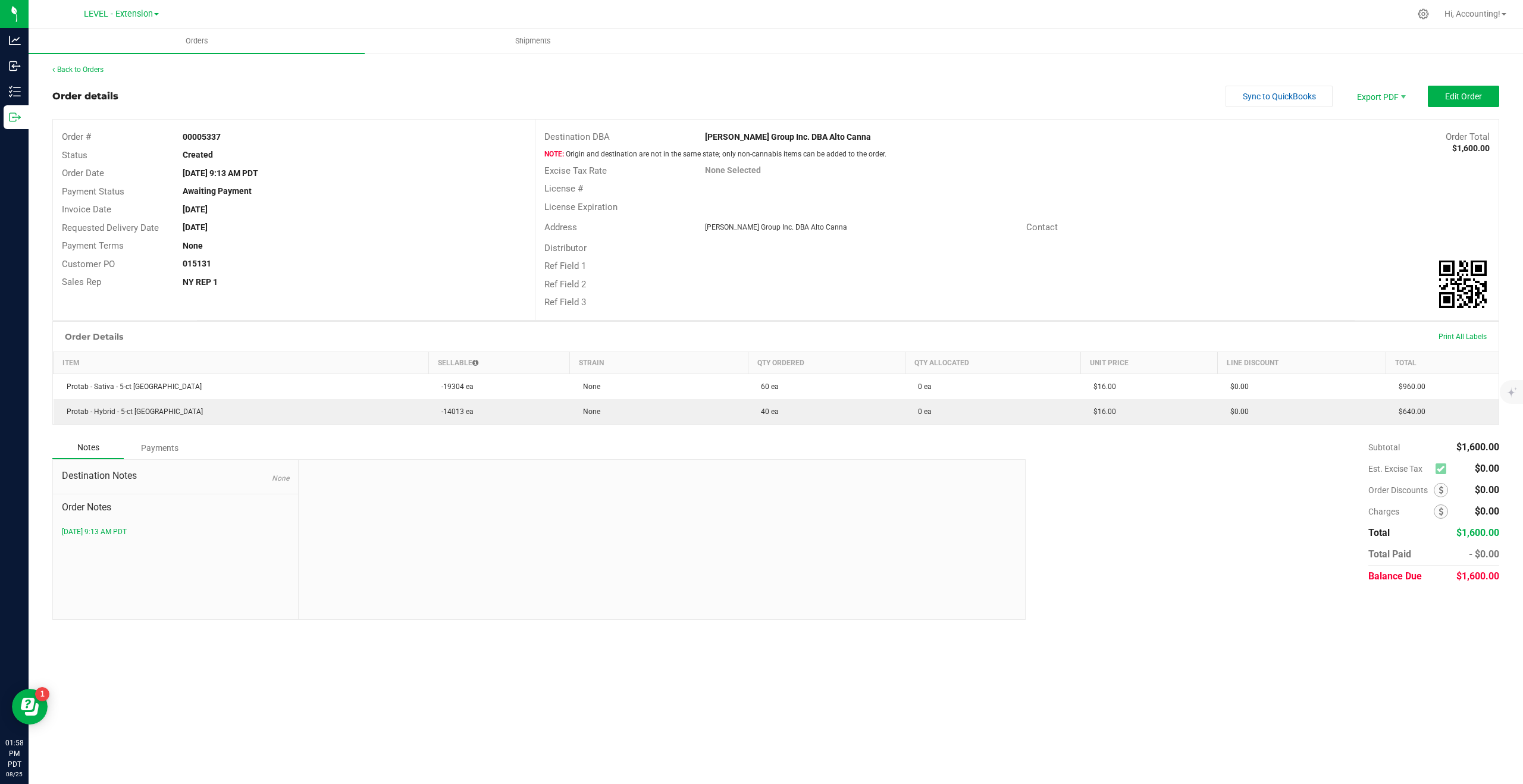
click at [88, 64] on div "Back to Orders" at bounding box center [776, 69] width 1447 height 10
click at [88, 70] on link "Back to Orders" at bounding box center [78, 69] width 51 height 8
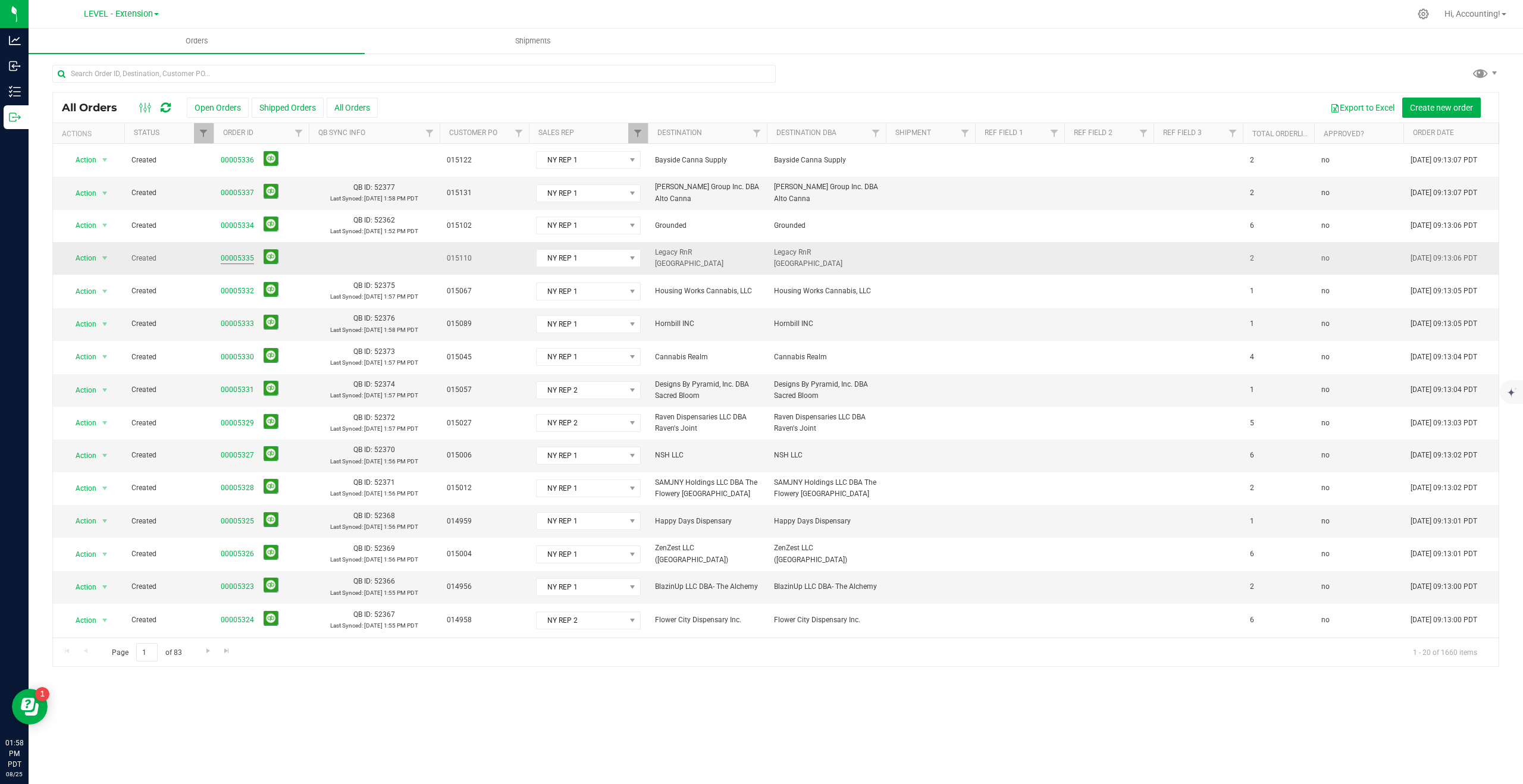
click at [233, 256] on link "00005335" at bounding box center [237, 258] width 33 height 11
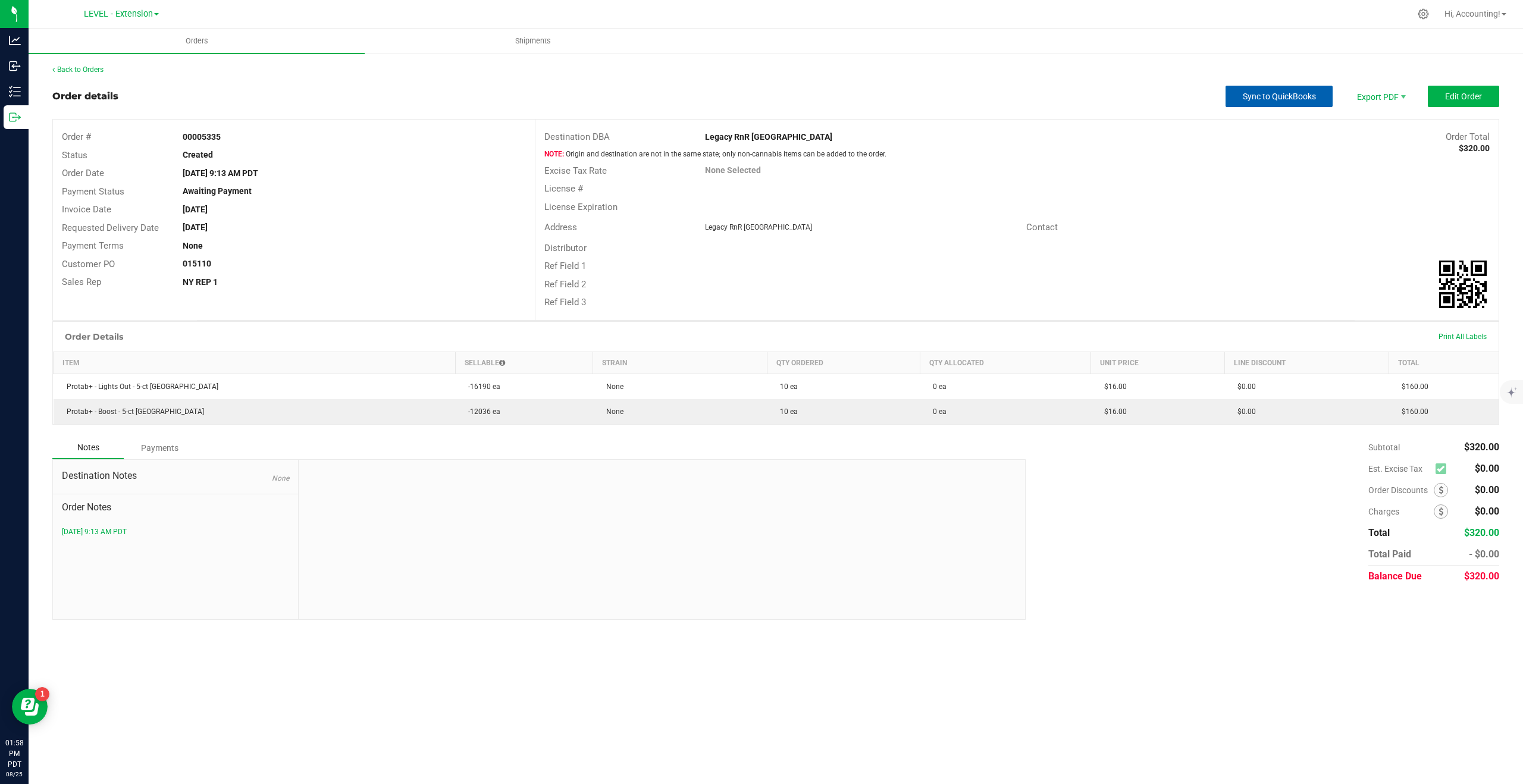
click at [1283, 95] on span "Sync to QuickBooks" at bounding box center [1279, 96] width 73 height 10
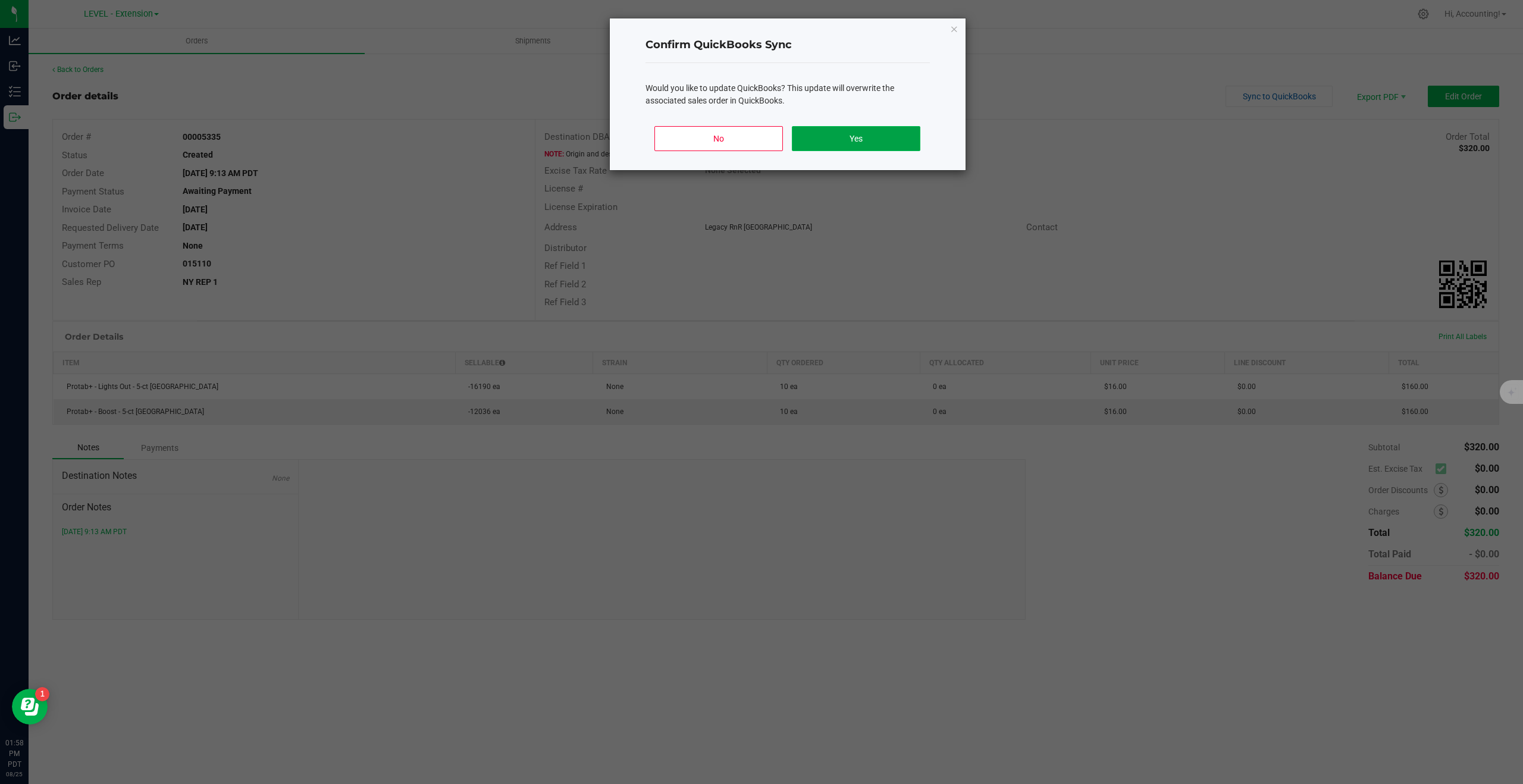
click at [868, 137] on button "Yes" at bounding box center [856, 139] width 128 height 25
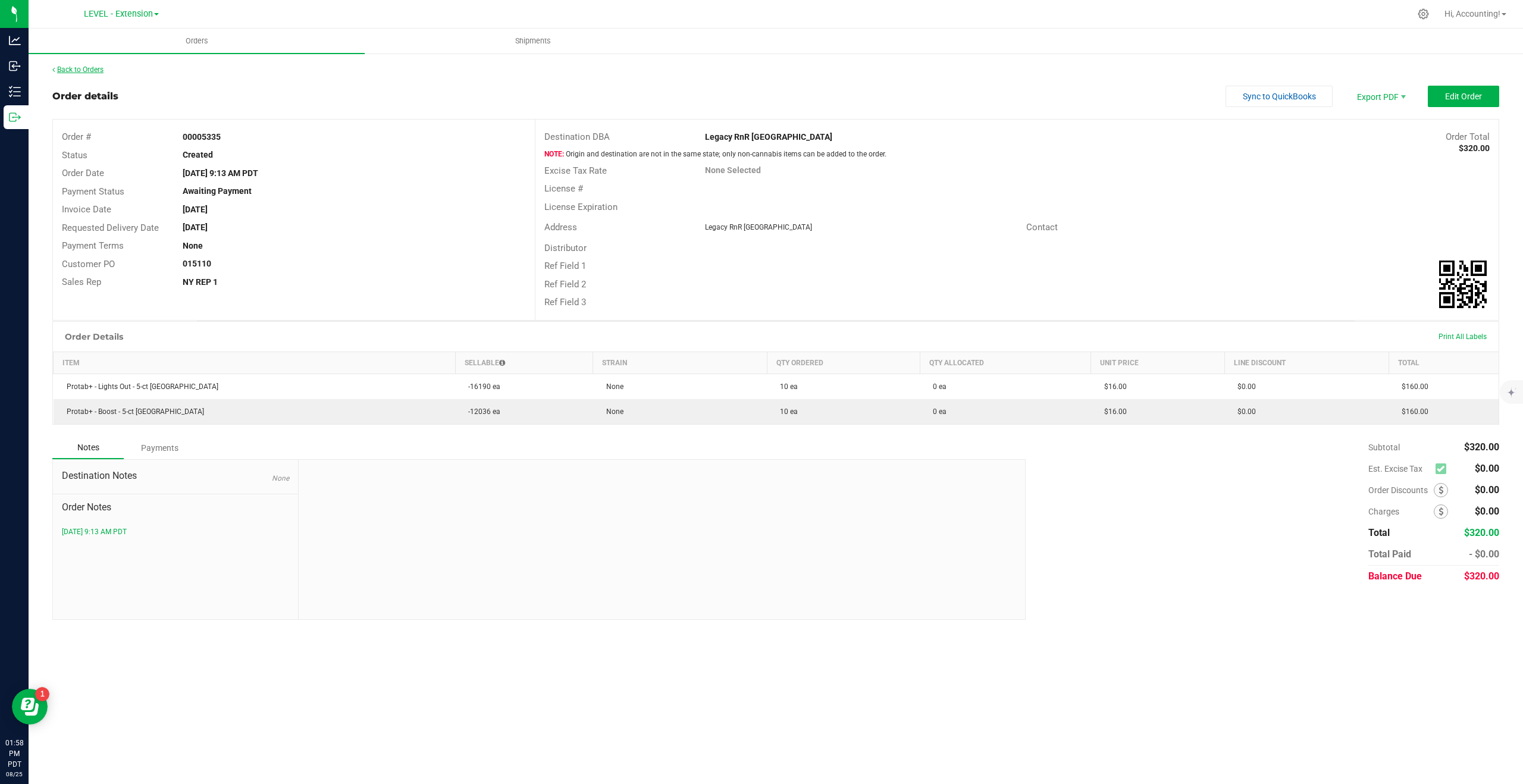
click at [80, 66] on link "Back to Orders" at bounding box center [78, 69] width 51 height 8
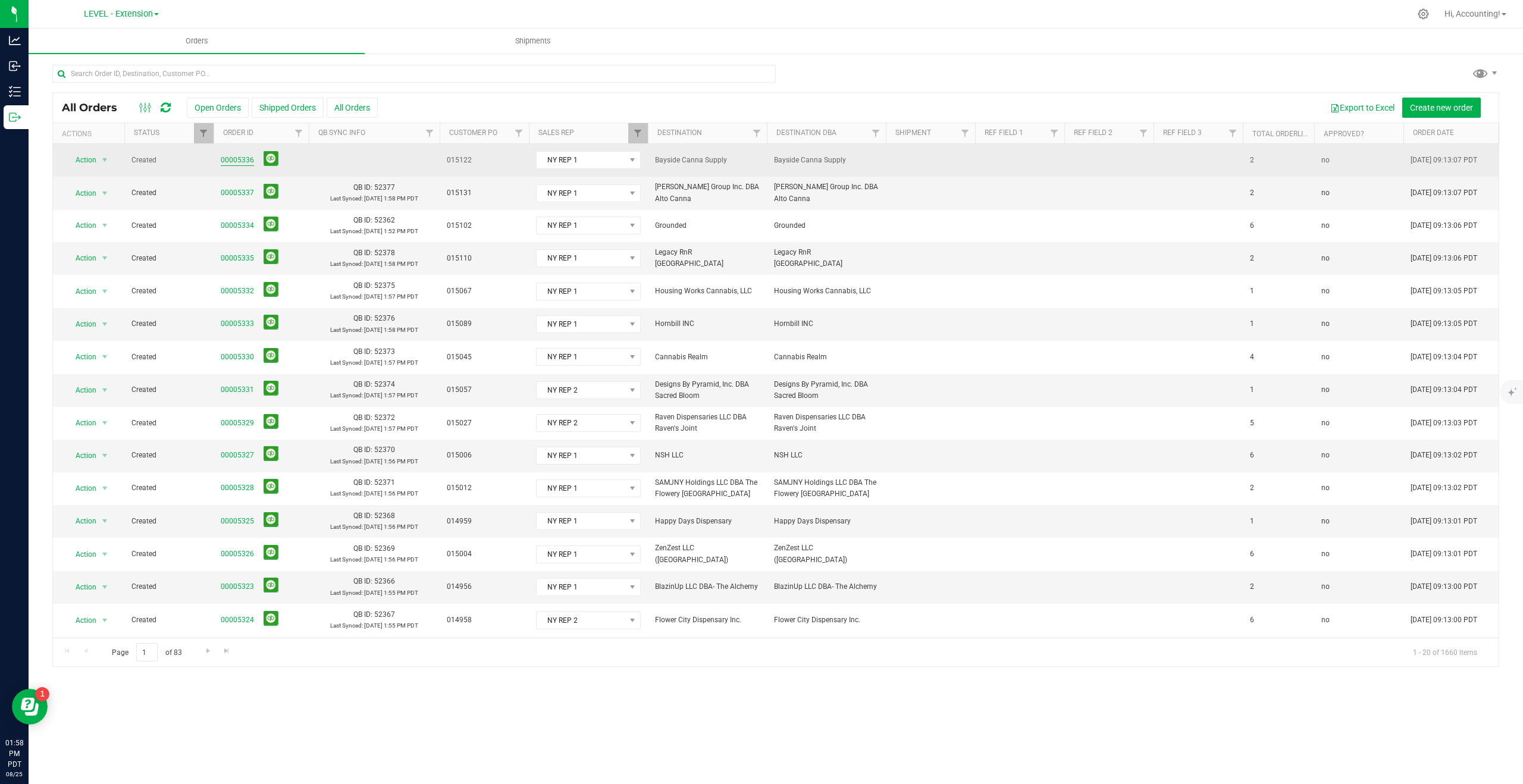
click at [241, 164] on link "00005336" at bounding box center [237, 160] width 33 height 11
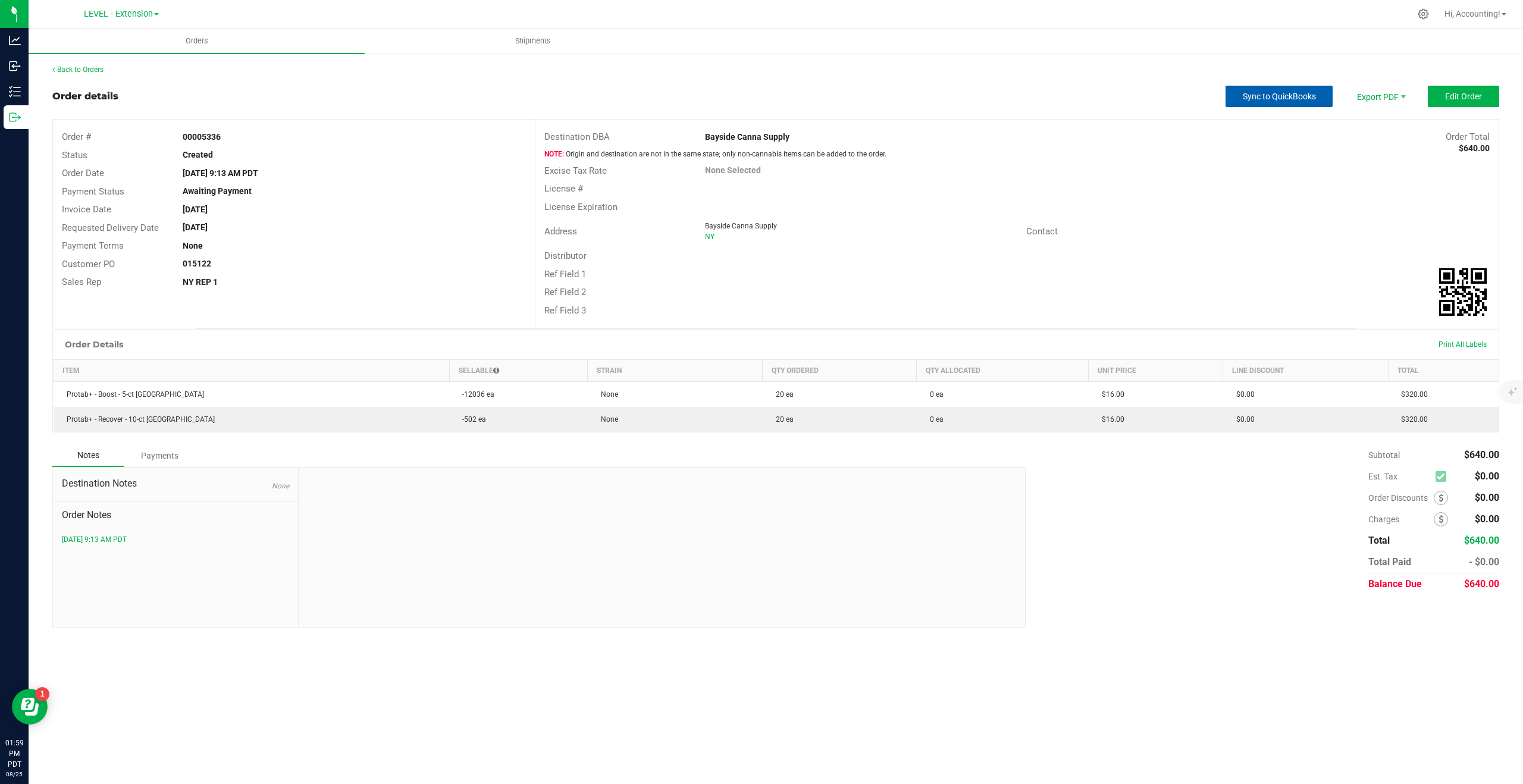
click at [1277, 101] on button "Sync to QuickBooks" at bounding box center [1279, 96] width 107 height 22
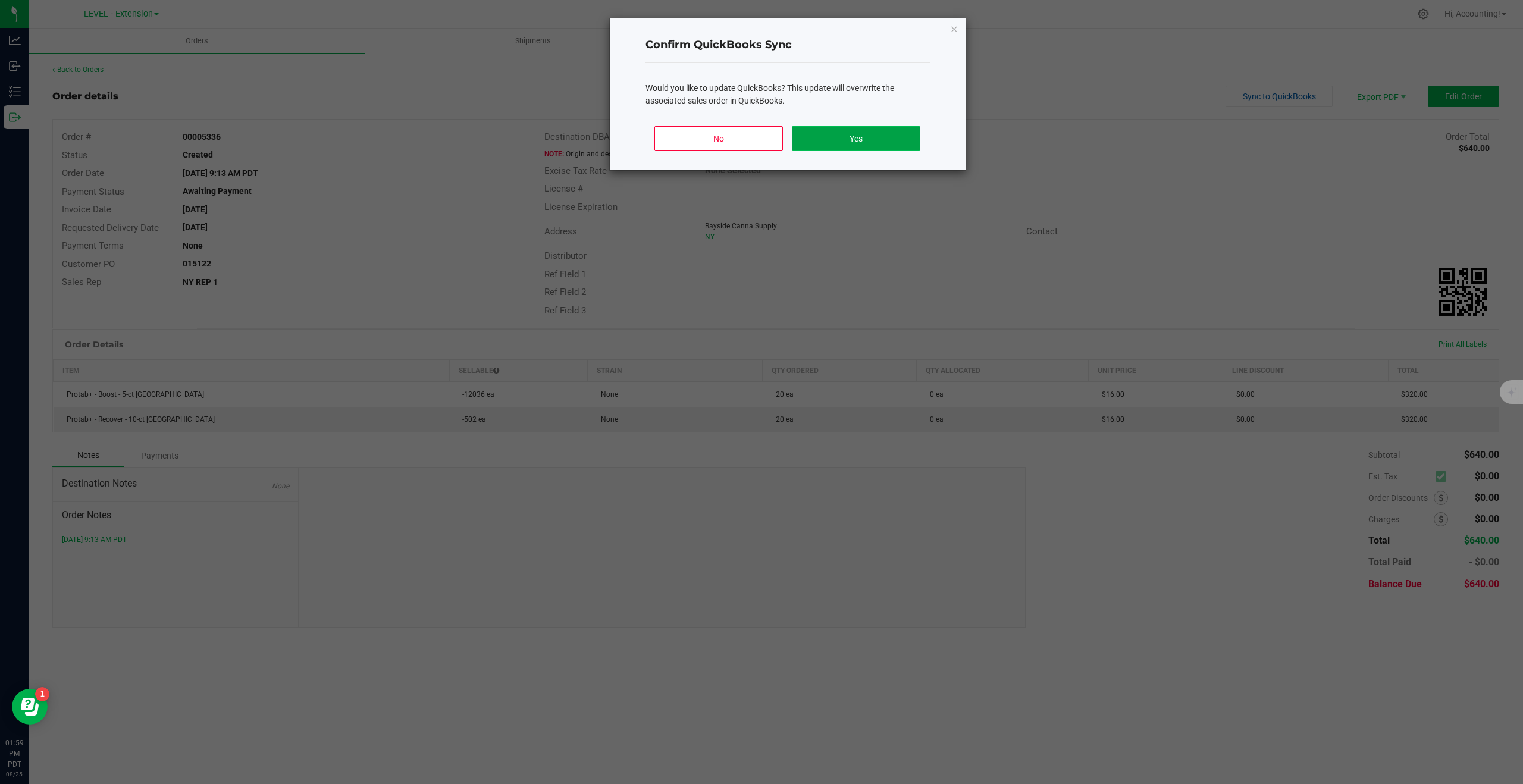
click at [880, 140] on button "Yes" at bounding box center [856, 139] width 128 height 25
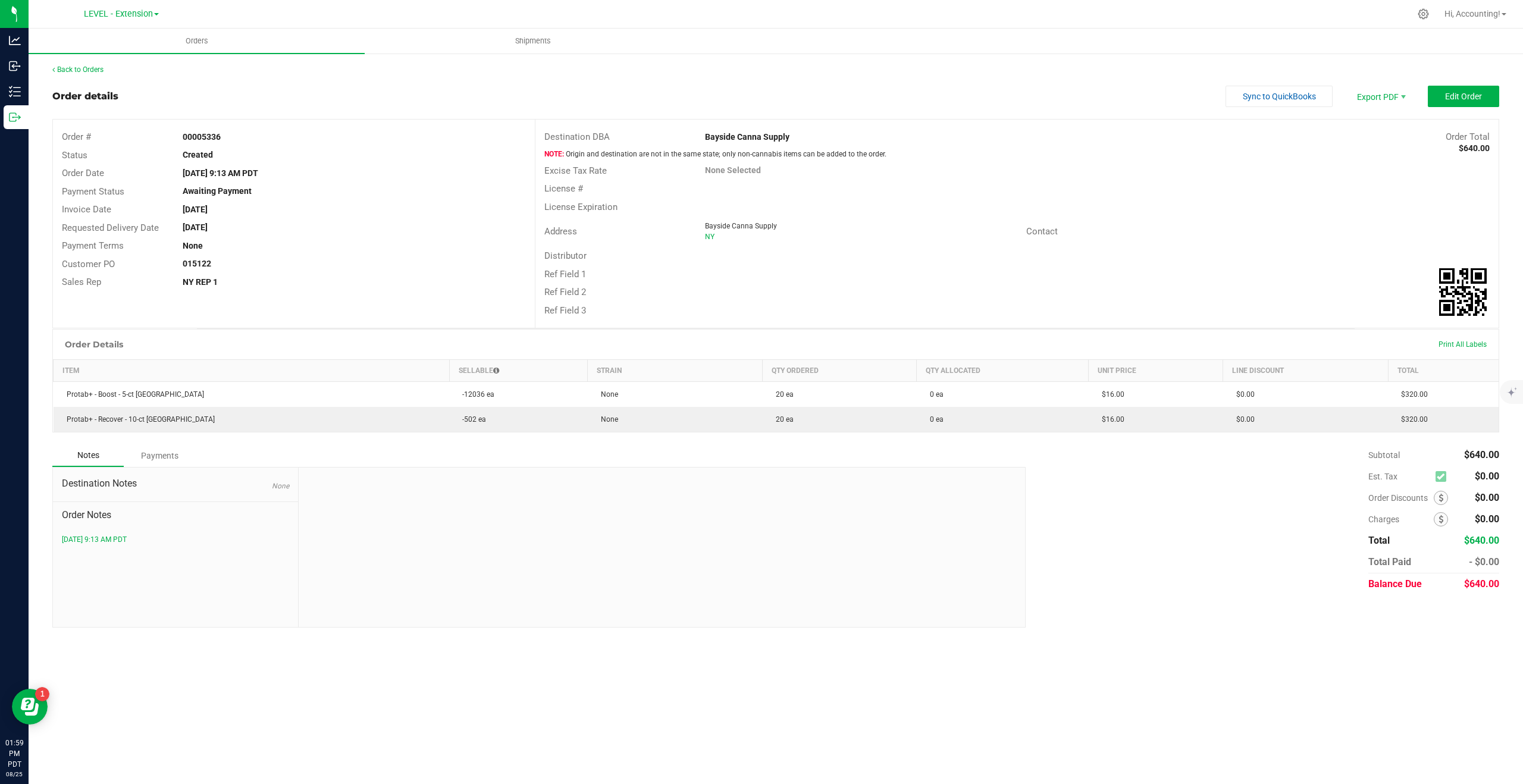
click at [106, 69] on div "Back to Orders" at bounding box center [776, 69] width 1447 height 10
click at [99, 69] on link "Back to Orders" at bounding box center [78, 69] width 51 height 8
